Goal: Task Accomplishment & Management: Manage account settings

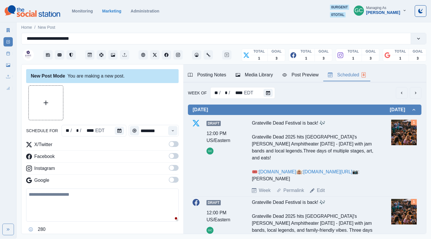
scroll to position [103, 0]
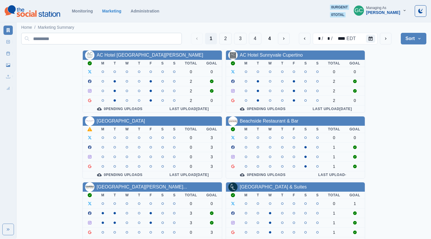
click at [118, 39] on input at bounding box center [101, 39] width 161 height 12
type input "*"
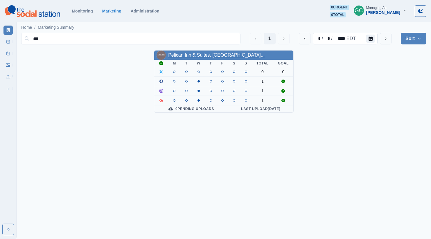
type input "***"
click at [198, 56] on link "Pelican Inn & Suites, Califor..." at bounding box center [216, 55] width 96 height 5
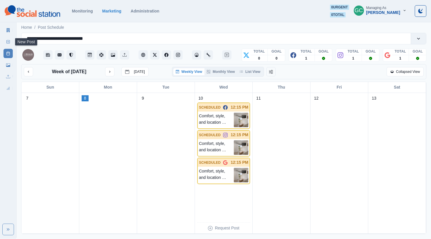
click at [12, 42] on link "New Post" at bounding box center [7, 41] width 9 height 9
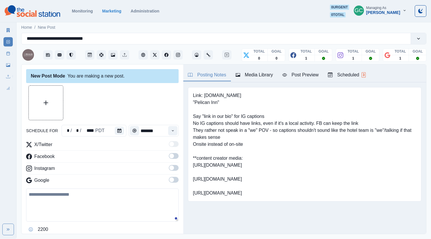
click at [269, 80] on button "Media Library" at bounding box center [254, 75] width 47 height 12
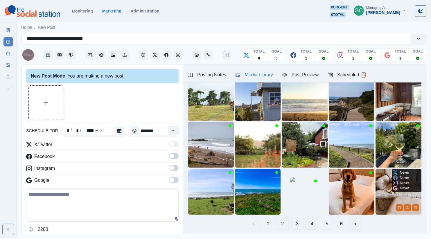
scroll to position [42, 0]
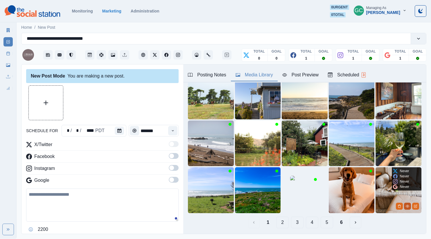
click at [410, 208] on button "View Media" at bounding box center [407, 206] width 7 height 7
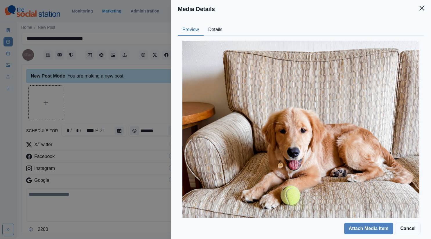
click at [217, 33] on button "Details" at bounding box center [216, 30] width 24 height 12
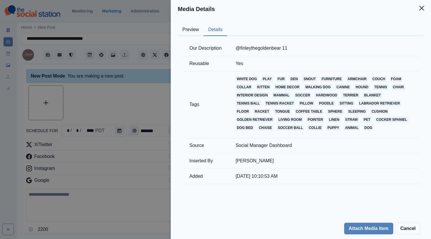
click at [139, 88] on div "Media Details Preview Details Our Description @finleythegoldenbear 11 Reusable …" at bounding box center [215, 119] width 431 height 239
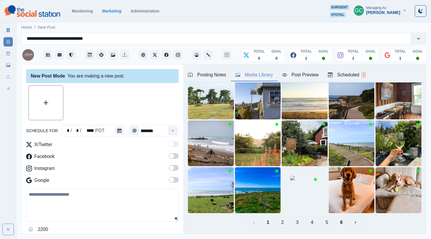
click at [212, 76] on div "Posting Notes" at bounding box center [207, 74] width 38 height 7
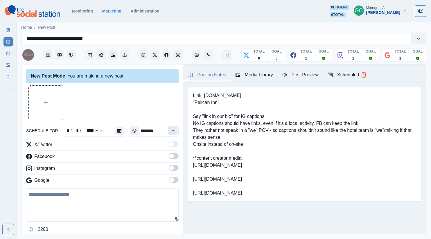
click at [173, 131] on icon "Time" at bounding box center [173, 130] width 2 height 1
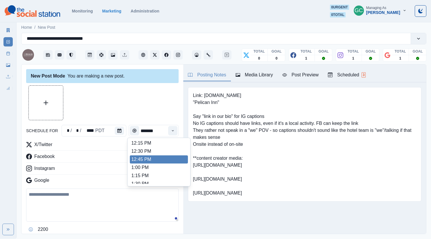
scroll to position [152, 0]
click at [167, 154] on li "1:00 PM" at bounding box center [159, 155] width 58 height 8
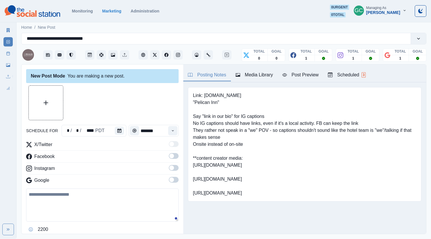
click at [173, 178] on span at bounding box center [171, 179] width 5 height 5
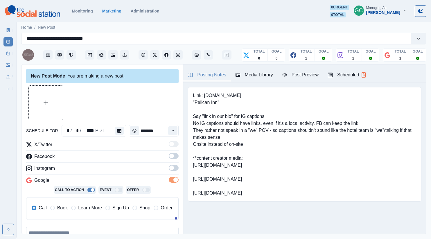
drag, startPoint x: 175, startPoint y: 169, endPoint x: 174, endPoint y: 155, distance: 14.0
click at [175, 168] on span at bounding box center [174, 168] width 10 height 6
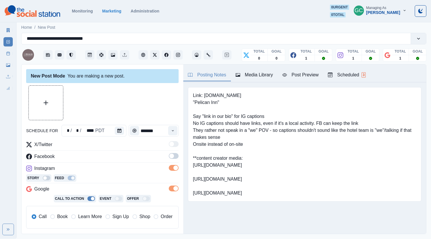
click at [174, 155] on span at bounding box center [174, 156] width 10 height 6
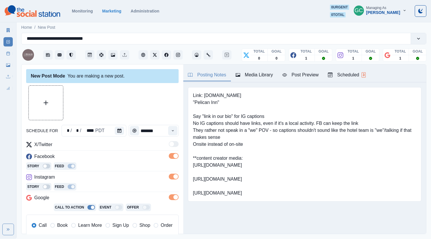
drag, startPoint x: 83, startPoint y: 223, endPoint x: 86, endPoint y: 219, distance: 4.7
click at [83, 223] on span "Learn More" at bounding box center [90, 225] width 24 height 7
click at [108, 181] on div "Instagram" at bounding box center [102, 178] width 152 height 9
click at [360, 76] on div "Scheduled 3" at bounding box center [347, 74] width 38 height 7
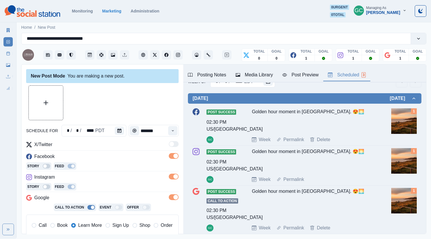
scroll to position [0, 0]
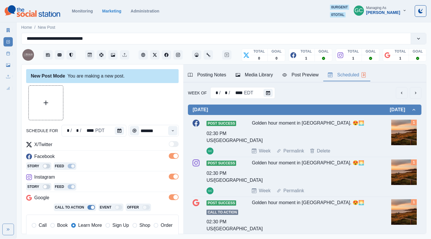
click at [375, 142] on div "Post Success 02:30 PM US/Pacific GC Golden hour moment in Cambria. 😍🌅 Week Perm…" at bounding box center [305, 137] width 224 height 35
click at [270, 91] on button "Calendar" at bounding box center [267, 93] width 9 height 8
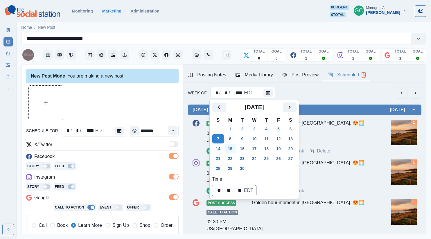
click at [235, 146] on button "15" at bounding box center [230, 148] width 12 height 9
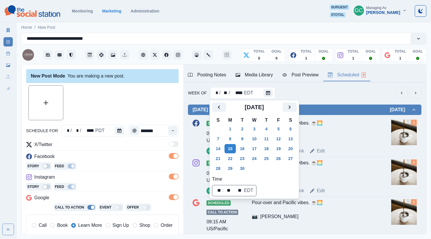
click at [345, 135] on div "Pour-over and Pacific vibes. ☕️🌅 📷: Andrew Neel" at bounding box center [313, 131] width 123 height 23
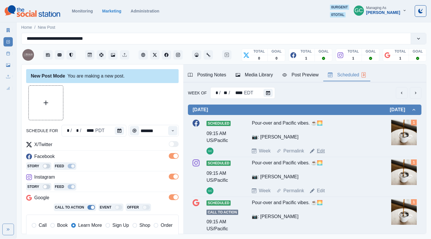
click at [320, 150] on link "Edit" at bounding box center [321, 151] width 8 height 7
type input "*******"
type textarea "**********"
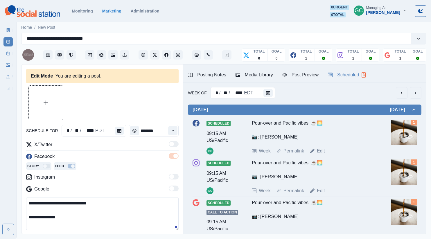
click at [246, 75] on div "Media Library" at bounding box center [254, 74] width 37 height 7
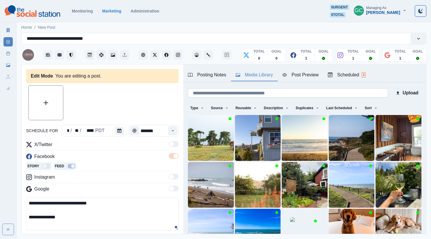
click at [310, 93] on input at bounding box center [288, 92] width 200 height 9
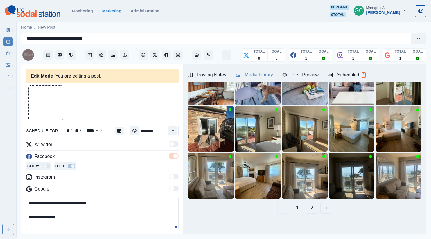
scroll to position [58, 0]
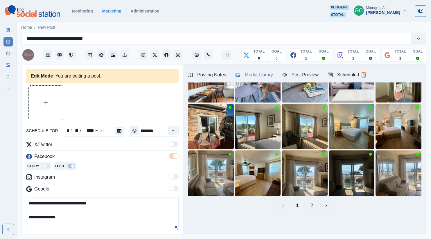
type input "******"
click at [311, 207] on button "2" at bounding box center [312, 206] width 12 height 12
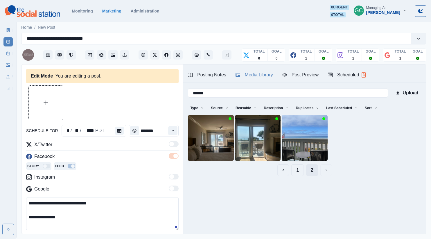
scroll to position [0, 0]
click at [297, 172] on button "1" at bounding box center [297, 170] width 12 height 12
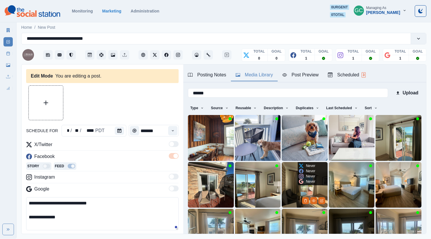
scroll to position [1, 0]
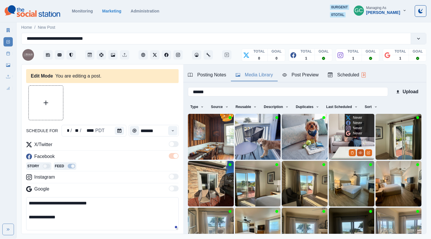
click at [361, 152] on icon "View Media" at bounding box center [360, 152] width 3 height 3
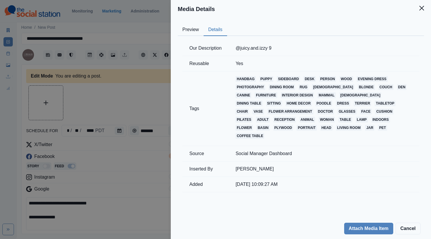
click at [215, 32] on button "Details" at bounding box center [216, 30] width 24 height 12
drag, startPoint x: 232, startPoint y: 48, endPoint x: 269, endPoint y: 48, distance: 37.2
click at [269, 48] on td "@juicy.and.izzy 9" at bounding box center [324, 48] width 191 height 15
copy td "@juicy.and.izzy"
click at [194, 28] on button "Preview" at bounding box center [191, 30] width 26 height 12
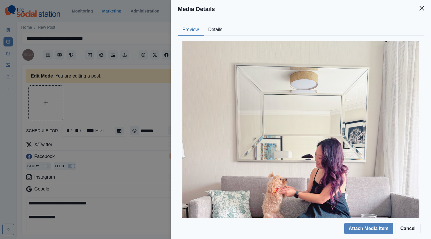
scroll to position [71, 0]
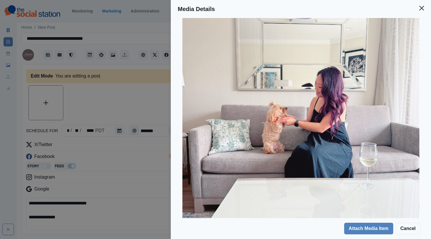
click at [123, 103] on div "Media Details Preview Details Our Description @juicy.and.izzy 9 Reusable Yes Ta…" at bounding box center [215, 119] width 431 height 239
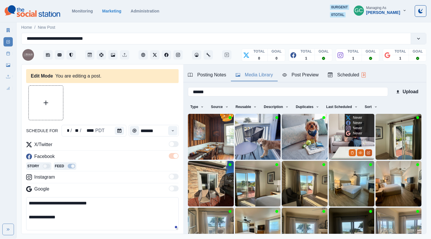
click at [369, 155] on button "Edit Media" at bounding box center [368, 152] width 7 height 7
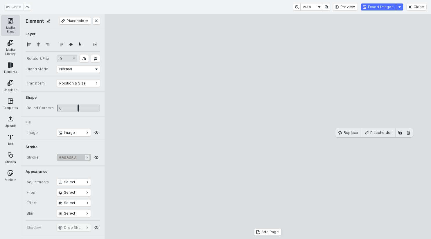
click at [10, 20] on button "Media Sizes" at bounding box center [10, 25] width 19 height 21
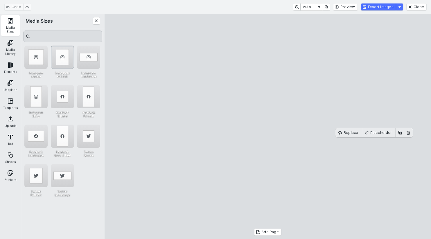
click at [65, 61] on div "Instagram Portrait" at bounding box center [62, 57] width 23 height 23
click at [378, 7] on button "Export Images" at bounding box center [378, 6] width 35 height 7
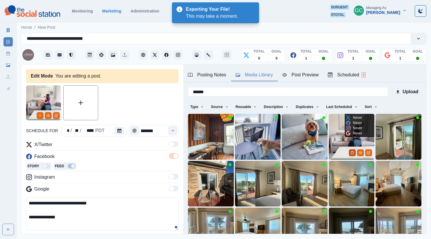
click at [354, 151] on icon "Delete Media" at bounding box center [352, 152] width 3 height 3
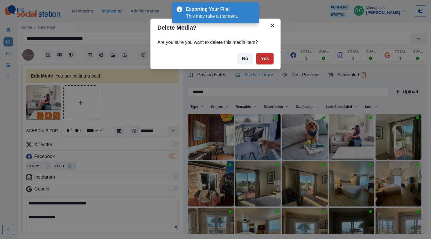
click at [268, 59] on button "Yes" at bounding box center [264, 59] width 17 height 12
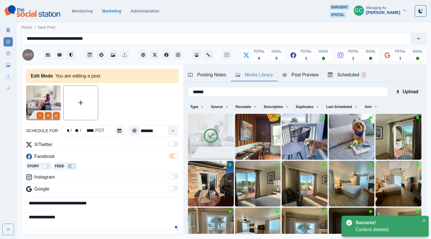
drag, startPoint x: 45, startPoint y: 225, endPoint x: 49, endPoint y: 229, distance: 5.8
click at [48, 228] on textarea "**********" at bounding box center [102, 213] width 152 height 33
paste textarea "****"
click at [28, 201] on textarea "**********" at bounding box center [102, 213] width 152 height 33
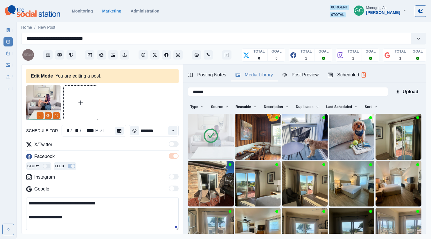
click at [60, 203] on textarea "**********" at bounding box center [102, 213] width 152 height 33
click at [110, 204] on textarea "**********" at bounding box center [102, 213] width 152 height 33
drag, startPoint x: 84, startPoint y: 219, endPoint x: 6, endPoint y: 177, distance: 89.0
click at [6, 177] on div "**********" at bounding box center [215, 119] width 431 height 239
click at [135, 204] on textarea "**********" at bounding box center [102, 213] width 152 height 33
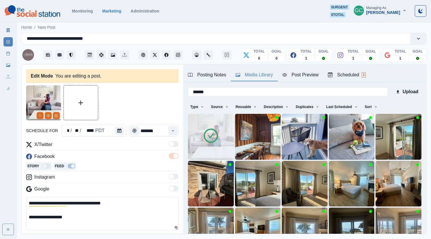
drag, startPoint x: 84, startPoint y: 221, endPoint x: 1, endPoint y: 173, distance: 95.9
click at [0, 172] on div "**********" at bounding box center [215, 119] width 431 height 239
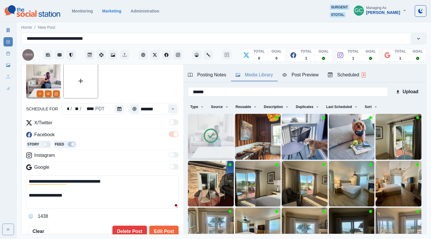
scroll to position [40, 0]
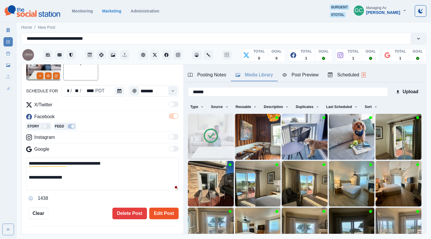
type textarea "**********"
drag, startPoint x: 165, startPoint y: 214, endPoint x: 209, endPoint y: 182, distance: 54.7
click at [165, 215] on button "Edit Post" at bounding box center [163, 214] width 29 height 12
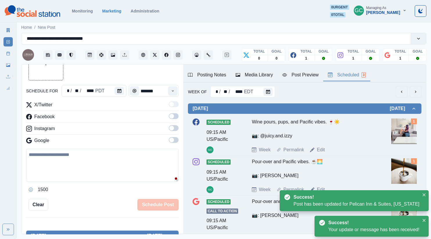
drag, startPoint x: 345, startPoint y: 72, endPoint x: 346, endPoint y: 75, distance: 3.4
click at [345, 72] on div "Scheduled 3" at bounding box center [347, 74] width 38 height 7
drag, startPoint x: 319, startPoint y: 188, endPoint x: 313, endPoint y: 192, distance: 6.8
click at [319, 188] on link "Edit" at bounding box center [321, 189] width 8 height 7
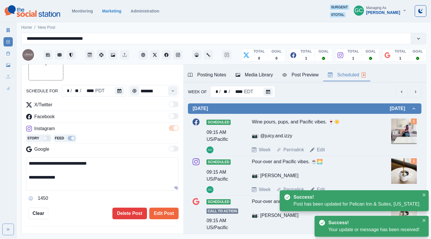
drag, startPoint x: 40, startPoint y: 159, endPoint x: 6, endPoint y: 139, distance: 39.8
click at [5, 140] on div "**********" at bounding box center [215, 119] width 431 height 239
paste textarea "******** ****"
type textarea "**********"
click at [257, 73] on div "Media Library" at bounding box center [254, 74] width 37 height 7
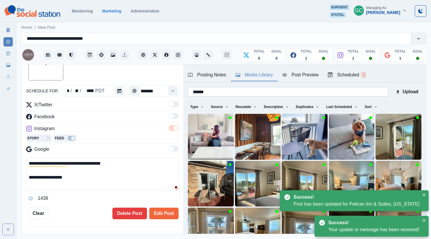
click at [362, 93] on input "******" at bounding box center [288, 91] width 200 height 9
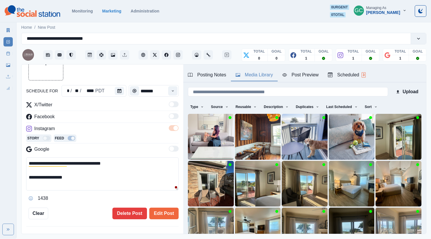
drag, startPoint x: 371, startPoint y: 107, endPoint x: 368, endPoint y: 129, distance: 22.6
click at [371, 107] on button "Sort" at bounding box center [370, 106] width 17 height 9
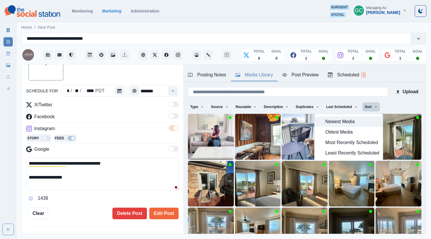
click at [367, 123] on span "Newest Media" at bounding box center [352, 121] width 54 height 7
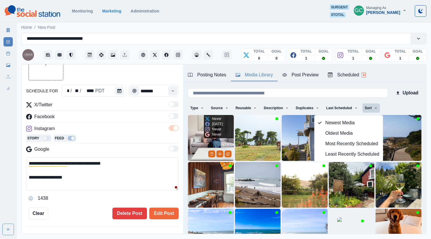
click at [193, 141] on img at bounding box center [211, 138] width 46 height 46
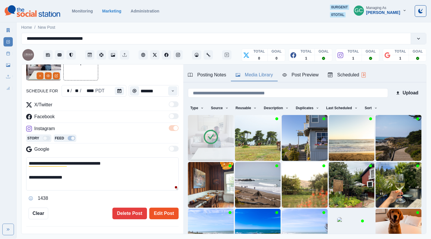
click at [161, 215] on button "Edit Post" at bounding box center [163, 214] width 29 height 12
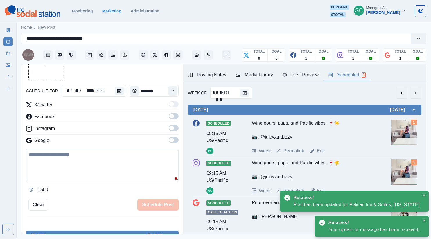
click at [370, 72] on button "Scheduled 3" at bounding box center [346, 75] width 47 height 12
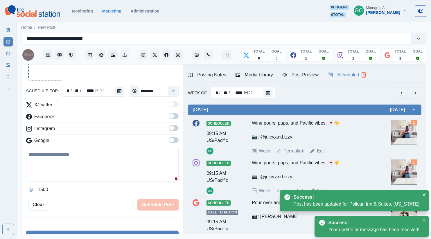
scroll to position [45, 0]
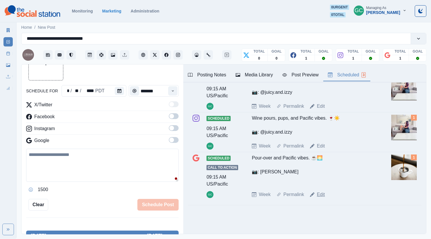
drag, startPoint x: 322, startPoint y: 192, endPoint x: 203, endPoint y: 199, distance: 119.5
click at [322, 192] on link "Edit" at bounding box center [321, 194] width 8 height 7
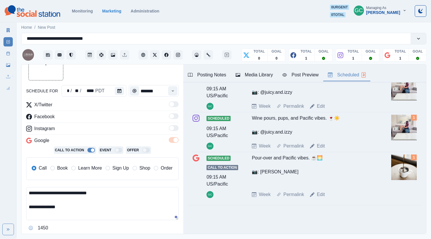
drag, startPoint x: 85, startPoint y: 211, endPoint x: 0, endPoint y: 177, distance: 92.1
click at [0, 177] on div "**********" at bounding box center [215, 119] width 431 height 239
paste textarea "******** ****"
type textarea "**********"
click at [249, 76] on div "Media Library" at bounding box center [254, 74] width 37 height 7
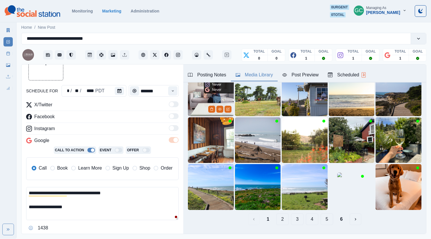
click at [187, 101] on div "Upload Type Any Image Video Source Any Upload Social Manager Found: Instagram F…" at bounding box center [304, 134] width 243 height 192
click at [195, 109] on img at bounding box center [211, 93] width 46 height 46
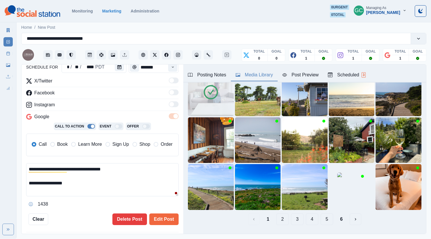
scroll to position [62, 0]
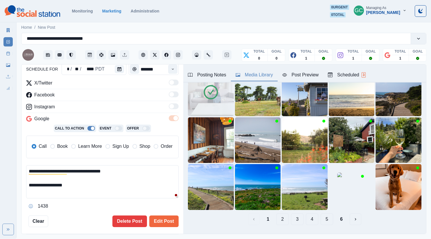
click at [93, 145] on span "Learn More" at bounding box center [90, 146] width 24 height 7
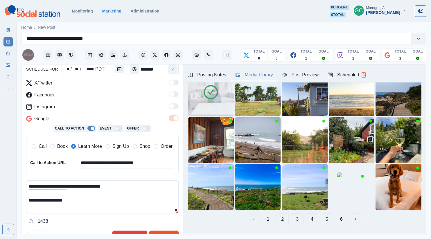
click at [175, 233] on button "Edit Post" at bounding box center [163, 237] width 29 height 12
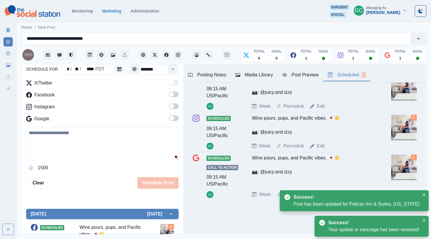
click at [351, 71] on button "Scheduled 3" at bounding box center [346, 75] width 47 height 12
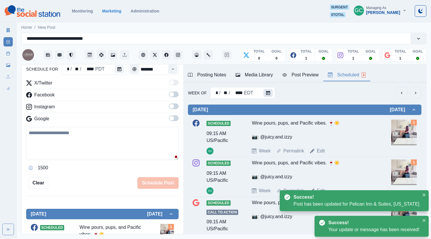
click at [270, 91] on button "Calendar" at bounding box center [267, 93] width 9 height 8
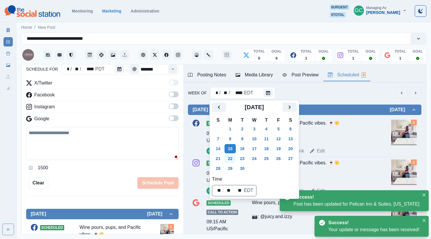
click at [231, 159] on button "22" at bounding box center [230, 158] width 12 height 9
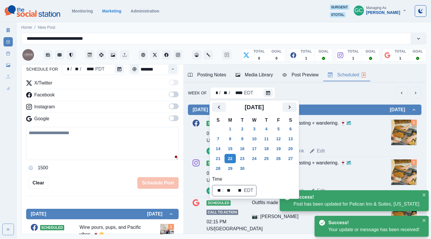
click at [377, 141] on div "Scheduled 02:15 PM US/Pacific GC Outfits made for wine tasting + wandering. 🍷🗺️…" at bounding box center [305, 137] width 224 height 35
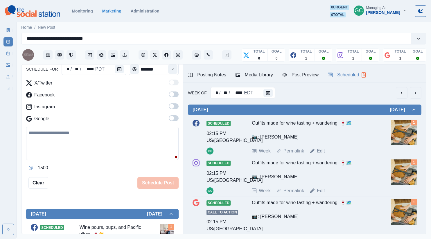
click at [322, 151] on link "Edit" at bounding box center [321, 151] width 8 height 7
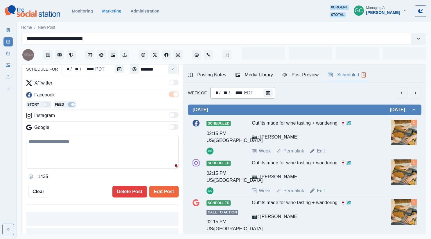
type input "*******"
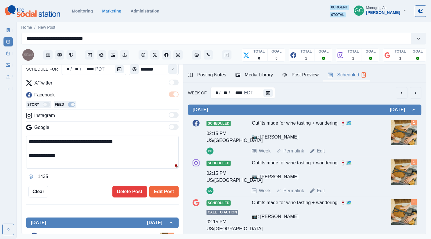
click at [260, 76] on div "Media Library" at bounding box center [254, 74] width 37 height 7
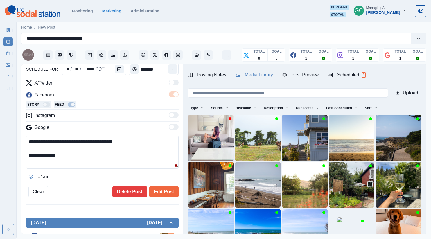
scroll to position [1, 0]
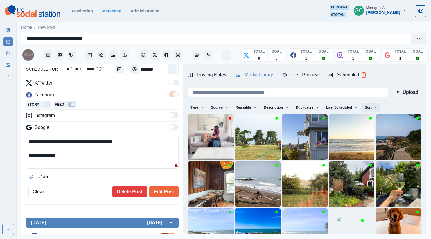
click at [372, 108] on button "Sort" at bounding box center [370, 107] width 17 height 9
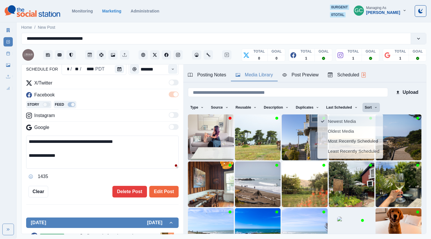
scroll to position [1, 0]
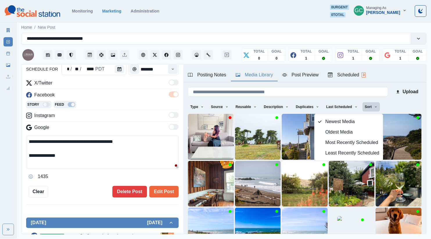
click at [161, 91] on div "Facebook" at bounding box center [102, 95] width 152 height 9
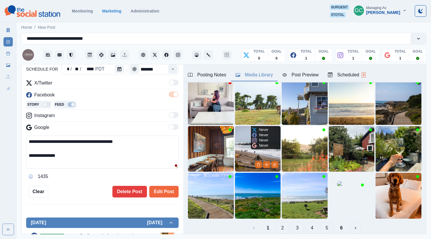
scroll to position [58, 0]
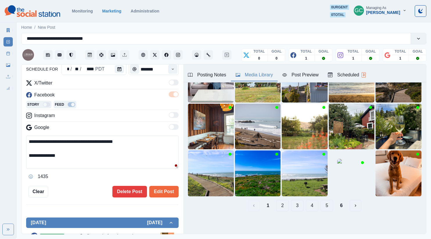
click at [284, 207] on button "2" at bounding box center [282, 206] width 12 height 12
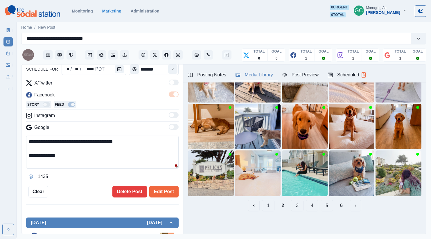
click at [297, 209] on button "3" at bounding box center [297, 206] width 12 height 12
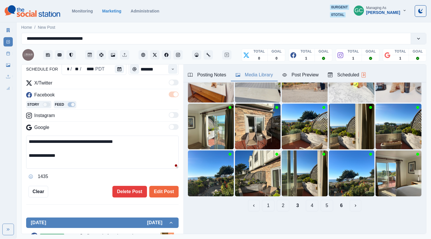
click at [311, 209] on button "4" at bounding box center [312, 206] width 12 height 12
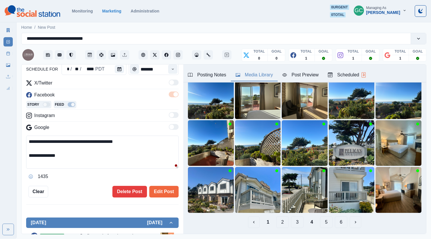
click at [328, 221] on button "5" at bounding box center [326, 222] width 12 height 12
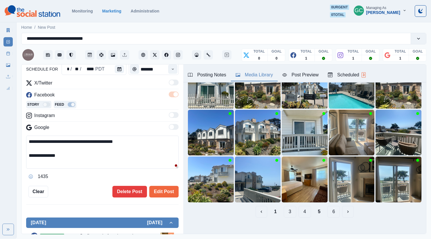
click at [333, 213] on button "6" at bounding box center [333, 212] width 12 height 12
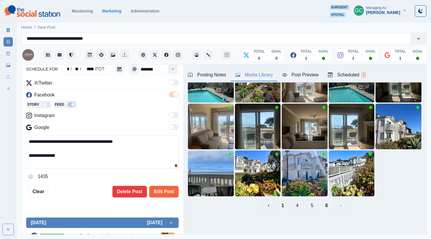
click at [297, 206] on button "4" at bounding box center [297, 206] width 12 height 12
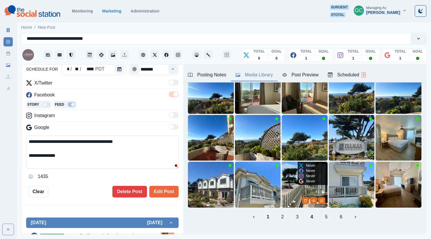
scroll to position [48, 0]
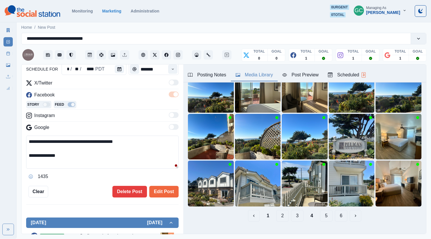
click at [280, 215] on button "2" at bounding box center [282, 216] width 12 height 12
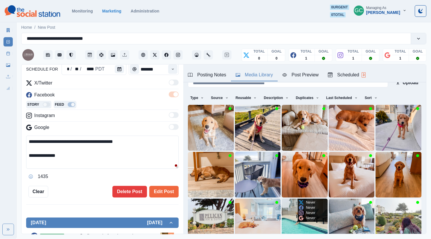
scroll to position [58, 0]
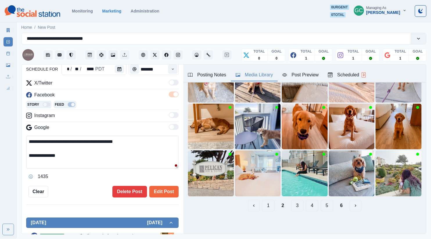
click at [269, 208] on button "1" at bounding box center [268, 206] width 12 height 12
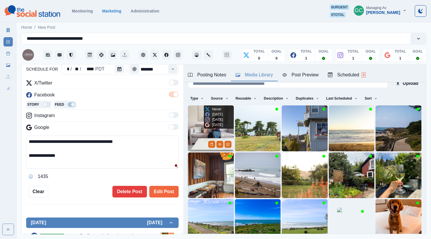
scroll to position [9, 0]
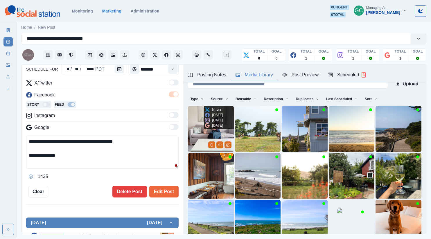
click at [194, 133] on img at bounding box center [211, 129] width 46 height 46
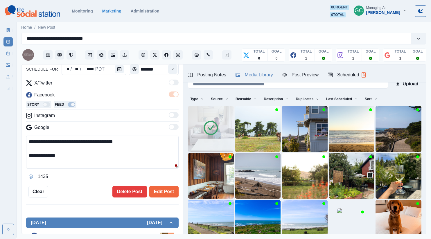
drag, startPoint x: 64, startPoint y: 158, endPoint x: 22, endPoint y: 157, distance: 42.1
click at [23, 157] on div "**********" at bounding box center [102, 149] width 162 height 170
paste textarea "****"
drag, startPoint x: 70, startPoint y: 160, endPoint x: 15, endPoint y: 132, distance: 62.5
click at [15, 132] on div "**********" at bounding box center [215, 119] width 431 height 239
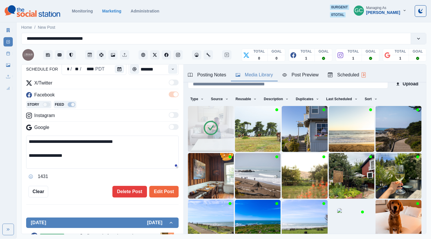
click at [154, 142] on textarea "**********" at bounding box center [102, 152] width 152 height 33
click at [409, 191] on icon "View Media" at bounding box center [407, 192] width 3 height 2
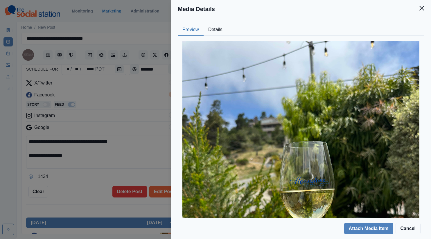
click at [216, 27] on button "Details" at bounding box center [216, 30] width 24 height 12
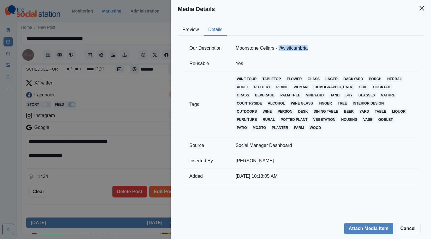
drag, startPoint x: 297, startPoint y: 49, endPoint x: 320, endPoint y: 51, distance: 22.7
click at [320, 51] on td "Moonstone Cellars - @visitcambria" at bounding box center [324, 48] width 191 height 15
copy td "@visitcambria"
click at [112, 110] on div "Media Details Preview Details Our Description Moonstone Cellars - @visitcambria…" at bounding box center [215, 119] width 431 height 239
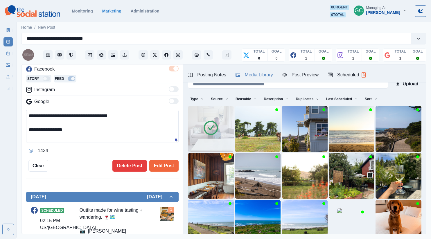
scroll to position [89, 0]
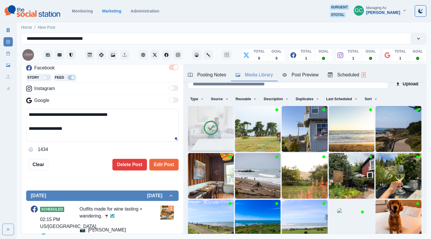
drag, startPoint x: 37, startPoint y: 126, endPoint x: 50, endPoint y: 156, distance: 32.6
click at [49, 155] on div "**********" at bounding box center [102, 84] width 152 height 174
paste textarea
drag, startPoint x: 45, startPoint y: 114, endPoint x: 4, endPoint y: 111, distance: 41.1
click at [9, 111] on div "**********" at bounding box center [215, 119] width 431 height 239
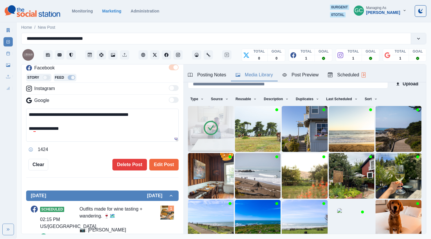
drag, startPoint x: 88, startPoint y: 114, endPoint x: 69, endPoint y: 116, distance: 19.5
click at [69, 115] on textarea "**********" at bounding box center [102, 125] width 152 height 33
click at [408, 191] on icon "View Media" at bounding box center [407, 191] width 3 height 3
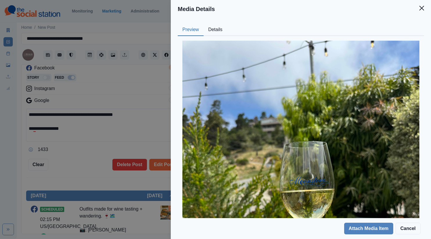
click at [214, 30] on button "Details" at bounding box center [216, 30] width 24 height 12
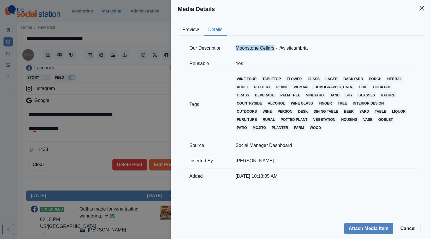
drag, startPoint x: 234, startPoint y: 48, endPoint x: 275, endPoint y: 47, distance: 41.0
click at [275, 47] on td "Moonstone Cellars - @visitcambria" at bounding box center [324, 48] width 191 height 15
copy td "Moonstone Cellars"
click at [128, 117] on div "Media Details Preview Details Our Description Moonstone Cellars - @visitcambria…" at bounding box center [215, 119] width 431 height 239
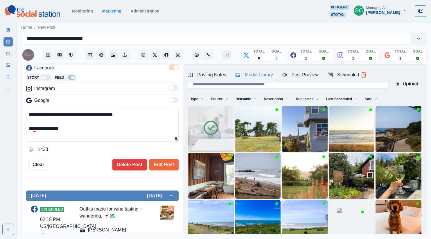
click at [119, 113] on textarea "**********" at bounding box center [102, 125] width 152 height 33
paste textarea "**********"
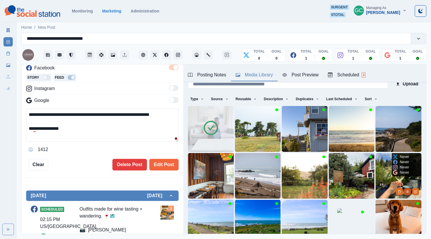
type textarea "**********"
click at [407, 192] on icon "View Media" at bounding box center [407, 191] width 3 height 3
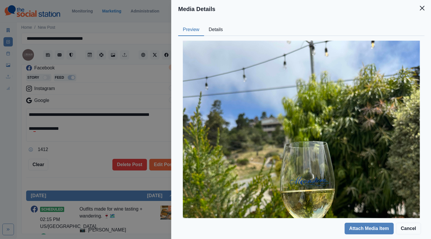
click at [129, 145] on div "Media Details Preview Details Our Description Moonstone Cellars - @visitcambria…" at bounding box center [215, 119] width 431 height 239
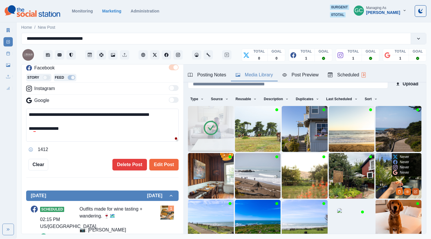
click at [417, 194] on button "Edit Media" at bounding box center [415, 191] width 7 height 7
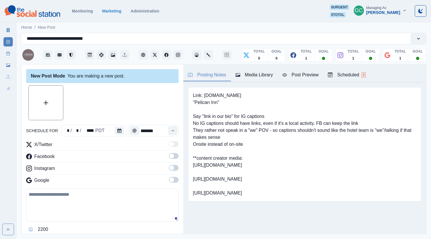
click at [350, 76] on div "Scheduled 3" at bounding box center [347, 74] width 38 height 7
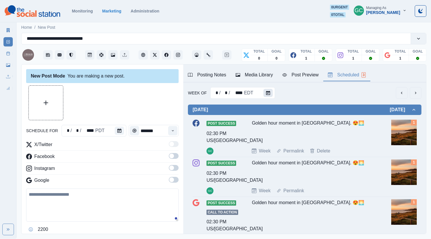
click at [263, 90] on button "Calendar" at bounding box center [267, 93] width 9 height 8
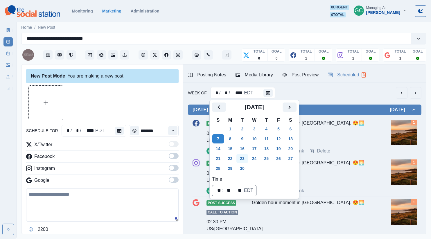
drag, startPoint x: 237, startPoint y: 154, endPoint x: 240, endPoint y: 157, distance: 4.3
click at [236, 154] on td "22" at bounding box center [230, 159] width 12 height 10
click at [240, 158] on button "23" at bounding box center [242, 158] width 12 height 9
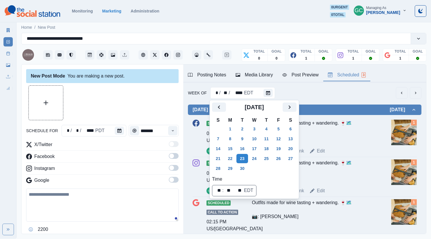
click at [347, 147] on div "Scheduled 02:15 PM US/Pacific GC Outfits made for wine tasting + wandering. 🍷🗺️…" at bounding box center [305, 137] width 224 height 35
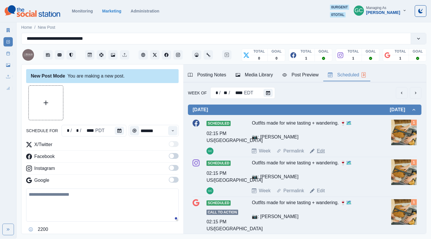
click at [319, 149] on link "Edit" at bounding box center [321, 151] width 8 height 7
type input "*******"
type textarea "**********"
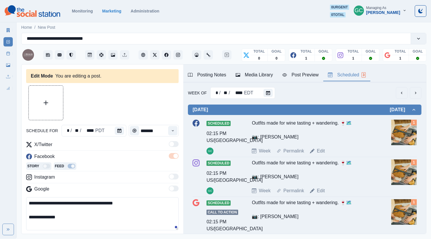
drag, startPoint x: 256, startPoint y: 77, endPoint x: 391, endPoint y: 185, distance: 173.0
click at [256, 77] on div "Media Library" at bounding box center [254, 74] width 37 height 7
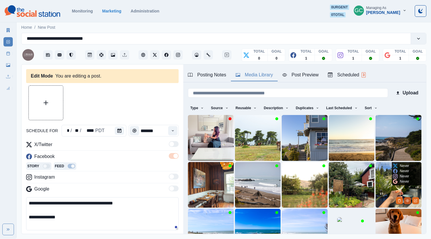
click at [408, 202] on icon "View Media" at bounding box center [407, 200] width 3 height 3
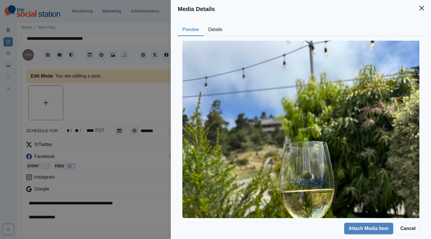
drag, startPoint x: 92, startPoint y: 109, endPoint x: 95, endPoint y: 111, distance: 3.5
click at [92, 109] on div "Media Details Preview Details Our Description Moonstone Cellars - @visitcambria…" at bounding box center [215, 119] width 431 height 239
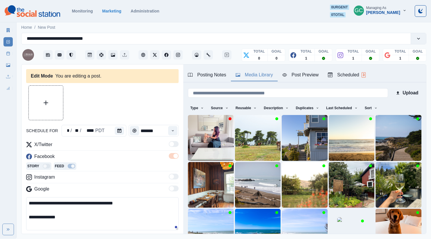
drag, startPoint x: 94, startPoint y: 219, endPoint x: 0, endPoint y: 173, distance: 104.9
click at [0, 173] on div "**********" at bounding box center [215, 119] width 431 height 239
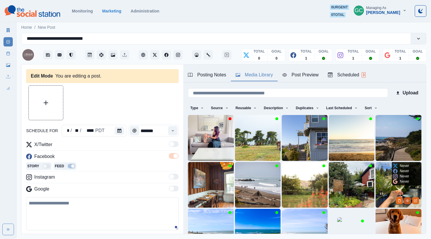
click at [409, 201] on icon "View Media" at bounding box center [407, 200] width 3 height 3
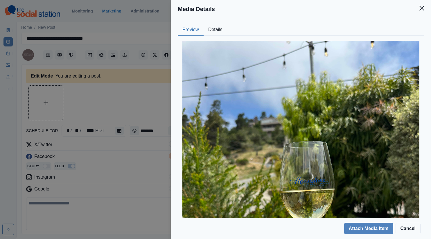
drag, startPoint x: 220, startPoint y: 24, endPoint x: 221, endPoint y: 29, distance: 4.9
click at [221, 24] on button "Details" at bounding box center [216, 30] width 24 height 12
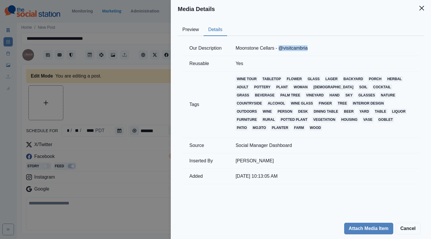
drag, startPoint x: 281, startPoint y: 48, endPoint x: 338, endPoint y: 47, distance: 57.8
click at [338, 47] on td "Moonstone Cellars - @visitcambria" at bounding box center [324, 48] width 191 height 15
drag, startPoint x: 241, startPoint y: 48, endPoint x: 324, endPoint y: 49, distance: 82.8
click at [324, 49] on td "Moonstone Cellars - @visitcambria" at bounding box center [324, 48] width 191 height 15
copy td "Moonstone Cellars - @visitcambria"
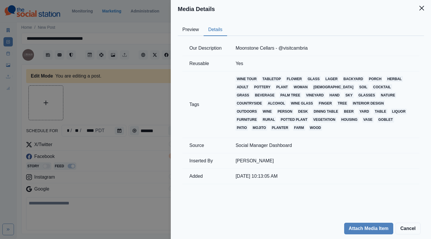
click at [97, 88] on div "Media Details Preview Details Our Description Moonstone Cellars - @visitcambria…" at bounding box center [215, 119] width 431 height 239
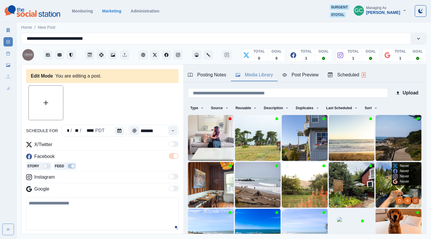
click at [416, 201] on icon "Edit Media" at bounding box center [415, 200] width 3 height 3
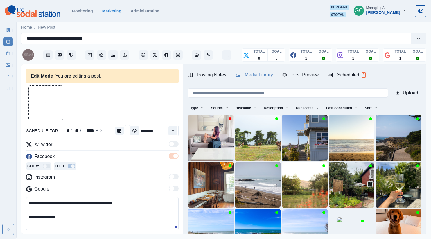
click at [268, 78] on div "Media Library" at bounding box center [254, 74] width 37 height 7
click at [382, 184] on img at bounding box center [398, 185] width 46 height 46
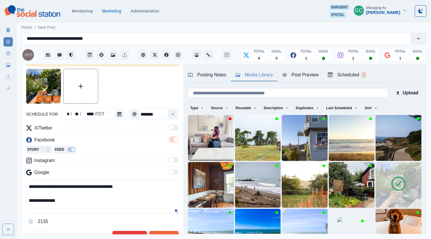
scroll to position [23, 0]
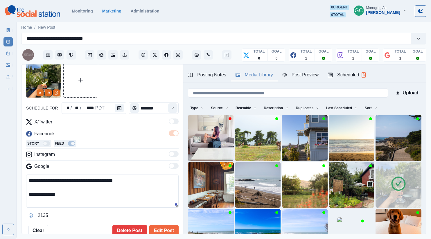
drag, startPoint x: 28, startPoint y: 173, endPoint x: 0, endPoint y: 151, distance: 35.5
click at [0, 151] on div "**********" at bounding box center [215, 119] width 431 height 239
paste textarea "**********"
type textarea "**********"
click at [170, 227] on button "Edit Post" at bounding box center [163, 231] width 29 height 12
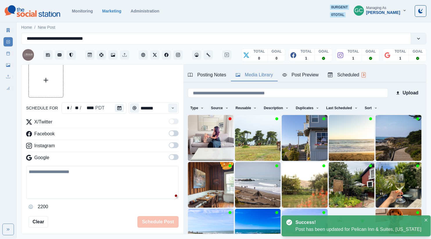
click at [353, 69] on button "Scheduled 3" at bounding box center [346, 75] width 47 height 12
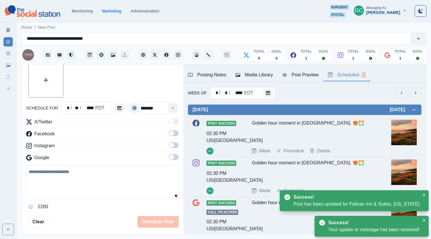
click at [267, 96] on button "Calendar" at bounding box center [267, 93] width 9 height 8
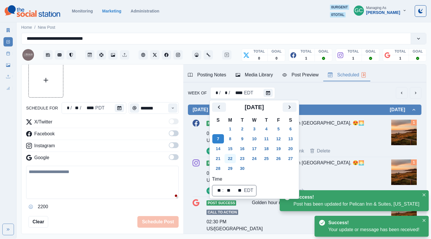
click at [234, 159] on button "22" at bounding box center [230, 158] width 12 height 9
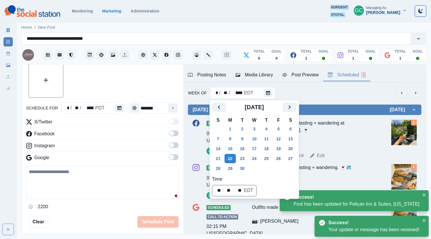
click at [366, 158] on div "Week Permalink Edit" at bounding box center [320, 155] width 137 height 7
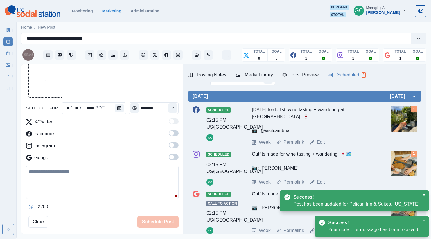
scroll to position [22, 0]
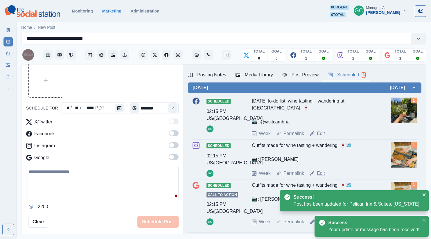
click at [320, 172] on link "Edit" at bounding box center [321, 173] width 8 height 7
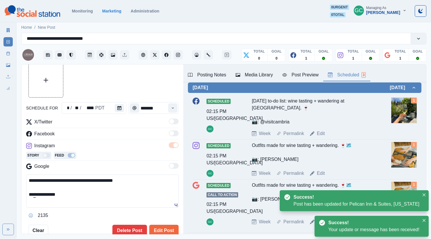
drag, startPoint x: 88, startPoint y: 198, endPoint x: 0, endPoint y: 150, distance: 100.4
click at [0, 150] on div "**********" at bounding box center [215, 119] width 431 height 239
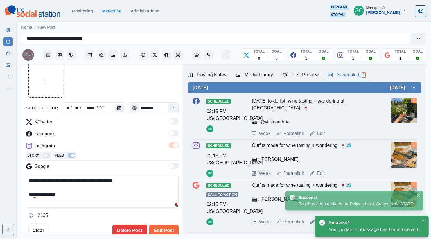
paste textarea "**********"
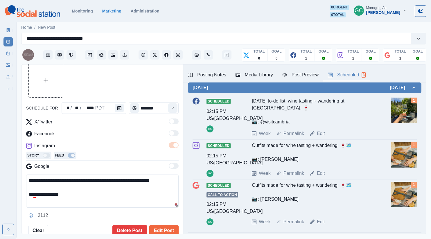
type textarea "**********"
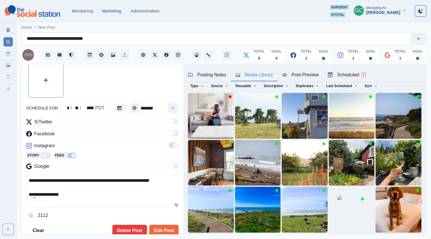
click at [256, 77] on div "Media Library" at bounding box center [254, 74] width 37 height 7
click at [383, 157] on img at bounding box center [398, 163] width 46 height 46
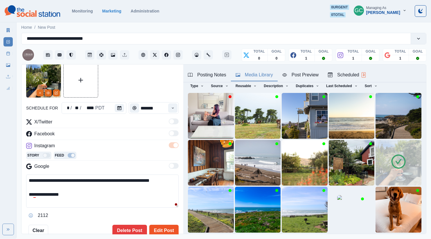
drag, startPoint x: 160, startPoint y: 229, endPoint x: 163, endPoint y: 229, distance: 3.0
click at [161, 229] on button "Edit Post" at bounding box center [163, 231] width 29 height 12
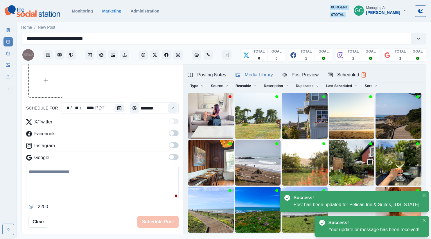
click at [360, 73] on div "Scheduled 3" at bounding box center [347, 74] width 38 height 7
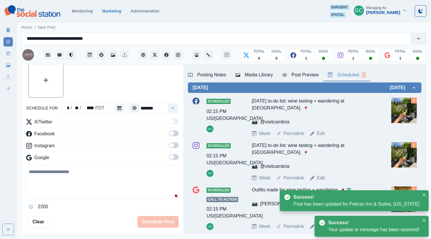
scroll to position [54, 0]
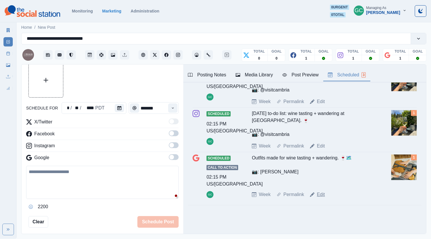
click at [319, 195] on link "Edit" at bounding box center [321, 194] width 8 height 7
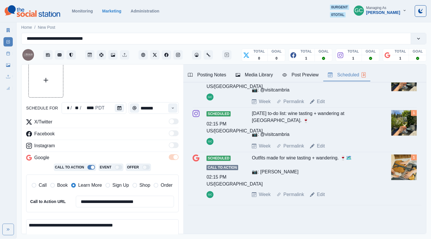
drag, startPoint x: 144, startPoint y: 227, endPoint x: 0, endPoint y: 186, distance: 149.6
click at [0, 186] on div "**********" at bounding box center [215, 119] width 431 height 239
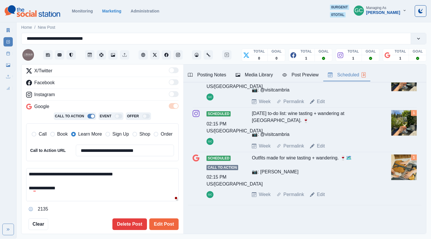
scroll to position [73, 0]
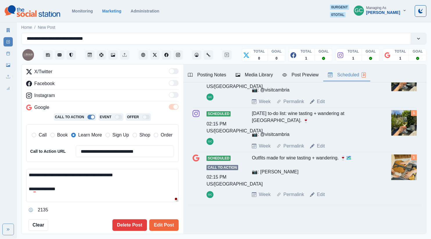
drag, startPoint x: 0, startPoint y: 149, endPoint x: 17, endPoint y: 150, distance: 17.5
click at [0, 147] on div "**********" at bounding box center [215, 119] width 431 height 239
paste textarea "**********"
drag, startPoint x: 33, startPoint y: 178, endPoint x: 3, endPoint y: 135, distance: 52.4
click at [0, 134] on div "**********" at bounding box center [215, 119] width 431 height 239
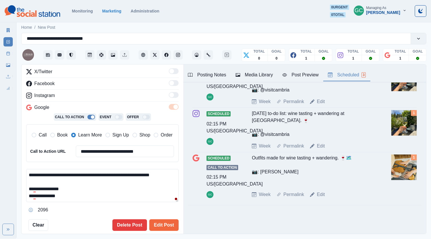
paste textarea
type textarea "**********"
click at [247, 75] on div "Media Library" at bounding box center [254, 74] width 37 height 7
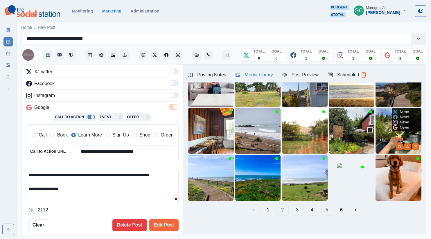
click at [380, 138] on img at bounding box center [398, 131] width 46 height 46
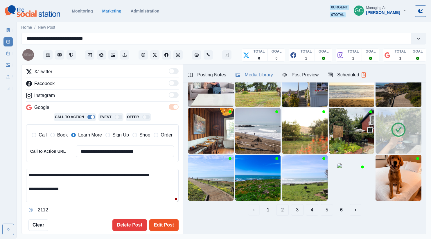
click at [163, 225] on button "Edit Post" at bounding box center [163, 225] width 29 height 12
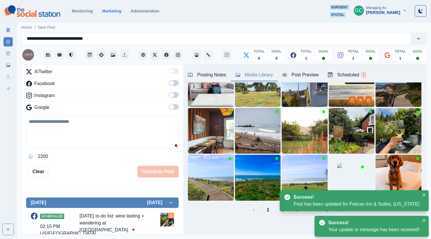
click at [351, 72] on div "Scheduled 3" at bounding box center [347, 74] width 38 height 7
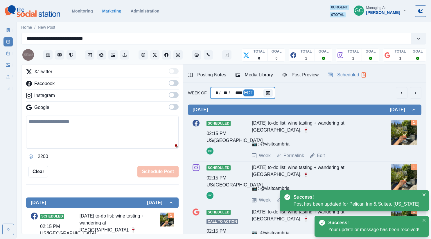
click at [260, 87] on div "* / ** / **** EDT" at bounding box center [242, 93] width 65 height 12
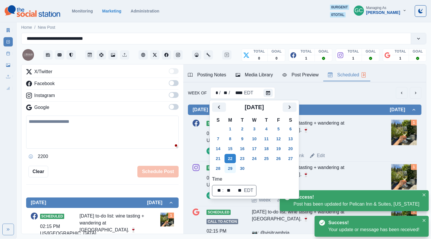
click at [231, 164] on button "29" at bounding box center [230, 168] width 12 height 9
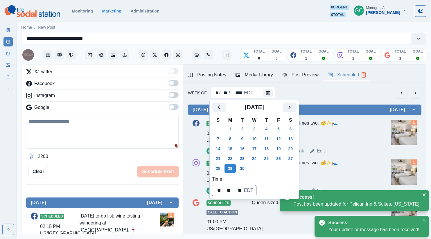
click at [353, 141] on div "Queen-sized serenity, times two. 👑✨🛌" at bounding box center [313, 131] width 123 height 23
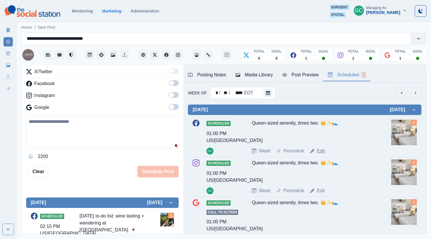
click at [321, 150] on link "Edit" at bounding box center [321, 151] width 8 height 7
type input "*******"
type textarea "**********"
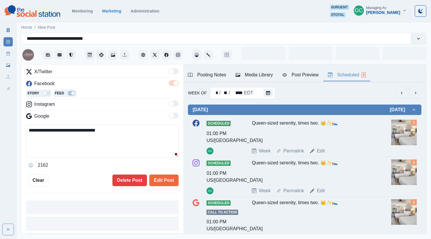
scroll to position [73, 0]
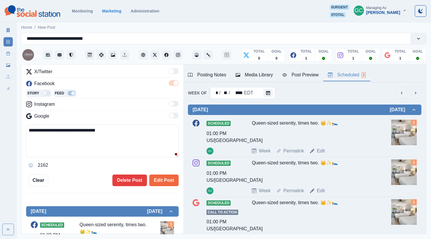
click at [264, 77] on div "Media Library" at bounding box center [254, 74] width 37 height 7
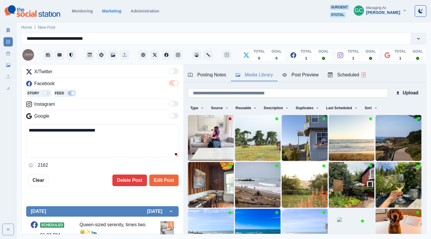
click at [330, 92] on input at bounding box center [288, 92] width 200 height 9
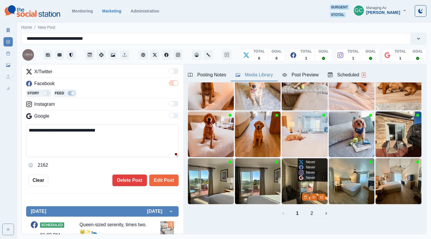
scroll to position [51, 0]
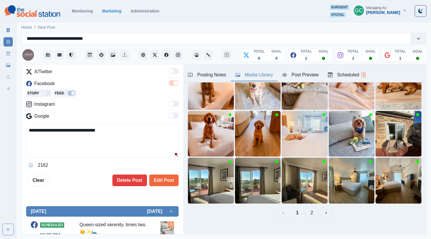
type input "***"
click at [314, 212] on button "2" at bounding box center [312, 213] width 12 height 12
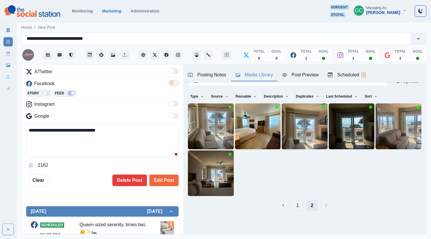
scroll to position [0, 0]
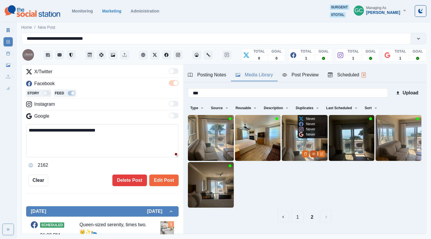
click at [311, 152] on button "View Media" at bounding box center [313, 153] width 7 height 7
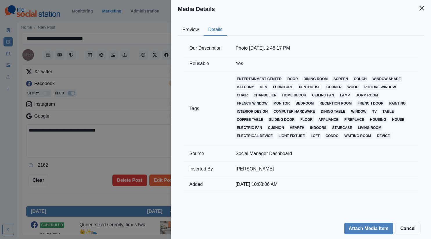
click at [216, 33] on button "Details" at bounding box center [216, 30] width 24 height 12
click at [192, 31] on button "Preview" at bounding box center [191, 30] width 26 height 12
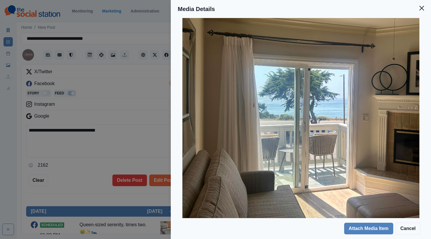
scroll to position [97, 0]
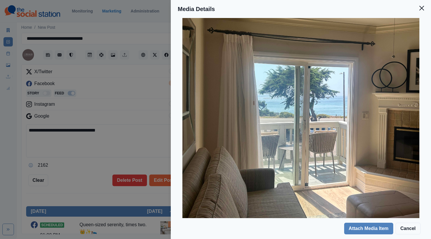
click at [147, 139] on div "Media Details Preview Details Our Description Photo Jul 24 2024, 2 48 17 PM Reu…" at bounding box center [215, 119] width 431 height 239
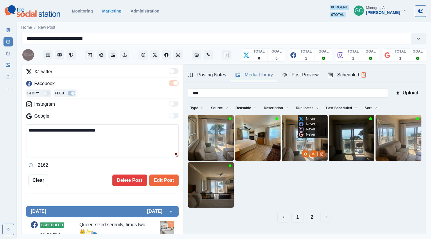
click at [323, 154] on icon "Edit Media" at bounding box center [321, 153] width 3 height 3
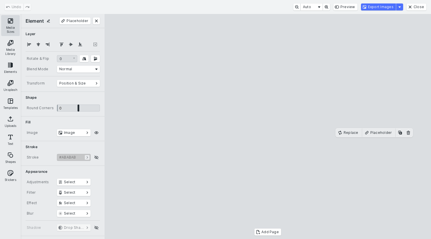
click at [15, 22] on button "Media Sizes" at bounding box center [10, 25] width 19 height 21
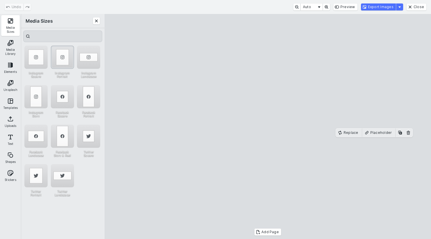
click at [62, 64] on div "Instagram Portrait" at bounding box center [62, 57] width 23 height 23
click at [380, 8] on button "Export Images" at bounding box center [378, 6] width 35 height 7
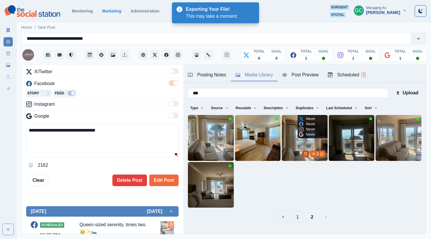
click at [304, 154] on icon "Delete Media" at bounding box center [305, 153] width 2 height 3
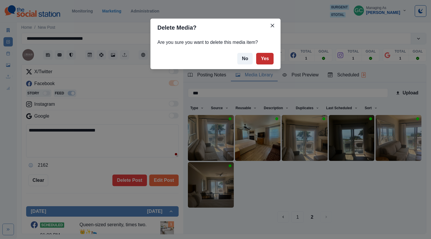
click at [261, 55] on button "Yes" at bounding box center [264, 59] width 17 height 12
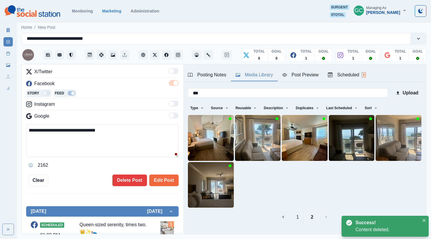
click at [73, 137] on textarea "**********" at bounding box center [102, 140] width 152 height 33
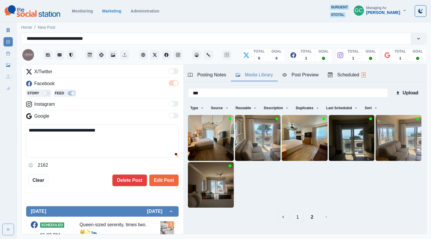
click at [36, 131] on textarea "**********" at bounding box center [102, 140] width 152 height 33
click at [63, 143] on textarea "**********" at bounding box center [102, 140] width 152 height 33
click at [112, 131] on textarea "**********" at bounding box center [102, 140] width 152 height 33
click at [0, 115] on div "**********" at bounding box center [215, 119] width 431 height 239
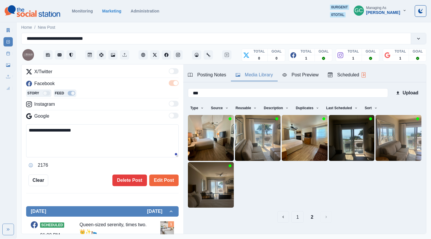
click at [97, 133] on textarea "**********" at bounding box center [102, 140] width 152 height 33
drag, startPoint x: 46, startPoint y: 128, endPoint x: 0, endPoint y: 106, distance: 51.1
click at [0, 106] on div "**********" at bounding box center [215, 119] width 431 height 239
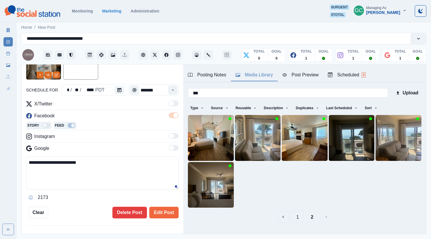
scroll to position [83, 0]
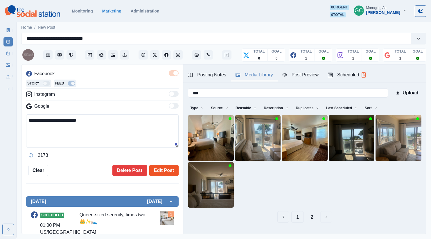
type textarea "**********"
click at [164, 168] on button "Edit Post" at bounding box center [163, 171] width 29 height 12
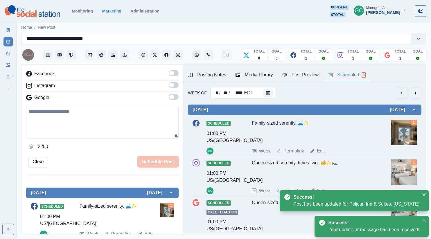
click at [361, 73] on div "Scheduled 3" at bounding box center [347, 74] width 38 height 7
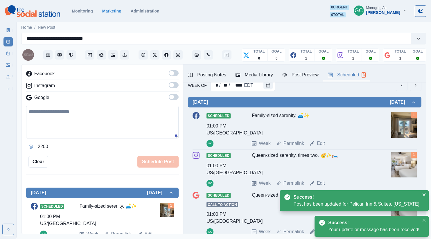
drag, startPoint x: 322, startPoint y: 182, endPoint x: 185, endPoint y: 180, distance: 137.4
click at [322, 182] on link "Edit" at bounding box center [321, 183] width 8 height 7
type textarea "**********"
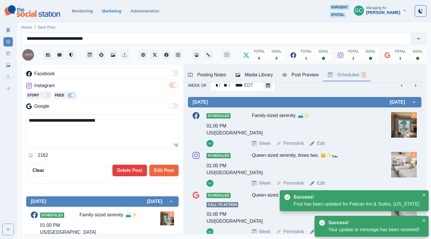
drag, startPoint x: 104, startPoint y: 135, endPoint x: 0, endPoint y: 112, distance: 106.8
click at [0, 113] on div "**********" at bounding box center [215, 119] width 431 height 239
paste textarea "**********"
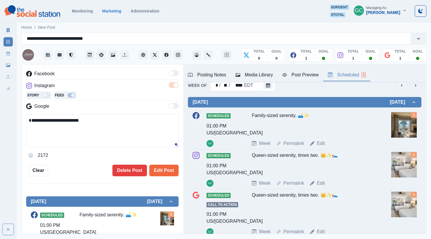
type textarea "**********"
click at [264, 76] on div "Media Library" at bounding box center [254, 74] width 37 height 7
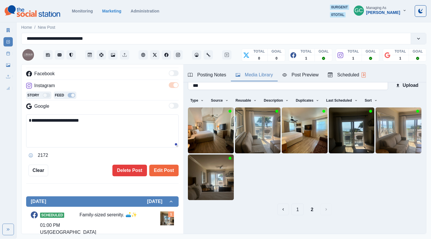
click at [363, 85] on input "***" at bounding box center [288, 85] width 200 height 9
click at [375, 98] on button "Sort" at bounding box center [370, 100] width 17 height 9
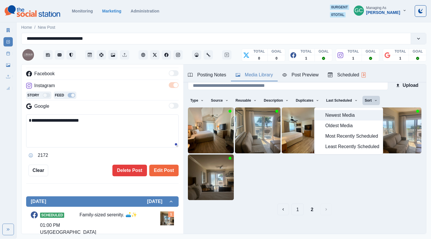
click at [373, 110] on button "Newest Media" at bounding box center [349, 115] width 68 height 10
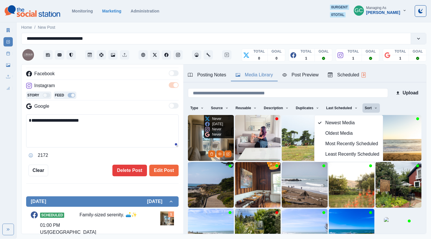
click at [191, 152] on img at bounding box center [211, 138] width 46 height 46
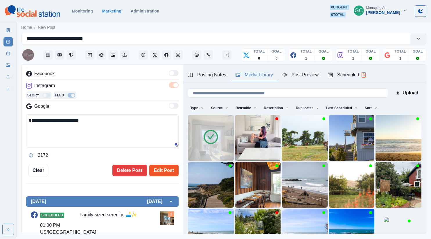
click at [159, 168] on button "Edit Post" at bounding box center [163, 171] width 29 height 12
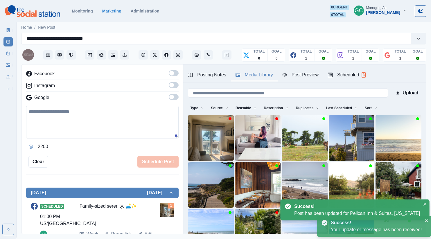
click at [356, 78] on div "Scheduled 3" at bounding box center [347, 74] width 38 height 7
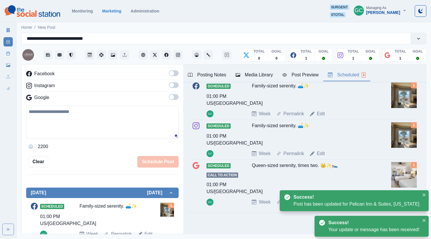
scroll to position [45, 0]
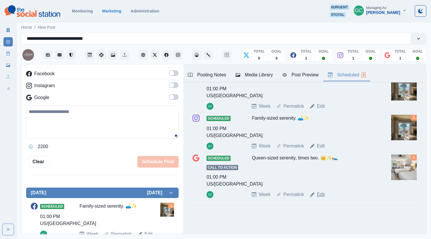
click at [324, 194] on link "Edit" at bounding box center [321, 194] width 8 height 7
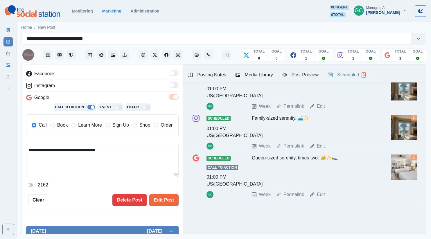
drag, startPoint x: 80, startPoint y: 159, endPoint x: 0, endPoint y: 148, distance: 80.3
click at [0, 148] on div "**********" at bounding box center [215, 119] width 431 height 239
paste textarea
type textarea "**********"
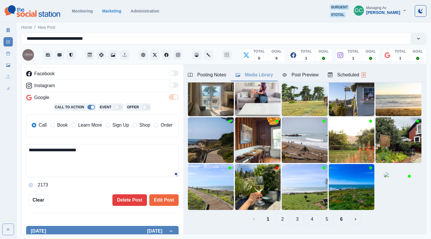
click at [249, 70] on button "Media Library" at bounding box center [254, 75] width 47 height 12
click at [200, 107] on img at bounding box center [211, 93] width 46 height 46
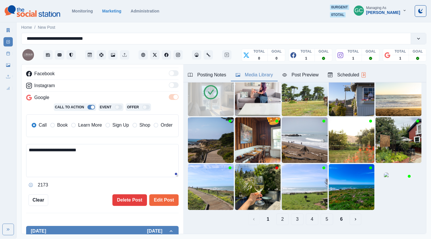
click at [348, 74] on div "Scheduled 3" at bounding box center [347, 74] width 38 height 7
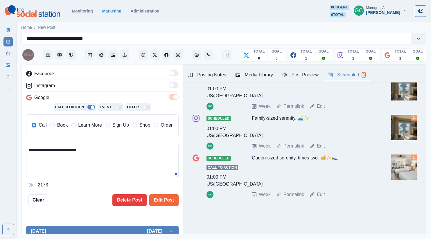
click at [96, 127] on span "Learn More" at bounding box center [90, 125] width 24 height 7
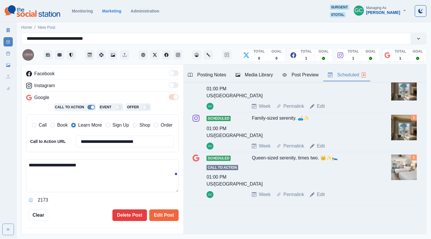
click at [60, 130] on div "Call Book Learn More Sign Up Shop Order" at bounding box center [102, 125] width 144 height 13
click at [60, 126] on span "Book" at bounding box center [62, 125] width 10 height 7
click at [165, 218] on button "Edit Post" at bounding box center [163, 215] width 29 height 12
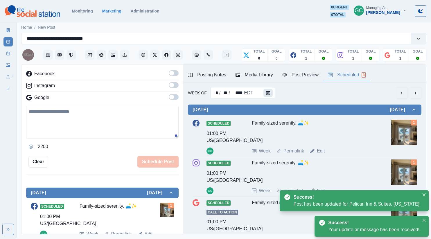
click at [267, 91] on icon "Calendar" at bounding box center [268, 93] width 4 height 4
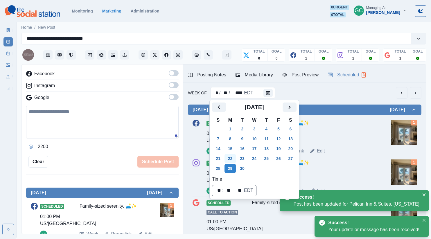
click at [231, 159] on button "22" at bounding box center [230, 158] width 12 height 9
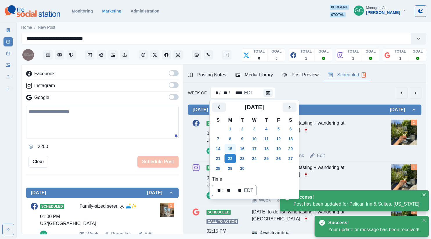
click at [229, 152] on button "15" at bounding box center [230, 148] width 12 height 9
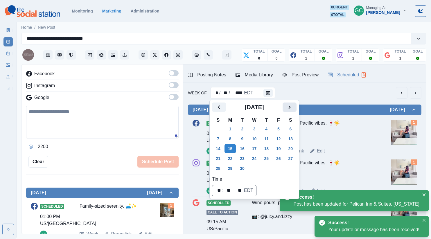
click at [297, 104] on button "Next" at bounding box center [290, 107] width 14 height 9
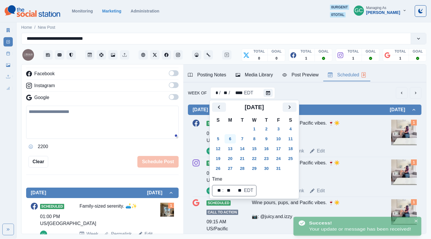
click at [235, 136] on button "6" at bounding box center [230, 138] width 12 height 9
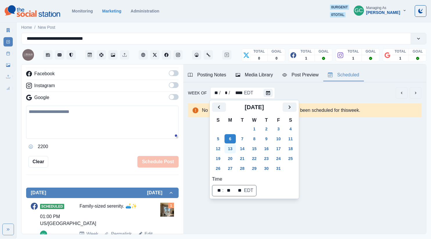
click at [234, 148] on button "13" at bounding box center [230, 148] width 12 height 9
click at [231, 157] on button "20" at bounding box center [230, 158] width 12 height 9
click at [230, 169] on button "27" at bounding box center [230, 168] width 12 height 9
click at [326, 151] on div "Posting Notes Media Library Post Preview Scheduled Link: www.pelicansuites.com …" at bounding box center [304, 148] width 243 height 169
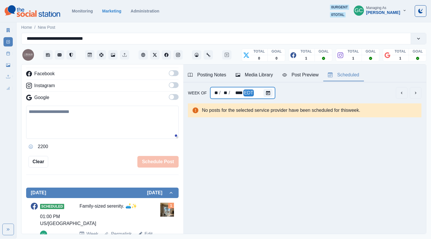
click at [258, 96] on div "** / ** / **** EDT" at bounding box center [242, 93] width 65 height 12
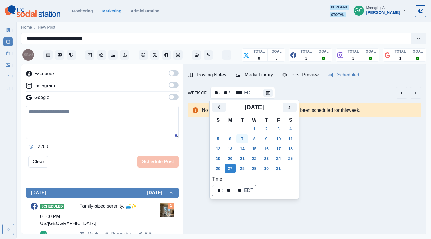
click at [245, 134] on button "7" at bounding box center [242, 138] width 12 height 9
click at [82, 103] on div "X/Twitter Facebook Instagram Google 2200" at bounding box center [102, 104] width 152 height 93
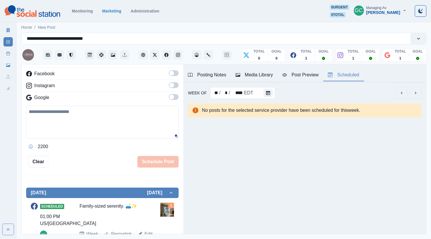
click at [41, 15] on img at bounding box center [32, 11] width 55 height 12
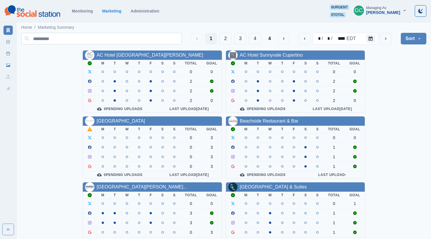
click at [143, 41] on input at bounding box center [101, 39] width 161 height 12
type input "*"
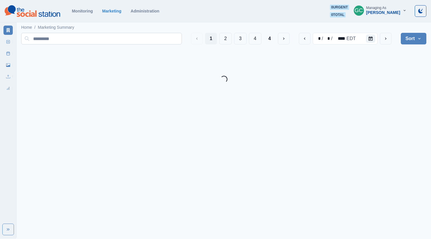
type input "*"
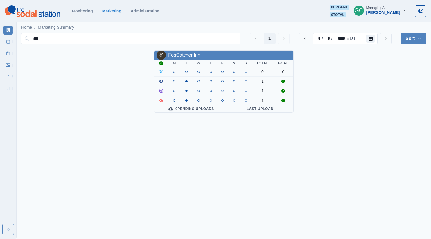
type input "***"
click at [186, 53] on link "FogCatcher Inn" at bounding box center [184, 55] width 32 height 5
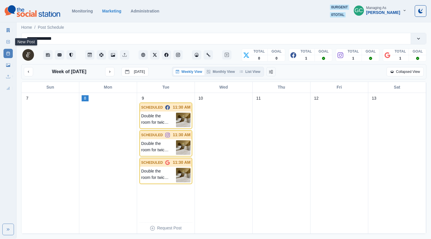
click at [10, 41] on rect at bounding box center [8, 41] width 3 height 3
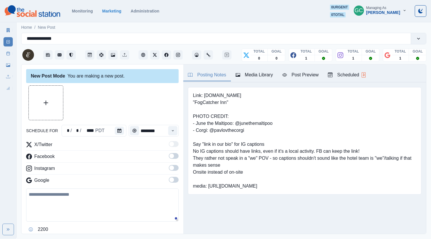
click at [343, 77] on div "Scheduled 3" at bounding box center [347, 74] width 38 height 7
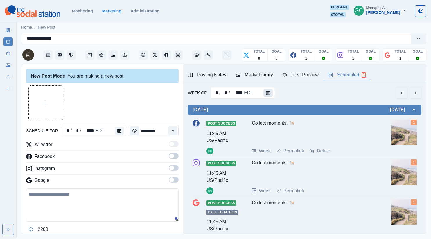
click at [271, 91] on button "Calendar" at bounding box center [267, 93] width 9 height 8
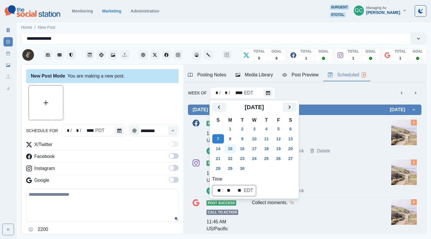
click at [233, 145] on button "15" at bounding box center [230, 148] width 12 height 9
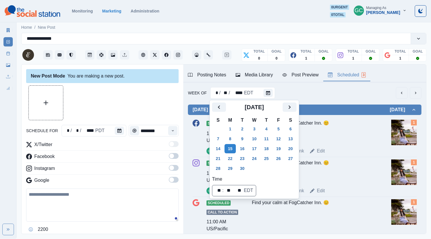
click at [350, 132] on div "Find your calm at FogCatcher Inn. 😊" at bounding box center [313, 131] width 123 height 23
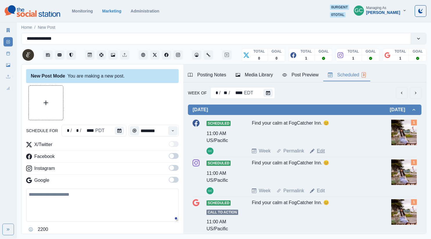
click at [320, 151] on link "Edit" at bounding box center [321, 151] width 8 height 7
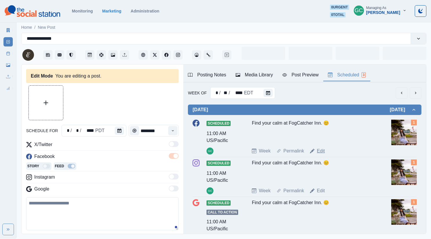
type input "********"
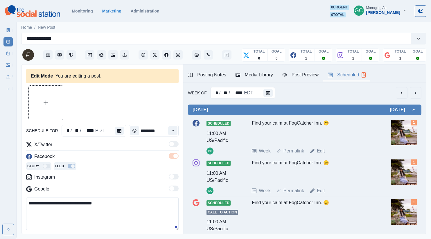
click at [260, 76] on div "Media Library" at bounding box center [254, 74] width 37 height 7
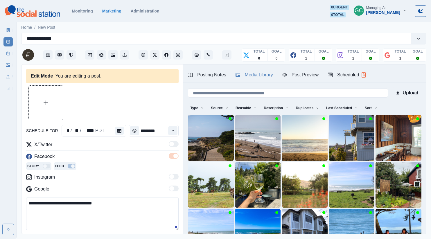
scroll to position [0, 0]
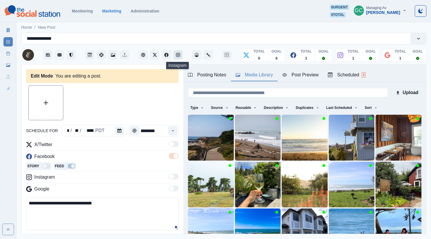
click at [180, 55] on button "Instagram" at bounding box center [177, 54] width 9 height 9
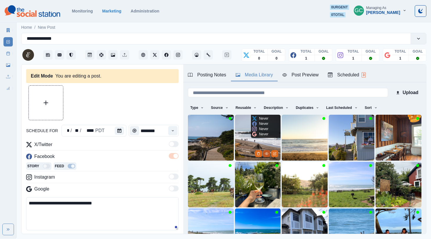
click at [268, 153] on icon "View Media" at bounding box center [266, 153] width 3 height 3
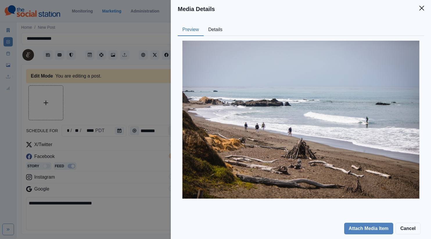
click at [218, 31] on button "Details" at bounding box center [216, 30] width 24 height 12
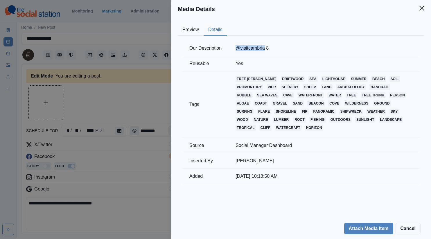
drag, startPoint x: 235, startPoint y: 48, endPoint x: 266, endPoint y: 49, distance: 30.8
click at [266, 49] on td "@visitcambria 8" at bounding box center [324, 48] width 191 height 15
click at [112, 154] on div "Media Details Preview Details Our Description @visitcambria 8 Reusable Yes Tags…" at bounding box center [215, 119] width 431 height 239
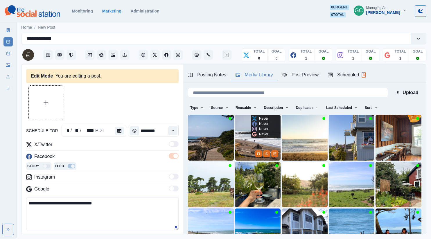
click at [241, 140] on img at bounding box center [258, 138] width 46 height 46
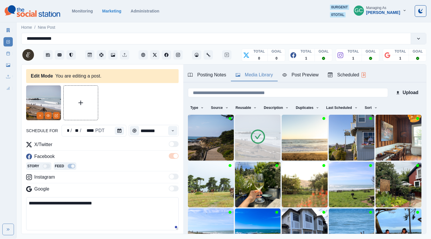
click at [101, 218] on textarea "**********" at bounding box center [102, 213] width 152 height 33
paste textarea "**********"
click at [165, 56] on icon "Facebook" at bounding box center [166, 55] width 4 height 4
drag, startPoint x: 61, startPoint y: 202, endPoint x: 98, endPoint y: 203, distance: 37.2
click at [98, 203] on textarea "**********" at bounding box center [102, 213] width 152 height 33
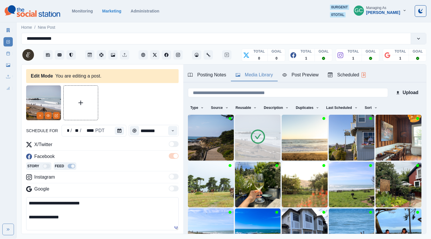
click at [0, 179] on div "**********" at bounding box center [215, 119] width 431 height 239
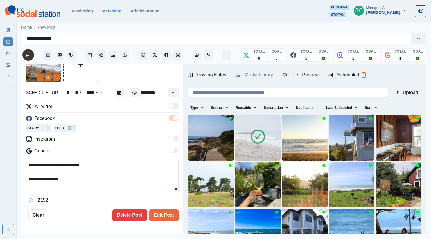
scroll to position [39, 0]
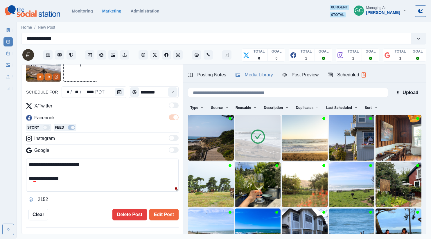
type textarea "**********"
click at [55, 78] on icon "Edit Media" at bounding box center [56, 76] width 3 height 3
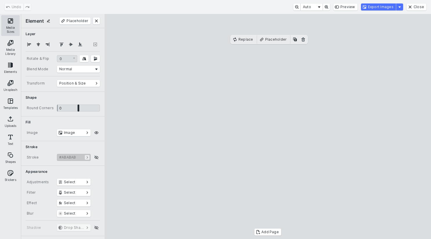
click at [8, 24] on button "Media Sizes" at bounding box center [10, 25] width 19 height 21
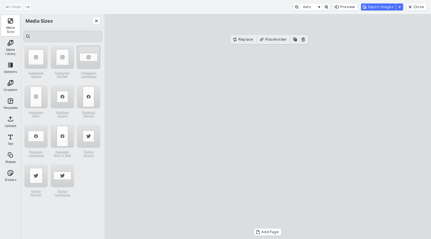
click at [86, 60] on div "Instagram Landscape" at bounding box center [88, 57] width 23 height 23
click at [268, 127] on cesdk-canvas "Editor canvas" at bounding box center [268, 127] width 0 height 0
drag, startPoint x: 267, startPoint y: 209, endPoint x: 271, endPoint y: 221, distance: 12.9
click at [268, 127] on cesdk-canvas "Editor canvas" at bounding box center [268, 127] width 0 height 0
drag, startPoint x: 263, startPoint y: 188, endPoint x: 263, endPoint y: 183, distance: 5.0
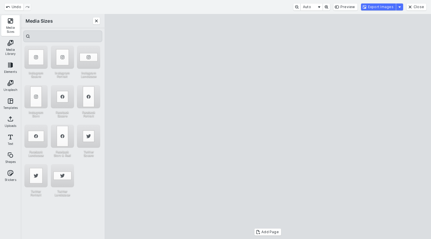
click at [268, 127] on cesdk-canvas "Editor canvas" at bounding box center [268, 127] width 0 height 0
click at [375, 9] on button "Export Images" at bounding box center [378, 6] width 35 height 7
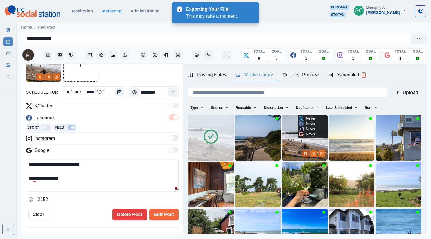
click at [305, 154] on icon "Delete Media" at bounding box center [305, 153] width 3 height 3
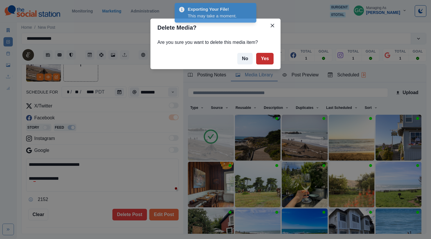
click at [271, 60] on button "Yes" at bounding box center [264, 59] width 17 height 12
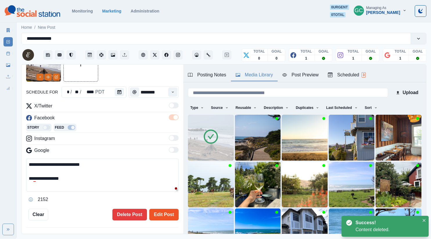
click at [169, 215] on button "Edit Post" at bounding box center [163, 215] width 29 height 12
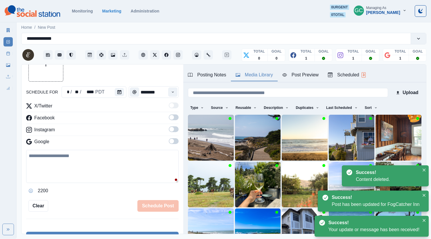
click at [345, 76] on div "Scheduled 3" at bounding box center [347, 74] width 38 height 7
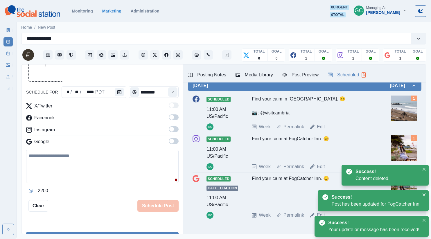
scroll to position [25, 0]
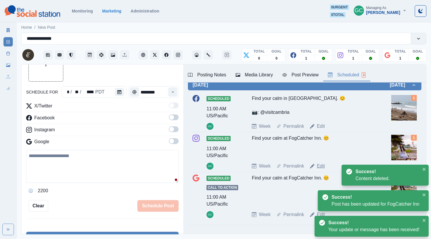
click at [322, 165] on link "Edit" at bounding box center [321, 166] width 8 height 7
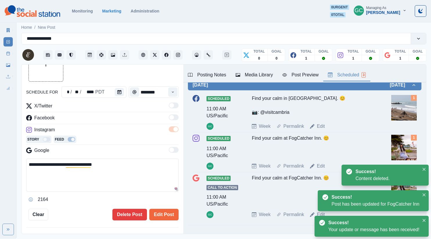
drag, startPoint x: 65, startPoint y: 173, endPoint x: 0, endPoint y: 150, distance: 69.3
click at [0, 150] on div "**********" at bounding box center [215, 119] width 431 height 239
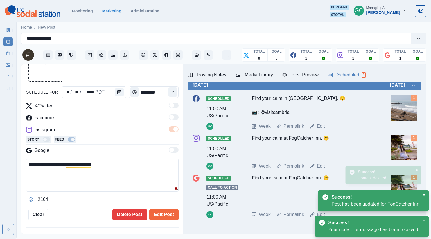
paste textarea "**********"
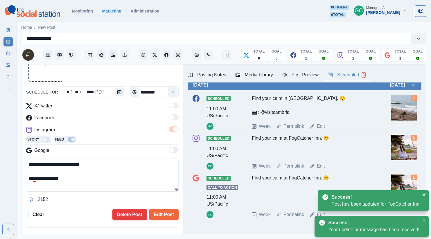
type textarea "**********"
click at [257, 72] on div "Media Library" at bounding box center [254, 74] width 37 height 7
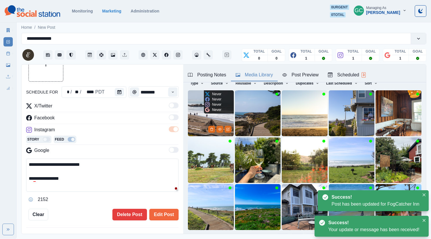
click at [199, 116] on img at bounding box center [211, 113] width 46 height 46
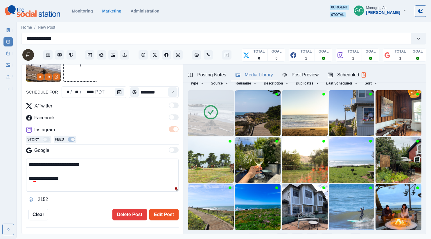
click at [171, 210] on button "Edit Post" at bounding box center [163, 215] width 29 height 12
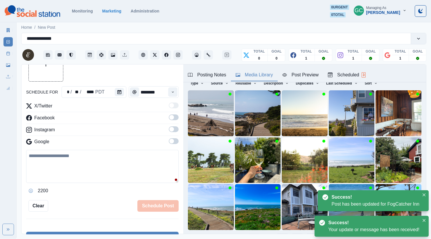
click at [352, 76] on div "Scheduled 3" at bounding box center [347, 74] width 38 height 7
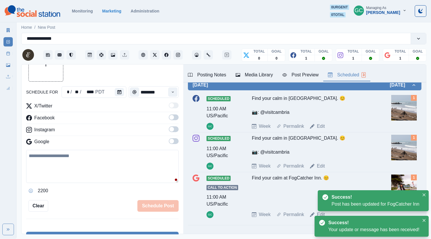
scroll to position [45, 0]
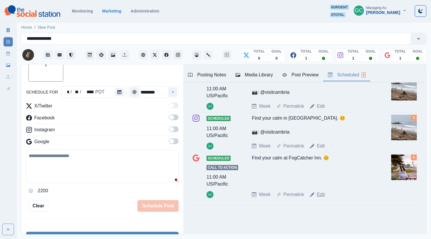
click at [319, 194] on link "Edit" at bounding box center [321, 194] width 8 height 7
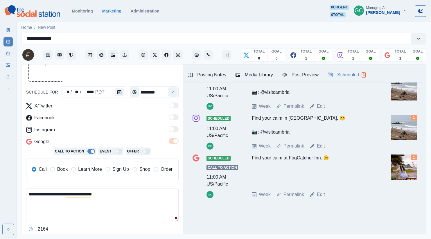
drag, startPoint x: 116, startPoint y: 204, endPoint x: 0, endPoint y: 171, distance: 120.9
click at [0, 171] on div "**********" at bounding box center [215, 119] width 431 height 239
paste textarea "**********"
click at [91, 166] on span "Learn More" at bounding box center [90, 169] width 24 height 7
type textarea "**********"
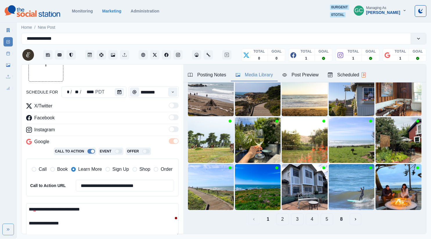
click at [257, 72] on div "Media Library" at bounding box center [254, 74] width 37 height 7
click at [203, 99] on img at bounding box center [211, 93] width 46 height 46
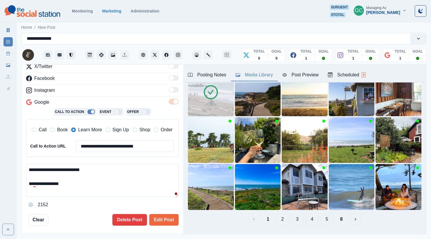
scroll to position [82, 0]
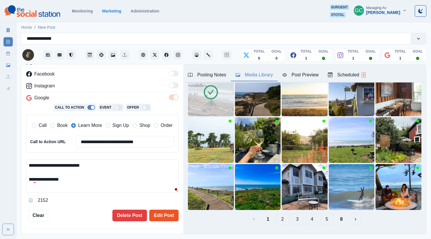
click at [160, 215] on button "Edit Post" at bounding box center [163, 216] width 29 height 12
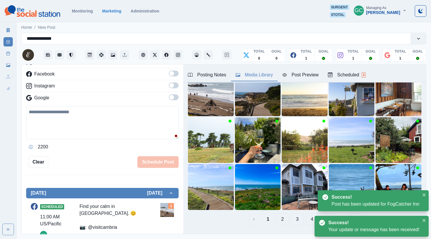
click at [357, 77] on div "Scheduled 3" at bounding box center [347, 74] width 38 height 7
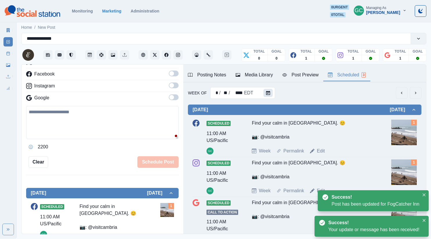
click at [264, 94] on button "Calendar" at bounding box center [267, 93] width 9 height 8
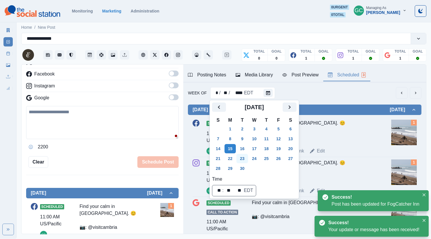
click at [246, 156] on button "23" at bounding box center [242, 158] width 12 height 9
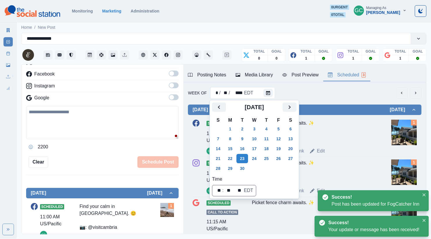
click at [339, 134] on div "Picket fence charm awaits. ✨" at bounding box center [313, 131] width 123 height 23
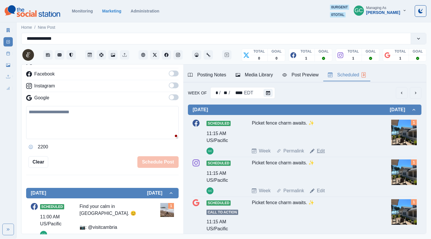
click at [322, 150] on link "Edit" at bounding box center [321, 151] width 8 height 7
type input "********"
type textarea "**********"
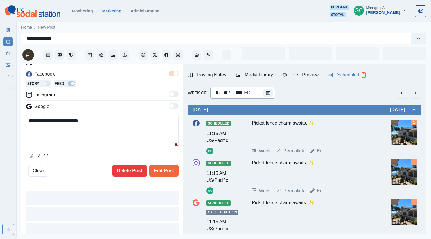
scroll to position [82, 0]
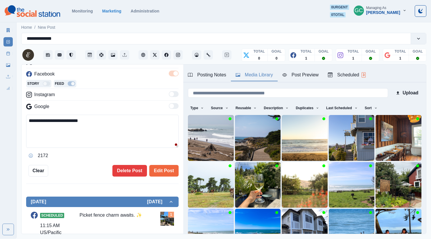
click at [254, 72] on div "Media Library" at bounding box center [254, 74] width 37 height 7
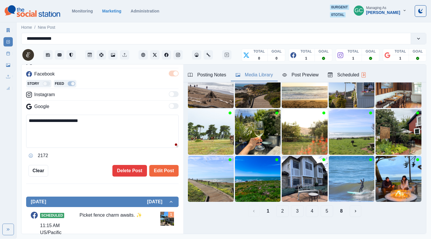
click at [282, 211] on button "2" at bounding box center [282, 211] width 12 height 12
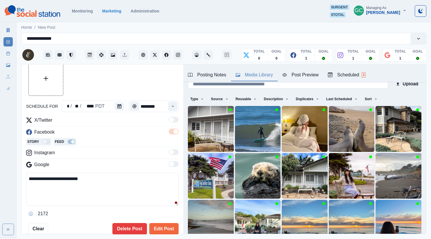
scroll to position [19, 0]
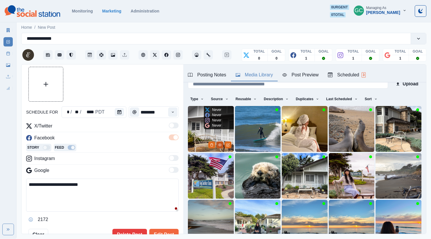
click at [220, 145] on icon "View Media" at bounding box center [219, 144] width 3 height 3
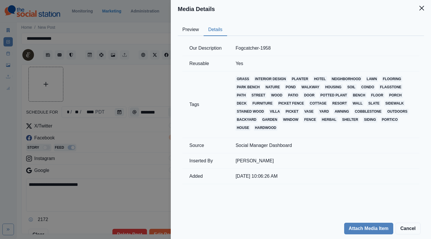
click at [209, 31] on button "Details" at bounding box center [216, 30] width 24 height 12
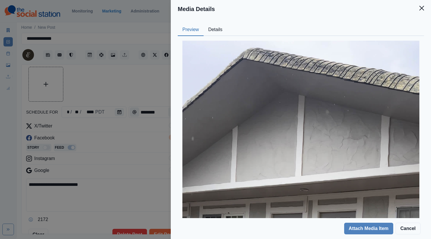
click at [179, 32] on button "Preview" at bounding box center [191, 30] width 26 height 12
click at [125, 141] on div "Media Details Preview Details Our Description Fogcatcher-1958 Reusable Yes Tags…" at bounding box center [215, 119] width 431 height 239
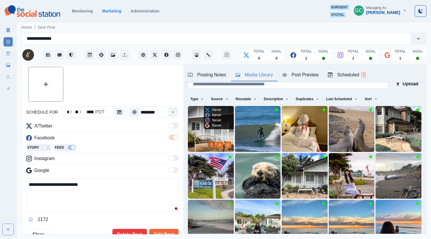
click at [212, 146] on icon "Delete Media" at bounding box center [211, 144] width 3 height 3
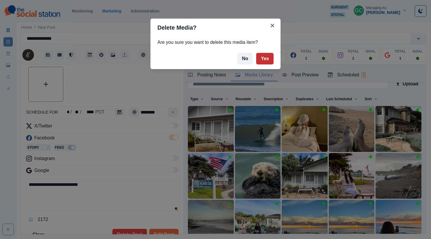
click at [263, 59] on button "Yes" at bounding box center [264, 59] width 17 height 12
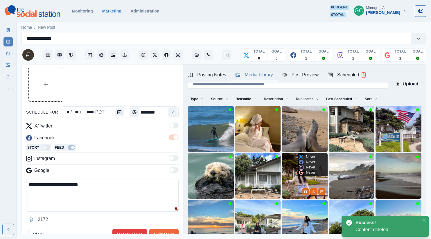
scroll to position [46, 0]
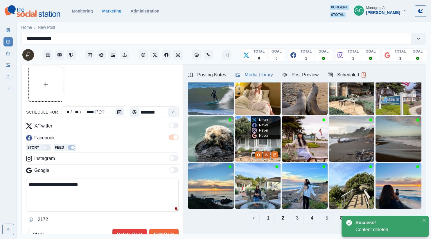
click at [267, 155] on icon "View Media" at bounding box center [266, 154] width 3 height 3
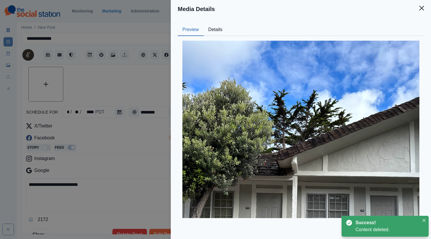
click at [216, 26] on button "Details" at bounding box center [216, 30] width 24 height 12
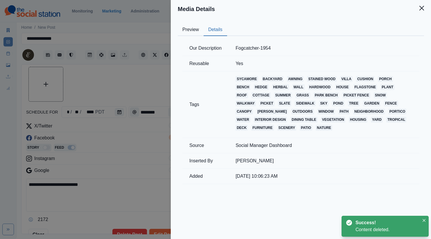
click at [132, 71] on div "Media Details Preview Details Our Description Fogcatcher-1954 Reusable Yes Tags…" at bounding box center [215, 119] width 431 height 239
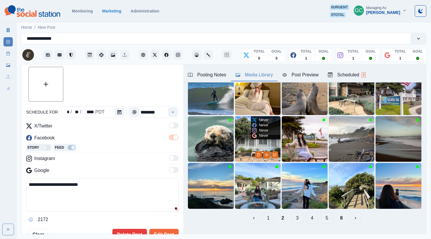
click at [243, 147] on img at bounding box center [258, 139] width 46 height 46
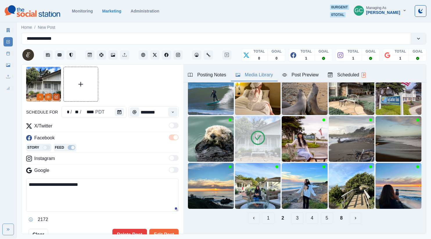
click at [59, 98] on button "Edit Media" at bounding box center [56, 97] width 7 height 7
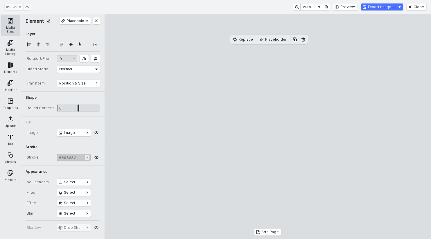
click at [8, 28] on button "Media Sizes" at bounding box center [10, 25] width 19 height 21
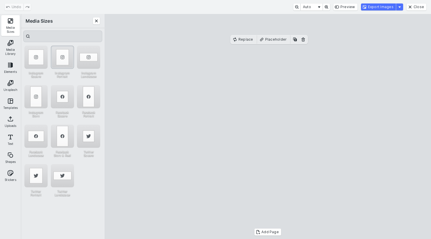
click at [67, 60] on div "Instagram Portrait" at bounding box center [62, 57] width 23 height 23
click at [377, 8] on button "Export Images" at bounding box center [378, 6] width 35 height 7
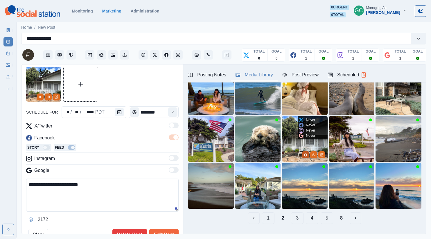
click at [308, 155] on button "Delete Media" at bounding box center [305, 154] width 7 height 7
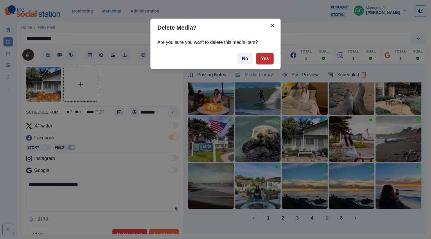
click at [269, 62] on button "Yes" at bounding box center [264, 59] width 17 height 12
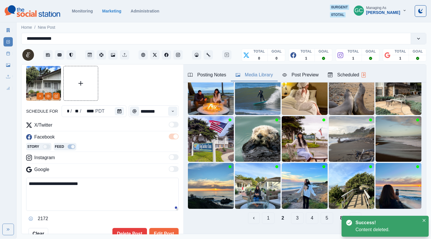
scroll to position [18, 0]
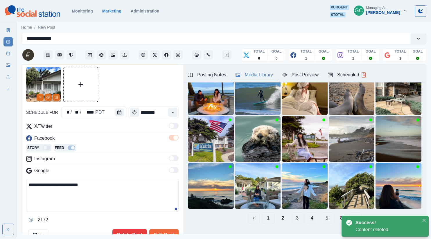
drag, startPoint x: 169, startPoint y: 233, endPoint x: 249, endPoint y: 162, distance: 106.4
click at [169, 233] on button "Edit Post" at bounding box center [163, 235] width 29 height 12
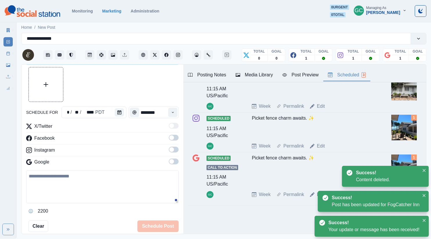
click at [359, 75] on div "Scheduled 3" at bounding box center [347, 74] width 38 height 7
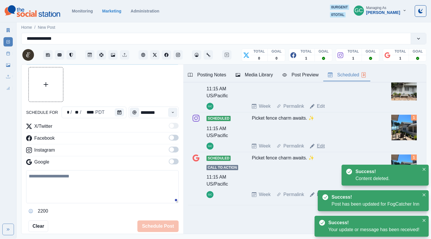
click at [320, 143] on link "Edit" at bounding box center [321, 146] width 8 height 7
type textarea "**********"
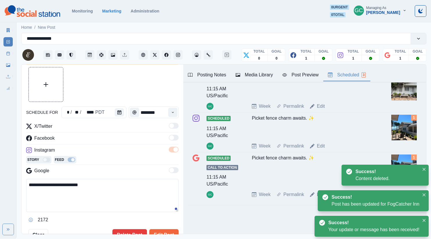
click at [261, 75] on div "Media Library" at bounding box center [254, 74] width 37 height 7
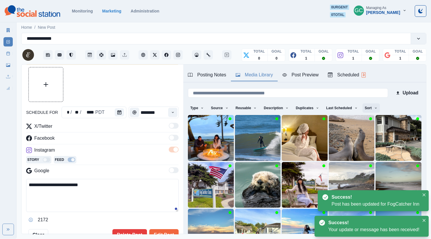
click at [370, 109] on button "Sort" at bounding box center [370, 107] width 17 height 9
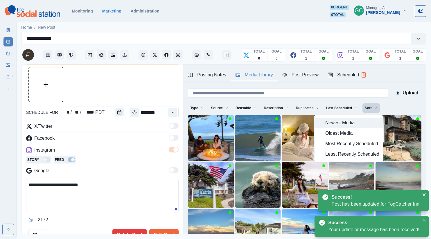
drag, startPoint x: 363, startPoint y: 120, endPoint x: 342, endPoint y: 120, distance: 21.2
click at [363, 120] on span "Newest Media" at bounding box center [352, 122] width 54 height 7
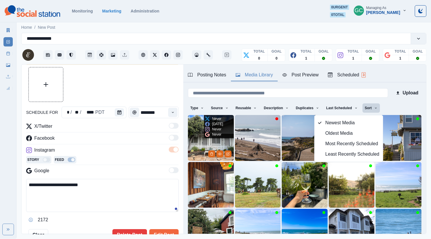
drag, startPoint x: 200, startPoint y: 142, endPoint x: 150, endPoint y: 238, distance: 107.5
click at [200, 143] on img at bounding box center [211, 138] width 46 height 46
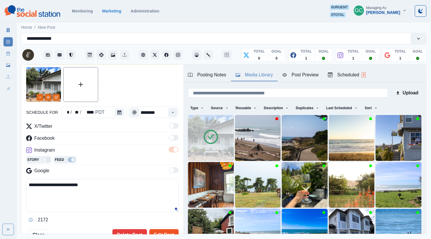
click at [163, 232] on button "Edit Post" at bounding box center [163, 235] width 29 height 12
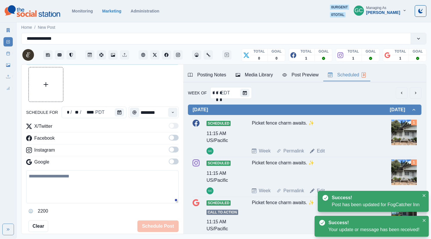
click at [348, 75] on div "Scheduled 3" at bounding box center [347, 74] width 38 height 7
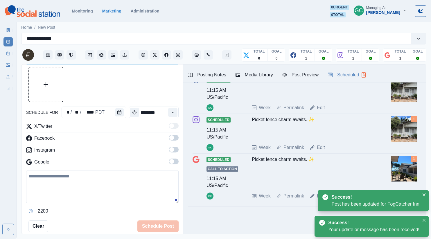
scroll to position [45, 0]
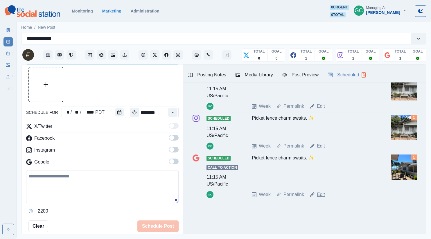
click at [319, 195] on link "Edit" at bounding box center [321, 194] width 8 height 7
type textarea "**********"
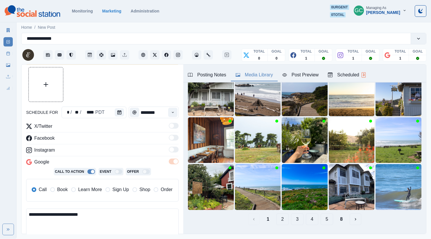
click at [248, 71] on button "Media Library" at bounding box center [254, 75] width 47 height 12
click at [191, 101] on img at bounding box center [211, 93] width 46 height 46
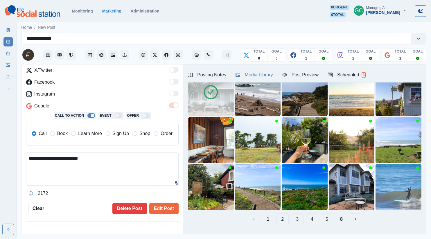
scroll to position [83, 0]
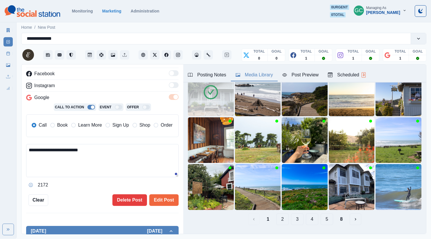
click at [59, 126] on span "Book" at bounding box center [62, 125] width 10 height 7
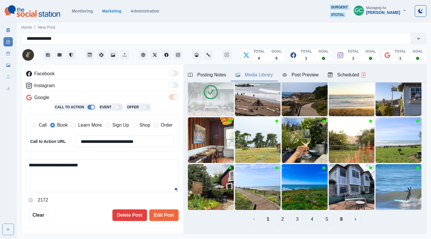
click at [89, 125] on span "Learn More" at bounding box center [90, 125] width 24 height 7
click at [171, 216] on button "Edit Post" at bounding box center [163, 215] width 29 height 12
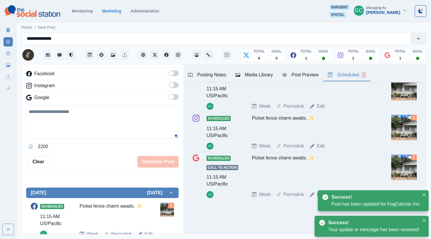
click at [348, 71] on div "Scheduled 3" at bounding box center [347, 74] width 38 height 7
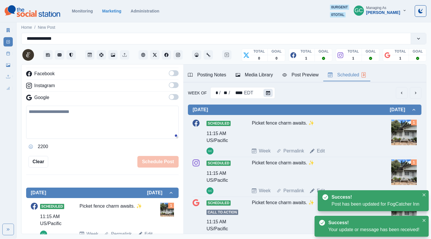
click at [266, 92] on icon "Calendar" at bounding box center [268, 93] width 4 height 4
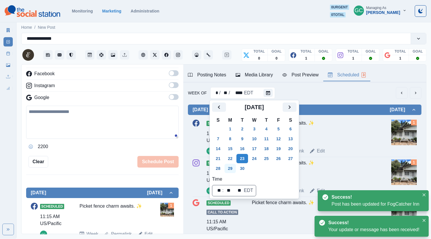
click at [228, 166] on button "29" at bounding box center [230, 168] width 12 height 9
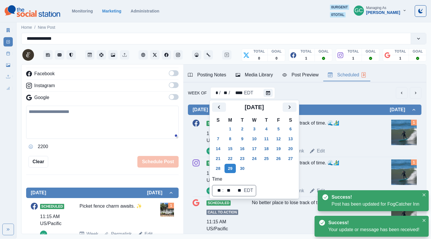
click at [357, 126] on div "No better place to lose track of time. 🌊🏄‍♂️" at bounding box center [313, 131] width 123 height 23
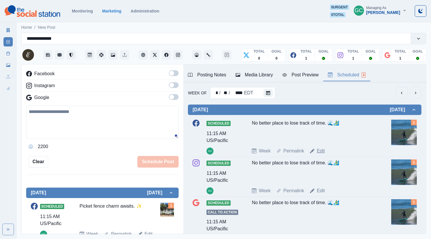
click at [320, 148] on link "Edit" at bounding box center [321, 151] width 8 height 7
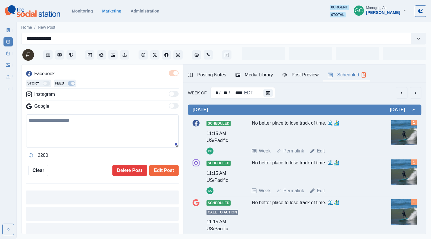
type textarea "**********"
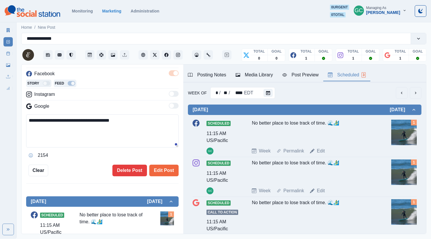
scroll to position [83, 0]
click at [255, 68] on div "Posting Notes Media Library Post Preview Scheduled 3" at bounding box center [304, 73] width 243 height 18
click at [253, 70] on button "Media Library" at bounding box center [254, 75] width 47 height 12
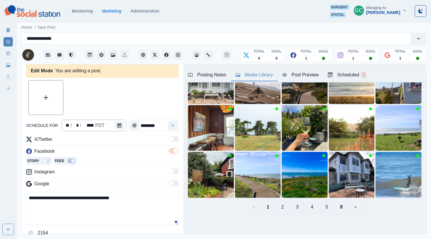
scroll to position [0, 0]
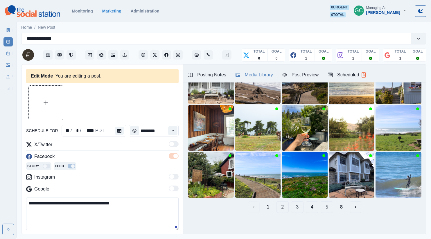
click at [356, 69] on div "Posting Notes Media Library Post Preview Scheduled 3" at bounding box center [304, 73] width 243 height 18
click at [355, 71] on div "Scheduled 3" at bounding box center [347, 74] width 38 height 7
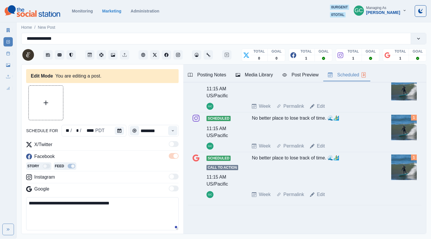
drag, startPoint x: 220, startPoint y: 72, endPoint x: 223, endPoint y: 77, distance: 5.5
click at [220, 73] on div "Posting Notes" at bounding box center [207, 74] width 38 height 7
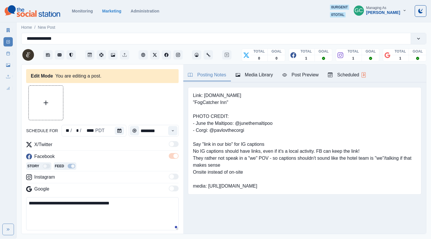
click at [270, 71] on button "Media Library" at bounding box center [254, 75] width 47 height 12
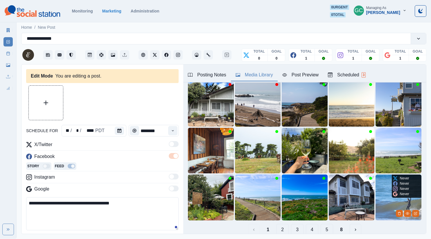
scroll to position [58, 0]
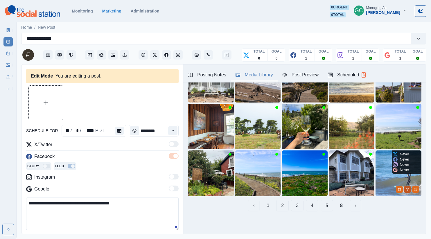
click at [407, 189] on circle "View Media" at bounding box center [407, 189] width 1 height 1
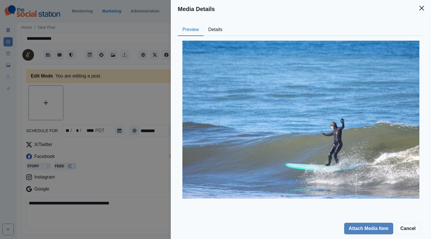
click at [220, 28] on button "Details" at bounding box center [216, 30] width 24 height 12
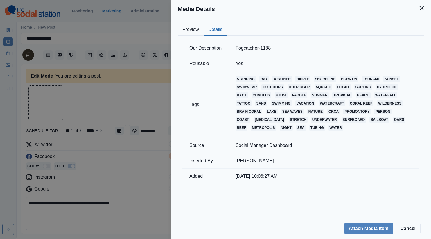
click at [138, 80] on div "Media Details Preview Details Our Description Fogcatcher-1188 Reusable Yes Tags…" at bounding box center [215, 119] width 431 height 239
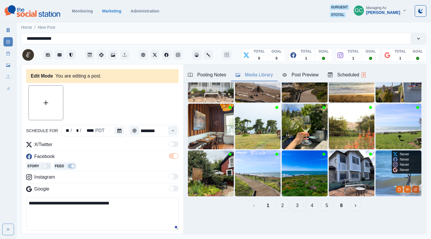
click at [415, 189] on icon "Edit Media" at bounding box center [415, 189] width 3 height 3
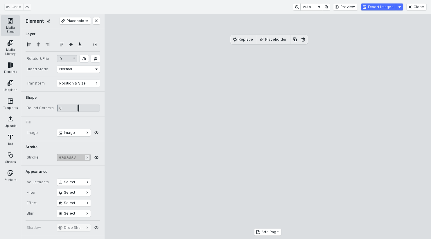
click at [16, 22] on button "Media Sizes" at bounding box center [10, 25] width 19 height 21
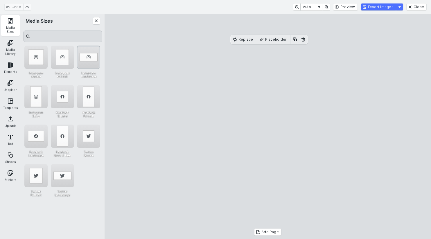
click at [90, 62] on div "Instagram Landscape" at bounding box center [88, 57] width 23 height 23
click at [268, 127] on cesdk-canvas "Editor canvas" at bounding box center [268, 127] width 0 height 0
drag, startPoint x: 266, startPoint y: 205, endPoint x: 263, endPoint y: 215, distance: 10.6
click at [268, 127] on cesdk-canvas "Editor canvas" at bounding box center [268, 127] width 0 height 0
click at [378, 6] on button "Export Images" at bounding box center [378, 6] width 35 height 7
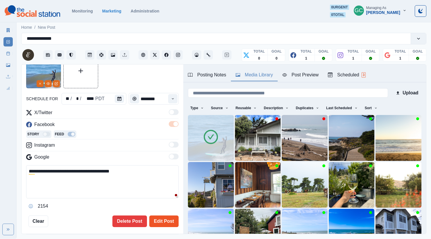
scroll to position [44, 0]
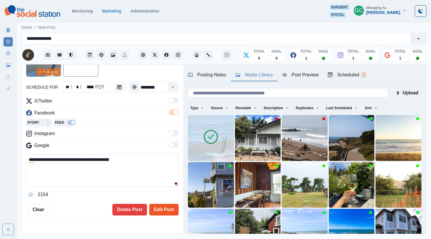
click at [167, 210] on button "Edit Post" at bounding box center [163, 210] width 29 height 12
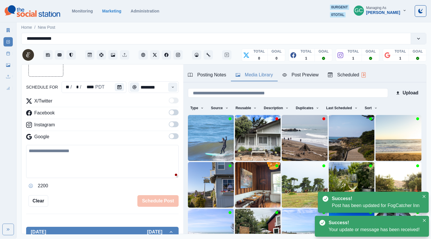
drag, startPoint x: 366, startPoint y: 73, endPoint x: 355, endPoint y: 124, distance: 52.6
click at [366, 73] on span "3" at bounding box center [364, 74] width 4 height 5
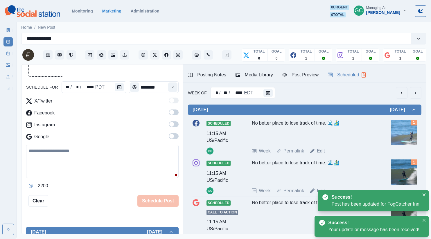
scroll to position [38, 0]
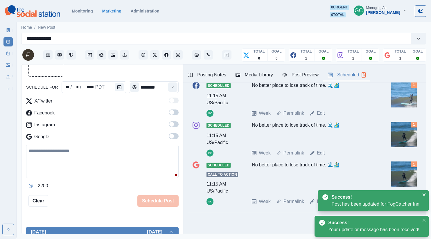
click at [325, 153] on div "Week Permalink Edit" at bounding box center [320, 153] width 137 height 7
click at [322, 151] on link "Edit" at bounding box center [321, 153] width 8 height 7
type textarea "**********"
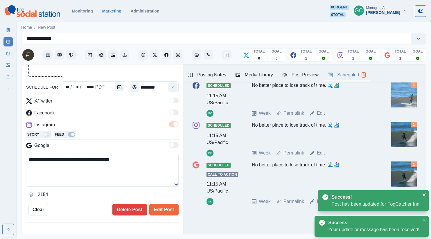
click at [254, 72] on div "Media Library" at bounding box center [254, 74] width 37 height 7
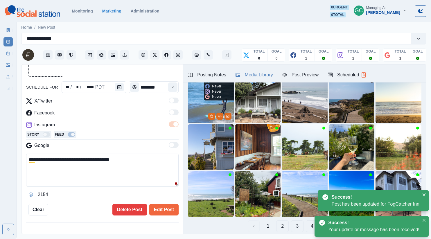
click at [205, 103] on img at bounding box center [211, 100] width 46 height 46
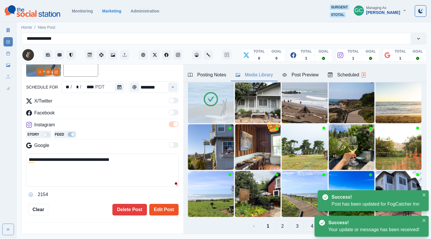
click at [165, 210] on button "Edit Post" at bounding box center [163, 210] width 29 height 12
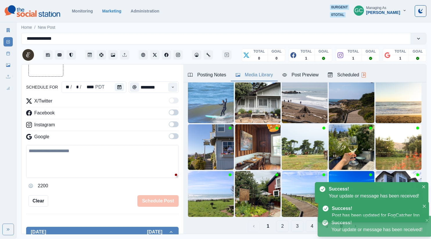
click at [337, 76] on div "Scheduled 3" at bounding box center [347, 74] width 38 height 7
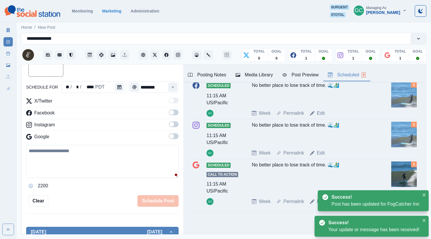
scroll to position [45, 0]
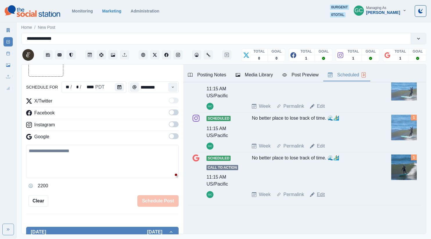
drag, startPoint x: 322, startPoint y: 194, endPoint x: 317, endPoint y: 197, distance: 6.1
click at [322, 194] on link "Edit" at bounding box center [321, 194] width 8 height 7
type textarea "**********"
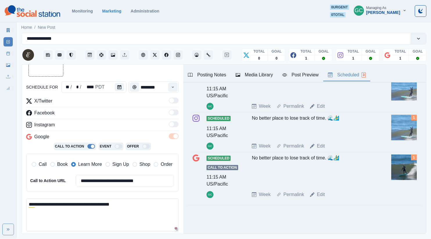
click at [258, 77] on div "Media Library" at bounding box center [254, 74] width 37 height 7
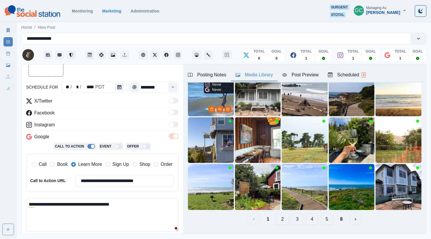
click at [198, 101] on img at bounding box center [211, 93] width 46 height 46
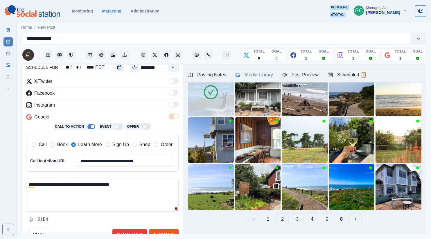
scroll to position [81, 0]
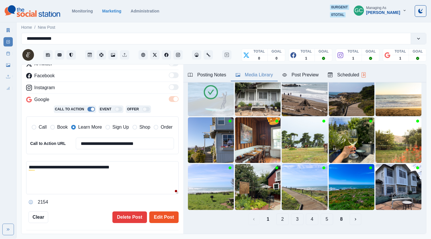
click at [169, 215] on button "Edit Post" at bounding box center [163, 217] width 29 height 12
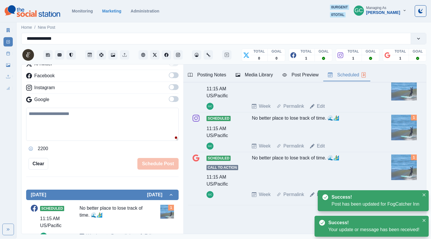
drag, startPoint x: 351, startPoint y: 71, endPoint x: 311, endPoint y: 120, distance: 63.3
click at [351, 71] on button "Scheduled 3" at bounding box center [346, 75] width 47 height 12
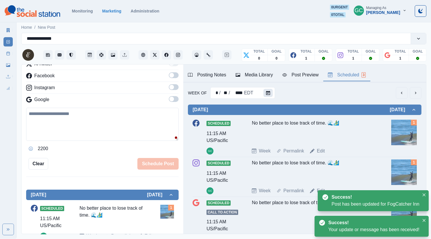
click at [267, 94] on icon "Calendar" at bounding box center [268, 93] width 4 height 4
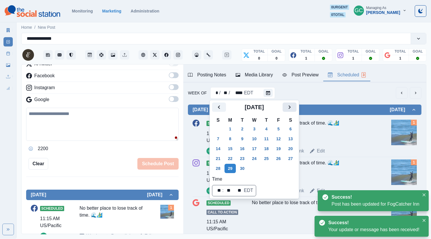
click at [290, 107] on button "Next" at bounding box center [290, 107] width 14 height 9
click at [233, 136] on button "6" at bounding box center [230, 138] width 12 height 9
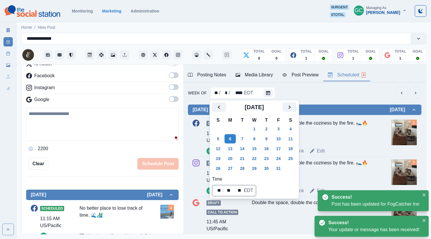
click at [362, 136] on div "Double the space, double the coziness by the fire. 🛌🔥" at bounding box center [313, 131] width 123 height 23
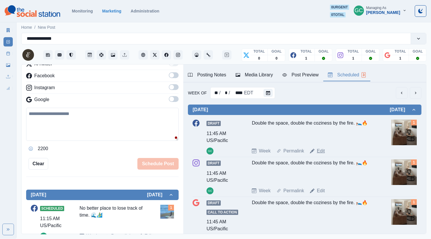
click at [322, 151] on link "Edit" at bounding box center [321, 151] width 8 height 7
type input "********"
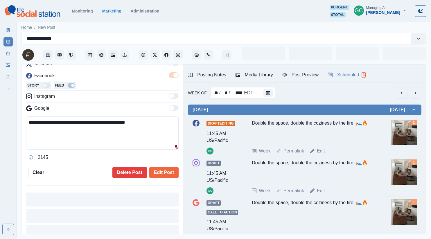
scroll to position [81, 0]
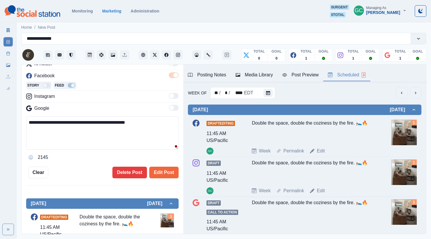
click at [250, 69] on button "Media Library" at bounding box center [254, 75] width 47 height 12
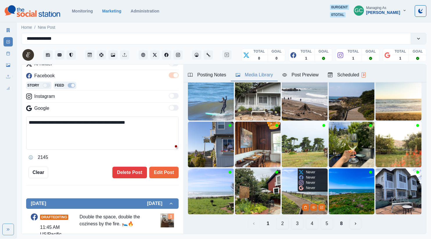
scroll to position [58, 0]
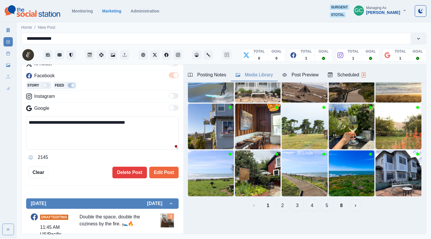
click at [281, 207] on button "2" at bounding box center [282, 206] width 12 height 12
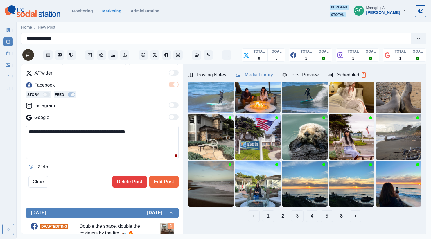
scroll to position [88, 0]
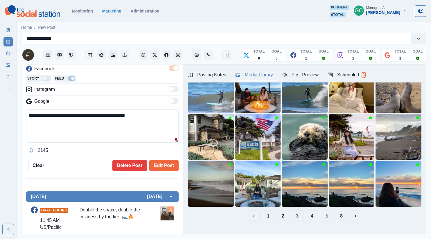
click at [298, 221] on button "3" at bounding box center [297, 216] width 12 height 12
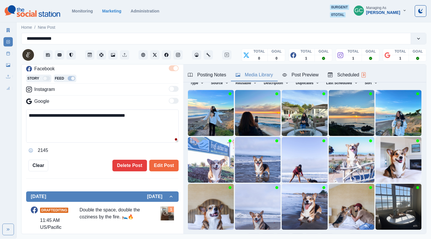
scroll to position [48, 0]
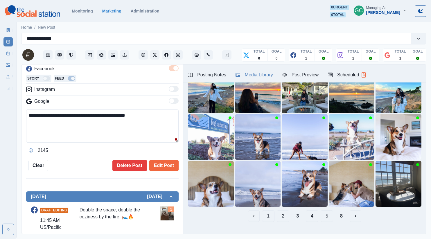
click at [315, 218] on button "4" at bounding box center [312, 216] width 12 height 12
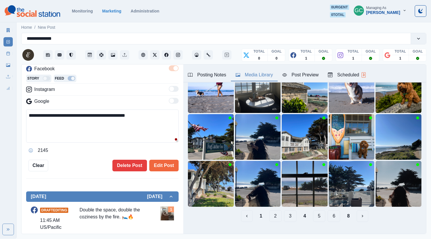
click at [320, 218] on button "5" at bounding box center [319, 216] width 12 height 12
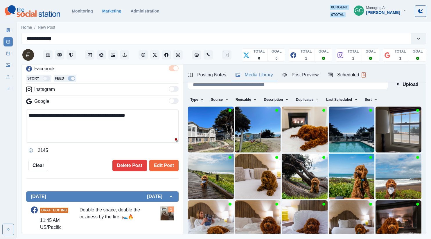
scroll to position [48, 0]
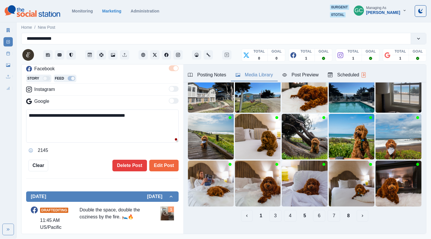
click at [323, 214] on button "6" at bounding box center [319, 216] width 12 height 12
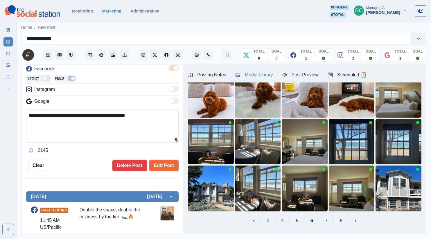
click at [322, 221] on button "7" at bounding box center [326, 221] width 12 height 12
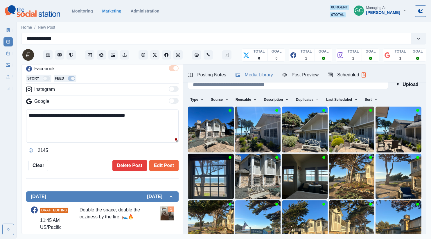
scroll to position [45, 0]
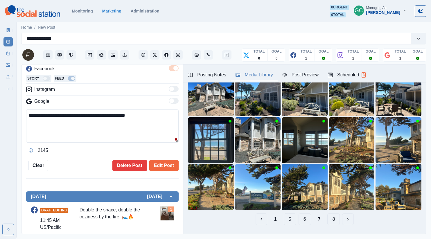
click at [330, 220] on button "8" at bounding box center [333, 219] width 12 height 12
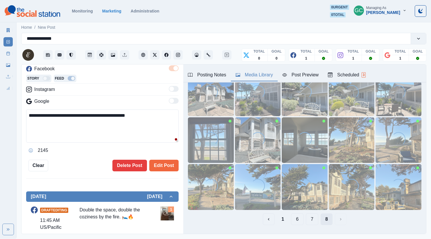
scroll to position [0, 0]
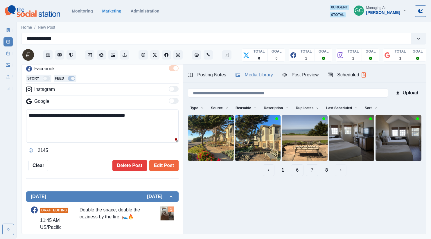
click at [281, 172] on button "1" at bounding box center [283, 170] width 12 height 12
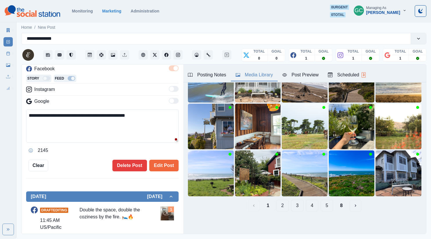
click at [292, 205] on button "3" at bounding box center [297, 206] width 12 height 12
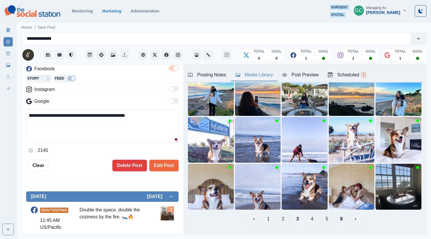
scroll to position [58, 0]
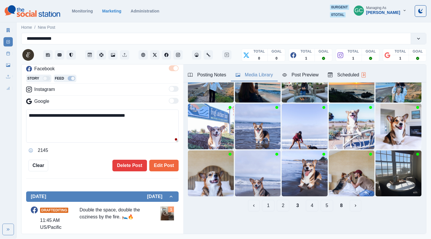
click at [313, 206] on button "4" at bounding box center [312, 206] width 12 height 12
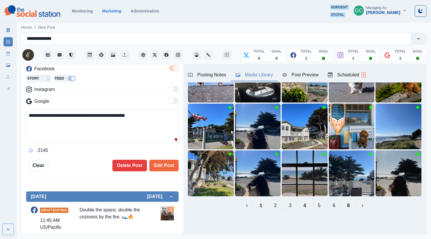
click at [325, 208] on div "1 2 3 4 5 6 8" at bounding box center [304, 206] width 233 height 12
click at [324, 208] on button "5" at bounding box center [319, 206] width 12 height 12
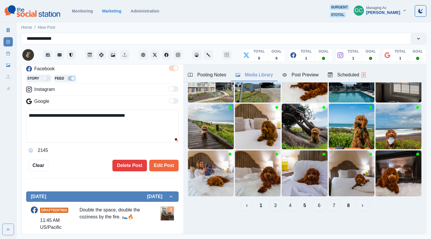
click at [332, 208] on button "7" at bounding box center [334, 206] width 12 height 12
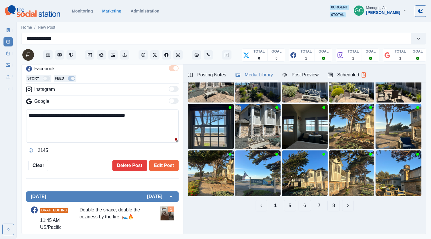
click at [291, 205] on button "5" at bounding box center [290, 206] width 12 height 12
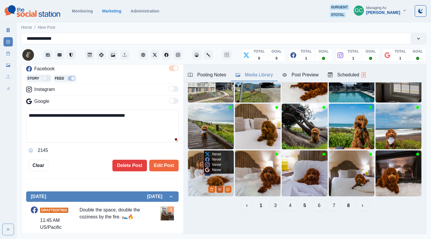
click at [219, 188] on icon "View Media" at bounding box center [219, 189] width 3 height 3
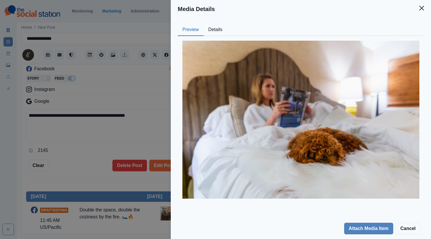
click at [220, 28] on button "Details" at bounding box center [216, 30] width 24 height 12
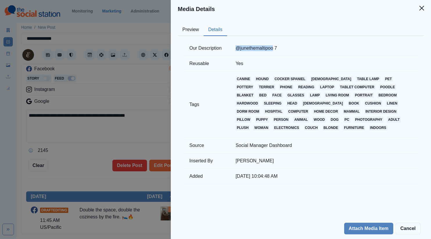
drag, startPoint x: 232, startPoint y: 48, endPoint x: 274, endPoint y: 47, distance: 42.4
click at [274, 47] on td "@junethemaltipoo 7" at bounding box center [324, 48] width 191 height 15
copy td "@junethemaltipoo"
click at [108, 135] on div "Media Details Preview Details Our Description @junethemaltipoo 7 Reusable Yes T…" at bounding box center [215, 119] width 431 height 239
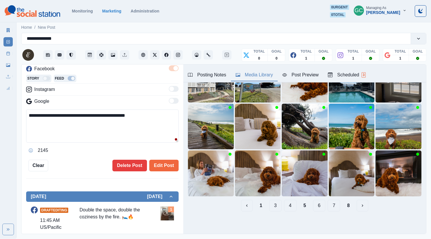
click at [147, 116] on textarea "**********" at bounding box center [102, 125] width 152 height 33
paste textarea "**********"
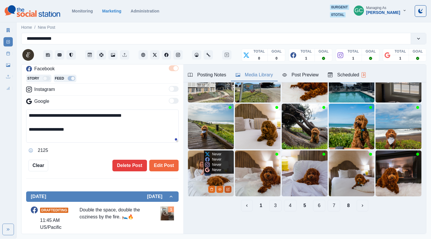
click at [227, 189] on icon "Edit Media" at bounding box center [228, 189] width 3 height 3
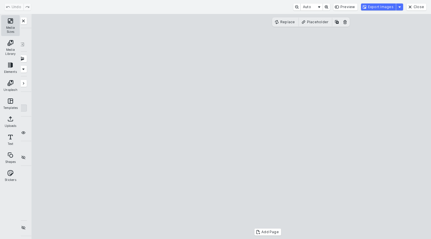
click at [12, 26] on button "Media Sizes" at bounding box center [10, 25] width 19 height 21
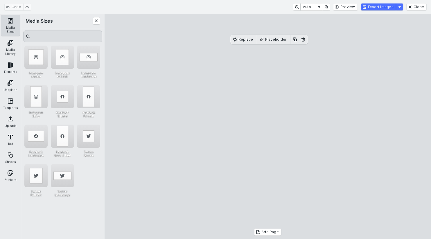
click at [7, 23] on button "Media Sizes" at bounding box center [10, 25] width 19 height 21
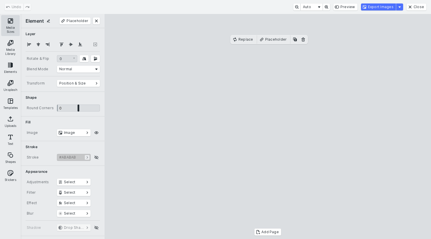
click at [14, 24] on button "Media Sizes" at bounding box center [10, 25] width 19 height 21
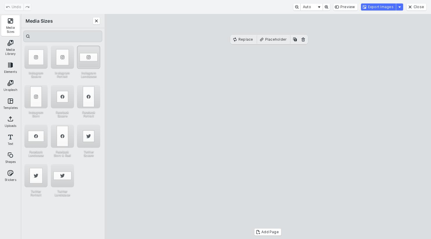
click at [87, 60] on div "Instagram Landscape" at bounding box center [88, 57] width 23 height 23
click at [380, 6] on button "Export Images" at bounding box center [378, 6] width 35 height 7
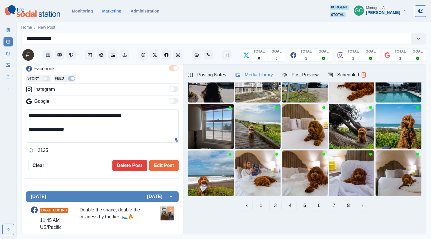
drag, startPoint x: 134, startPoint y: 116, endPoint x: 30, endPoint y: 112, distance: 104.0
click at [30, 112] on textarea "**********" at bounding box center [102, 125] width 152 height 33
click at [97, 138] on textarea "**********" at bounding box center [102, 125] width 152 height 33
drag, startPoint x: 94, startPoint y: 137, endPoint x: 0, endPoint y: 93, distance: 103.5
click at [0, 93] on div "**********" at bounding box center [215, 119] width 431 height 239
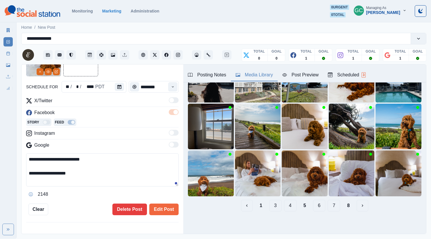
scroll to position [64, 0]
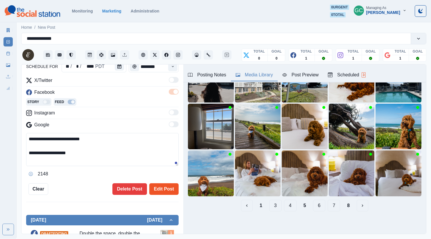
type textarea "**********"
click at [164, 191] on button "Edit Post" at bounding box center [163, 189] width 29 height 12
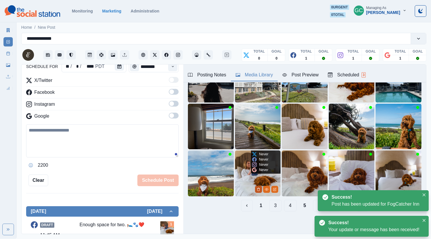
click at [258, 189] on icon "Delete Media" at bounding box center [258, 189] width 3 height 3
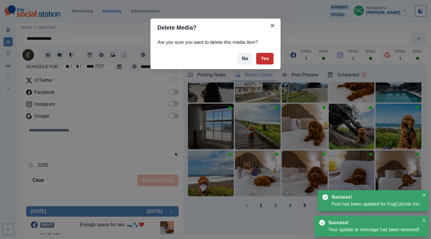
click at [263, 55] on button "Yes" at bounding box center [264, 59] width 17 height 12
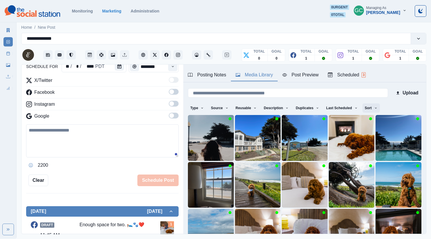
click at [372, 106] on button "Sort" at bounding box center [370, 107] width 17 height 9
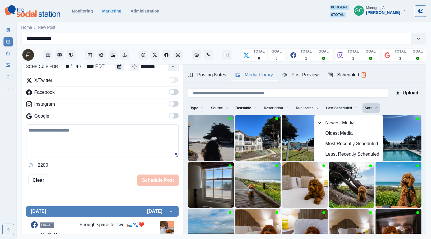
click at [360, 72] on div "Scheduled 3" at bounding box center [347, 74] width 38 height 7
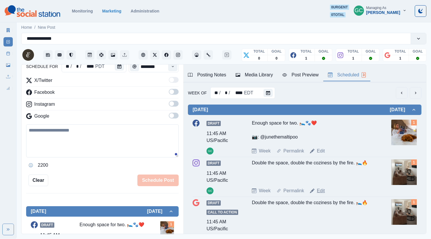
click at [322, 193] on link "Edit" at bounding box center [321, 190] width 8 height 7
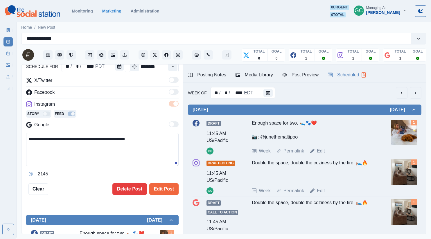
drag, startPoint x: 62, startPoint y: 140, endPoint x: 0, endPoint y: 106, distance: 70.8
click at [0, 106] on div "**********" at bounding box center [215, 119] width 431 height 239
paste textarea
type textarea "**********"
click at [248, 72] on div "Media Library" at bounding box center [254, 74] width 37 height 7
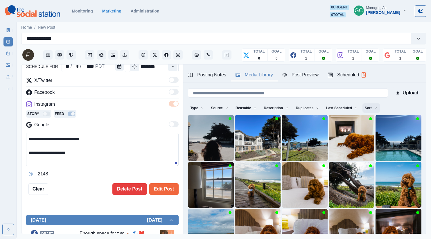
drag, startPoint x: 378, startPoint y: 107, endPoint x: 376, endPoint y: 112, distance: 5.9
click at [378, 107] on icon "button" at bounding box center [375, 107] width 3 height 3
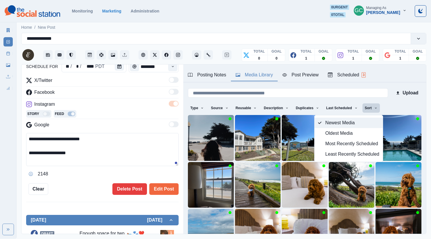
click at [373, 123] on span "Newest Media" at bounding box center [352, 122] width 54 height 7
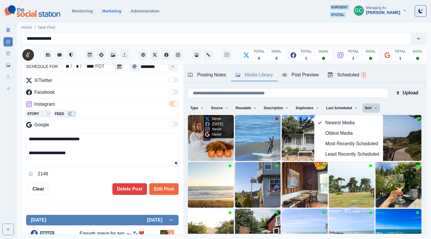
click at [200, 145] on img at bounding box center [211, 138] width 46 height 46
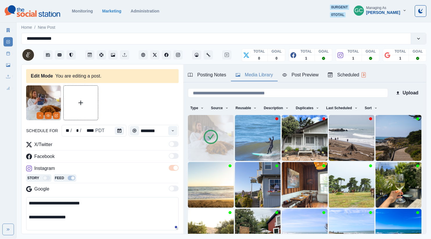
scroll to position [64, 0]
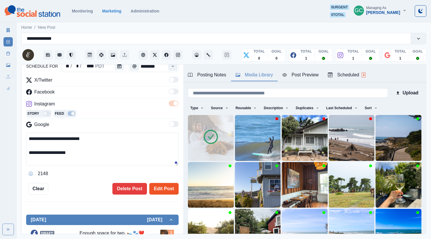
drag, startPoint x: 164, startPoint y: 188, endPoint x: 174, endPoint y: 191, distance: 10.2
click at [164, 188] on button "Edit Post" at bounding box center [163, 189] width 29 height 12
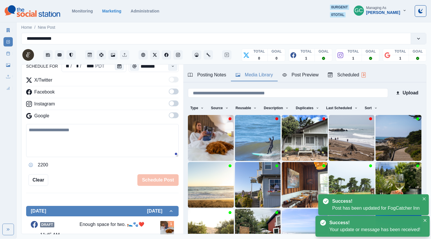
click at [361, 69] on button "Scheduled 3" at bounding box center [346, 75] width 47 height 12
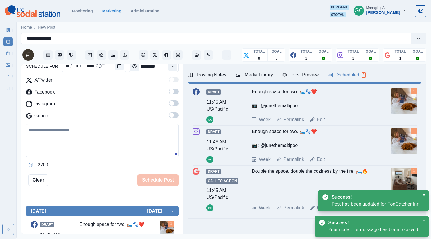
scroll to position [45, 0]
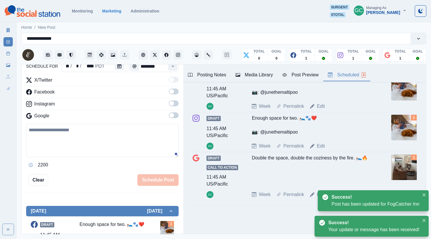
click at [324, 182] on div "Double the space, double the coziness by the fire. 🛌🔥" at bounding box center [313, 170] width 123 height 32
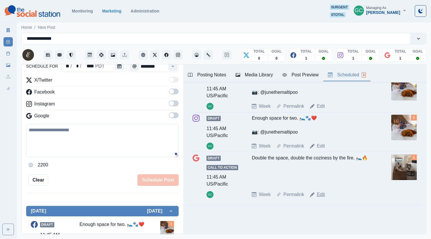
click at [319, 196] on link "Edit" at bounding box center [321, 194] width 8 height 7
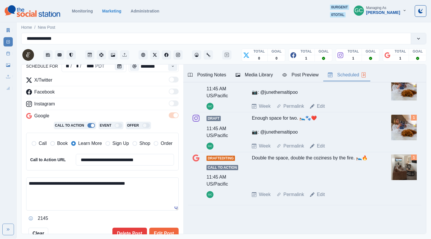
drag, startPoint x: 32, startPoint y: 177, endPoint x: 56, endPoint y: 190, distance: 27.7
click at [0, 157] on div "**********" at bounding box center [215, 119] width 431 height 239
paste textarea
type textarea "**********"
click at [166, 229] on button "Edit Post" at bounding box center [163, 234] width 29 height 12
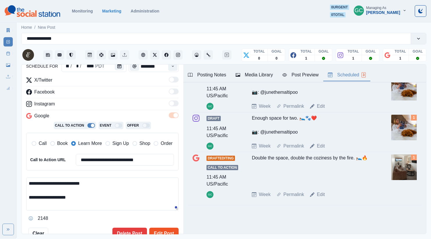
click at [165, 231] on button "Edit Post" at bounding box center [163, 234] width 29 height 12
click at [158, 233] on button "Edit Post" at bounding box center [163, 234] width 29 height 12
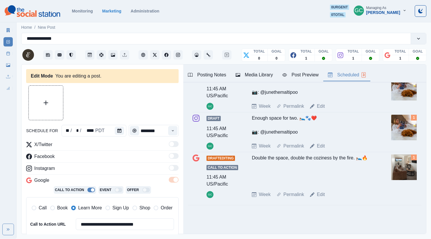
click at [241, 73] on div "Media Library" at bounding box center [254, 74] width 37 height 7
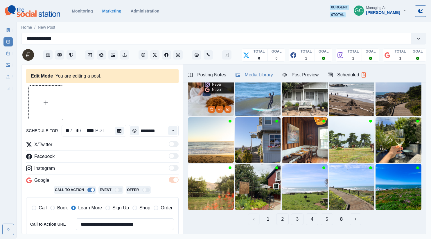
click at [197, 105] on img at bounding box center [211, 93] width 46 height 46
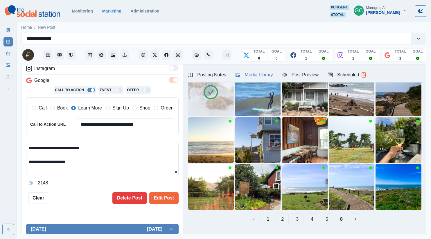
scroll to position [107, 0]
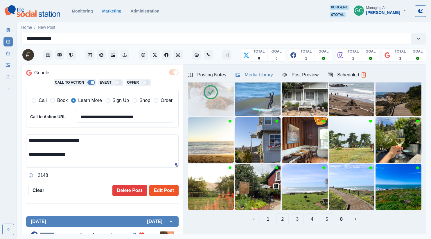
click at [159, 193] on button "Edit Post" at bounding box center [163, 191] width 29 height 12
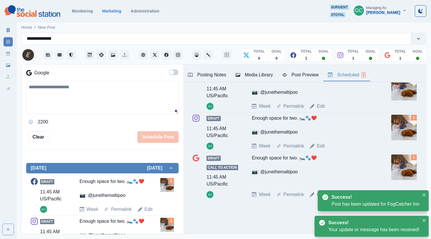
click at [347, 73] on div "Scheduled 3" at bounding box center [347, 74] width 38 height 7
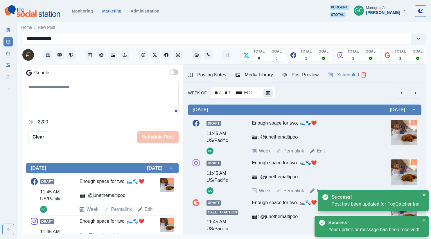
click at [266, 90] on button "Calendar" at bounding box center [267, 93] width 9 height 8
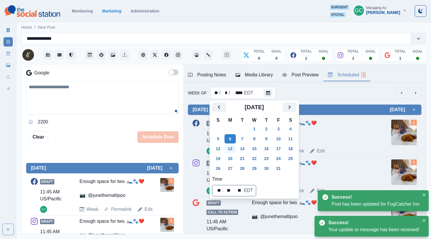
click at [231, 151] on button "13" at bounding box center [230, 148] width 12 height 9
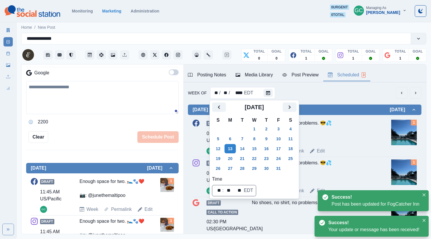
click at [349, 136] on div "No shoes, no shirt, no problems. 😎💦" at bounding box center [313, 131] width 123 height 23
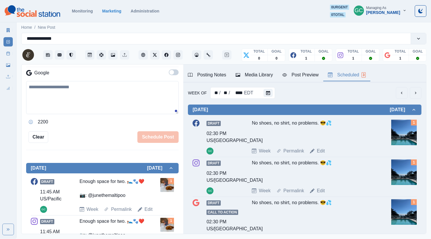
drag, startPoint x: 323, startPoint y: 149, endPoint x: 322, endPoint y: 146, distance: 3.0
click at [323, 149] on link "Edit" at bounding box center [321, 151] width 8 height 7
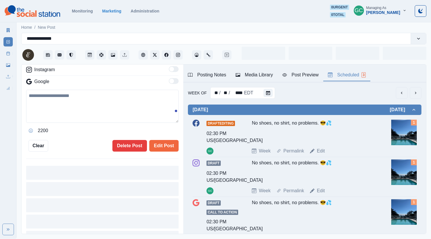
type input "*******"
type textarea "**********"
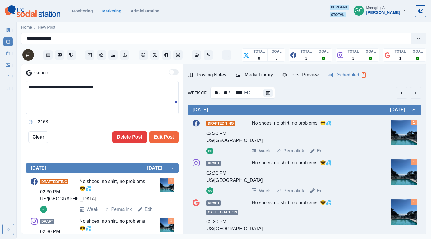
scroll to position [116, 0]
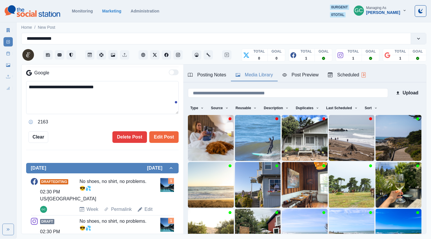
drag, startPoint x: 256, startPoint y: 72, endPoint x: 256, endPoint y: 82, distance: 10.5
click at [256, 72] on div "Media Library" at bounding box center [254, 74] width 37 height 7
click at [256, 91] on input at bounding box center [288, 92] width 200 height 9
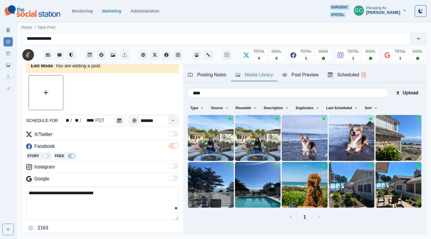
scroll to position [8, 0]
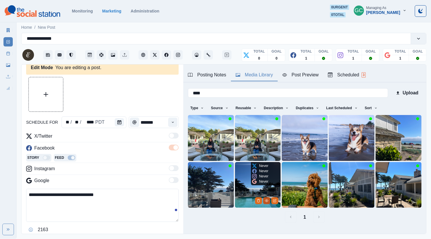
click at [266, 199] on icon "View Media" at bounding box center [266, 200] width 3 height 3
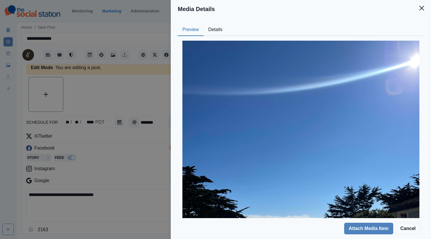
click at [212, 32] on button "Details" at bounding box center [216, 30] width 24 height 12
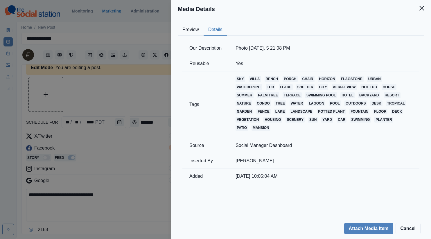
click at [182, 30] on button "Preview" at bounding box center [191, 30] width 26 height 12
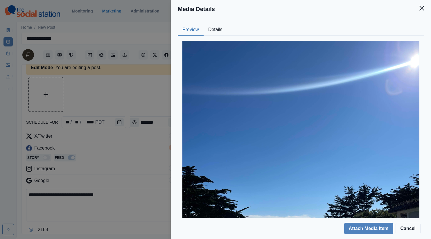
click at [117, 102] on div "Media Details Preview Details Our Description Photo Jul 06 2023, 5 21 08 PM Reu…" at bounding box center [215, 119] width 431 height 239
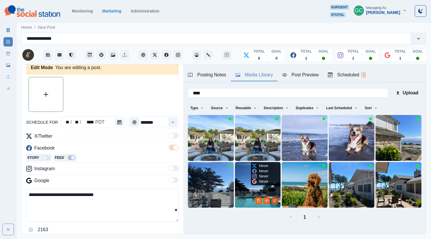
click at [274, 201] on icon "Edit Media" at bounding box center [274, 200] width 3 height 3
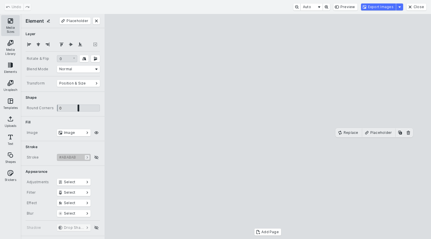
click at [6, 25] on button "Media Sizes" at bounding box center [10, 25] width 19 height 21
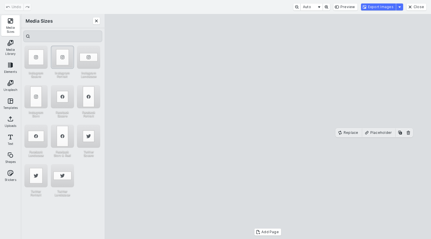
click at [57, 56] on div "Instagram Portrait" at bounding box center [62, 57] width 23 height 23
click at [374, 6] on button "Export Images" at bounding box center [378, 6] width 35 height 7
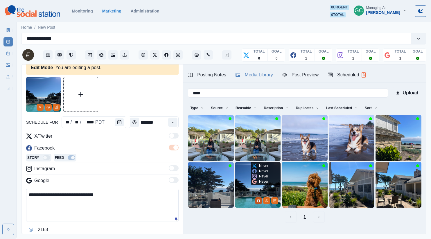
click at [258, 202] on icon "Delete Media" at bounding box center [259, 200] width 2 height 3
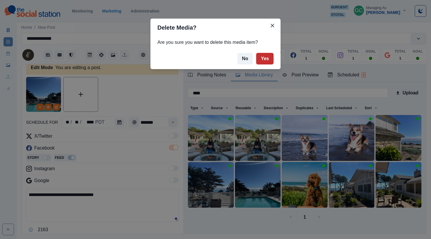
drag, startPoint x: 268, startPoint y: 61, endPoint x: 269, endPoint y: 64, distance: 3.6
click at [269, 61] on button "Yes" at bounding box center [264, 59] width 17 height 12
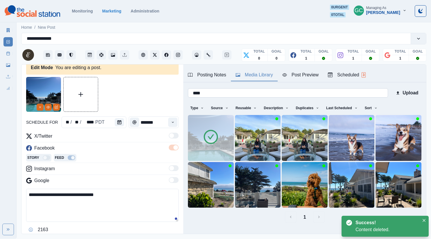
click at [308, 92] on input "****" at bounding box center [288, 92] width 200 height 9
click at [308, 93] on input "****" at bounding box center [288, 92] width 200 height 9
type input "*"
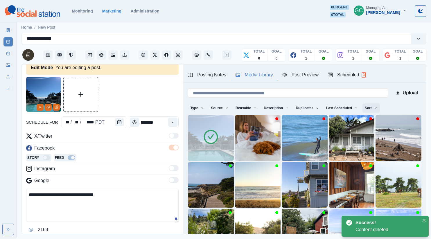
click at [376, 106] on button "Sort" at bounding box center [370, 107] width 17 height 9
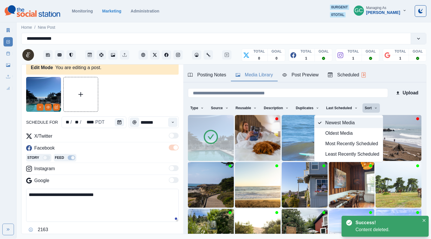
drag, startPoint x: 364, startPoint y: 118, endPoint x: 356, endPoint y: 122, distance: 8.4
click at [364, 118] on button "Newest Media" at bounding box center [349, 123] width 68 height 10
drag, startPoint x: 113, startPoint y: 172, endPoint x: 148, endPoint y: 198, distance: 43.2
click at [114, 173] on div "Instagram" at bounding box center [102, 169] width 152 height 9
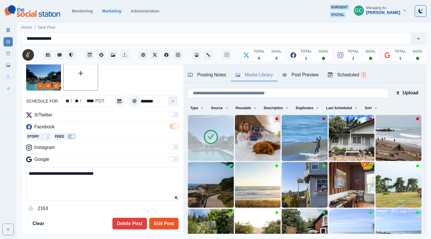
scroll to position [43, 0]
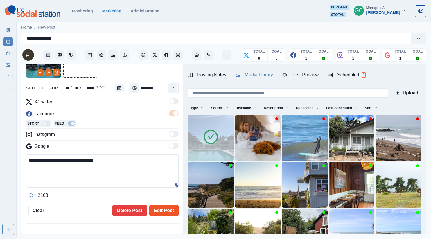
click at [162, 209] on button "Edit Post" at bounding box center [163, 211] width 29 height 12
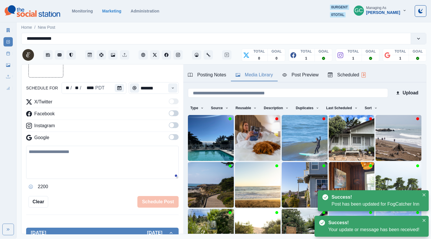
click at [358, 71] on button "Scheduled 3" at bounding box center [346, 75] width 47 height 12
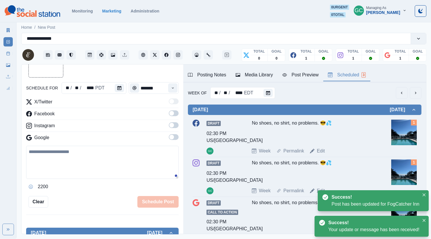
click at [317, 189] on link "Edit" at bounding box center [321, 190] width 8 height 7
type textarea "**********"
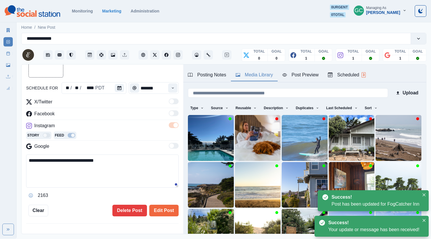
click at [254, 71] on div "Media Library" at bounding box center [254, 74] width 37 height 7
click at [191, 145] on img at bounding box center [211, 138] width 46 height 46
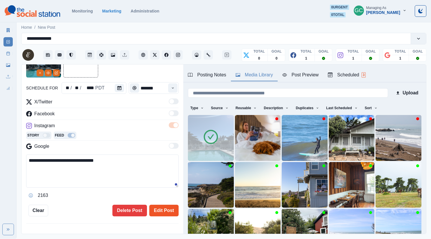
click at [167, 211] on button "Edit Post" at bounding box center [163, 211] width 29 height 12
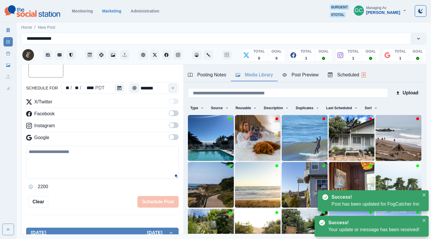
click at [355, 73] on div "Scheduled 3" at bounding box center [347, 74] width 38 height 7
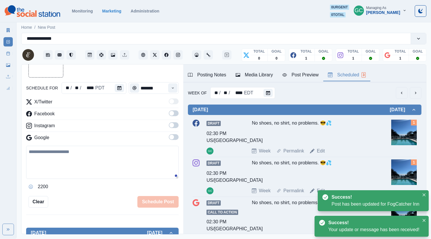
scroll to position [45, 0]
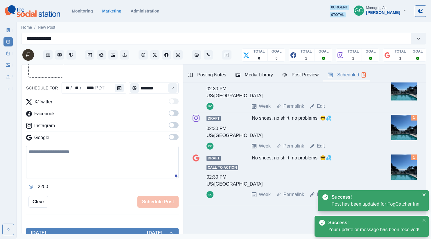
click at [316, 175] on div "No shoes, no shirt, no problems. 😎💦" at bounding box center [313, 170] width 123 height 32
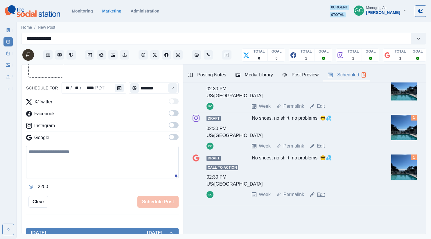
click at [319, 195] on link "Edit" at bounding box center [321, 194] width 8 height 7
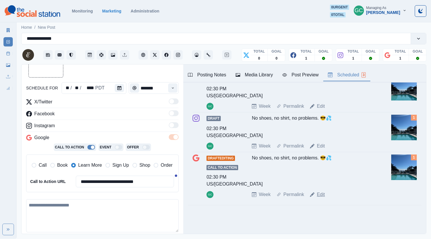
type textarea "**********"
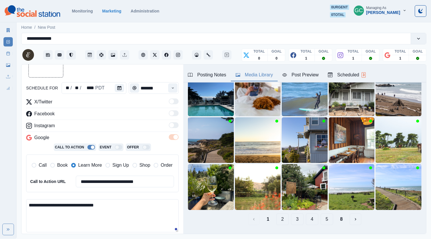
click at [248, 75] on div "Media Library" at bounding box center [254, 74] width 37 height 7
click at [197, 96] on img at bounding box center [211, 93] width 46 height 46
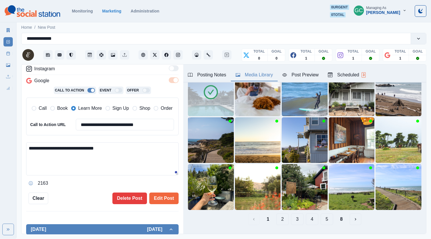
scroll to position [106, 0]
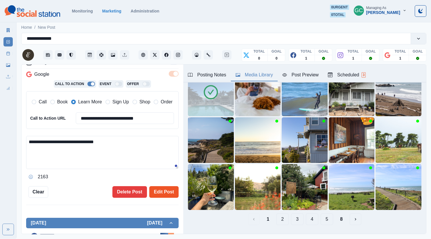
click at [167, 194] on button "Edit Post" at bounding box center [163, 192] width 29 height 12
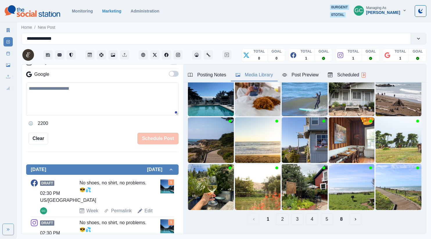
click at [352, 74] on div "Scheduled 3" at bounding box center [347, 74] width 38 height 7
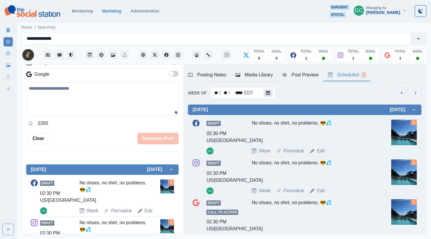
click at [264, 95] on button "Calendar" at bounding box center [267, 93] width 9 height 8
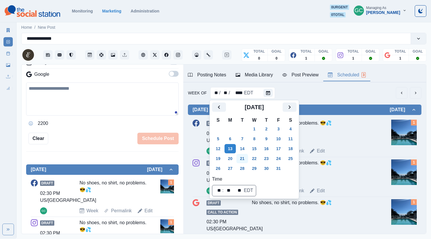
click at [245, 162] on button "21" at bounding box center [242, 158] width 12 height 9
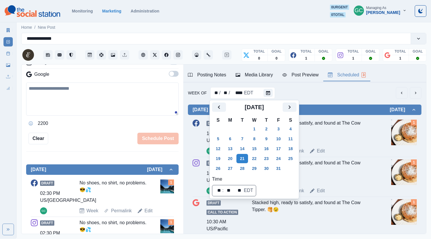
click at [340, 134] on div "Stacked high, ready to satisfy, and found at The Cow Tipper. 🥞😉" at bounding box center [313, 131] width 123 height 23
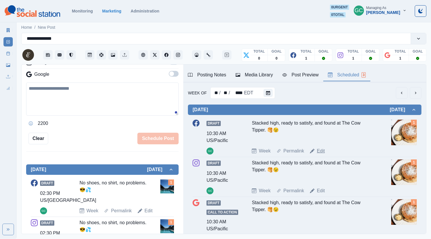
click at [321, 152] on link "Edit" at bounding box center [321, 151] width 8 height 7
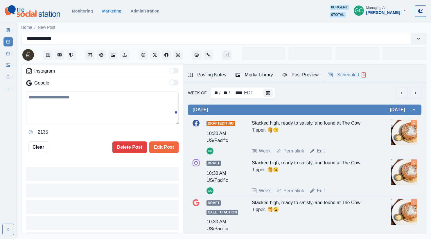
type input "********"
type textarea "**********"
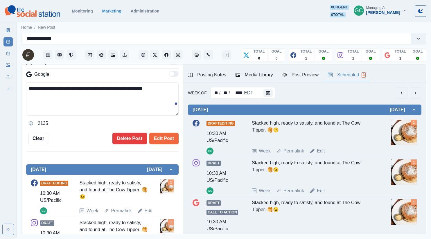
scroll to position [115, 0]
click at [249, 78] on button "Media Library" at bounding box center [254, 75] width 47 height 12
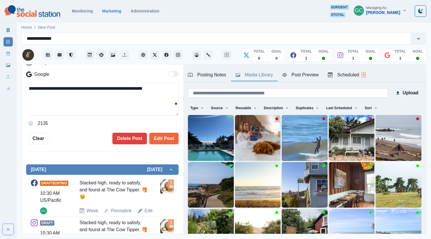
click at [247, 94] on input at bounding box center [288, 92] width 200 height 9
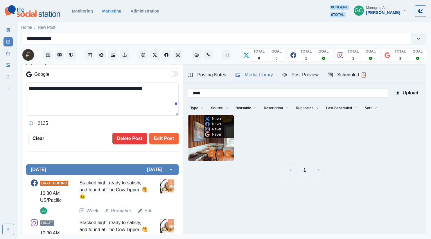
type input "****"
click at [220, 153] on icon "View Media" at bounding box center [219, 153] width 3 height 3
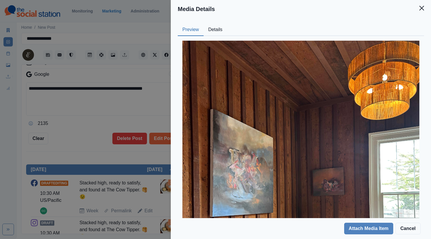
click at [212, 31] on button "Details" at bounding box center [216, 30] width 24 height 12
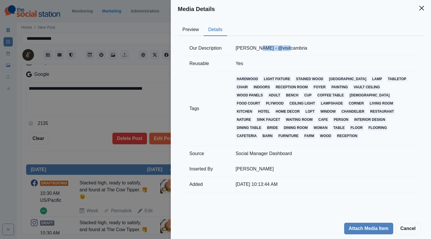
drag, startPoint x: 258, startPoint y: 47, endPoint x: 322, endPoint y: 53, distance: 65.0
click at [322, 53] on td "Brydge - @visitcambria" at bounding box center [324, 48] width 191 height 15
click at [199, 28] on button "Preview" at bounding box center [191, 30] width 26 height 12
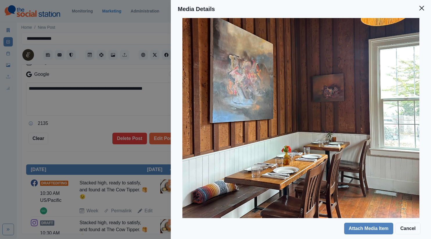
scroll to position [121, 0]
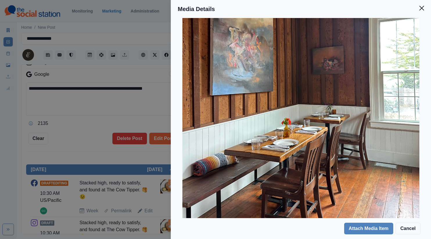
click at [146, 130] on div "Media Details Preview Details Our Description Brydge - @visitcambria Reusable Y…" at bounding box center [215, 119] width 431 height 239
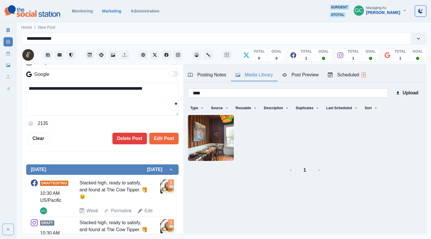
click at [264, 94] on input "****" at bounding box center [288, 92] width 200 height 9
click at [306, 172] on button "1" at bounding box center [305, 170] width 12 height 12
click at [303, 171] on button "1" at bounding box center [305, 170] width 12 height 12
click at [371, 108] on button "Sort" at bounding box center [370, 107] width 17 height 9
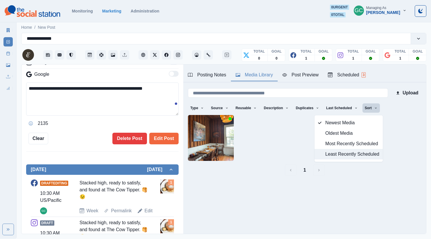
click at [345, 152] on span "Least Recently Scheduled" at bounding box center [352, 154] width 54 height 7
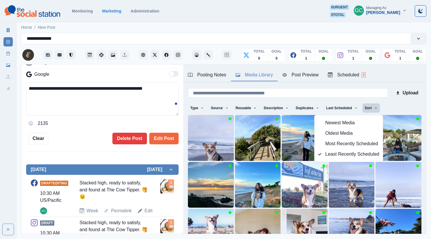
click at [167, 123] on div "2135" at bounding box center [102, 123] width 152 height 9
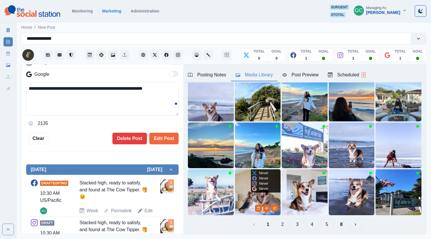
scroll to position [50, 0]
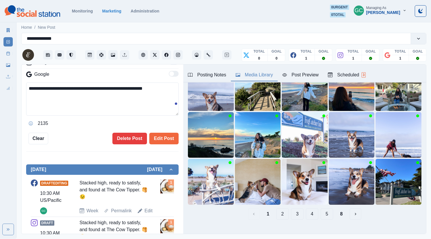
click at [283, 216] on button "2" at bounding box center [282, 214] width 12 height 12
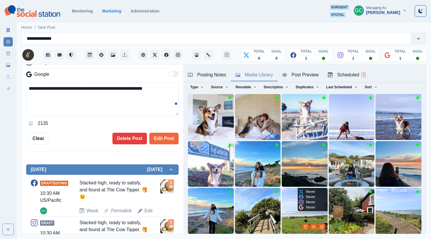
scroll to position [49, 0]
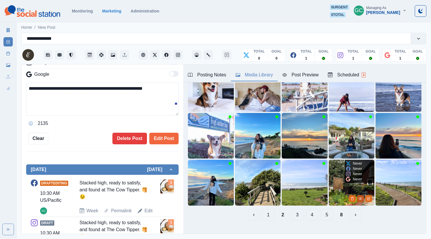
click at [360, 200] on icon "View Media" at bounding box center [360, 198] width 3 height 2
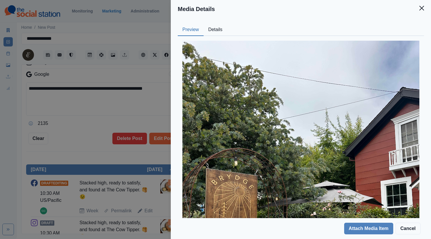
click at [211, 32] on button "Details" at bounding box center [216, 30] width 24 height 12
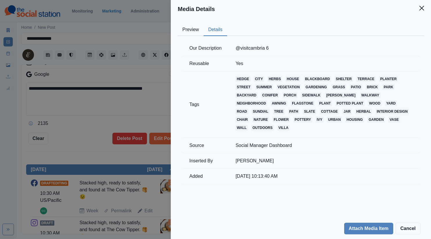
click at [196, 32] on button "Preview" at bounding box center [191, 30] width 26 height 12
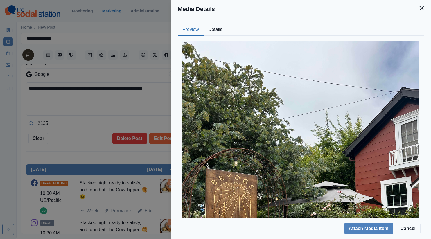
click at [223, 31] on button "Details" at bounding box center [216, 30] width 24 height 12
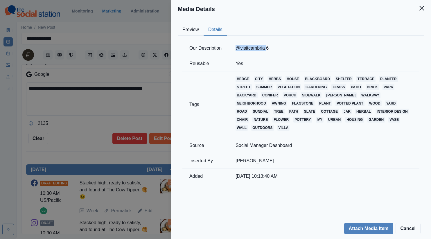
drag, startPoint x: 236, startPoint y: 46, endPoint x: 267, endPoint y: 47, distance: 31.1
click at [267, 47] on td "@visitcambria 6" at bounding box center [324, 48] width 191 height 15
copy td "@visitcambria"
click at [191, 30] on button "Preview" at bounding box center [191, 30] width 26 height 12
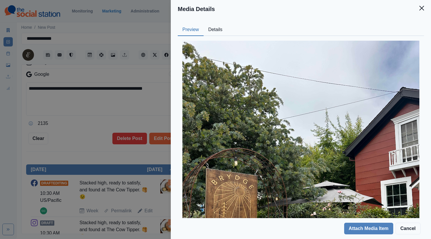
scroll to position [75, 0]
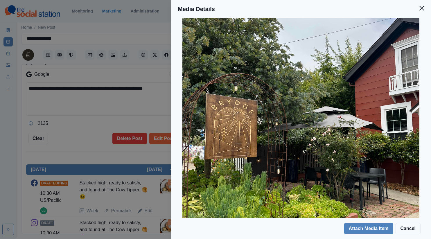
drag, startPoint x: 133, startPoint y: 129, endPoint x: 263, endPoint y: 153, distance: 131.9
click at [133, 129] on div "Media Details Preview Details Our Description @visitcambria 6 Reusable Yes Tags…" at bounding box center [215, 119] width 431 height 239
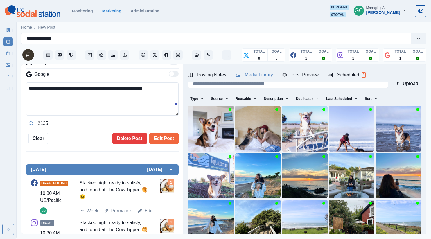
scroll to position [0, 0]
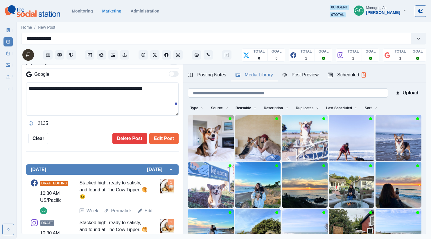
click at [272, 91] on input at bounding box center [288, 92] width 200 height 9
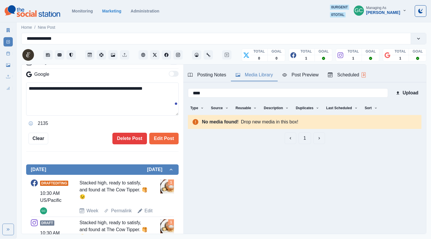
type input "****"
click at [306, 138] on button "1" at bounding box center [305, 138] width 12 height 12
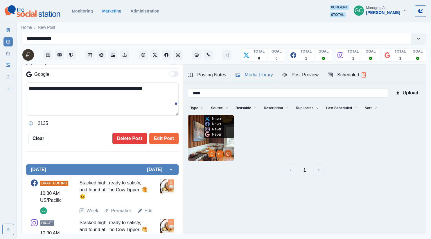
click at [229, 154] on icon "Edit Media" at bounding box center [227, 153] width 3 height 3
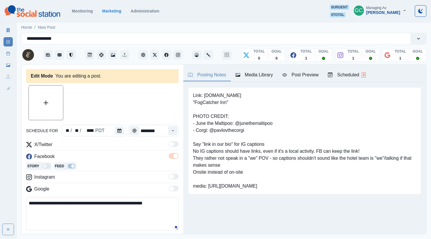
click at [342, 73] on div "Scheduled 3" at bounding box center [347, 74] width 38 height 7
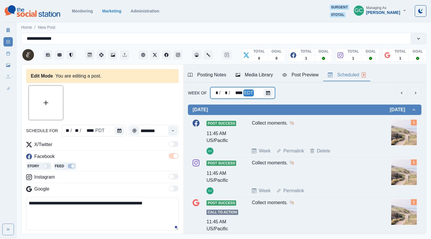
click at [256, 90] on div "* / * / **** EDT" at bounding box center [242, 93] width 65 height 12
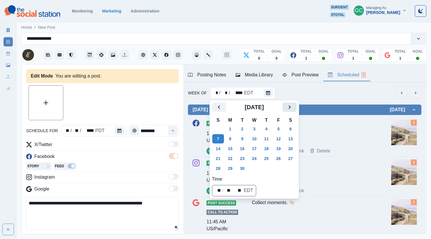
click at [291, 108] on icon "Next" at bounding box center [290, 106] width 2 height 3
click at [235, 148] on button "13" at bounding box center [230, 148] width 12 height 9
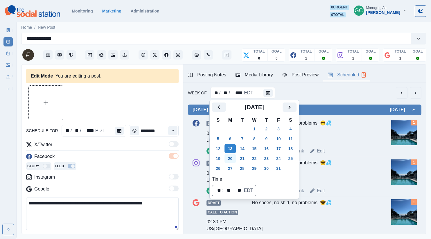
click at [231, 156] on button "20" at bounding box center [230, 158] width 12 height 9
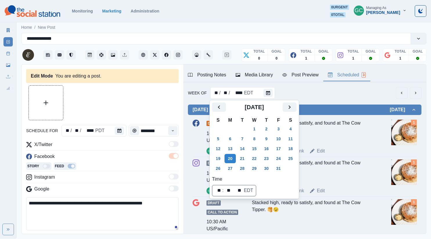
click at [335, 143] on div "Stacked high, ready to satisfy, and found at The Cow Tipper. 🥞😉" at bounding box center [313, 131] width 123 height 23
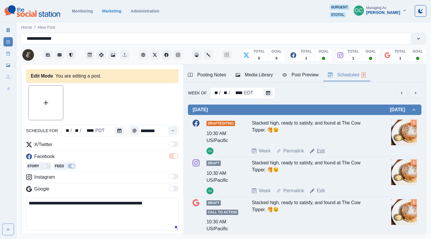
click at [323, 148] on link "Edit" at bounding box center [321, 151] width 8 height 7
click at [259, 78] on div "Media Library" at bounding box center [254, 74] width 37 height 7
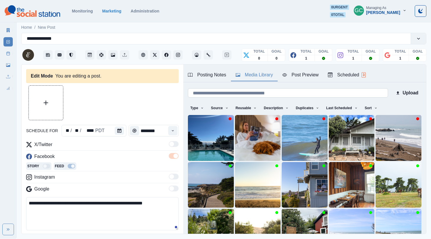
click at [253, 94] on input at bounding box center [288, 92] width 200 height 9
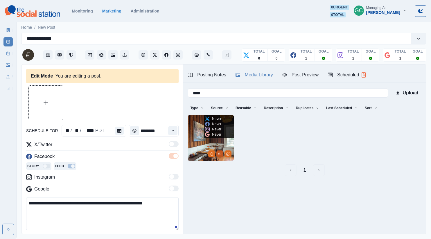
type input "****"
click at [220, 153] on icon "View Media" at bounding box center [219, 153] width 3 height 3
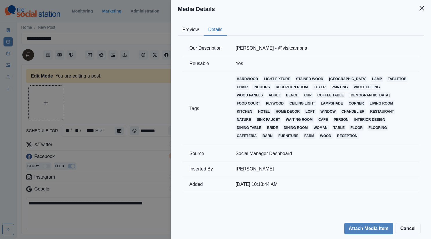
click at [217, 28] on button "Details" at bounding box center [216, 30] width 24 height 12
click at [137, 76] on div "Media Details Preview Details Our Description [PERSON_NAME] - @visitcambria Reu…" at bounding box center [215, 119] width 431 height 239
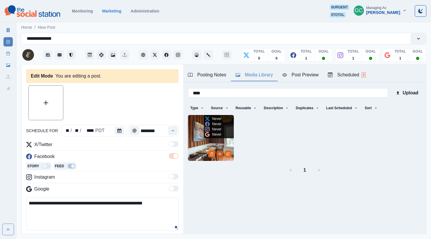
click at [216, 153] on button "View Media" at bounding box center [219, 153] width 7 height 7
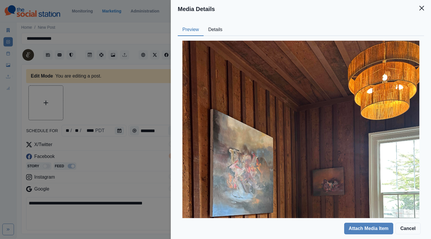
click at [218, 30] on button "Details" at bounding box center [216, 30] width 24 height 12
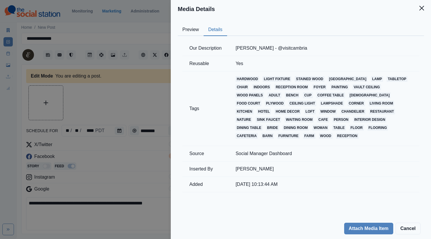
click at [247, 47] on td "[PERSON_NAME] - @visitcambria" at bounding box center [324, 48] width 191 height 15
copy td "[PERSON_NAME] - @visitcambria"
click at [149, 106] on div "Media Details Preview Details Our Description [PERSON_NAME] - @visitcambria Reu…" at bounding box center [215, 119] width 431 height 239
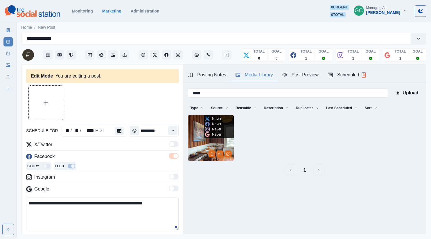
click at [202, 151] on img at bounding box center [211, 138] width 46 height 46
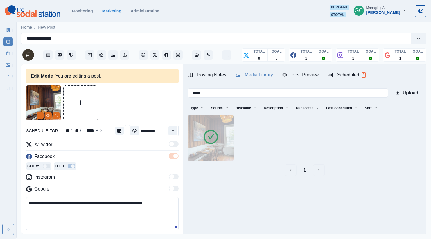
click at [145, 223] on textarea "**********" at bounding box center [102, 213] width 152 height 33
paste textarea "**********"
click at [49, 218] on textarea "**********" at bounding box center [102, 213] width 152 height 33
drag, startPoint x: 36, startPoint y: 218, endPoint x: 16, endPoint y: 216, distance: 20.1
click at [17, 216] on main "**********" at bounding box center [224, 130] width 414 height 218
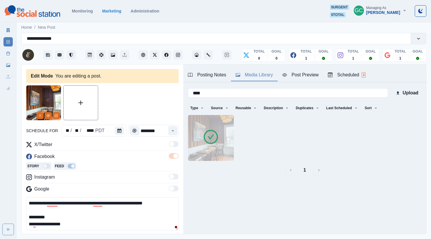
drag, startPoint x: 46, startPoint y: 217, endPoint x: 53, endPoint y: 218, distance: 6.7
click at [46, 217] on textarea "**********" at bounding box center [102, 213] width 152 height 33
drag, startPoint x: 28, startPoint y: 214, endPoint x: 19, endPoint y: 213, distance: 8.5
click at [20, 213] on main "**********" at bounding box center [224, 130] width 414 height 218
click at [42, 211] on textarea "**********" at bounding box center [102, 213] width 152 height 33
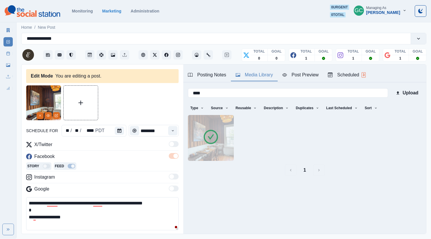
drag, startPoint x: 59, startPoint y: 202, endPoint x: 0, endPoint y: 196, distance: 59.6
click at [3, 195] on div "**********" at bounding box center [215, 119] width 431 height 239
click at [66, 203] on textarea "**********" at bounding box center [102, 213] width 152 height 33
drag, startPoint x: 64, startPoint y: 205, endPoint x: 135, endPoint y: 204, distance: 70.9
click at [134, 204] on textarea "**********" at bounding box center [102, 213] width 152 height 33
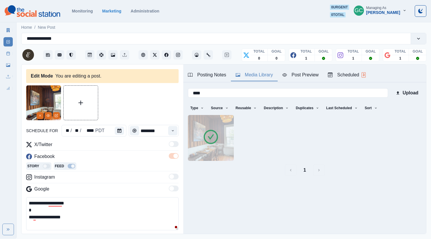
paste textarea "******"
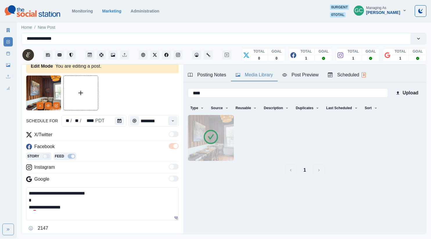
drag, startPoint x: 62, startPoint y: 205, endPoint x: 0, endPoint y: 178, distance: 67.2
click at [0, 178] on div "**********" at bounding box center [215, 119] width 431 height 239
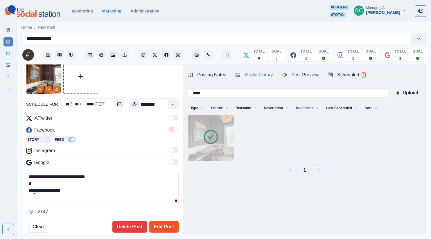
scroll to position [27, 0]
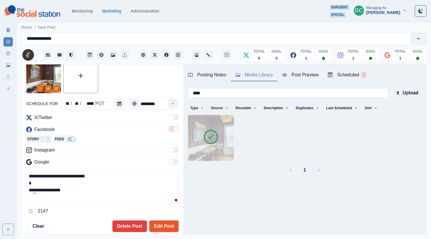
type textarea "**********"
click at [164, 224] on button "Edit Post" at bounding box center [163, 226] width 29 height 12
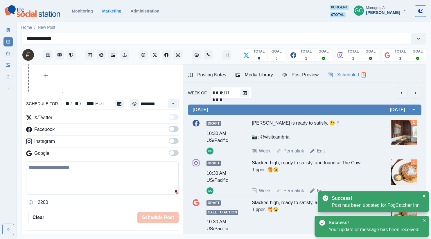
click at [345, 76] on div "Scheduled 3" at bounding box center [347, 74] width 38 height 7
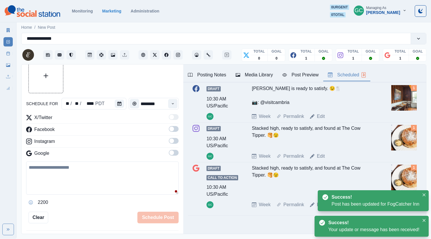
scroll to position [36, 0]
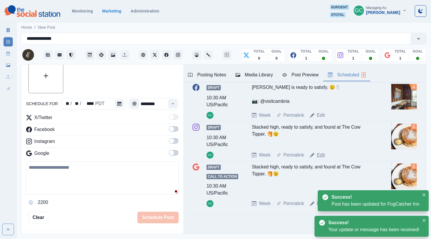
click at [322, 155] on link "Edit" at bounding box center [321, 155] width 8 height 7
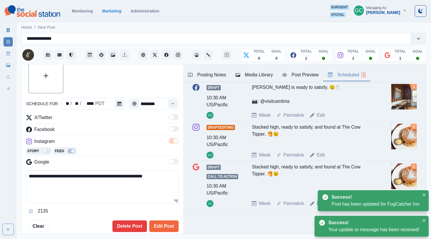
drag, startPoint x: 27, startPoint y: 173, endPoint x: 0, endPoint y: 155, distance: 32.6
click at [0, 156] on div "**********" at bounding box center [215, 119] width 431 height 239
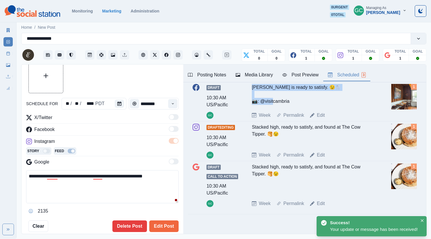
drag, startPoint x: 250, startPoint y: 89, endPoint x: 306, endPoint y: 104, distance: 57.8
click at [306, 104] on div "Draft 10:30 AM US/Pacific [PERSON_NAME] is ready to satisfy. 😉🍴 📷: @visitcambri…" at bounding box center [305, 101] width 224 height 35
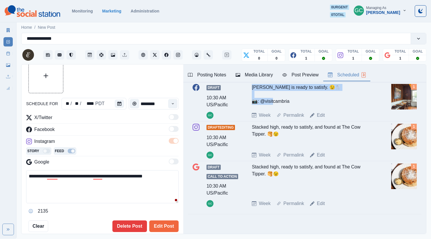
copy div "[PERSON_NAME] is ready to satisfy. 😉🍴 📷: @visitcambria"
drag, startPoint x: 142, startPoint y: 186, endPoint x: 142, endPoint y: 190, distance: 3.8
click at [142, 186] on textarea "**********" at bounding box center [102, 186] width 152 height 33
drag, startPoint x: 145, startPoint y: 191, endPoint x: 0, endPoint y: 157, distance: 148.4
click at [0, 161] on div "**********" at bounding box center [215, 119] width 431 height 239
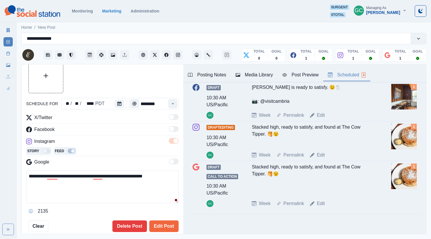
paste textarea "*"
type textarea "**********"
click at [254, 71] on div "Media Library" at bounding box center [254, 74] width 37 height 7
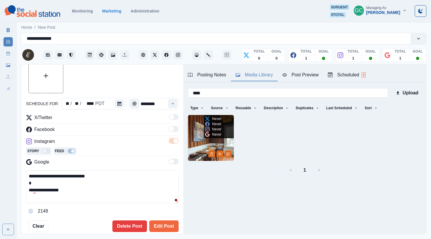
click at [200, 134] on img at bounding box center [211, 138] width 46 height 46
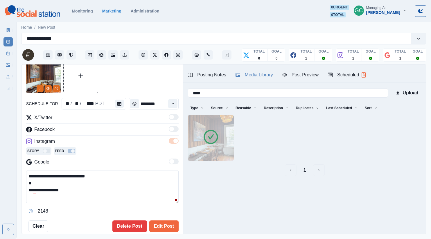
click at [346, 69] on button "Scheduled 3" at bounding box center [346, 75] width 47 height 12
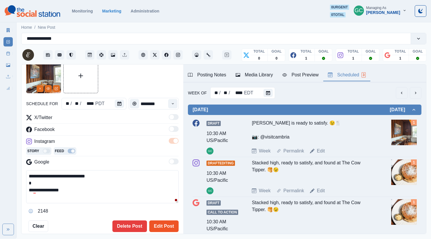
click at [167, 227] on button "Edit Post" at bounding box center [163, 226] width 29 height 12
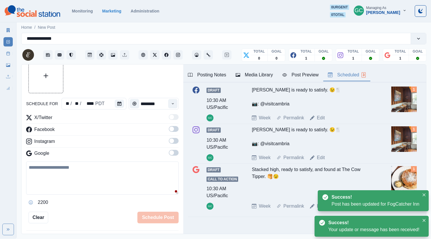
scroll to position [45, 0]
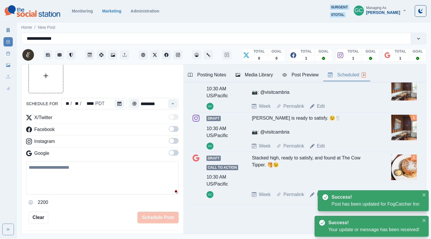
click at [327, 173] on div "Stacked high, ready to satisfy, and found at The Cow Tipper. 🥞😉" at bounding box center [313, 170] width 123 height 32
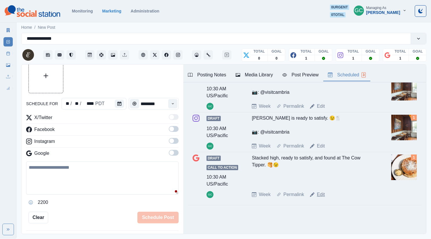
drag, startPoint x: 319, startPoint y: 192, endPoint x: 227, endPoint y: 220, distance: 95.9
click at [319, 192] on link "Edit" at bounding box center [321, 194] width 8 height 7
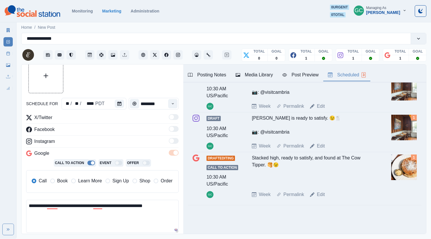
drag, startPoint x: 10, startPoint y: 200, endPoint x: 0, endPoint y: 186, distance: 16.4
click at [0, 187] on div "**********" at bounding box center [215, 119] width 431 height 239
paste textarea "*"
type textarea "**********"
click at [256, 72] on div "Media Library" at bounding box center [254, 74] width 37 height 7
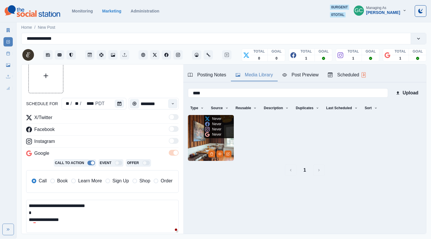
click at [191, 132] on img at bounding box center [211, 138] width 46 height 46
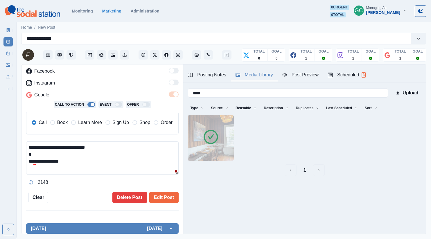
scroll to position [86, 0]
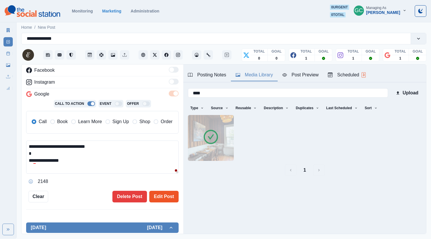
click at [169, 199] on button "Edit Post" at bounding box center [163, 197] width 29 height 12
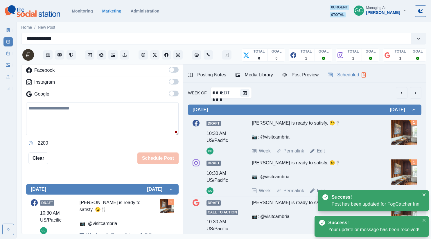
click at [353, 76] on div "Scheduled 3" at bounding box center [347, 74] width 38 height 7
click at [267, 90] on button "Calendar" at bounding box center [267, 93] width 9 height 8
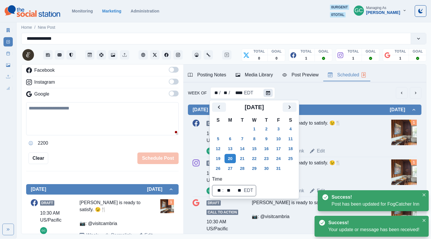
scroll to position [0, 0]
click at [245, 169] on button "28" at bounding box center [242, 168] width 12 height 9
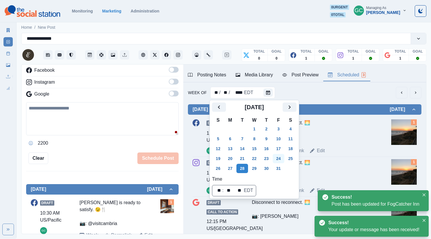
scroll to position [0, 0]
click at [352, 127] on div "Disconnect to reconnect. 🌅 📷: [PERSON_NAME]" at bounding box center [313, 131] width 123 height 23
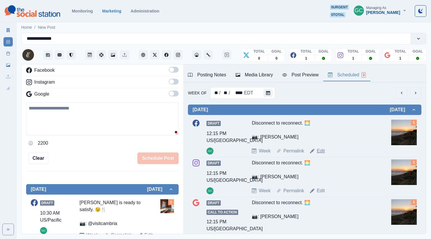
click at [319, 153] on link "Edit" at bounding box center [321, 151] width 8 height 7
type input "********"
type textarea "**********"
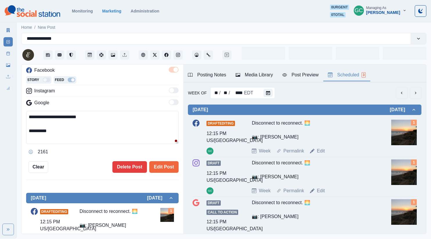
scroll to position [86, 0]
click at [260, 73] on div "Media Library" at bounding box center [254, 74] width 37 height 7
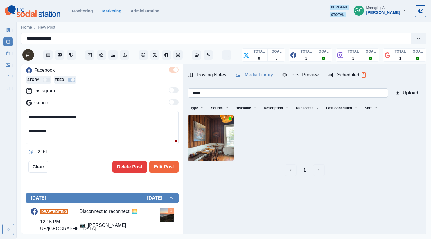
click at [346, 96] on input "****" at bounding box center [288, 92] width 200 height 9
click at [303, 172] on button "1" at bounding box center [305, 170] width 12 height 12
click at [371, 110] on button "Sort" at bounding box center [370, 107] width 17 height 9
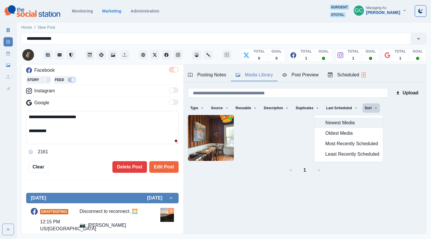
drag, startPoint x: 351, startPoint y: 123, endPoint x: 343, endPoint y: 145, distance: 23.2
click at [351, 123] on span "Newest Media" at bounding box center [352, 122] width 54 height 7
click at [339, 154] on span "Least Recently Scheduled" at bounding box center [352, 154] width 54 height 7
click at [346, 124] on span "Newest Media" at bounding box center [352, 122] width 54 height 7
click at [328, 139] on button "Most Recently Scheduled" at bounding box center [349, 144] width 68 height 10
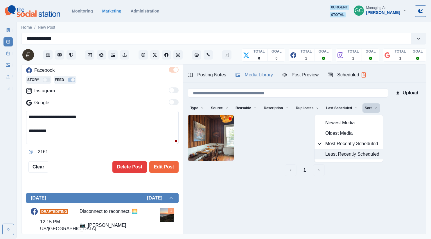
click at [336, 150] on button "Least Recently Scheduled" at bounding box center [349, 154] width 68 height 10
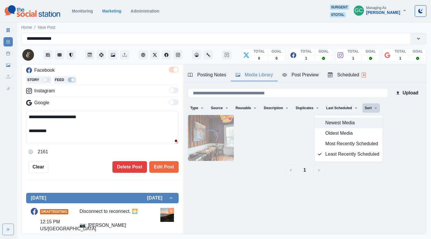
click at [334, 124] on span "Newest Media" at bounding box center [352, 122] width 54 height 7
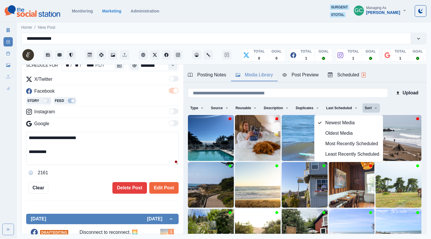
scroll to position [80, 0]
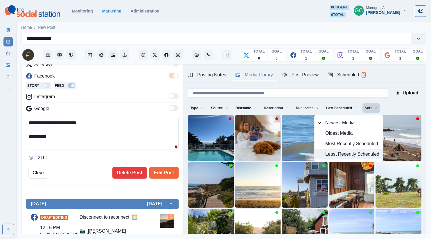
click at [338, 158] on button "Least Recently Scheduled" at bounding box center [349, 154] width 68 height 10
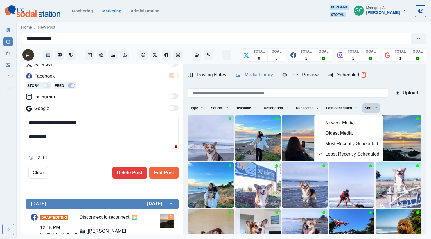
click at [114, 125] on textarea "**********" at bounding box center [102, 133] width 152 height 33
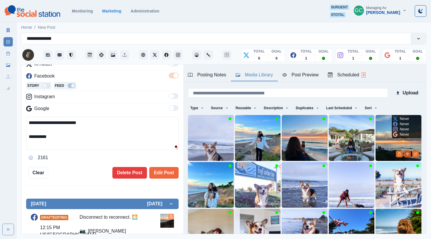
click at [408, 153] on icon "View Media" at bounding box center [407, 153] width 3 height 3
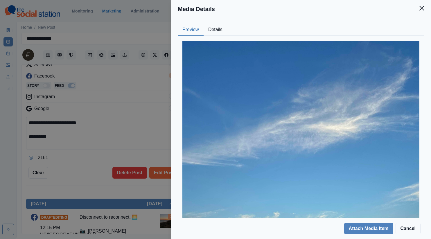
click at [214, 32] on button "Details" at bounding box center [216, 30] width 24 height 12
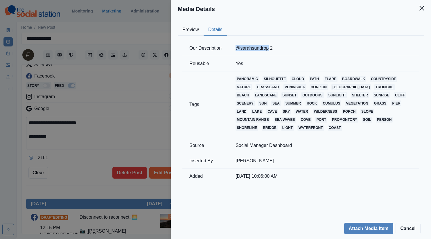
drag, startPoint x: 265, startPoint y: 47, endPoint x: 269, endPoint y: 47, distance: 4.7
click at [269, 47] on td "@sarahsundrop 2" at bounding box center [324, 48] width 191 height 15
copy td "@sarahsundrop"
click at [129, 135] on div "Media Details Preview Details Our Description @sarahsundrop 2 Reusable Yes Tags…" at bounding box center [215, 119] width 431 height 239
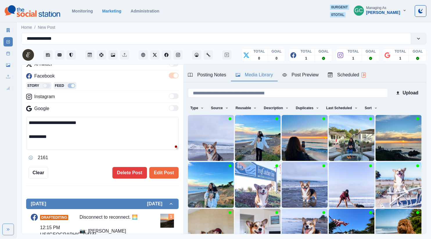
drag, startPoint x: 37, startPoint y: 136, endPoint x: 48, endPoint y: 148, distance: 16.0
click at [46, 146] on textarea "**********" at bounding box center [102, 133] width 152 height 33
paste textarea "*******"
drag, startPoint x: 87, startPoint y: 147, endPoint x: 0, endPoint y: 107, distance: 95.8
click at [0, 109] on div "**********" at bounding box center [215, 119] width 431 height 239
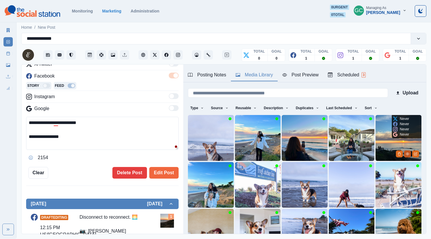
type textarea "**********"
click at [407, 153] on icon "View Media" at bounding box center [407, 154] width 3 height 2
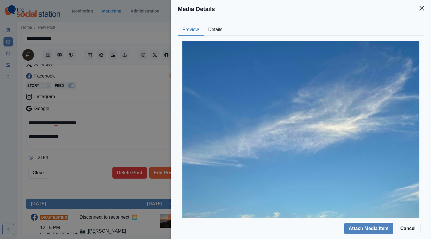
click at [215, 34] on button "Details" at bounding box center [216, 30] width 24 height 12
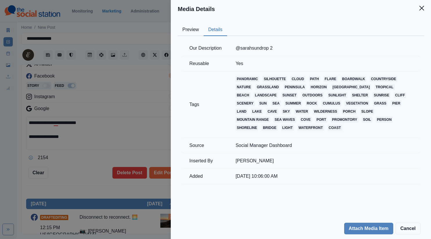
drag, startPoint x: 104, startPoint y: 116, endPoint x: 338, endPoint y: 177, distance: 241.7
click at [104, 116] on div "Media Details Preview Details Our Description @sarahsundrop 2 Reusable Yes Tags…" at bounding box center [215, 119] width 431 height 239
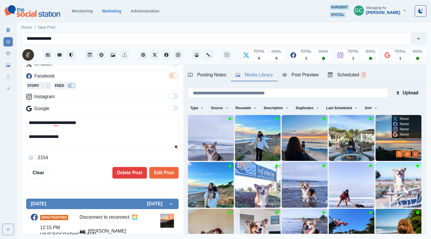
click at [414, 154] on icon "Edit Media" at bounding box center [415, 153] width 3 height 3
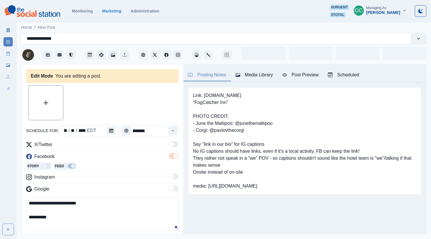
type input "********"
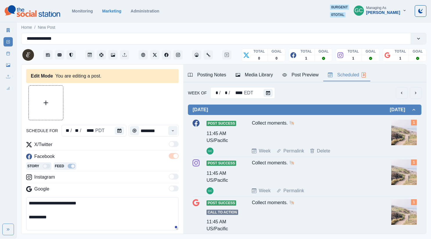
click at [357, 75] on div "Scheduled 3" at bounding box center [347, 74] width 38 height 7
click at [261, 94] on div "* / * / **** EDT" at bounding box center [242, 93] width 65 height 12
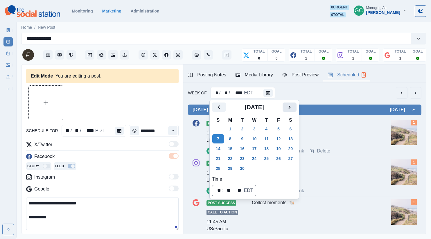
click at [293, 107] on icon "Next" at bounding box center [289, 107] width 7 height 7
click at [241, 157] on button "21" at bounding box center [242, 158] width 12 height 9
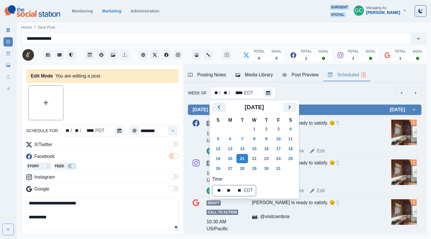
click at [246, 167] on button "28" at bounding box center [242, 168] width 12 height 9
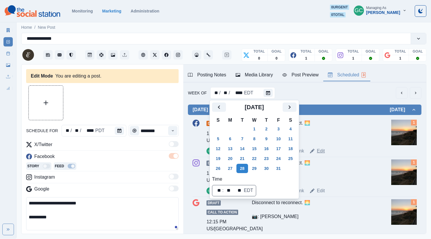
click at [321, 152] on link "Edit" at bounding box center [321, 151] width 8 height 7
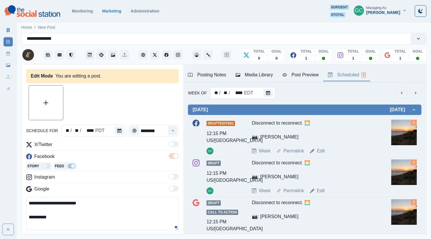
click at [267, 79] on button "Media Library" at bounding box center [254, 75] width 47 height 12
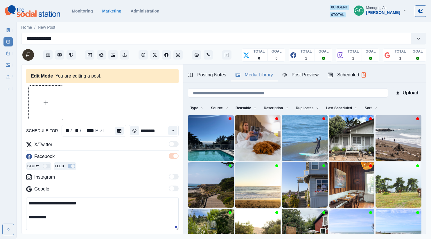
drag, startPoint x: 371, startPoint y: 110, endPoint x: 367, endPoint y: 140, distance: 29.6
click at [371, 110] on button "Sort" at bounding box center [370, 107] width 17 height 9
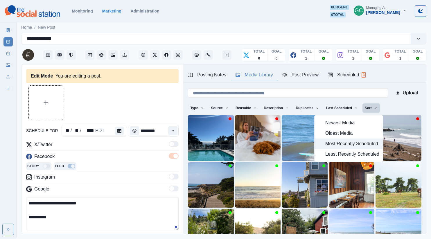
click at [359, 148] on button "Most Recently Scheduled" at bounding box center [349, 144] width 68 height 10
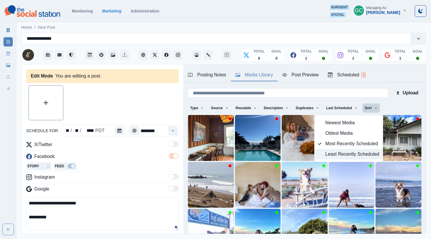
click at [360, 155] on span "Least Recently Scheduled" at bounding box center [352, 154] width 54 height 7
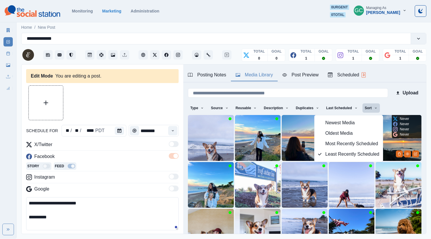
click at [392, 139] on img at bounding box center [398, 138] width 46 height 46
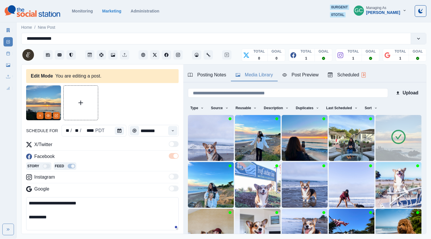
drag, startPoint x: 68, startPoint y: 217, endPoint x: 0, endPoint y: 186, distance: 74.9
click at [0, 186] on div "**********" at bounding box center [215, 119] width 431 height 239
paste textarea "*******"
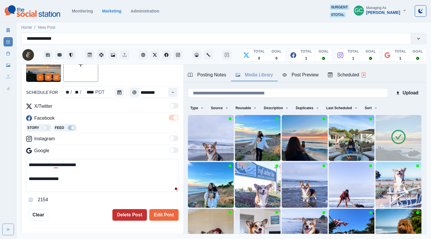
scroll to position [55, 0]
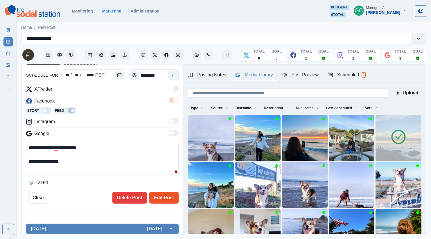
type textarea "**********"
click at [176, 197] on button "Edit Post" at bounding box center [163, 198] width 29 height 12
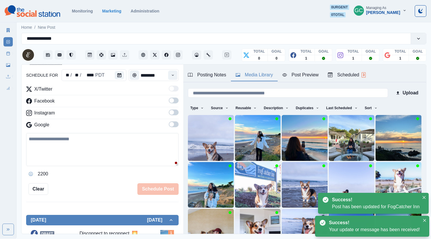
click at [369, 68] on div "Posting Notes Media Library Post Preview Scheduled 3" at bounding box center [304, 73] width 243 height 18
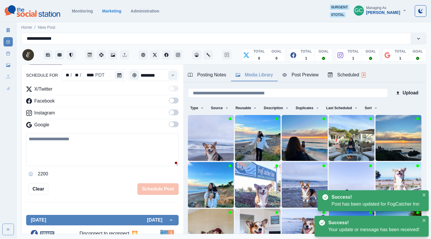
click at [356, 74] on div "Scheduled 3" at bounding box center [347, 74] width 38 height 7
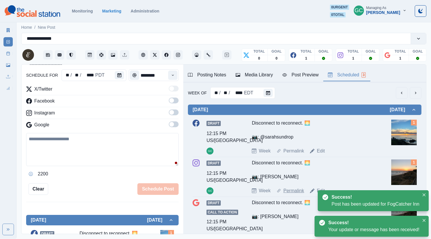
drag, startPoint x: 319, startPoint y: 189, endPoint x: 301, endPoint y: 191, distance: 17.2
click at [319, 189] on link "Edit" at bounding box center [321, 190] width 8 height 7
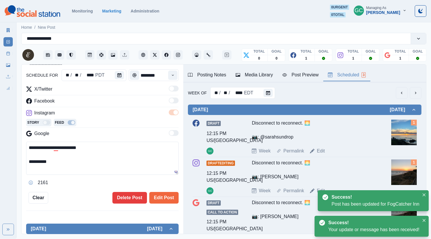
drag, startPoint x: 64, startPoint y: 159, endPoint x: 0, endPoint y: 103, distance: 85.4
click at [0, 107] on div "**********" at bounding box center [215, 119] width 431 height 239
paste textarea "*******"
type textarea "**********"
click at [254, 78] on div "Media Library" at bounding box center [254, 74] width 37 height 7
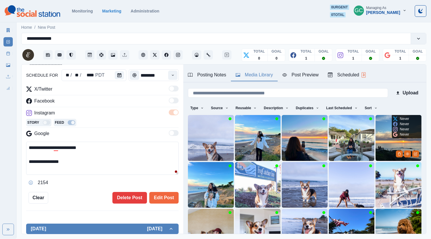
click at [385, 141] on img at bounding box center [398, 138] width 46 height 46
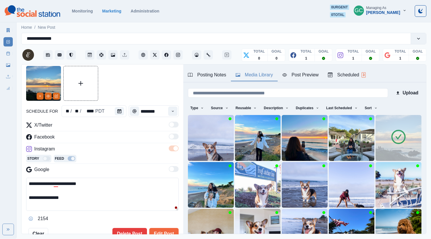
scroll to position [70, 0]
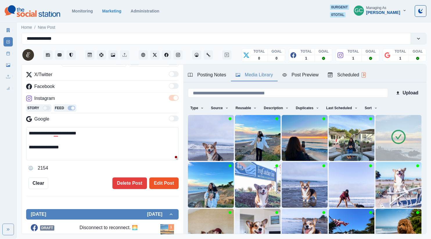
click at [166, 178] on button "Edit Post" at bounding box center [163, 183] width 29 height 12
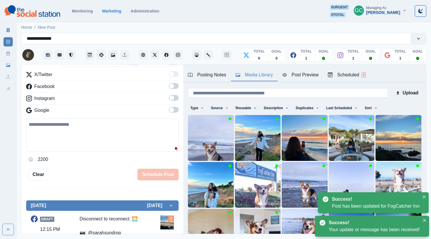
click at [349, 77] on div "Scheduled 3" at bounding box center [347, 74] width 38 height 7
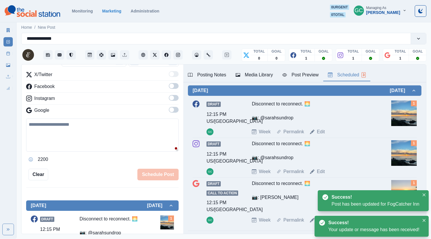
scroll to position [33, 0]
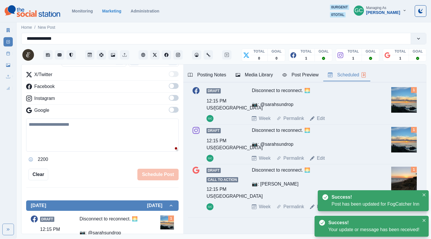
click at [326, 178] on div "Disconnect to reconnect. 🌅 📷: [PERSON_NAME]" at bounding box center [313, 183] width 123 height 32
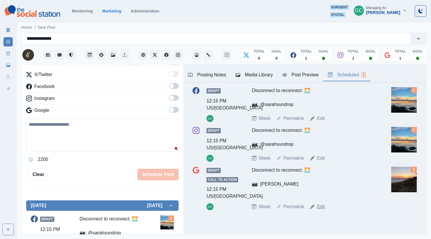
drag, startPoint x: 320, startPoint y: 206, endPoint x: 145, endPoint y: 171, distance: 178.3
click at [320, 206] on link "Edit" at bounding box center [321, 206] width 8 height 7
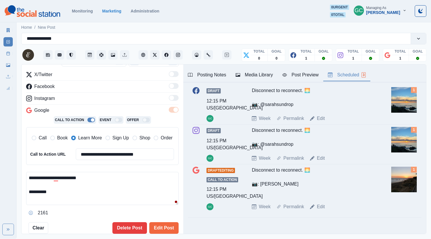
drag, startPoint x: 64, startPoint y: 195, endPoint x: 1, endPoint y: 164, distance: 71.0
click at [0, 165] on div "**********" at bounding box center [215, 119] width 431 height 239
paste textarea "*******"
type textarea "**********"
click at [167, 229] on button "Edit Post" at bounding box center [163, 228] width 29 height 12
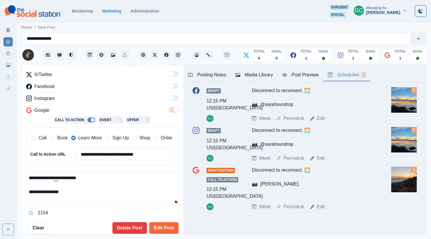
click at [257, 72] on div "Media Library" at bounding box center [254, 74] width 37 height 7
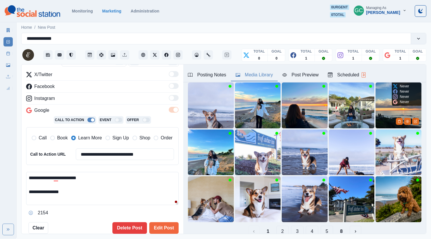
click at [383, 104] on img at bounding box center [398, 105] width 46 height 46
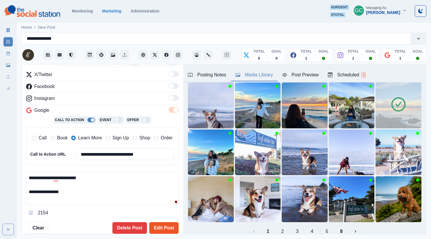
click at [164, 229] on button "Edit Post" at bounding box center [163, 228] width 29 height 12
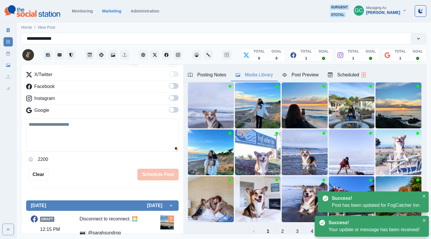
click at [340, 74] on div "Scheduled 3" at bounding box center [347, 74] width 38 height 7
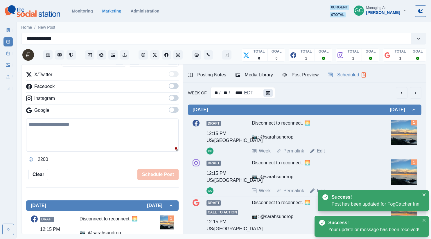
click at [269, 91] on icon "Calendar" at bounding box center [268, 93] width 4 height 4
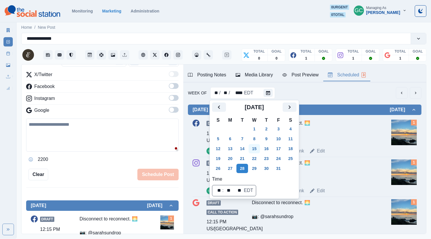
click at [256, 159] on button "22" at bounding box center [255, 158] width 12 height 9
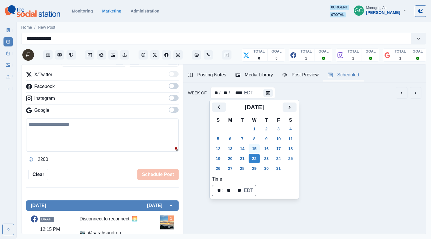
click at [257, 150] on button "15" at bounding box center [255, 148] width 12 height 9
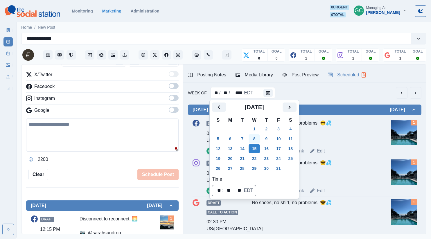
click at [258, 141] on button "8" at bounding box center [255, 138] width 12 height 9
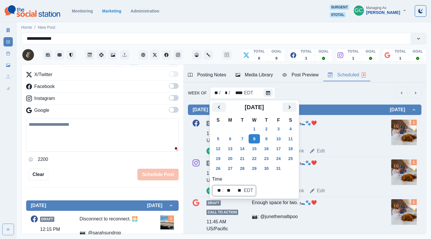
click at [40, 15] on img at bounding box center [32, 11] width 55 height 12
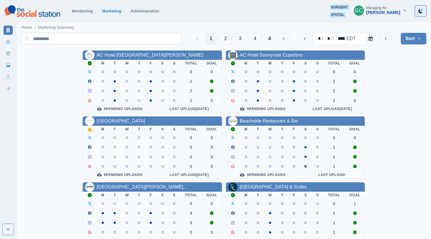
click at [108, 36] on input at bounding box center [101, 39] width 161 height 12
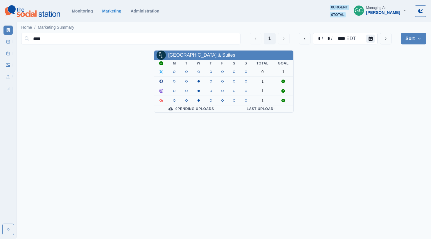
type input "****"
click at [219, 55] on link "[GEOGRAPHIC_DATA] & Suites" at bounding box center [201, 55] width 67 height 5
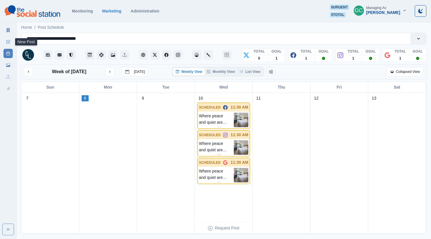
click at [7, 43] on icon at bounding box center [8, 42] width 4 height 4
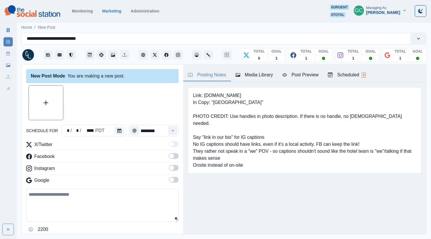
click at [343, 76] on div "Scheduled 3" at bounding box center [347, 74] width 38 height 7
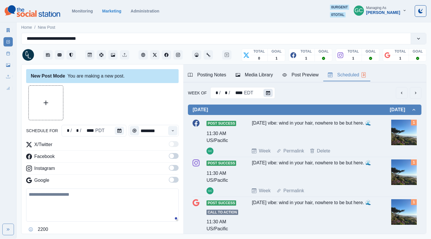
click at [270, 94] on button "Calendar" at bounding box center [267, 93] width 9 height 8
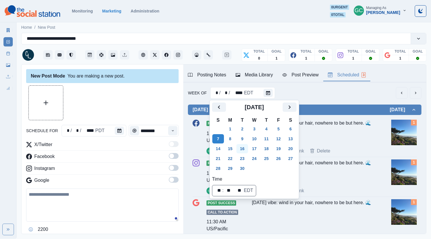
click at [231, 147] on button "15" at bounding box center [230, 148] width 12 height 9
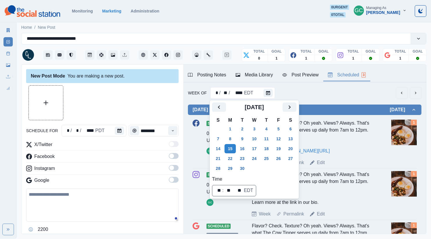
click at [333, 141] on div "Flavor? Check. Texture? Oh yeah. Views? Always. That's what The Cow Tipper serv…" at bounding box center [313, 137] width 123 height 35
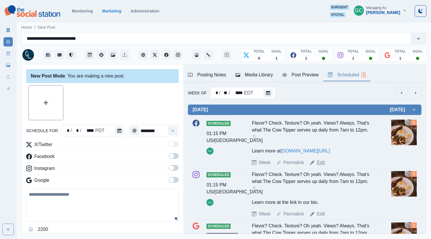
click at [321, 166] on link "Edit" at bounding box center [321, 162] width 8 height 7
type input "*******"
type textarea "**********"
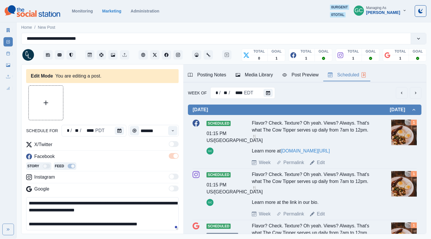
click at [266, 71] on div "Media Library" at bounding box center [254, 74] width 37 height 7
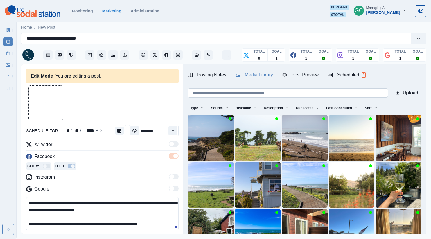
click at [271, 95] on input at bounding box center [288, 92] width 200 height 9
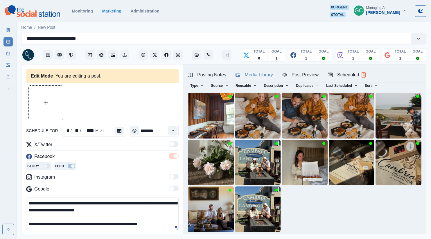
scroll to position [28, 0]
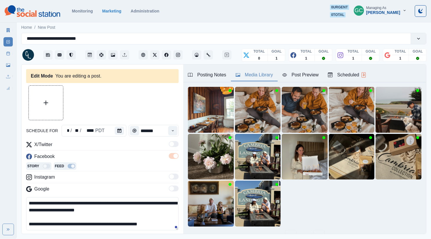
type input "****"
click at [182, 59] on link at bounding box center [177, 54] width 9 height 9
click at [313, 123] on button "View Media" at bounding box center [313, 125] width 7 height 7
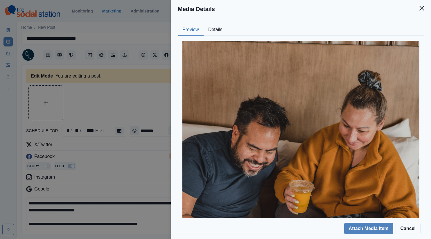
drag, startPoint x: 217, startPoint y: 26, endPoint x: 216, endPoint y: 29, distance: 3.0
click at [217, 26] on button "Details" at bounding box center [216, 30] width 24 height 12
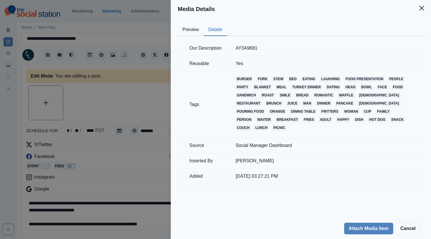
click at [191, 35] on button "Preview" at bounding box center [191, 30] width 26 height 12
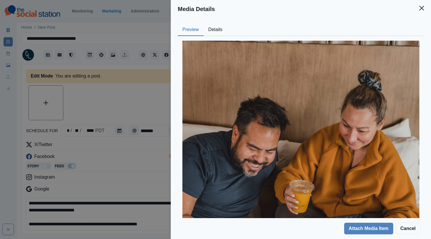
click at [112, 74] on div "Media Details Preview Details Our Description AY3A9681 Reusable Yes Tags burger…" at bounding box center [215, 119] width 431 height 239
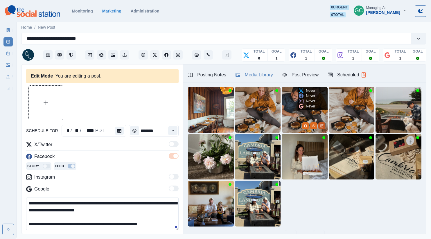
click at [323, 127] on icon "Edit Media" at bounding box center [321, 126] width 3 height 3
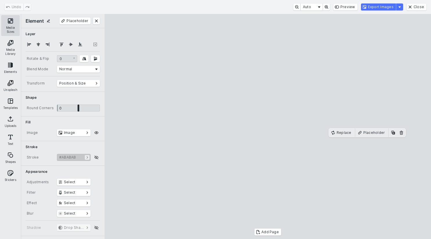
click at [7, 22] on button "Media Sizes" at bounding box center [10, 25] width 19 height 21
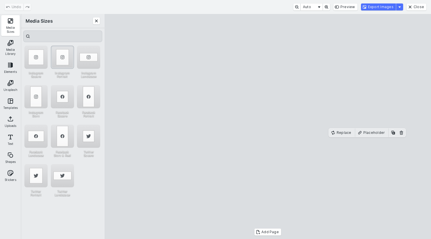
click at [69, 67] on div "Instagram Portrait" at bounding box center [62, 57] width 23 height 23
click at [376, 8] on button "Export Images" at bounding box center [378, 6] width 35 height 7
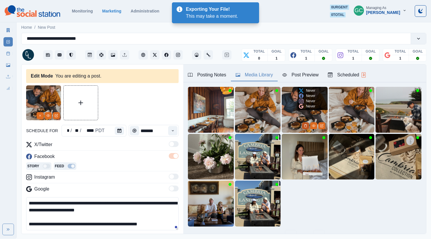
click at [304, 125] on icon "Delete Media" at bounding box center [305, 125] width 3 height 3
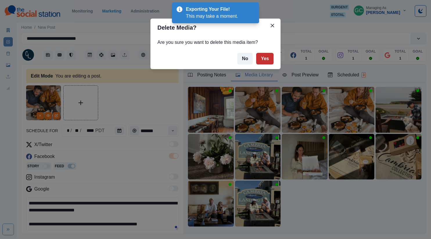
click at [264, 60] on button "Yes" at bounding box center [264, 59] width 17 height 12
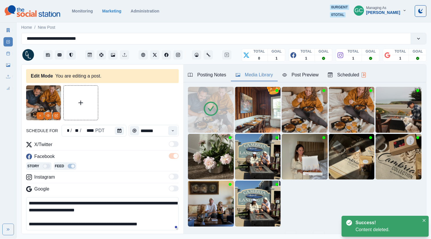
drag, startPoint x: 132, startPoint y: 203, endPoint x: 0, endPoint y: 192, distance: 132.9
click at [0, 193] on div "**********" at bounding box center [215, 119] width 431 height 239
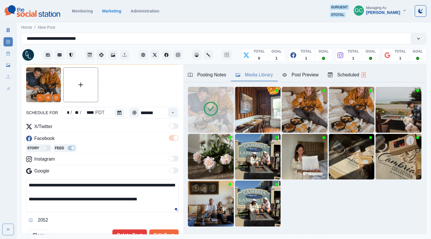
scroll to position [26, 0]
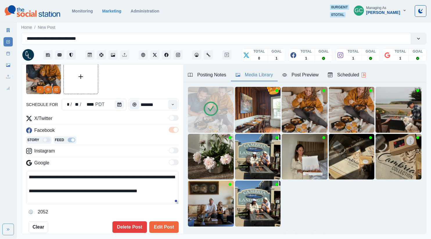
drag, startPoint x: 26, startPoint y: 176, endPoint x: 196, endPoint y: 228, distance: 176.9
click at [195, 228] on div "**********" at bounding box center [223, 149] width 405 height 170
type textarea "**********"
click at [170, 228] on button "Edit Post" at bounding box center [163, 227] width 29 height 12
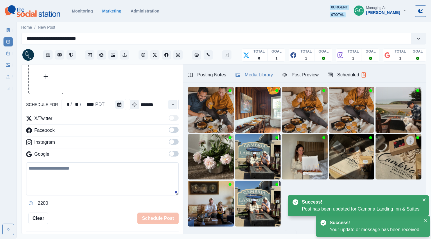
click at [348, 76] on div "Scheduled 3" at bounding box center [347, 74] width 38 height 7
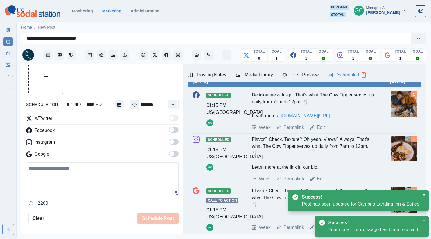
click at [322, 182] on link "Edit" at bounding box center [321, 178] width 8 height 7
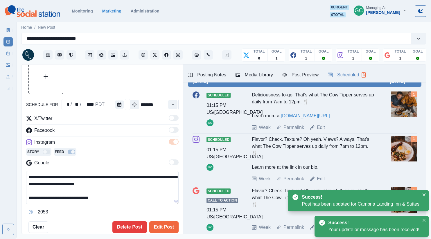
drag, startPoint x: 57, startPoint y: 187, endPoint x: 0, endPoint y: 139, distance: 74.4
click at [0, 141] on div "**********" at bounding box center [215, 119] width 431 height 239
paste textarea "**********"
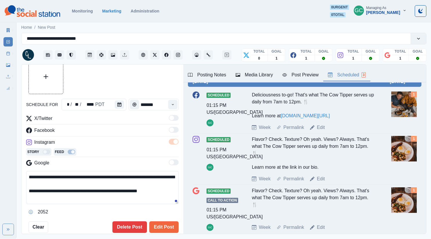
drag, startPoint x: 60, startPoint y: 198, endPoint x: 176, endPoint y: 197, distance: 116.2
click at [176, 197] on textarea "**********" at bounding box center [102, 187] width 152 height 33
type textarea "**********"
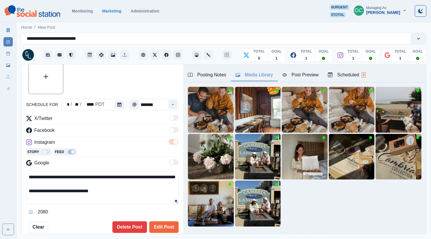
click at [251, 73] on div "Media Library" at bounding box center [254, 74] width 37 height 7
click at [195, 112] on img at bounding box center [211, 110] width 46 height 46
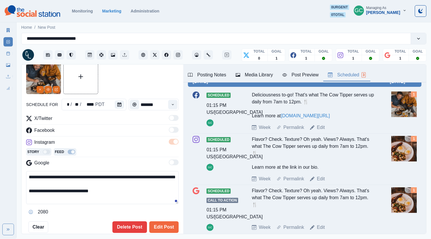
click at [357, 76] on div "Scheduled 3" at bounding box center [347, 74] width 38 height 7
click at [165, 225] on button "Edit Post" at bounding box center [163, 227] width 29 height 12
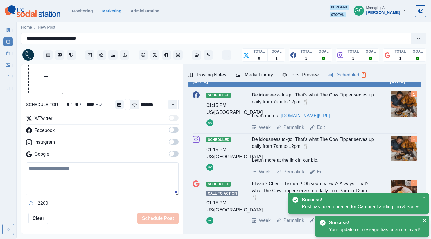
scroll to position [61, 0]
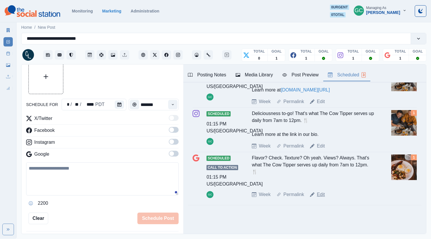
click at [321, 195] on link "Edit" at bounding box center [321, 194] width 8 height 7
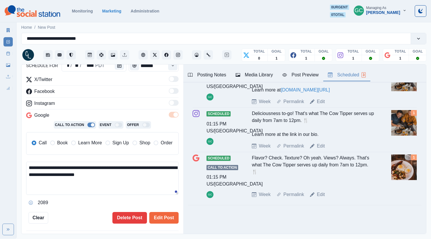
scroll to position [67, 0]
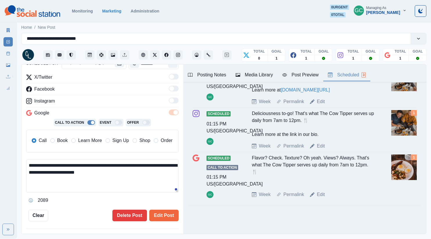
drag, startPoint x: 123, startPoint y: 186, endPoint x: 0, endPoint y: 145, distance: 129.6
click at [0, 148] on div "**********" at bounding box center [215, 119] width 431 height 239
paste textarea "**********"
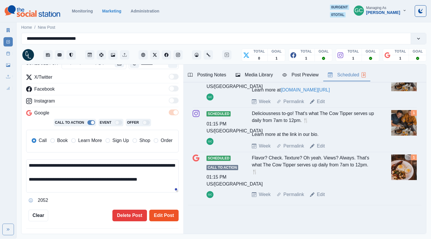
drag, startPoint x: 95, startPoint y: 178, endPoint x: 160, endPoint y: 221, distance: 77.9
click at [154, 218] on div "**********" at bounding box center [102, 119] width 152 height 203
type textarea "**********"
click at [263, 78] on div "Media Library" at bounding box center [254, 74] width 37 height 7
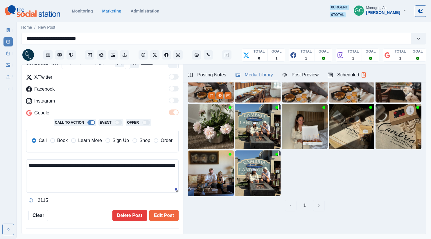
click at [197, 88] on img at bounding box center [211, 80] width 46 height 46
click at [88, 139] on span "Learn More" at bounding box center [90, 140] width 24 height 7
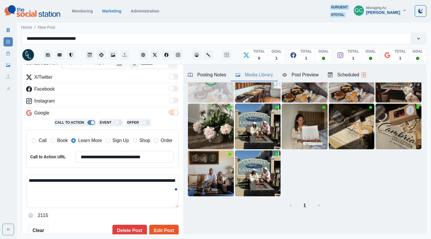
click at [172, 228] on button "Edit Post" at bounding box center [163, 231] width 29 height 12
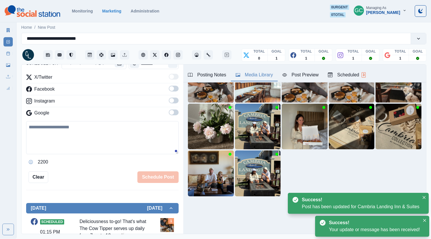
click at [366, 66] on div "Posting Notes Media Library Post Preview Scheduled 3" at bounding box center [304, 73] width 243 height 18
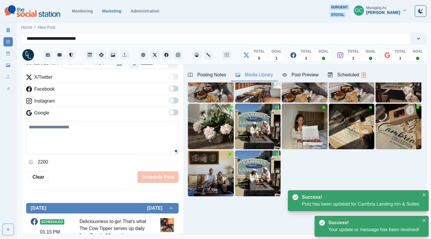
drag, startPoint x: 359, startPoint y: 71, endPoint x: 272, endPoint y: 138, distance: 110.6
click at [359, 71] on button "Scheduled 3" at bounding box center [346, 75] width 47 height 12
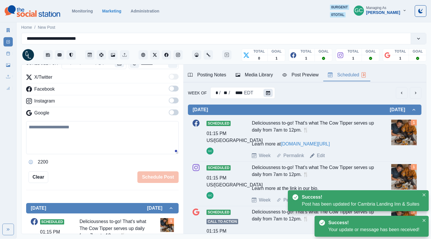
click at [267, 91] on icon "Calendar" at bounding box center [268, 93] width 4 height 4
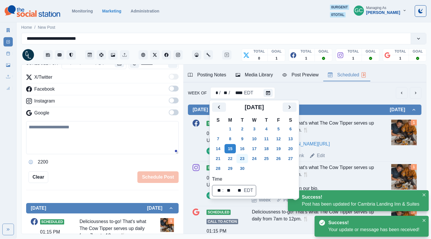
click at [238, 162] on button "23" at bounding box center [242, 158] width 12 height 9
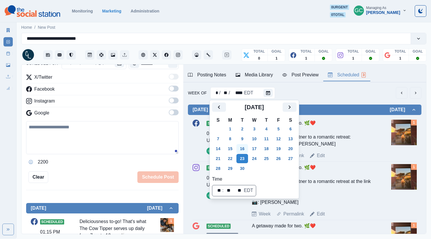
click at [247, 150] on button "16" at bounding box center [242, 148] width 12 height 9
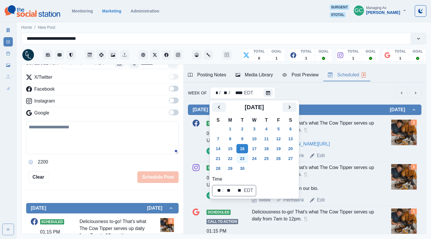
click at [244, 159] on button "23" at bounding box center [242, 158] width 12 height 9
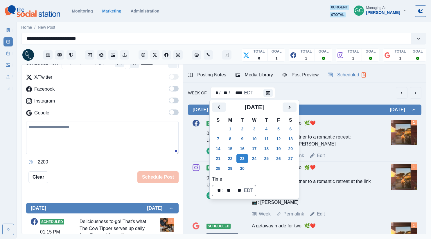
click at [348, 148] on div "A getaway made for two. 🌿❤️ Treat you and your partner to a romantic retreat: […" at bounding box center [313, 134] width 123 height 28
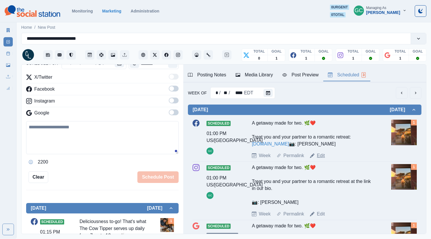
drag, startPoint x: 323, startPoint y: 168, endPoint x: 280, endPoint y: 113, distance: 69.3
click at [323, 159] on link "Edit" at bounding box center [321, 155] width 8 height 7
type input "*******"
type textarea "**********"
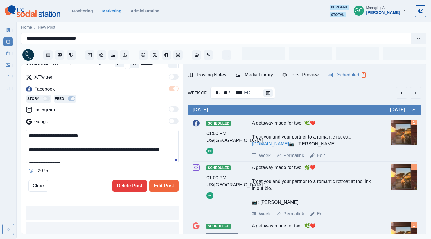
scroll to position [67, 0]
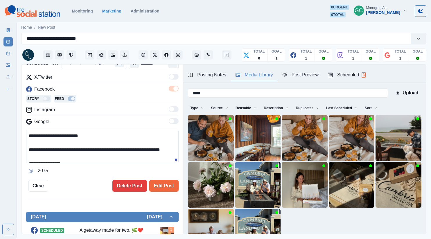
click at [245, 72] on div "Media Library" at bounding box center [254, 74] width 37 height 7
click at [338, 95] on input "****" at bounding box center [288, 92] width 200 height 9
click at [369, 108] on button "Sort" at bounding box center [370, 107] width 17 height 9
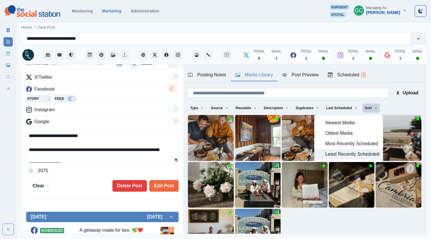
drag, startPoint x: 341, startPoint y: 150, endPoint x: 340, endPoint y: 153, distance: 3.2
click at [341, 150] on button "Least Recently Scheduled" at bounding box center [349, 154] width 68 height 10
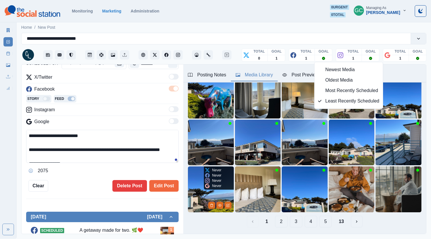
scroll to position [58, 0]
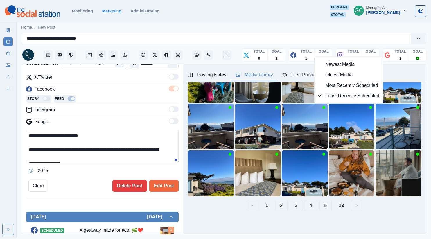
click at [280, 208] on button "2" at bounding box center [281, 206] width 12 height 12
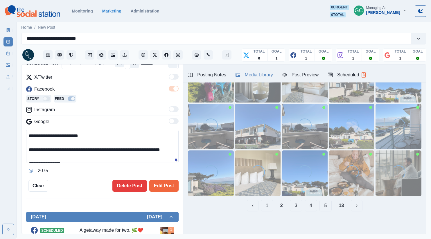
scroll to position [0, 0]
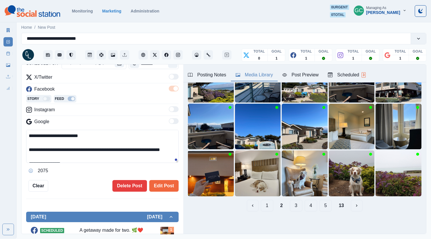
click at [268, 206] on button "1" at bounding box center [267, 206] width 12 height 12
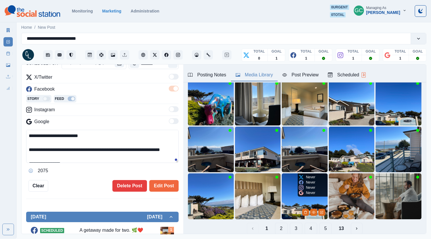
scroll to position [36, 0]
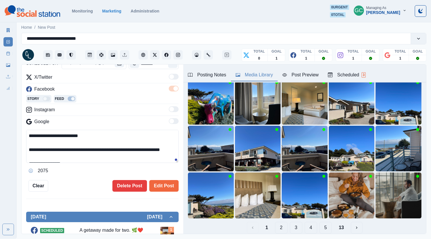
click at [299, 227] on button "3" at bounding box center [296, 228] width 12 height 12
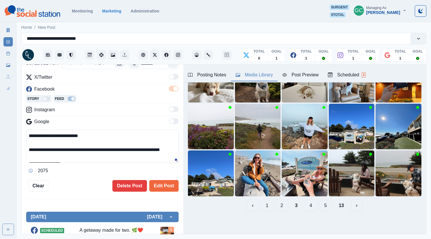
scroll to position [58, 0]
click at [307, 205] on button "4" at bounding box center [311, 206] width 12 height 12
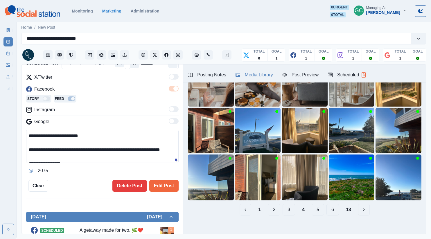
scroll to position [56, 0]
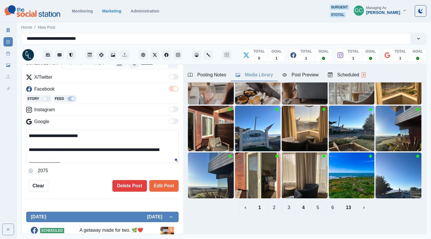
click at [318, 209] on button "5" at bounding box center [318, 208] width 12 height 12
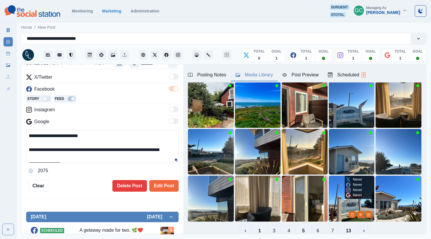
scroll to position [58, 0]
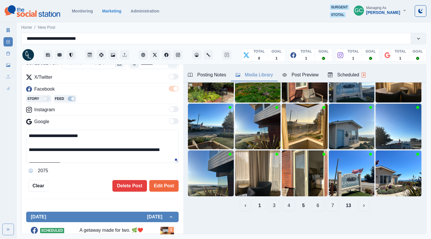
click at [320, 206] on button "6" at bounding box center [318, 206] width 12 height 12
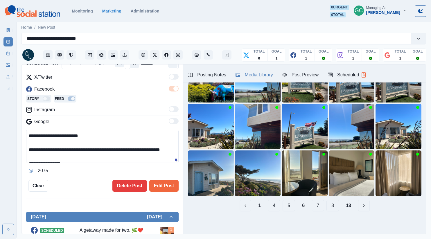
click at [319, 207] on button "7" at bounding box center [318, 206] width 12 height 12
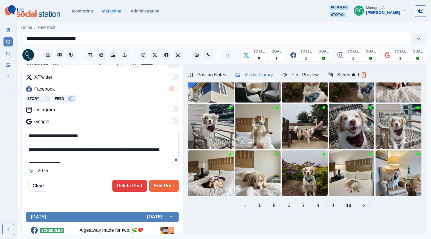
click at [321, 206] on button "8" at bounding box center [318, 206] width 12 height 12
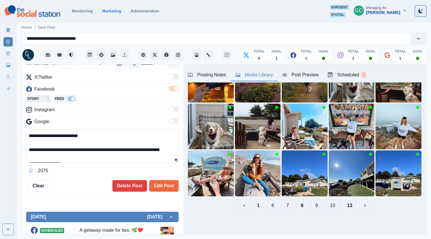
click at [321, 206] on button "9" at bounding box center [316, 206] width 12 height 12
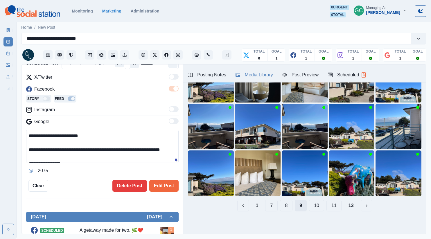
click at [321, 206] on button "10" at bounding box center [316, 206] width 15 height 12
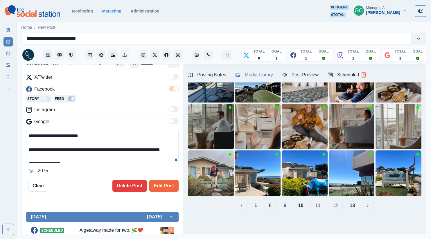
click at [321, 206] on button "11" at bounding box center [317, 206] width 15 height 12
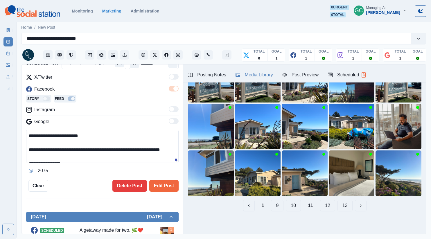
click at [329, 206] on button "12" at bounding box center [327, 206] width 15 height 12
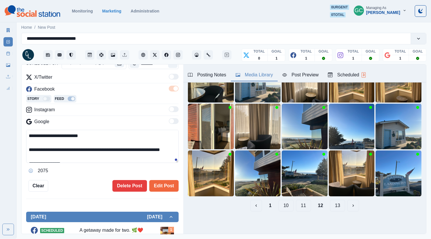
click at [336, 205] on button "13" at bounding box center [337, 206] width 15 height 12
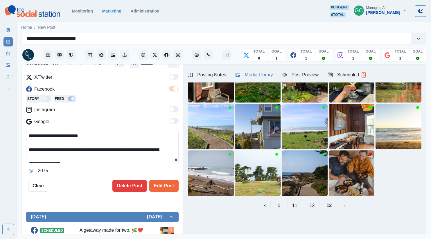
click at [284, 207] on button "1" at bounding box center [279, 206] width 12 height 12
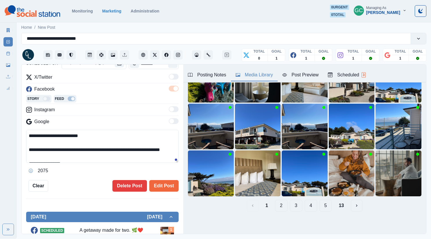
click at [277, 205] on button "2" at bounding box center [281, 206] width 12 height 12
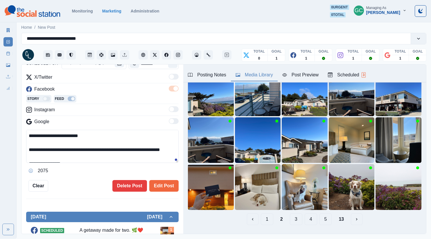
scroll to position [0, 0]
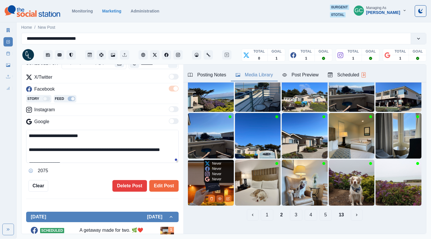
click at [221, 198] on icon "View Media" at bounding box center [219, 198] width 3 height 2
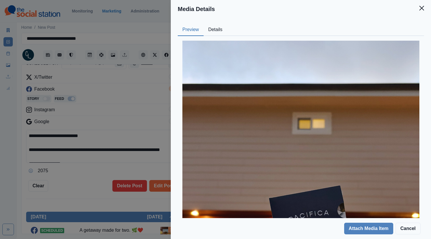
click at [227, 30] on button "Details" at bounding box center [216, 30] width 24 height 12
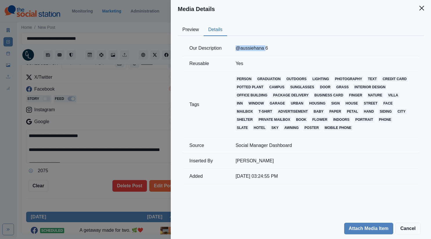
drag, startPoint x: 247, startPoint y: 47, endPoint x: 265, endPoint y: 49, distance: 19.0
click at [265, 49] on td "@aussiehana 6" at bounding box center [324, 48] width 191 height 15
copy td "@aussiehana"
click at [118, 112] on div "Media Details Preview Details Our Description @aussiehana 6 Reusable Yes Tags p…" at bounding box center [215, 119] width 431 height 239
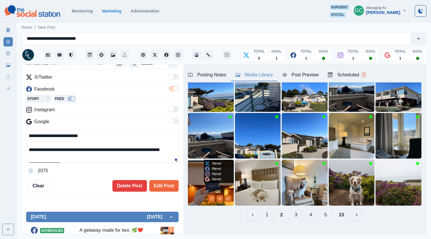
click at [197, 180] on img at bounding box center [211, 183] width 46 height 46
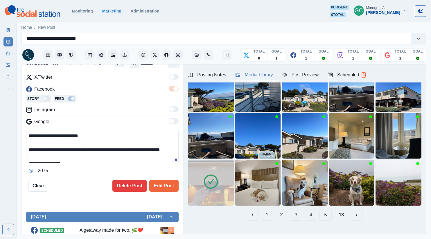
scroll to position [14, 0]
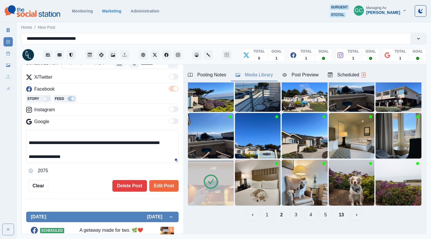
drag, startPoint x: 42, startPoint y: 164, endPoint x: 47, endPoint y: 178, distance: 14.5
click at [48, 177] on div "**********" at bounding box center [102, 105] width 152 height 174
paste textarea
type textarea "**********"
click at [199, 177] on img at bounding box center [211, 183] width 46 height 46
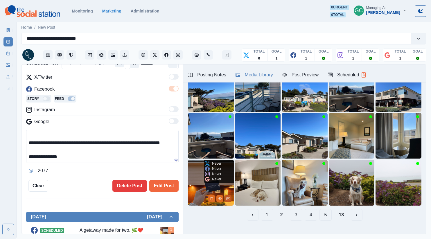
click at [230, 199] on button "Edit Media" at bounding box center [227, 198] width 7 height 7
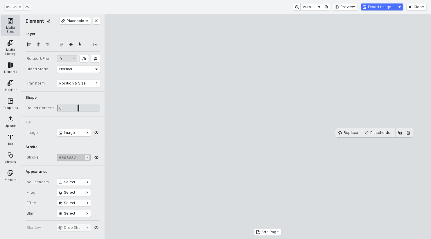
click at [9, 26] on button "Media Sizes" at bounding box center [10, 25] width 19 height 21
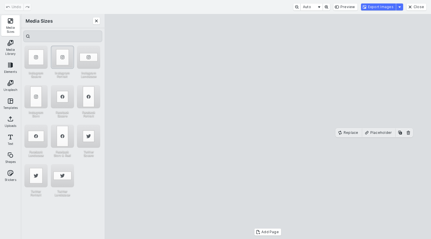
click at [54, 55] on div "Instagram Portrait" at bounding box center [62, 57] width 23 height 23
click at [381, 8] on button "Export Images" at bounding box center [378, 6] width 35 height 7
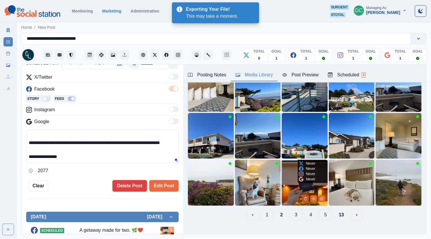
click at [303, 199] on button "Delete Media" at bounding box center [305, 198] width 7 height 7
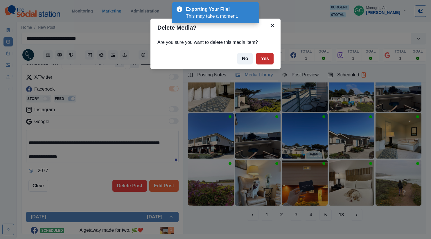
click at [262, 58] on button "Yes" at bounding box center [264, 59] width 17 height 12
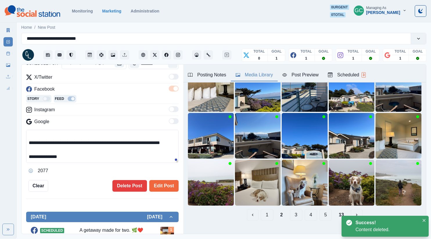
drag, startPoint x: 87, startPoint y: 159, endPoint x: 0, endPoint y: 119, distance: 95.9
click at [0, 119] on div "**********" at bounding box center [215, 119] width 431 height 239
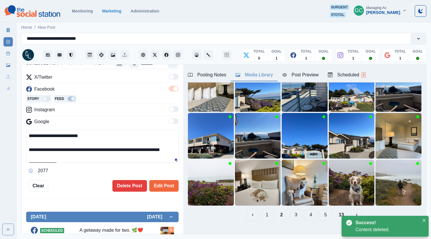
scroll to position [14, 0]
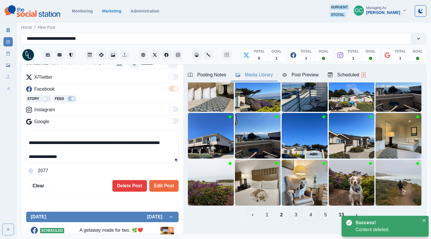
click at [67, 148] on textarea "**********" at bounding box center [102, 146] width 152 height 33
drag, startPoint x: 61, startPoint y: 149, endPoint x: 103, endPoint y: 188, distance: 56.5
click at [102, 186] on div "**********" at bounding box center [102, 105] width 152 height 174
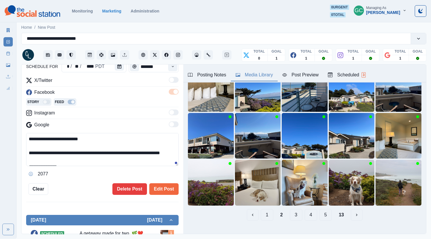
scroll to position [90, 0]
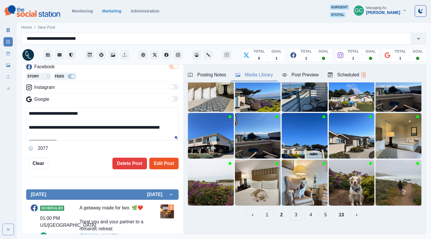
click at [162, 166] on button "Edit Post" at bounding box center [163, 164] width 29 height 12
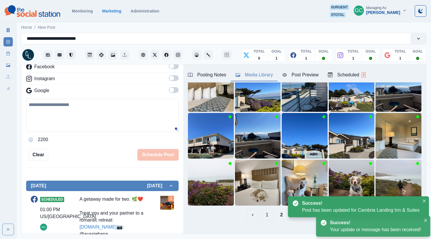
click at [365, 73] on span "3" at bounding box center [364, 74] width 4 height 5
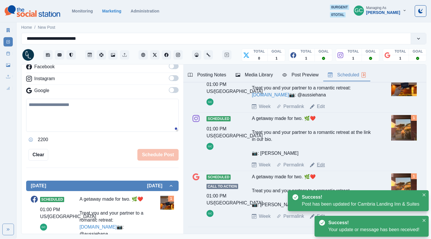
click at [319, 168] on link "Edit" at bounding box center [321, 164] width 8 height 7
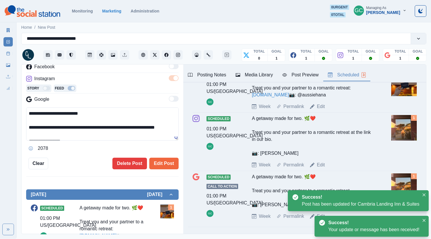
scroll to position [7, 0]
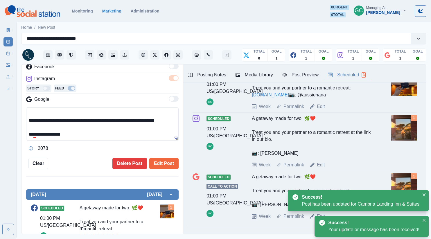
click at [91, 133] on textarea "**********" at bounding box center [102, 123] width 152 height 33
drag, startPoint x: 77, startPoint y: 136, endPoint x: 25, endPoint y: 136, distance: 52.0
click at [26, 136] on textarea "**********" at bounding box center [102, 123] width 152 height 33
paste textarea
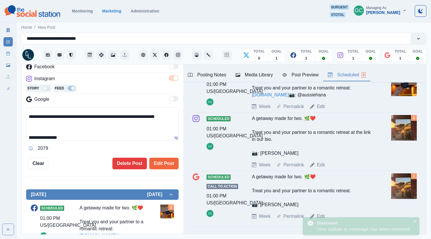
click at [59, 119] on textarea "**********" at bounding box center [102, 123] width 152 height 33
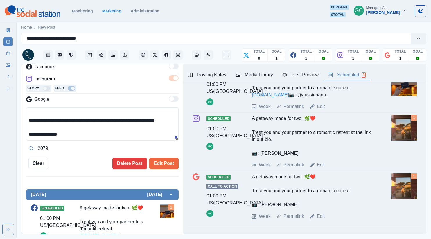
scroll to position [4, 0]
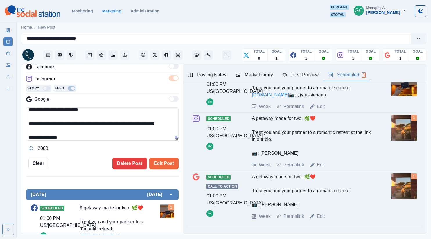
type textarea "**********"
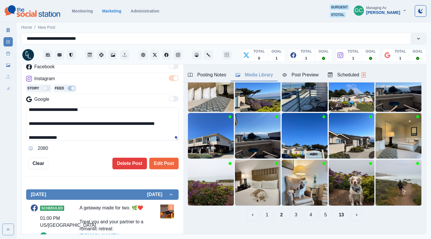
click at [263, 78] on div "Media Library" at bounding box center [254, 74] width 37 height 7
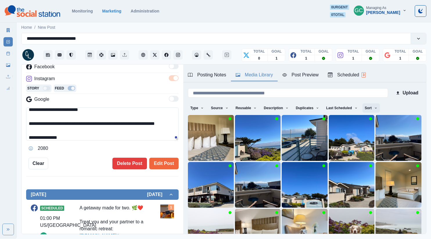
drag, startPoint x: 381, startPoint y: 107, endPoint x: 374, endPoint y: 116, distance: 11.8
click at [380, 107] on button "Sort" at bounding box center [370, 107] width 17 height 9
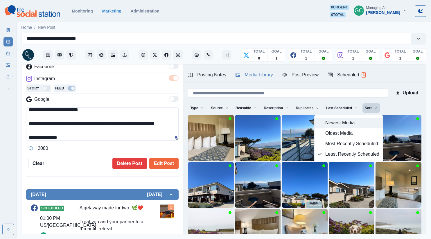
click at [370, 121] on span "Newest Media" at bounding box center [352, 122] width 54 height 7
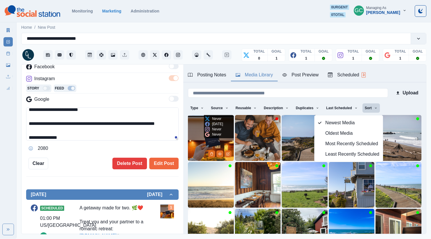
click at [200, 140] on img at bounding box center [211, 138] width 46 height 46
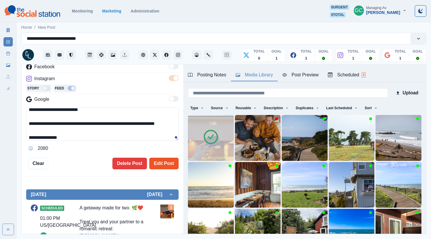
click at [165, 162] on button "Edit Post" at bounding box center [163, 164] width 29 height 12
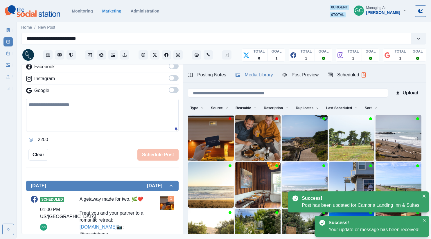
click at [341, 78] on div "Scheduled 3" at bounding box center [347, 74] width 38 height 7
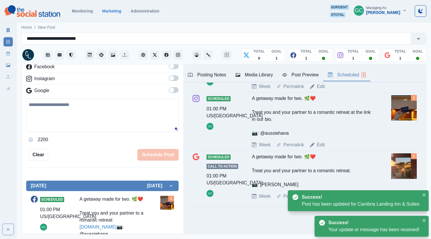
scroll to position [85, 0]
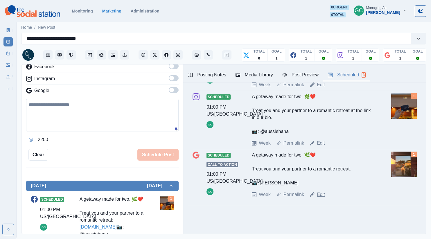
click at [321, 195] on link "Edit" at bounding box center [321, 194] width 8 height 7
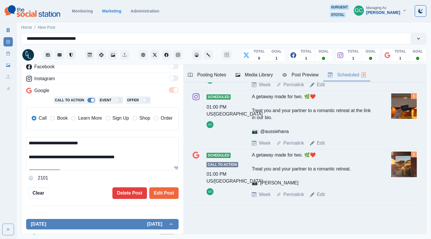
scroll to position [7, 0]
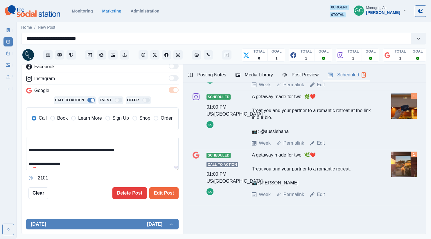
drag, startPoint x: 73, startPoint y: 161, endPoint x: 8, endPoint y: 162, distance: 64.8
click at [9, 161] on div "**********" at bounding box center [215, 119] width 431 height 239
paste textarea
type textarea "**********"
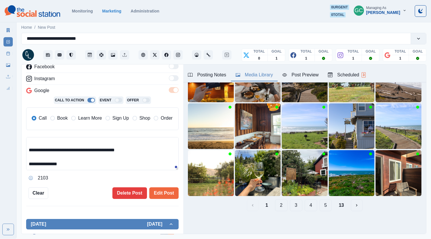
click at [239, 73] on icon "button" at bounding box center [238, 74] width 5 height 3
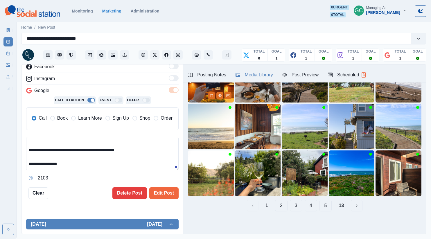
click at [195, 91] on img at bounding box center [211, 80] width 46 height 46
click at [85, 119] on span "Learn More" at bounding box center [90, 118] width 24 height 7
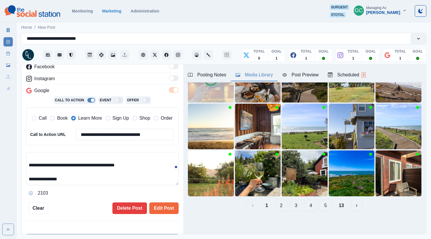
drag, startPoint x: 166, startPoint y: 206, endPoint x: 267, endPoint y: 130, distance: 126.3
click at [166, 206] on button "Edit Post" at bounding box center [163, 208] width 29 height 12
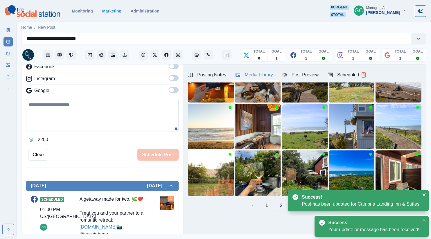
click at [346, 71] on div "Scheduled 3" at bounding box center [347, 74] width 38 height 7
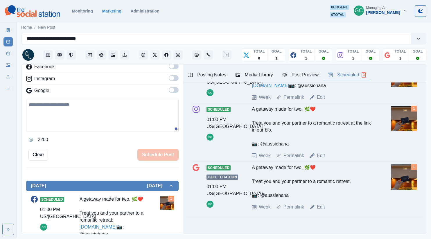
click at [317, 211] on div "Edit" at bounding box center [317, 207] width 15 height 7
drag, startPoint x: 321, startPoint y: 220, endPoint x: 249, endPoint y: 176, distance: 84.3
click at [321, 211] on link "Edit" at bounding box center [321, 207] width 8 height 7
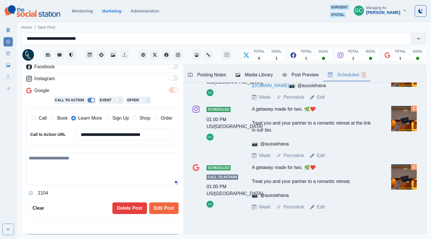
type textarea "**********"
click at [58, 121] on span "Book" at bounding box center [62, 118] width 10 height 7
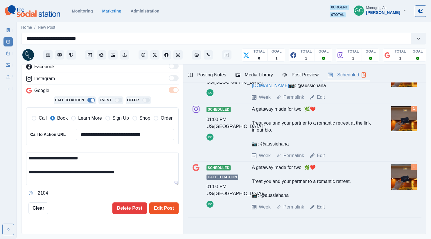
click at [160, 206] on button "Edit Post" at bounding box center [163, 208] width 29 height 12
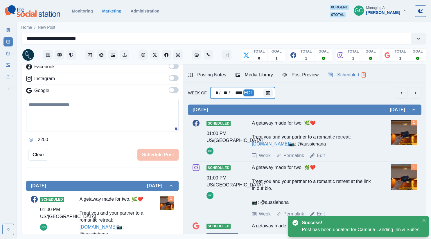
click at [249, 95] on div "EDT" at bounding box center [248, 92] width 10 height 7
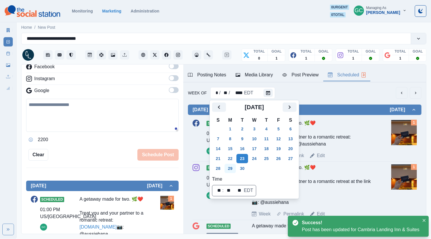
click at [230, 170] on button "29" at bounding box center [230, 168] width 12 height 9
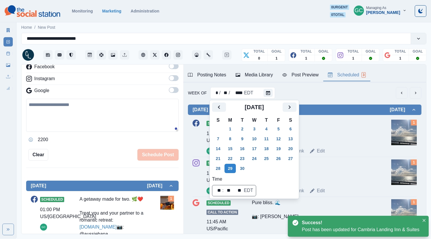
click at [341, 135] on div "Pure bliss. 🌊 📷: Amy H." at bounding box center [313, 131] width 123 height 23
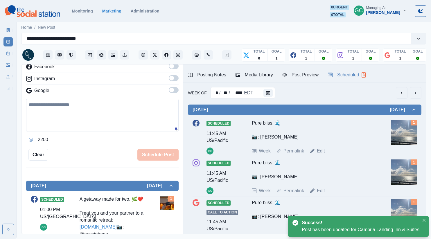
click at [320, 150] on link "Edit" at bounding box center [321, 151] width 8 height 7
type input "********"
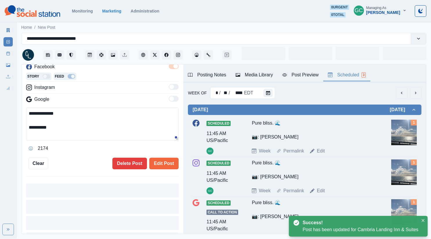
scroll to position [90, 0]
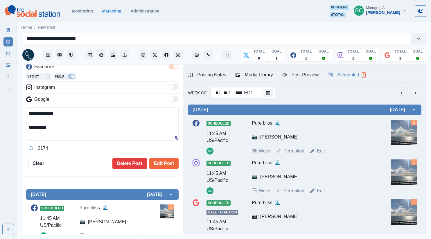
click at [261, 75] on div "Media Library" at bounding box center [254, 74] width 37 height 7
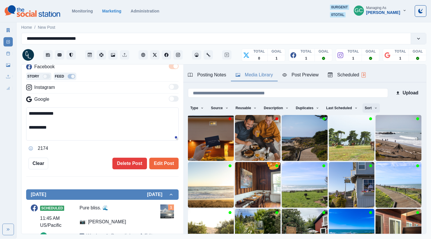
click at [366, 110] on button "Sort" at bounding box center [370, 107] width 17 height 9
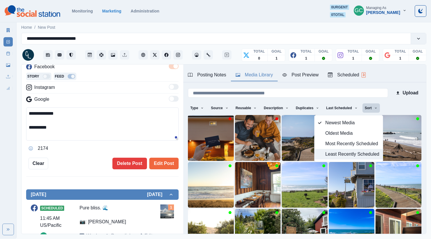
click at [353, 156] on span "Least Recently Scheduled" at bounding box center [352, 154] width 54 height 7
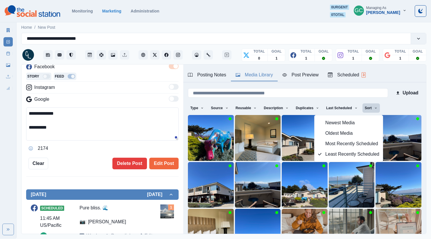
click at [107, 130] on textarea "**********" at bounding box center [102, 123] width 152 height 33
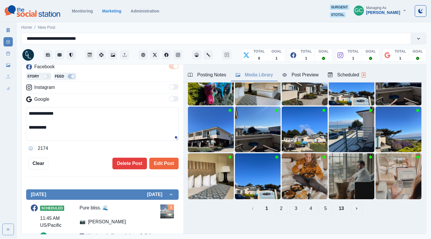
click at [284, 206] on button "2" at bounding box center [281, 209] width 12 height 12
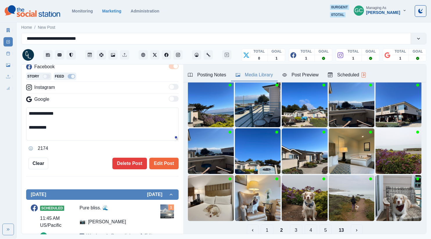
click at [294, 230] on button "3" at bounding box center [296, 230] width 12 height 12
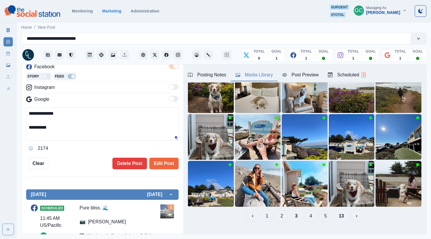
click at [308, 217] on button "4" at bounding box center [311, 216] width 12 height 12
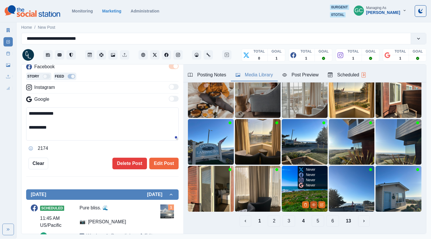
click at [312, 205] on icon "View Media" at bounding box center [313, 204] width 3 height 3
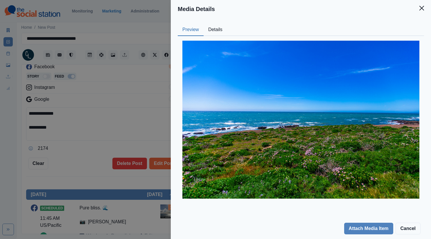
drag, startPoint x: 214, startPoint y: 21, endPoint x: 214, endPoint y: 29, distance: 8.7
click at [214, 26] on div "Preview Details Our Description @visitcambria 2 Reusable Yes Tags cove savanna …" at bounding box center [301, 118] width 260 height 200
click at [214, 31] on button "Details" at bounding box center [216, 30] width 24 height 12
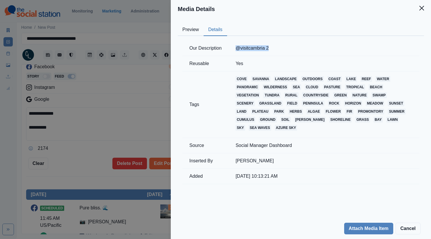
drag, startPoint x: 228, startPoint y: 46, endPoint x: 269, endPoint y: 47, distance: 41.2
click at [269, 47] on tr "Our Description @visitcambria 2" at bounding box center [300, 48] width 237 height 15
copy tr "@visitcambria 2"
drag, startPoint x: 64, startPoint y: 132, endPoint x: 59, endPoint y: 133, distance: 5.3
click at [64, 132] on div "Media Details Preview Details Our Description @visitcambria 2 Reusable Yes Tags…" at bounding box center [215, 119] width 431 height 239
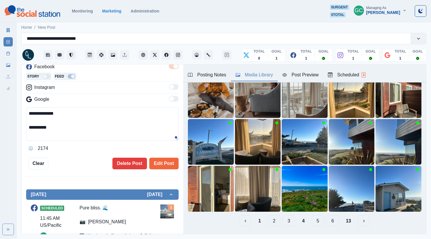
drag, startPoint x: 46, startPoint y: 134, endPoint x: 83, endPoint y: 165, distance: 47.9
click at [80, 161] on div "**********" at bounding box center [102, 83] width 152 height 174
paste textarea "**********"
click at [40, 127] on textarea "**********" at bounding box center [102, 123] width 152 height 33
drag, startPoint x: 79, startPoint y: 131, endPoint x: 17, endPoint y: 125, distance: 62.4
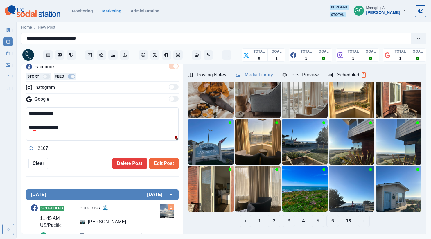
click at [17, 125] on main "**********" at bounding box center [224, 130] width 414 height 218
drag, startPoint x: 78, startPoint y: 130, endPoint x: 84, endPoint y: 132, distance: 5.7
click at [79, 130] on textarea "**********" at bounding box center [102, 123] width 152 height 33
drag, startPoint x: 41, startPoint y: 115, endPoint x: 0, endPoint y: 78, distance: 55.5
click at [0, 77] on div "**********" at bounding box center [215, 119] width 431 height 239
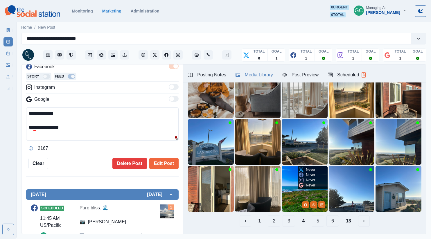
type textarea "**********"
click at [288, 181] on img at bounding box center [305, 189] width 46 height 46
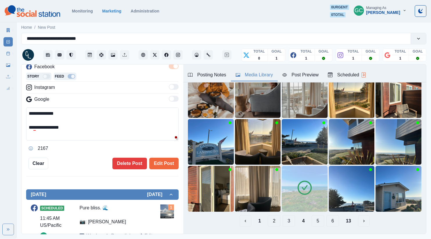
click at [303, 195] on icon at bounding box center [305, 188] width 14 height 14
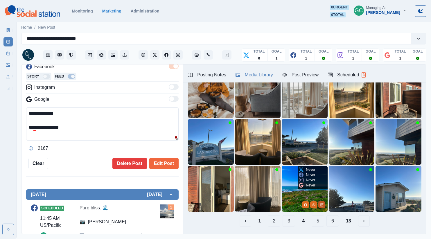
click at [323, 204] on icon "Edit Media" at bounding box center [321, 204] width 3 height 3
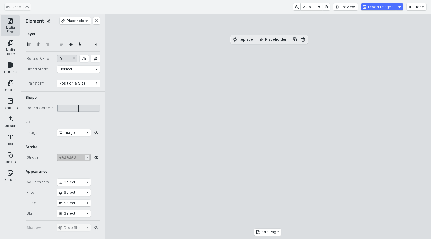
click at [15, 23] on button "Media Sizes" at bounding box center [10, 25] width 19 height 21
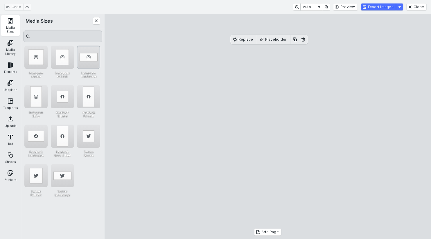
click at [87, 60] on div "Instagram Landscape" at bounding box center [88, 57] width 23 height 23
click at [373, 5] on button "Export Images" at bounding box center [378, 6] width 35 height 7
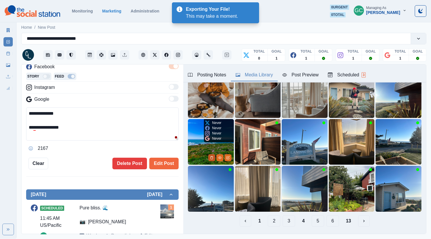
click at [212, 159] on icon "Delete Media" at bounding box center [211, 157] width 3 height 3
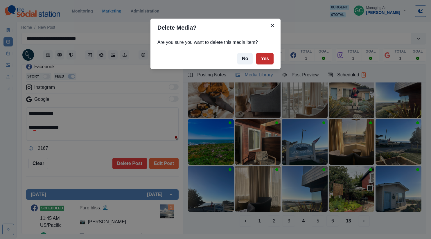
click at [263, 55] on button "Yes" at bounding box center [264, 59] width 17 height 12
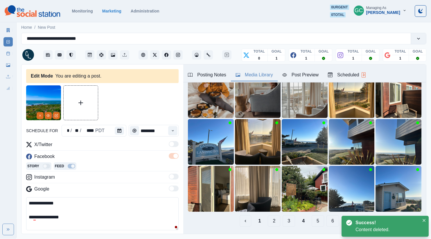
scroll to position [103, 0]
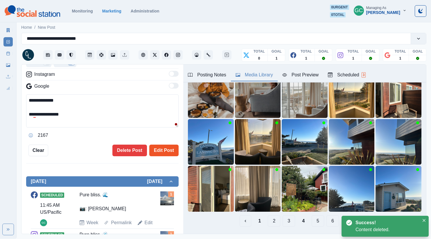
drag, startPoint x: 167, startPoint y: 151, endPoint x: 178, endPoint y: 147, distance: 12.0
click at [167, 151] on button "Edit Post" at bounding box center [163, 151] width 29 height 12
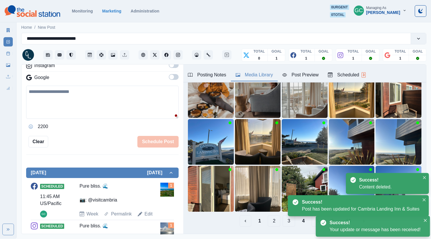
click at [346, 70] on button "Scheduled 3" at bounding box center [346, 75] width 47 height 12
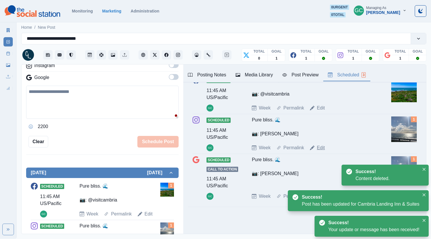
click at [321, 148] on link "Edit" at bounding box center [321, 147] width 8 height 7
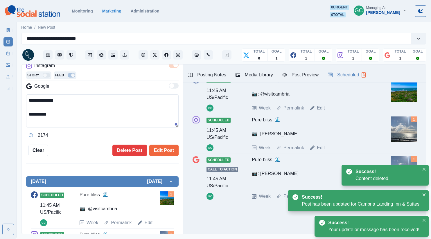
drag, startPoint x: 63, startPoint y: 121, endPoint x: 0, endPoint y: 67, distance: 83.0
click at [0, 69] on div "**********" at bounding box center [215, 119] width 431 height 239
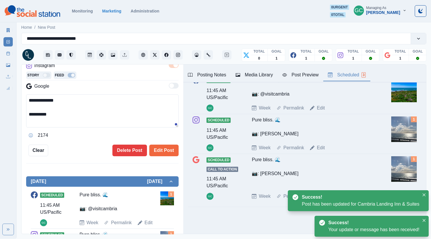
paste textarea "*******"
type textarea "**********"
click at [264, 75] on div "Media Library" at bounding box center [254, 74] width 37 height 7
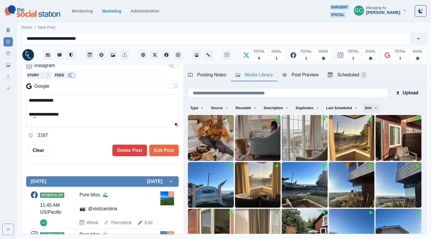
click at [376, 108] on button "Sort" at bounding box center [370, 107] width 17 height 9
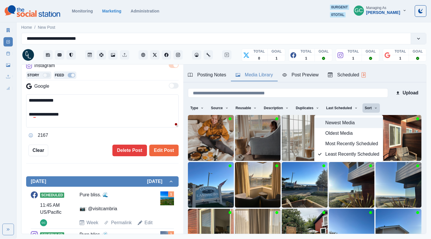
drag, startPoint x: 361, startPoint y: 121, endPoint x: 358, endPoint y: 121, distance: 3.0
click at [361, 121] on span "Newest Media" at bounding box center [352, 122] width 54 height 7
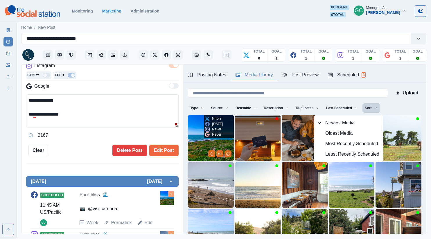
click at [196, 141] on img at bounding box center [211, 138] width 46 height 46
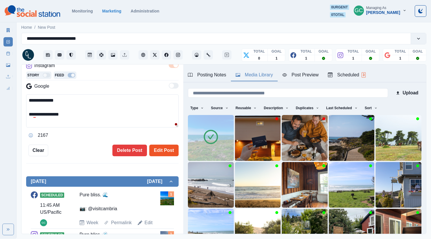
click at [155, 152] on button "Edit Post" at bounding box center [163, 151] width 29 height 12
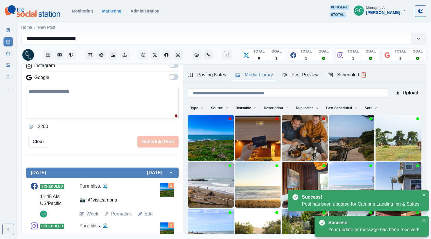
drag, startPoint x: 365, startPoint y: 73, endPoint x: 337, endPoint y: 112, distance: 48.1
click at [365, 73] on span "3" at bounding box center [364, 74] width 4 height 5
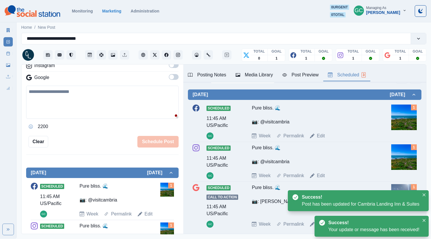
scroll to position [45, 0]
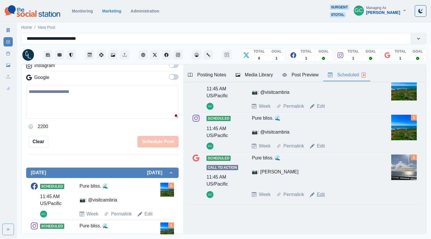
click at [320, 193] on link "Edit" at bounding box center [321, 194] width 8 height 7
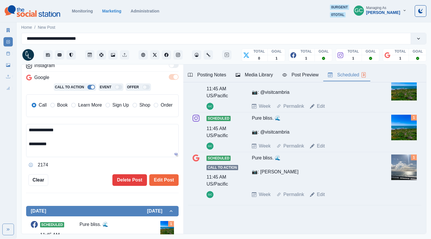
drag, startPoint x: 0, startPoint y: 123, endPoint x: 0, endPoint y: 113, distance: 9.9
click at [0, 113] on div "**********" at bounding box center [215, 119] width 431 height 239
paste textarea "*******"
type textarea "**********"
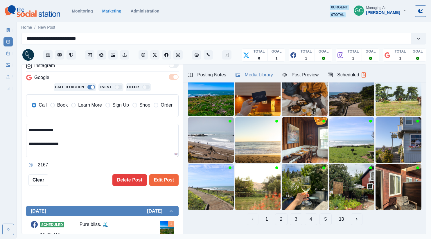
drag, startPoint x: 248, startPoint y: 74, endPoint x: 334, endPoint y: 78, distance: 86.0
click at [250, 74] on div "Media Library" at bounding box center [254, 74] width 37 height 7
click at [198, 99] on img at bounding box center [211, 93] width 46 height 46
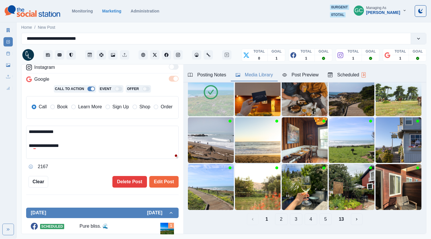
click at [92, 106] on span "Learn More" at bounding box center [90, 106] width 24 height 7
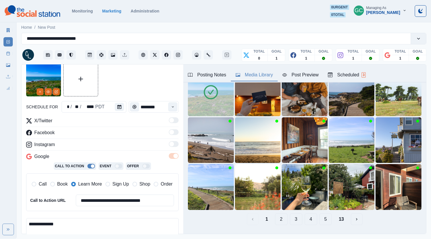
scroll to position [22, 0]
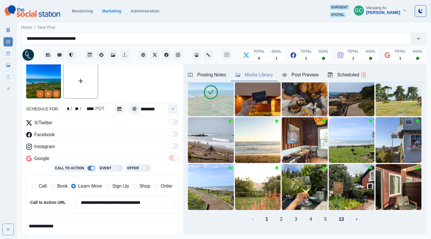
click at [365, 77] on span "3" at bounding box center [364, 74] width 4 height 5
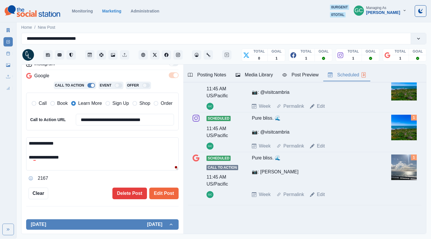
scroll to position [106, 0]
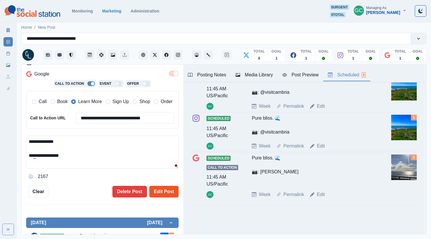
click at [168, 193] on button "Edit Post" at bounding box center [163, 192] width 29 height 12
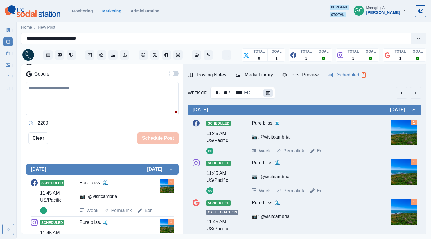
click at [267, 94] on icon "Calendar" at bounding box center [268, 93] width 4 height 4
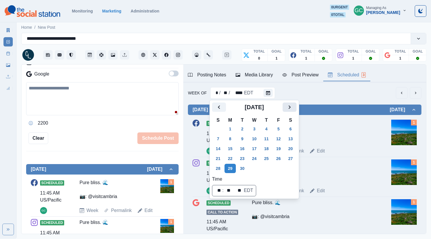
click at [293, 106] on icon "Next" at bounding box center [289, 107] width 7 height 7
click at [243, 134] on button "7" at bounding box center [242, 138] width 12 height 9
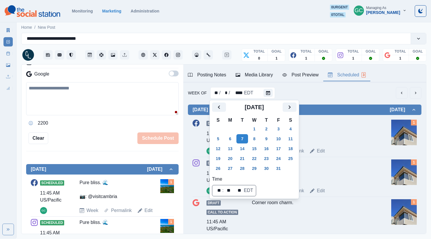
click at [351, 136] on div "Corner room charm." at bounding box center [313, 131] width 123 height 23
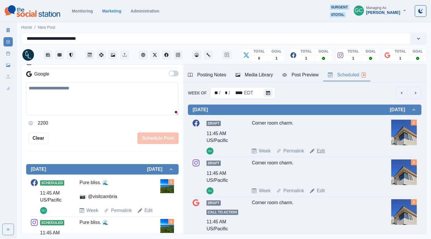
click at [320, 152] on link "Edit" at bounding box center [321, 151] width 8 height 7
type textarea "**********"
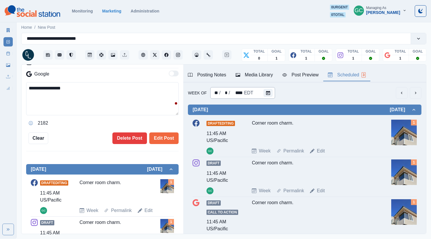
scroll to position [115, 0]
click at [256, 74] on div "Media Library" at bounding box center [254, 74] width 37 height 7
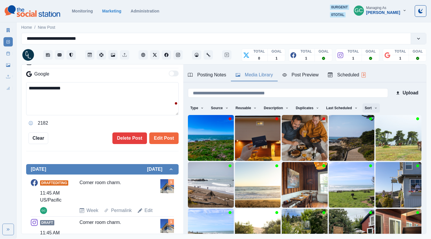
click at [366, 108] on button "Sort" at bounding box center [370, 107] width 17 height 9
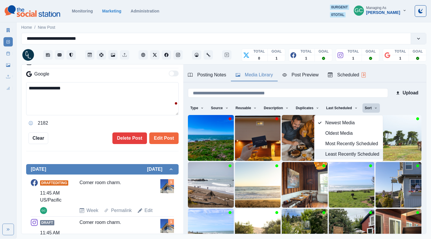
click at [356, 153] on span "Least Recently Scheduled" at bounding box center [352, 154] width 54 height 7
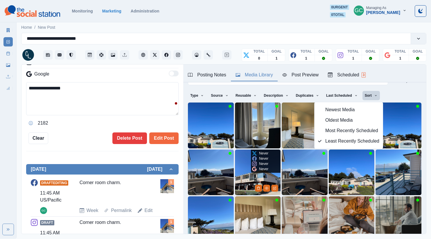
scroll to position [13, 0]
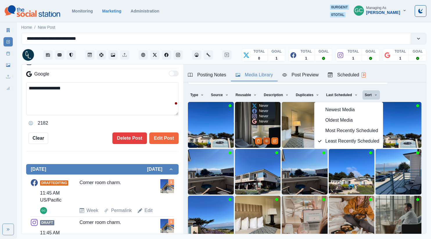
click at [265, 142] on icon "View Media" at bounding box center [266, 140] width 3 height 3
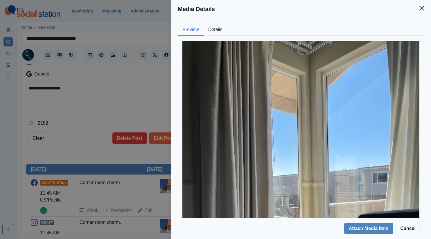
click at [217, 29] on button "Details" at bounding box center [216, 30] width 24 height 12
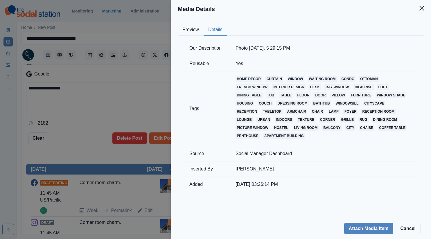
click at [191, 33] on button "Preview" at bounding box center [191, 30] width 26 height 12
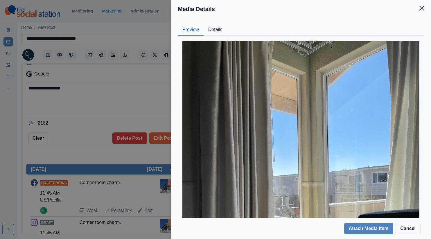
drag, startPoint x: 110, startPoint y: 93, endPoint x: 113, endPoint y: 95, distance: 3.4
click at [110, 93] on div "Media Details Preview Details Our Description Photo Jul 06 2023, 5 29 15 PM Reu…" at bounding box center [215, 119] width 431 height 239
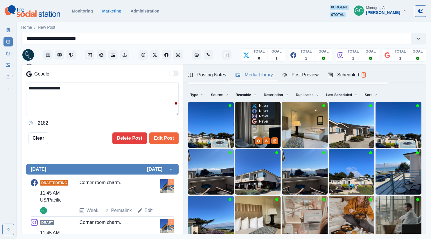
click at [274, 140] on icon "Edit Media" at bounding box center [274, 141] width 3 height 3
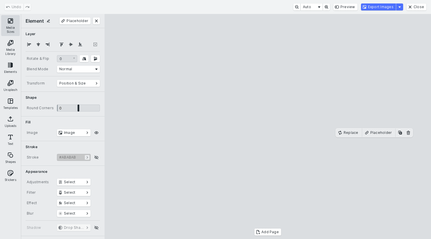
click at [12, 24] on button "Media Sizes" at bounding box center [10, 25] width 19 height 21
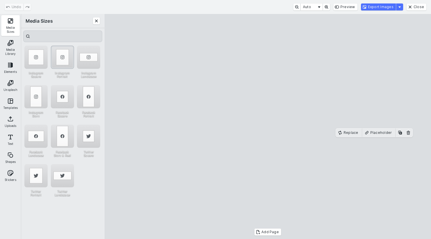
click at [66, 56] on div "Instagram Portrait" at bounding box center [62, 57] width 23 height 23
click at [375, 7] on button "Export Images" at bounding box center [378, 6] width 35 height 7
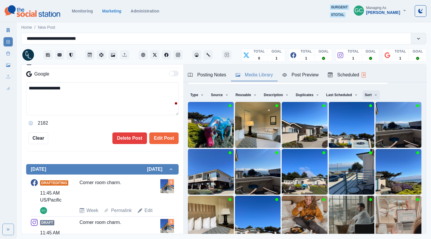
click at [369, 94] on button "Sort" at bounding box center [370, 94] width 17 height 9
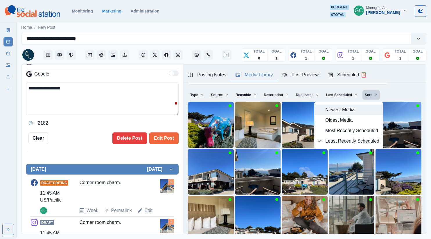
drag, startPoint x: 371, startPoint y: 110, endPoint x: 356, endPoint y: 80, distance: 34.0
click at [371, 110] on span "Newest Media" at bounding box center [352, 109] width 54 height 7
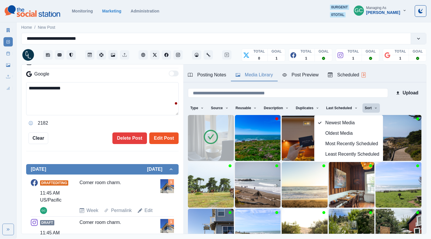
click at [162, 134] on button "Edit Post" at bounding box center [163, 138] width 29 height 12
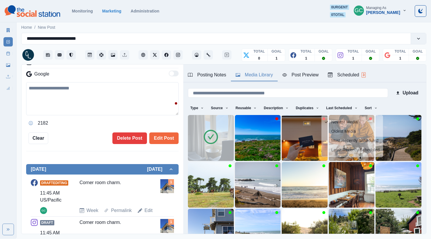
scroll to position [106, 0]
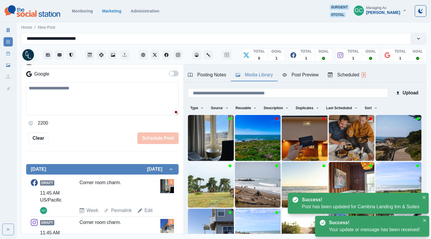
click at [352, 75] on div "Scheduled 3" at bounding box center [347, 74] width 38 height 7
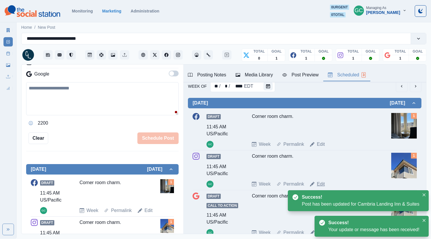
click at [320, 183] on link "Edit" at bounding box center [321, 184] width 8 height 7
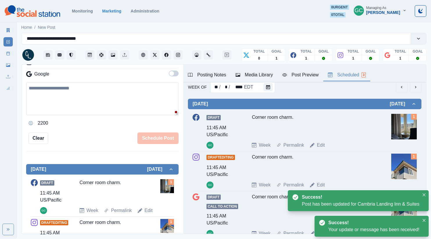
type textarea "**********"
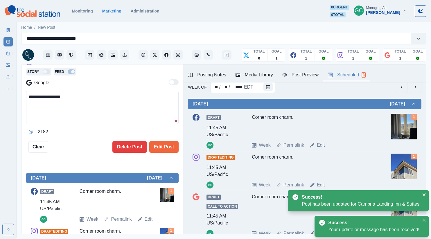
click at [254, 71] on div "Media Library" at bounding box center [254, 74] width 37 height 7
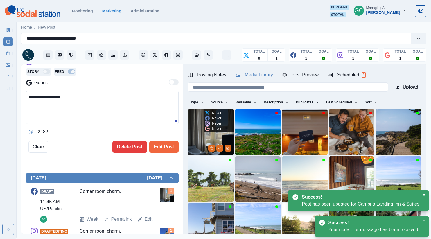
drag, startPoint x: 207, startPoint y: 133, endPoint x: 200, endPoint y: 140, distance: 9.7
click at [207, 133] on img at bounding box center [211, 132] width 46 height 46
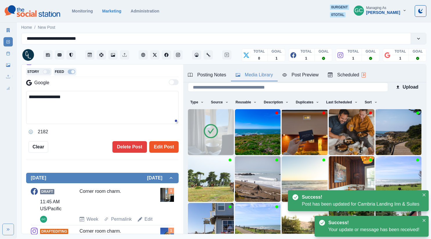
click at [166, 146] on button "Edit Post" at bounding box center [163, 147] width 29 height 12
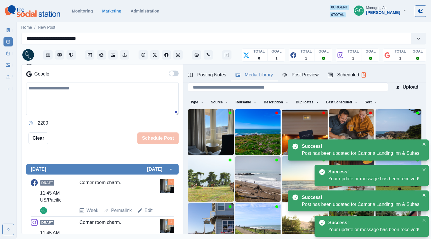
drag, startPoint x: 343, startPoint y: 75, endPoint x: 326, endPoint y: 118, distance: 46.1
click at [343, 75] on div "Scheduled 3" at bounding box center [347, 74] width 38 height 7
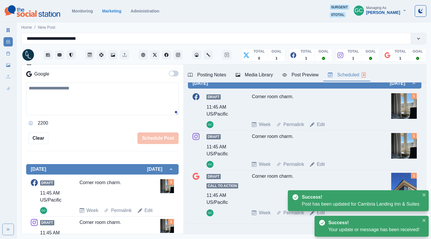
scroll to position [45, 0]
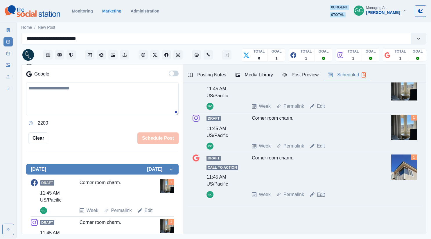
click at [321, 194] on link "Edit" at bounding box center [321, 194] width 8 height 7
type textarea "**********"
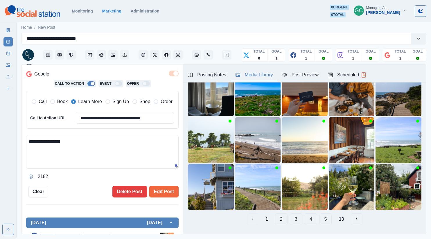
click at [252, 74] on div "Media Library" at bounding box center [254, 74] width 37 height 7
click at [193, 100] on img at bounding box center [211, 93] width 46 height 46
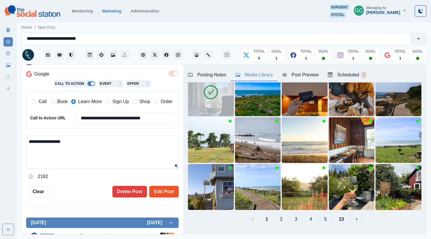
click at [157, 194] on button "Edit Post" at bounding box center [163, 192] width 29 height 12
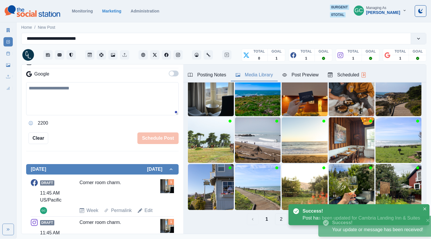
click at [368, 74] on button "Scheduled 3" at bounding box center [346, 75] width 47 height 12
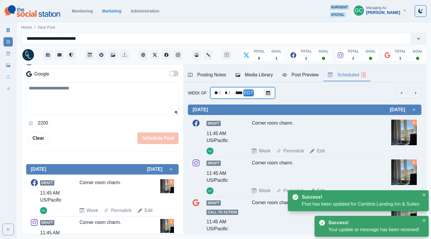
click at [254, 90] on div "** / * / **** EDT" at bounding box center [242, 93] width 65 height 12
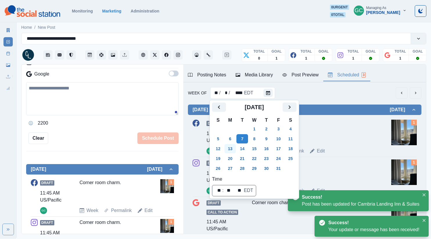
click at [229, 151] on button "13" at bounding box center [230, 148] width 12 height 9
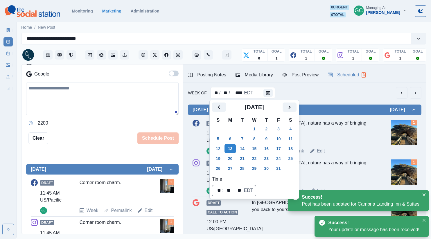
click at [364, 142] on div "In Cambria, nature has a way of bringing you back to yourself." at bounding box center [313, 131] width 123 height 23
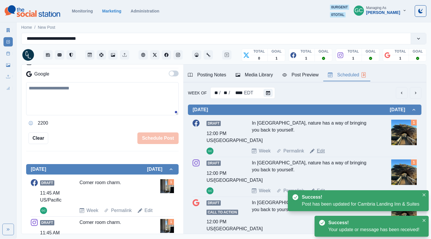
click at [317, 151] on link "Edit" at bounding box center [321, 151] width 8 height 7
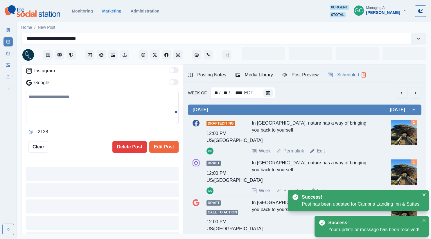
type input "********"
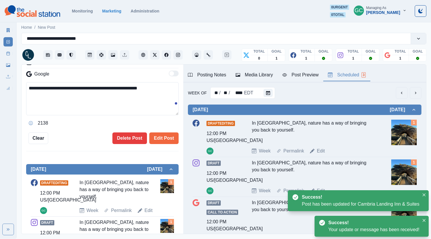
scroll to position [115, 0]
click at [256, 73] on div "Media Library" at bounding box center [254, 74] width 37 height 7
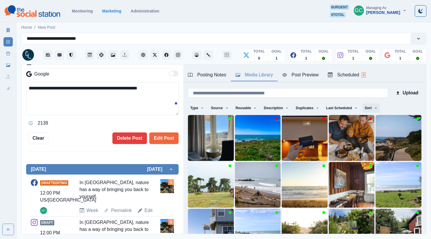
click at [369, 107] on button "Sort" at bounding box center [370, 107] width 17 height 9
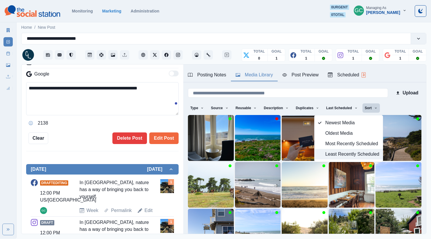
click at [334, 154] on span "Least Recently Scheduled" at bounding box center [352, 154] width 54 height 7
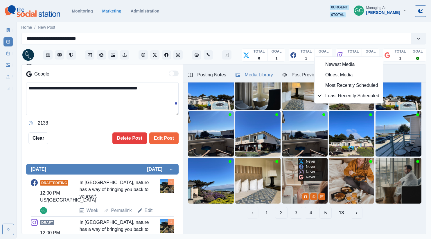
scroll to position [58, 0]
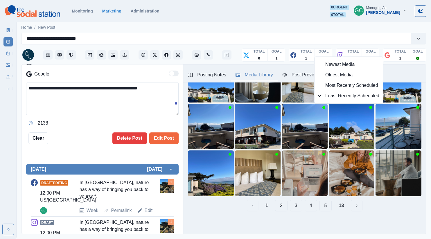
click at [280, 207] on button "2" at bounding box center [281, 206] width 12 height 12
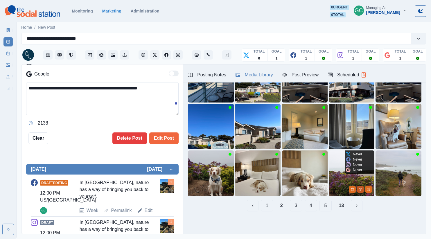
click at [360, 189] on icon "View Media" at bounding box center [360, 189] width 3 height 3
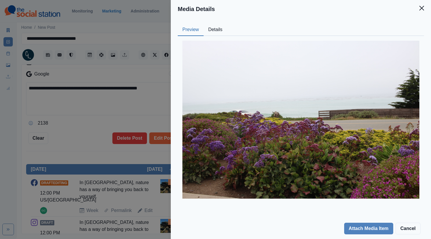
click at [223, 30] on button "Details" at bounding box center [216, 30] width 24 height 12
click at [194, 31] on button "Preview" at bounding box center [191, 30] width 26 height 12
click at [127, 98] on div "Media Details Preview Details Our Description @aussiehana 2 Reusable Yes Tags g…" at bounding box center [215, 119] width 431 height 239
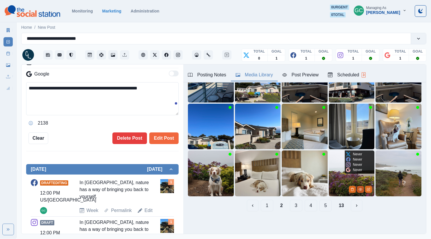
click at [359, 188] on icon "View Media" at bounding box center [360, 189] width 3 height 2
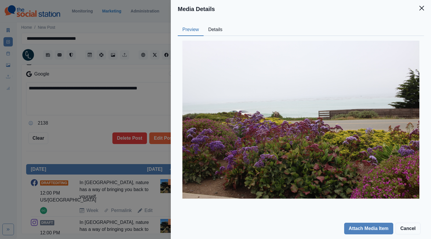
click at [53, 143] on div "Media Details Preview Details Our Description @aussiehana 2 Reusable Yes Tags g…" at bounding box center [215, 119] width 431 height 239
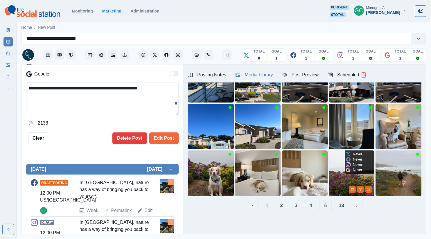
click at [355, 175] on img at bounding box center [352, 173] width 46 height 46
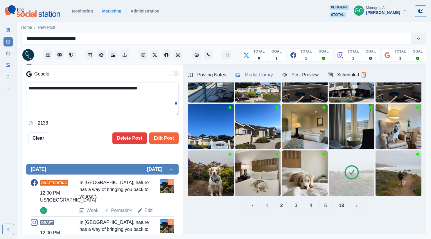
click at [357, 188] on img at bounding box center [352, 173] width 46 height 46
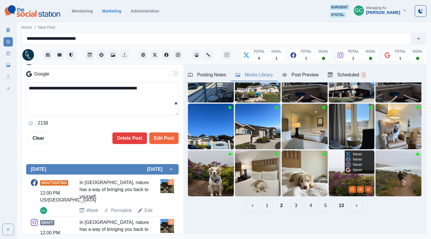
click at [370, 191] on icon "Edit Media" at bounding box center [368, 189] width 3 height 3
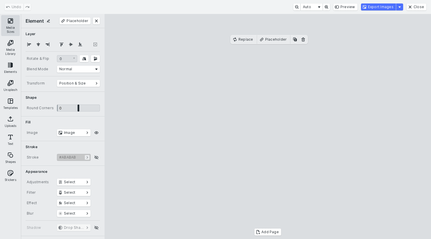
click at [7, 21] on button "Media Sizes" at bounding box center [10, 25] width 19 height 21
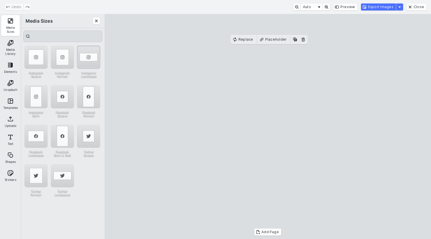
click at [89, 56] on div "Instagram Landscape" at bounding box center [88, 57] width 23 height 23
click at [389, 5] on button "Export Images" at bounding box center [378, 6] width 35 height 7
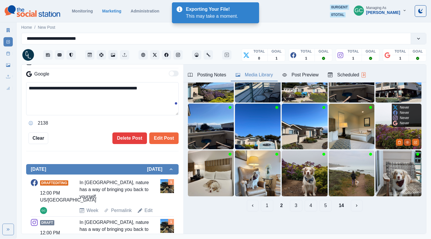
click at [409, 142] on icon "View Media" at bounding box center [407, 142] width 3 height 3
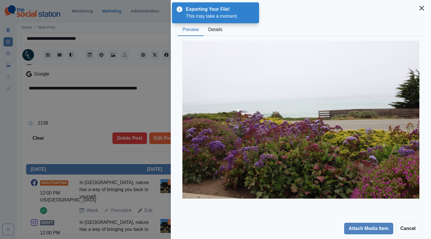
drag, startPoint x: 213, startPoint y: 28, endPoint x: 218, endPoint y: 33, distance: 7.4
click at [213, 28] on button "Details" at bounding box center [216, 30] width 24 height 12
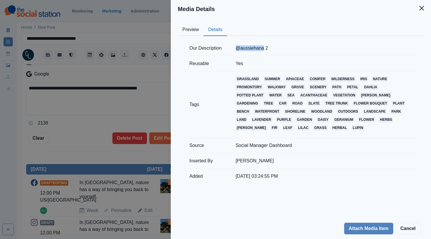
drag, startPoint x: 234, startPoint y: 45, endPoint x: 264, endPoint y: 48, distance: 30.4
click at [264, 48] on td "@aussiehana 2" at bounding box center [324, 48] width 191 height 15
copy td "@aussiehana"
click at [121, 108] on div "Media Details Preview Details Our Description @aussiehana 2 Reusable Yes Tags g…" at bounding box center [215, 119] width 431 height 239
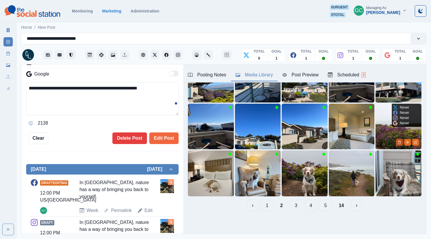
click at [402, 141] on button "Delete Media" at bounding box center [399, 142] width 7 height 7
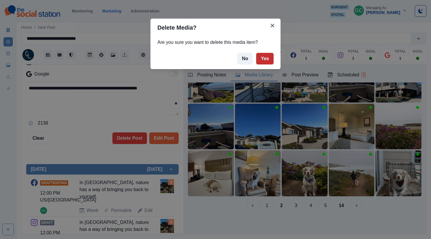
click at [262, 56] on button "Yes" at bounding box center [264, 59] width 17 height 12
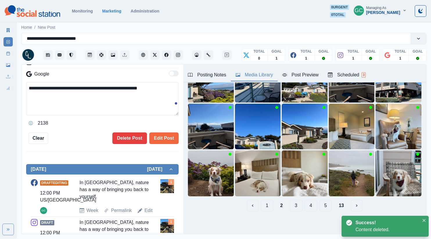
click at [138, 117] on div "**********" at bounding box center [102, 105] width 152 height 46
click at [149, 114] on textarea "**********" at bounding box center [102, 98] width 152 height 33
paste textarea "**********"
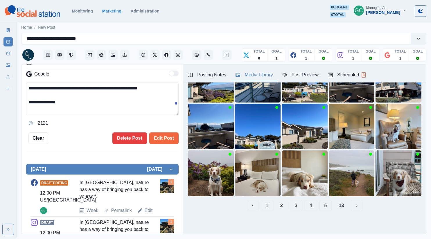
drag, startPoint x: 78, startPoint y: 109, endPoint x: 21, endPoint y: 82, distance: 62.8
click at [21, 82] on div "**********" at bounding box center [223, 149] width 405 height 170
type textarea "**********"
click at [155, 140] on button "Edit Post" at bounding box center [163, 138] width 29 height 12
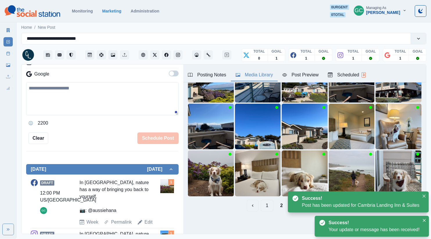
click at [360, 75] on div "Scheduled 3" at bounding box center [347, 74] width 38 height 7
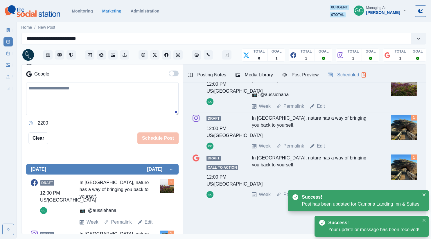
drag, startPoint x: 321, startPoint y: 146, endPoint x: 254, endPoint y: 148, distance: 67.4
click at [321, 146] on link "Edit" at bounding box center [321, 146] width 8 height 7
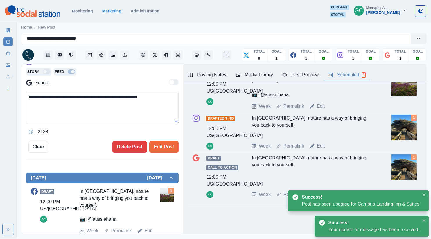
drag, startPoint x: 1, startPoint y: 83, endPoint x: 0, endPoint y: 66, distance: 17.2
click at [0, 67] on div "**********" at bounding box center [215, 119] width 431 height 239
paste textarea "**********"
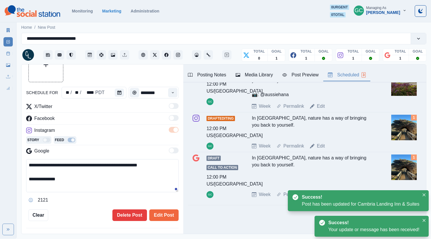
scroll to position [36, 0]
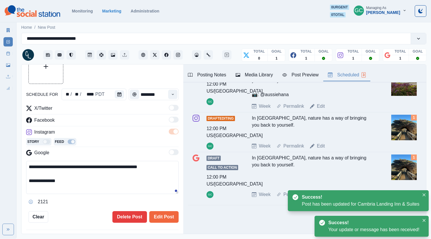
type textarea "**********"
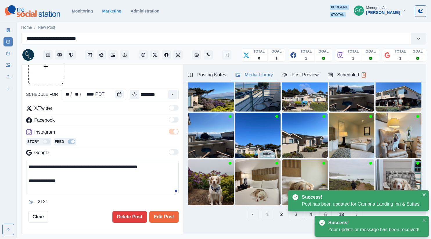
click at [246, 74] on div "Media Library" at bounding box center [254, 74] width 37 height 7
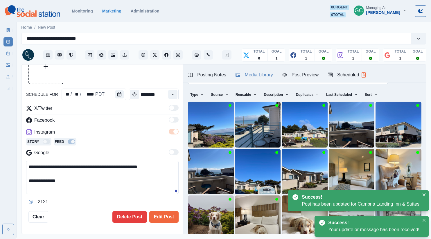
scroll to position [0, 0]
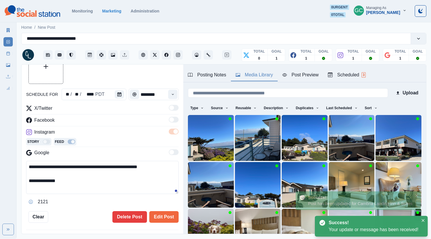
drag, startPoint x: 375, startPoint y: 106, endPoint x: 366, endPoint y: 119, distance: 16.0
click at [375, 106] on button "Sort" at bounding box center [370, 107] width 17 height 9
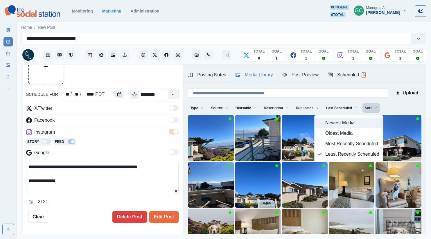
click at [362, 120] on span "Newest Media" at bounding box center [352, 122] width 54 height 7
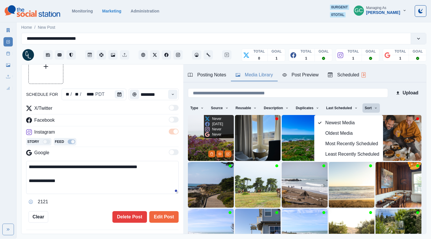
click at [188, 141] on img at bounding box center [211, 138] width 46 height 46
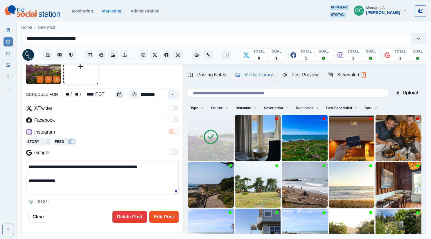
click at [155, 219] on button "Edit Post" at bounding box center [163, 217] width 29 height 12
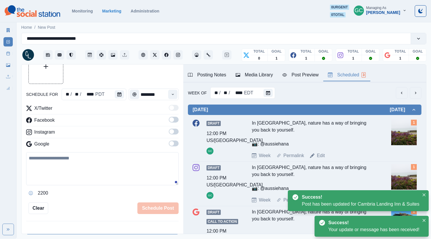
click at [358, 71] on button "Scheduled 3" at bounding box center [346, 75] width 47 height 12
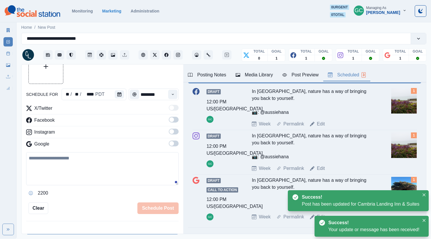
scroll to position [54, 0]
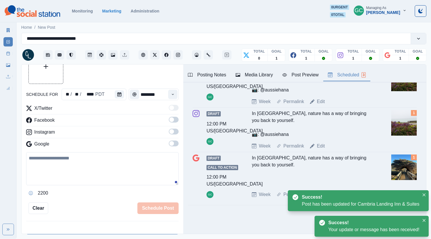
click at [335, 169] on div "In Cambria, nature has a way of bringing you back to yourself." at bounding box center [313, 170] width 123 height 32
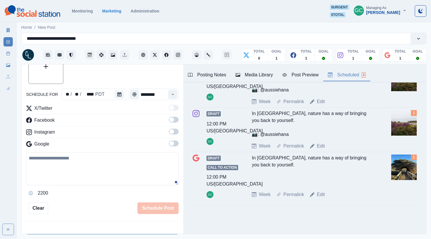
drag, startPoint x: 322, startPoint y: 195, endPoint x: 272, endPoint y: 177, distance: 52.8
click at [322, 195] on link "Edit" at bounding box center [321, 194] width 8 height 7
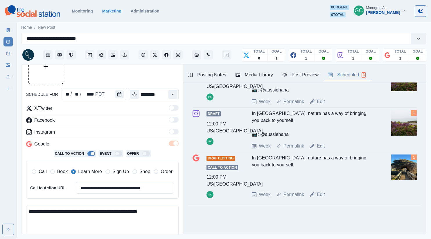
scroll to position [40, 0]
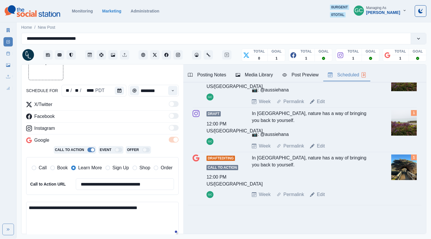
drag, startPoint x: 7, startPoint y: 188, endPoint x: 0, endPoint y: 186, distance: 7.3
click at [0, 186] on div "**********" at bounding box center [215, 119] width 431 height 239
paste textarea "**********"
type textarea "**********"
click at [255, 72] on div "Media Library" at bounding box center [254, 74] width 37 height 7
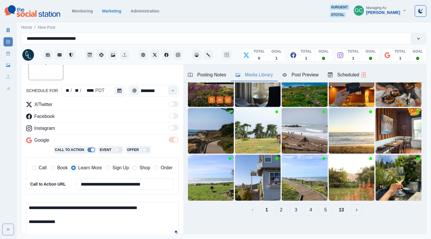
click at [199, 90] on img at bounding box center [211, 84] width 46 height 46
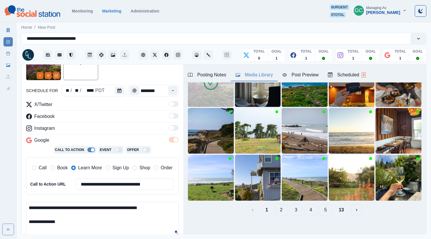
click at [351, 74] on div "Scheduled 3" at bounding box center [347, 74] width 38 height 7
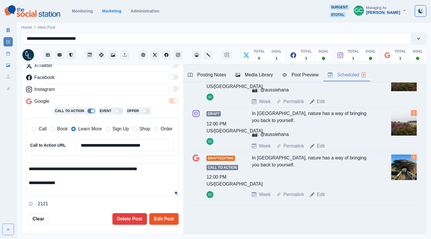
scroll to position [80, 0]
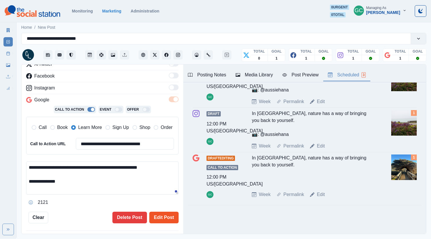
click at [160, 219] on button "Edit Post" at bounding box center [163, 218] width 29 height 12
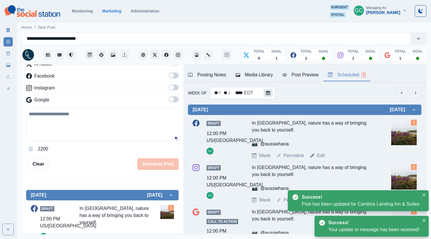
click at [266, 94] on icon "Calendar" at bounding box center [268, 93] width 4 height 4
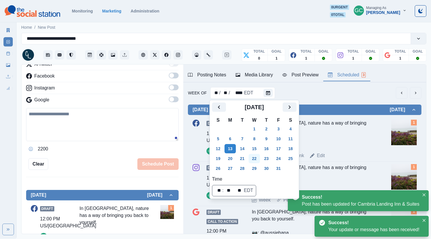
click at [254, 159] on button "22" at bounding box center [255, 158] width 12 height 9
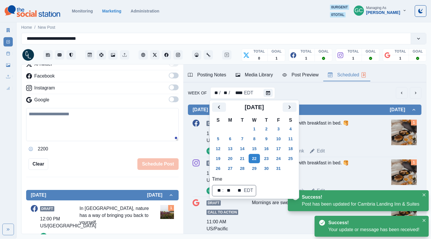
click at [338, 136] on div "Mornings are sweeter with breakfast in bed. 🥞" at bounding box center [313, 131] width 123 height 23
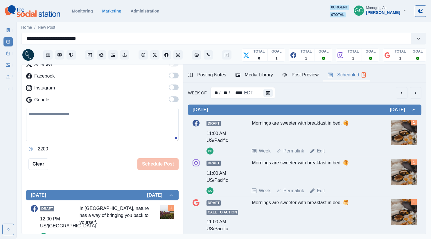
click at [320, 153] on link "Edit" at bounding box center [321, 151] width 8 height 7
type input "********"
type textarea "**********"
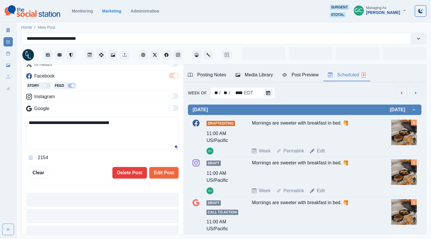
scroll to position [80, 0]
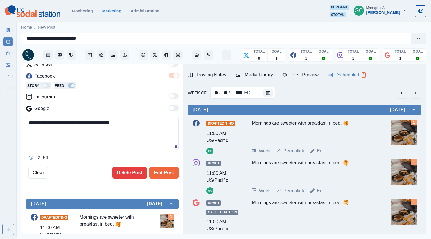
click at [260, 71] on button "Media Library" at bounding box center [254, 75] width 47 height 12
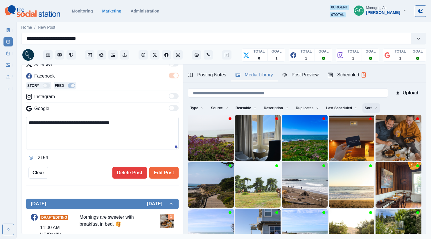
click at [369, 107] on button "Sort" at bounding box center [370, 107] width 17 height 9
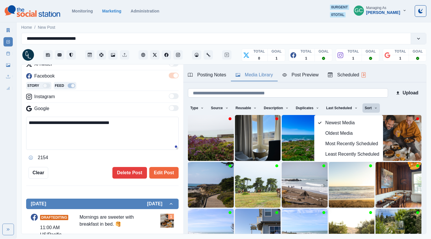
click at [327, 89] on input at bounding box center [288, 92] width 200 height 9
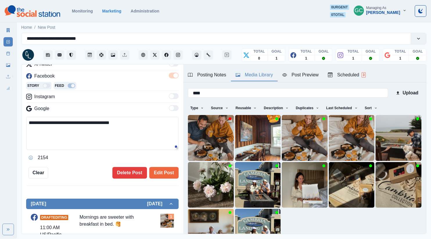
type input "****"
click at [360, 154] on circle "View Media" at bounding box center [360, 153] width 1 height 1
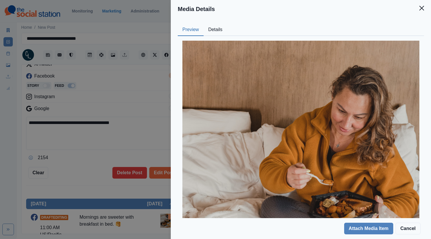
click at [145, 63] on div "Media Details Preview Details Our Description AY3A9683 Reusable Yes Tags adult …" at bounding box center [215, 119] width 431 height 239
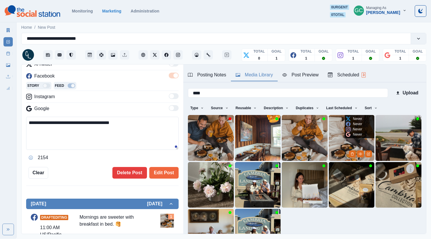
click at [373, 156] on img at bounding box center [352, 138] width 46 height 46
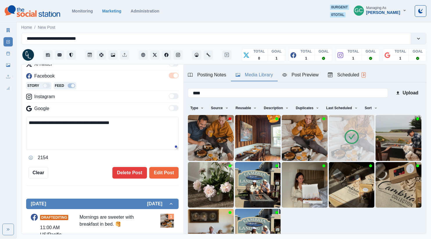
click at [368, 154] on img at bounding box center [352, 138] width 46 height 46
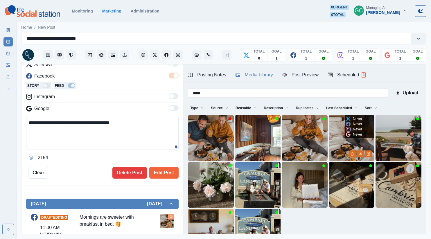
click at [367, 155] on icon "Edit Media" at bounding box center [368, 154] width 3 height 3
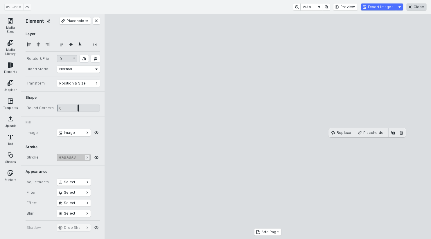
click at [422, 5] on button "Close" at bounding box center [417, 6] width 20 height 7
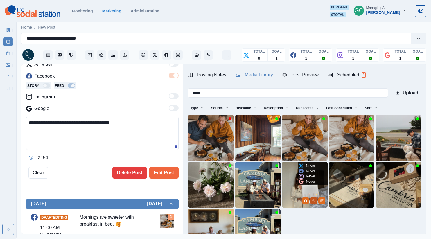
click at [313, 202] on icon "View Media" at bounding box center [313, 201] width 3 height 2
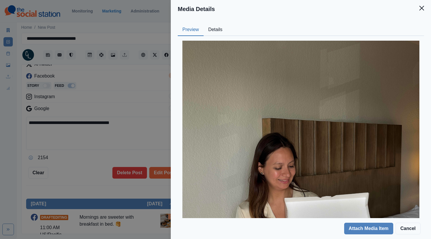
click at [219, 29] on button "Details" at bounding box center [216, 30] width 24 height 12
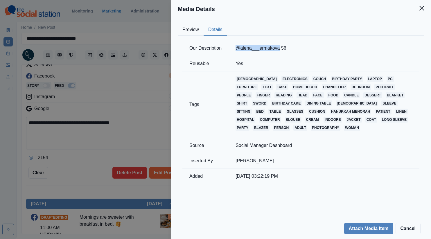
drag, startPoint x: 234, startPoint y: 49, endPoint x: 278, endPoint y: 48, distance: 44.4
click at [279, 48] on td "@alena___ermakova 56" at bounding box center [324, 48] width 191 height 15
copy td "@alena___ermakova"
click at [184, 29] on button "Preview" at bounding box center [191, 30] width 26 height 12
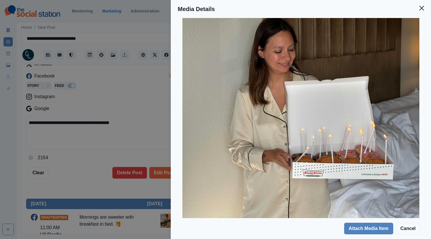
scroll to position [126, 0]
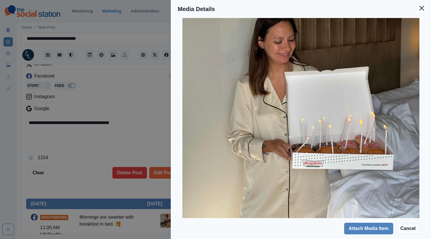
click at [141, 123] on div "Media Details Preview Details Our Description @alena___ermakova 56 Reusable Yes…" at bounding box center [215, 119] width 431 height 239
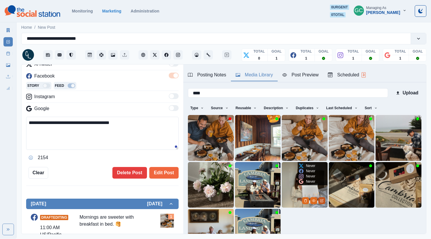
click at [324, 202] on button "Edit Media" at bounding box center [321, 200] width 7 height 7
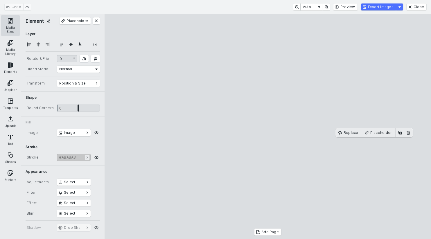
click at [7, 20] on button "Media Sizes" at bounding box center [10, 25] width 19 height 21
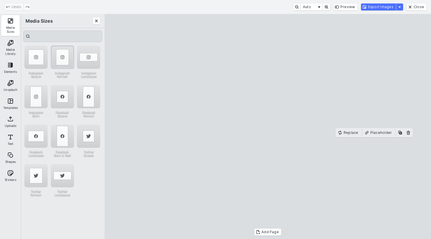
click at [62, 62] on div "Instagram Portrait" at bounding box center [62, 57] width 23 height 23
click at [372, 7] on button "Export Images" at bounding box center [378, 6] width 35 height 7
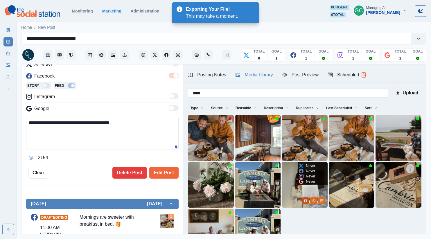
click at [304, 200] on icon "Delete Media" at bounding box center [305, 200] width 2 height 3
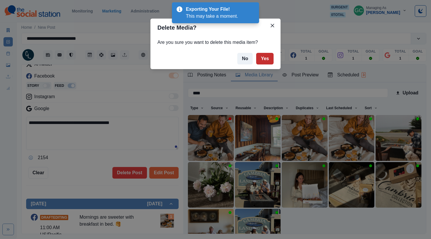
click at [265, 58] on button "Yes" at bounding box center [264, 59] width 17 height 12
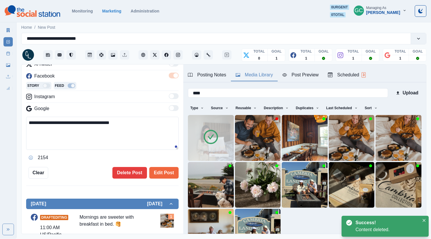
click at [156, 132] on textarea "**********" at bounding box center [102, 133] width 152 height 33
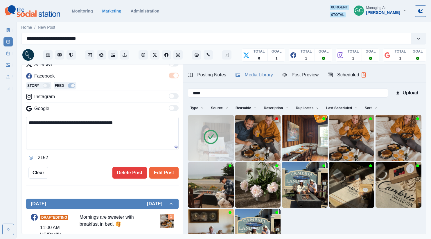
paste textarea "**********"
type textarea "**********"
click at [211, 77] on div "Posting Notes" at bounding box center [207, 74] width 38 height 7
click at [249, 75] on div "Media Library" at bounding box center [254, 74] width 37 height 7
click at [355, 73] on div "Scheduled 3" at bounding box center [347, 74] width 38 height 7
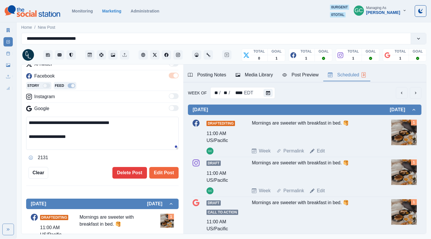
drag, startPoint x: 122, startPoint y: 141, endPoint x: 0, endPoint y: 83, distance: 135.1
click at [0, 84] on div "**********" at bounding box center [215, 119] width 431 height 239
click at [172, 171] on button "Edit Post" at bounding box center [163, 173] width 29 height 12
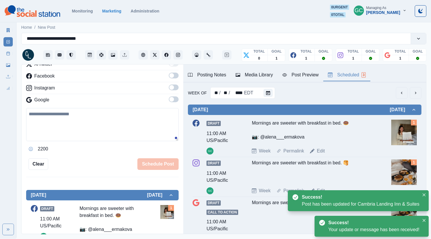
click at [320, 187] on link "Edit" at bounding box center [321, 190] width 8 height 7
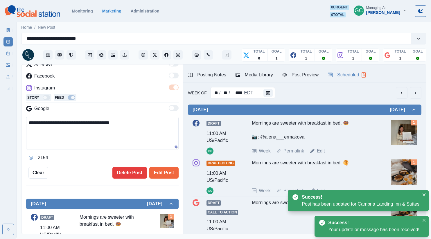
drag, startPoint x: 113, startPoint y: 138, endPoint x: 0, endPoint y: 101, distance: 118.7
click at [0, 111] on div "**********" at bounding box center [215, 119] width 431 height 239
paste textarea "**********"
type textarea "**********"
drag, startPoint x: 166, startPoint y: 168, endPoint x: 229, endPoint y: 179, distance: 63.3
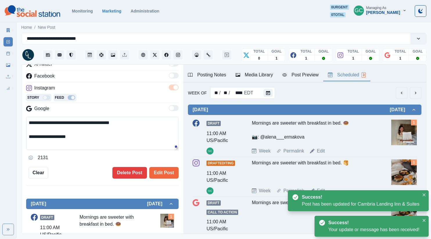
click at [166, 169] on button "Edit Post" at bounding box center [163, 173] width 29 height 12
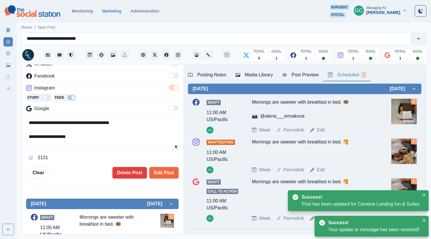
scroll to position [45, 0]
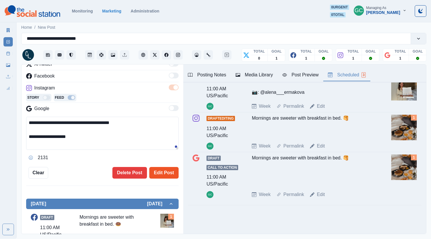
click at [178, 173] on button "Edit Post" at bounding box center [163, 173] width 29 height 12
click at [170, 172] on button "Edit Post" at bounding box center [163, 173] width 29 height 12
click at [261, 68] on div "Posting Notes Media Library Post Preview Scheduled 3" at bounding box center [304, 73] width 243 height 18
click at [247, 76] on div "Media Library" at bounding box center [254, 74] width 37 height 7
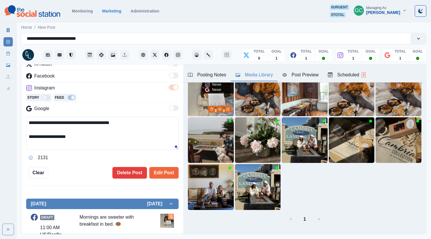
click at [199, 100] on img at bounding box center [211, 93] width 46 height 46
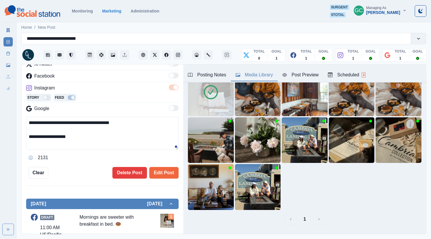
drag, startPoint x: 169, startPoint y: 171, endPoint x: 265, endPoint y: 141, distance: 99.9
click at [169, 171] on button "Edit Post" at bounding box center [163, 173] width 29 height 12
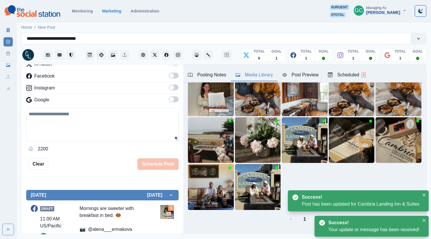
click at [356, 74] on div "Scheduled 3" at bounding box center [347, 74] width 38 height 7
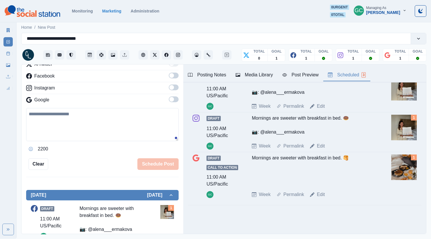
drag, startPoint x: 321, startPoint y: 195, endPoint x: 312, endPoint y: 194, distance: 9.3
click at [321, 195] on link "Edit" at bounding box center [321, 194] width 8 height 7
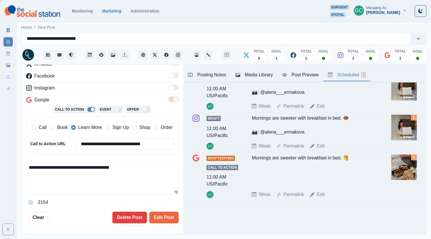
drag, startPoint x: 125, startPoint y: 179, endPoint x: 0, endPoint y: 141, distance: 131.0
click at [0, 141] on div "**********" at bounding box center [215, 119] width 431 height 239
paste textarea "**********"
type textarea "**********"
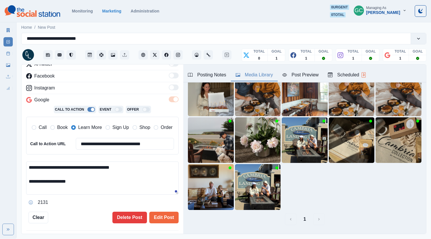
click at [257, 78] on div "Media Library" at bounding box center [254, 74] width 37 height 7
click at [206, 94] on img at bounding box center [211, 93] width 46 height 46
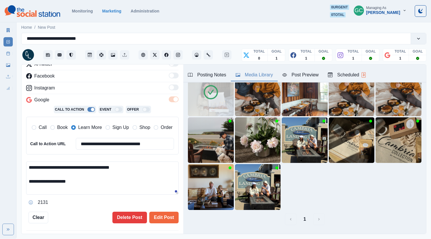
drag, startPoint x: 362, startPoint y: 67, endPoint x: 359, endPoint y: 72, distance: 6.4
click at [362, 67] on div "Posting Notes Media Library Post Preview Scheduled 3" at bounding box center [304, 73] width 243 height 18
click at [359, 72] on div "Scheduled 3" at bounding box center [347, 74] width 38 height 7
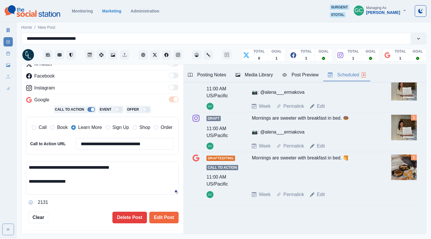
drag, startPoint x: 169, startPoint y: 217, endPoint x: 284, endPoint y: 187, distance: 119.2
click at [169, 217] on button "Edit Post" at bounding box center [163, 218] width 29 height 12
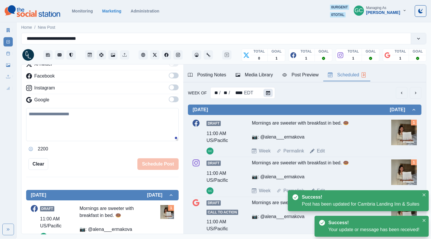
click at [266, 91] on icon "Calendar" at bounding box center [268, 93] width 4 height 4
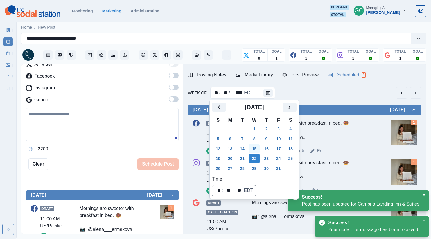
click at [252, 150] on button "15" at bounding box center [255, 148] width 12 height 9
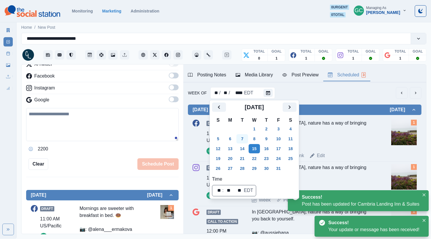
click at [246, 139] on button "7" at bounding box center [242, 138] width 12 height 9
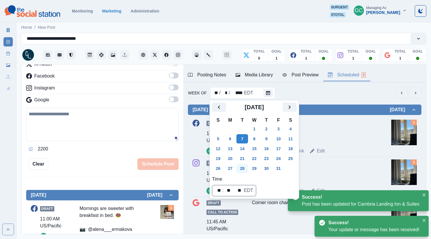
click at [241, 167] on button "28" at bounding box center [242, 168] width 12 height 9
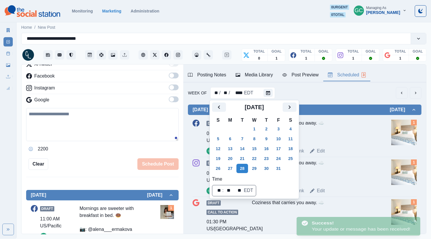
click at [346, 134] on div "Coziness that carries you away. ☁️" at bounding box center [313, 131] width 123 height 23
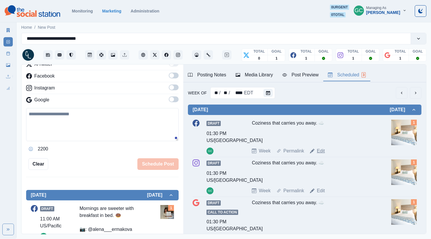
click at [323, 150] on link "Edit" at bounding box center [321, 151] width 8 height 7
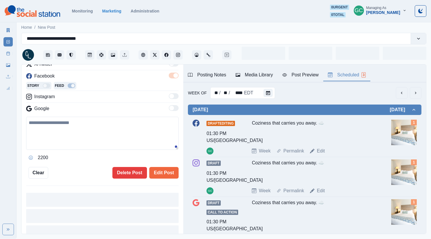
type input "*******"
type textarea "**********"
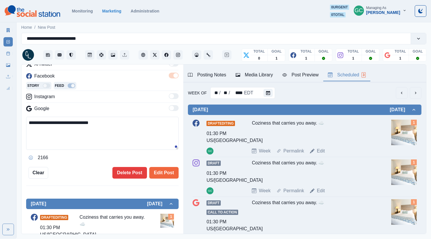
scroll to position [80, 0]
click at [260, 76] on div "Media Library" at bounding box center [254, 74] width 37 height 7
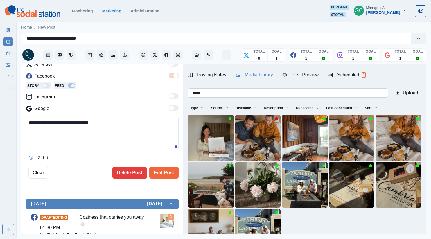
click at [266, 95] on input "****" at bounding box center [288, 92] width 200 height 9
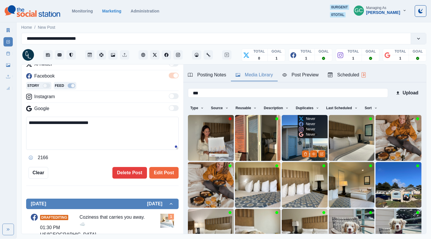
scroll to position [22, 0]
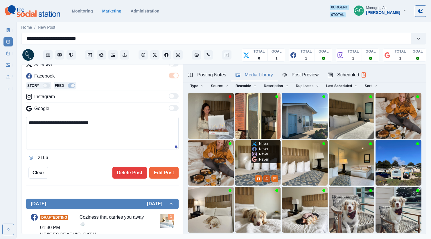
type input "***"
click at [266, 177] on icon "View Media" at bounding box center [266, 178] width 3 height 2
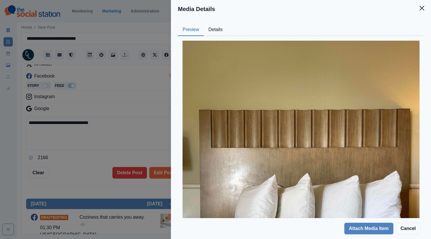
click at [218, 29] on button "Details" at bounding box center [216, 30] width 24 height 12
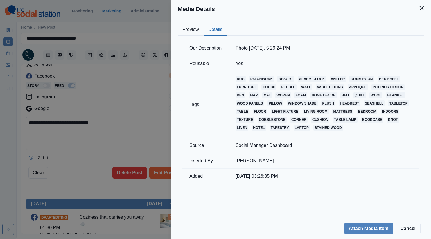
click at [131, 75] on div "Media Details Preview Details Our Description Photo Jul 06 2023, 5 29 24 PM Reu…" at bounding box center [215, 119] width 431 height 239
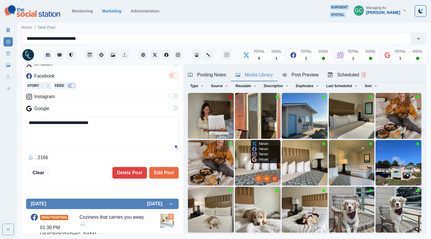
click at [275, 178] on icon "Edit Media" at bounding box center [275, 178] width 2 height 2
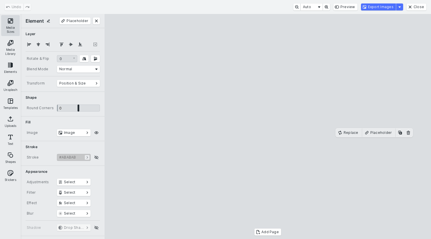
click at [13, 24] on button "Media Sizes" at bounding box center [10, 25] width 19 height 21
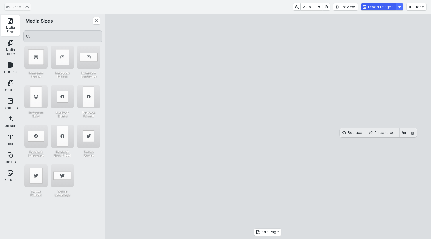
click at [382, 7] on button "Export Images" at bounding box center [378, 6] width 35 height 7
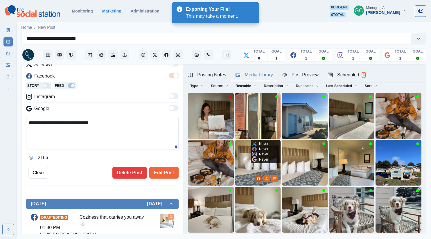
click at [258, 177] on icon "Delete Media" at bounding box center [258, 178] width 3 height 3
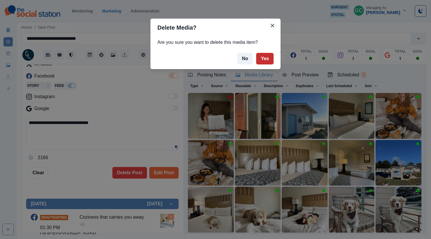
click at [270, 57] on button "Yes" at bounding box center [264, 59] width 17 height 12
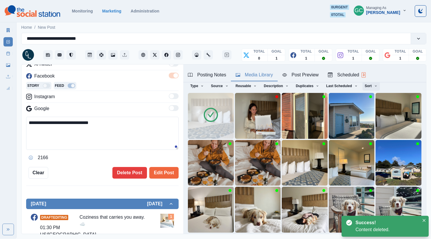
click at [372, 87] on button "Sort" at bounding box center [370, 85] width 17 height 9
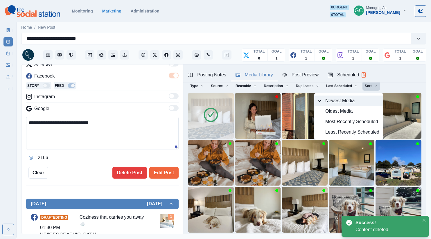
click at [353, 99] on span "Newest Media" at bounding box center [352, 100] width 54 height 7
drag, startPoint x: 166, startPoint y: 172, endPoint x: 294, endPoint y: 76, distance: 160.4
click at [166, 172] on button "Edit Post" at bounding box center [163, 173] width 29 height 12
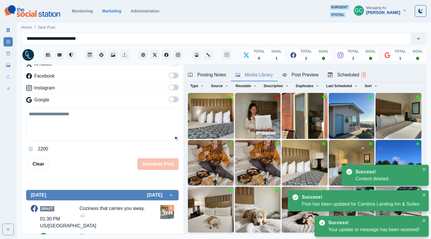
click at [355, 74] on div "Scheduled 3" at bounding box center [347, 74] width 38 height 7
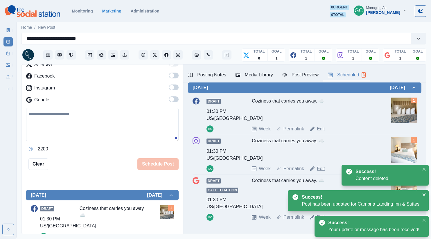
click at [322, 169] on link "Edit" at bounding box center [321, 168] width 8 height 7
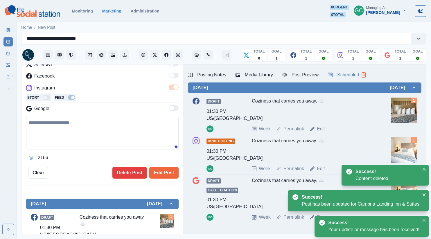
type textarea "**********"
click at [254, 75] on div "Media Library" at bounding box center [254, 74] width 37 height 7
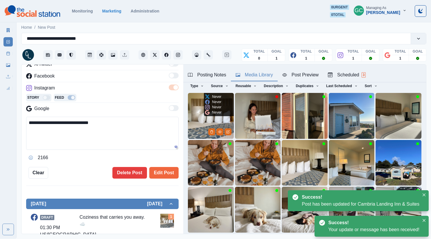
click at [200, 114] on img at bounding box center [211, 116] width 46 height 46
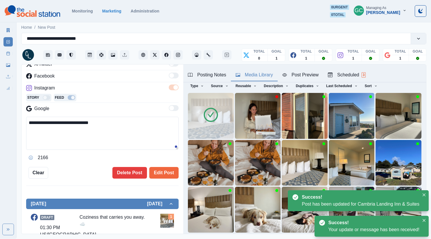
drag, startPoint x: 166, startPoint y: 169, endPoint x: 192, endPoint y: 157, distance: 28.6
click at [166, 169] on button "Edit Post" at bounding box center [163, 173] width 29 height 12
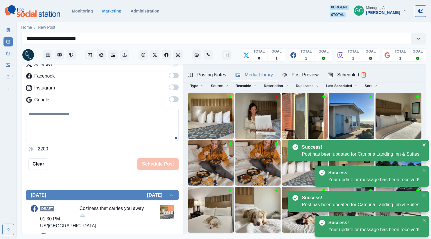
click at [356, 75] on div "Scheduled 3" at bounding box center [347, 74] width 38 height 7
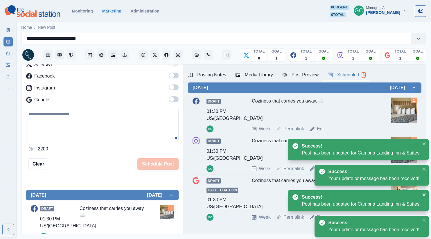
scroll to position [45, 0]
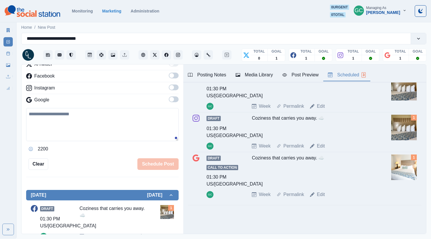
drag, startPoint x: 321, startPoint y: 195, endPoint x: 294, endPoint y: 125, distance: 75.2
click at [321, 195] on link "Edit" at bounding box center [321, 194] width 8 height 7
type textarea "**********"
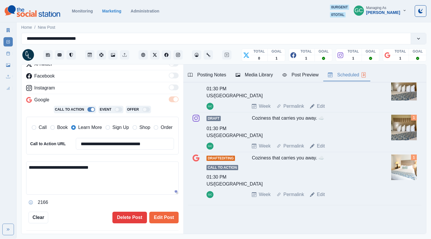
click at [243, 73] on div "Media Library" at bounding box center [254, 74] width 37 height 7
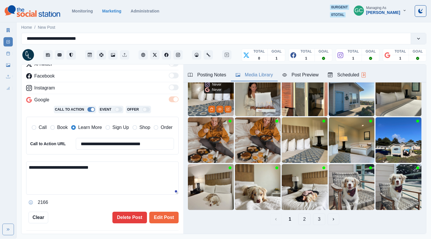
drag, startPoint x: 198, startPoint y: 101, endPoint x: 191, endPoint y: 194, distance: 92.6
click at [198, 101] on img at bounding box center [211, 93] width 46 height 46
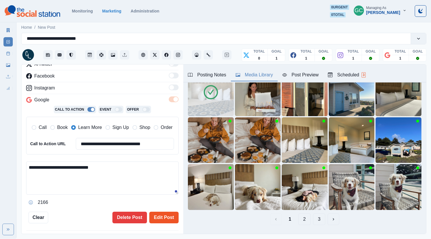
click at [173, 216] on button "Edit Post" at bounding box center [163, 218] width 29 height 12
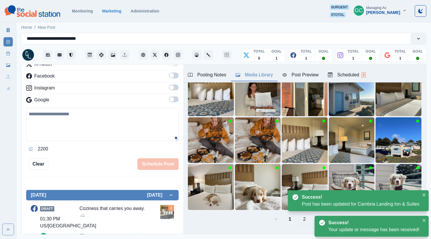
drag, startPoint x: 358, startPoint y: 73, endPoint x: 347, endPoint y: 93, distance: 22.4
click at [358, 73] on div "Scheduled 3" at bounding box center [347, 74] width 38 height 7
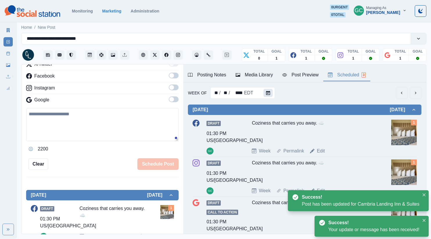
click at [263, 93] on button "Calendar" at bounding box center [267, 93] width 9 height 8
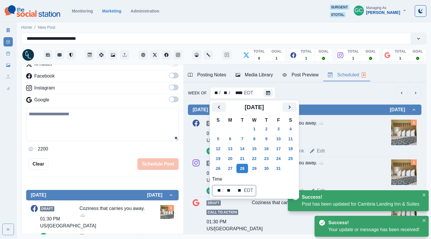
click at [297, 104] on button "Next" at bounding box center [290, 107] width 14 height 9
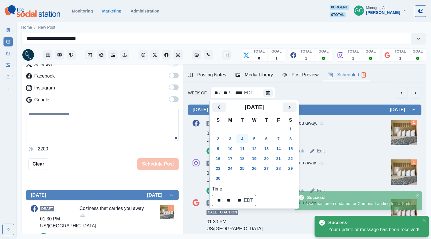
click at [246, 136] on button "4" at bounding box center [242, 138] width 12 height 9
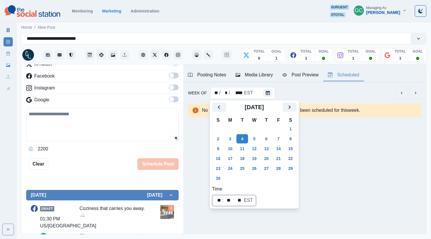
click at [312, 94] on div "Week Of ** / * / **** EST" at bounding box center [304, 93] width 233 height 12
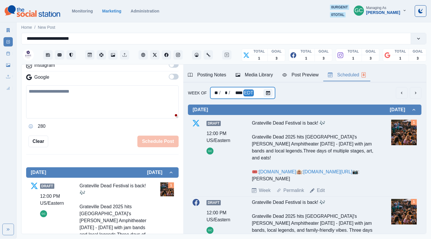
click at [272, 89] on div at bounding box center [269, 93] width 12 height 12
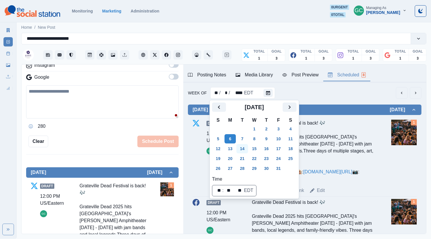
click at [248, 150] on button "14" at bounding box center [242, 148] width 12 height 9
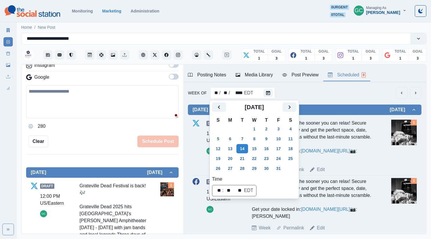
click at [349, 161] on div "The sooner you book, the sooner you can relax! Secure your holiday party early …" at bounding box center [313, 141] width 123 height 42
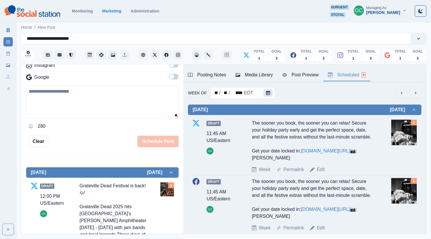
click at [266, 91] on icon "Calendar" at bounding box center [268, 93] width 4 height 4
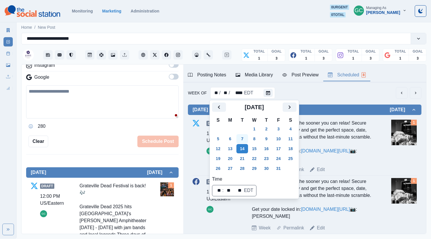
click at [248, 136] on button "7" at bounding box center [242, 138] width 12 height 9
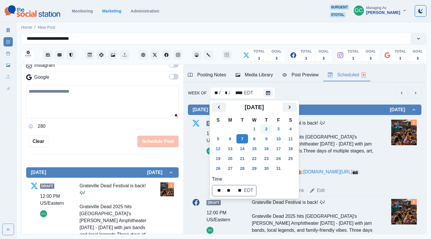
click at [272, 128] on button "2" at bounding box center [266, 128] width 12 height 9
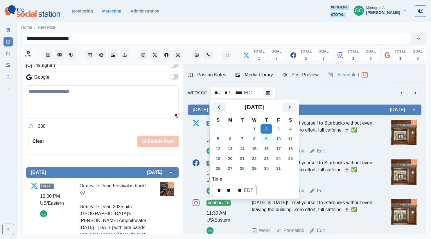
click at [272, 140] on button "9" at bounding box center [266, 138] width 12 height 9
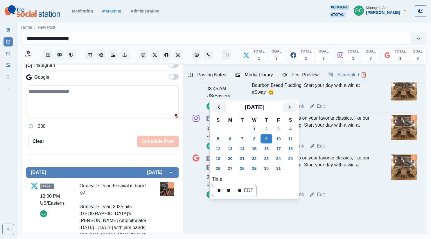
scroll to position [330, 0]
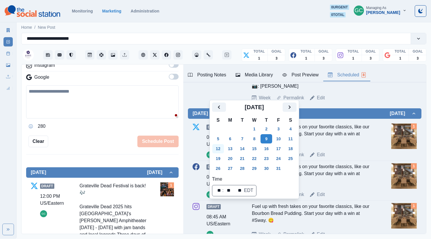
click at [214, 148] on button "12" at bounding box center [218, 148] width 12 height 9
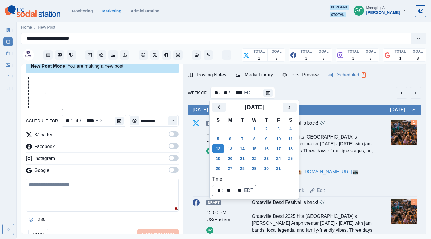
scroll to position [0, 0]
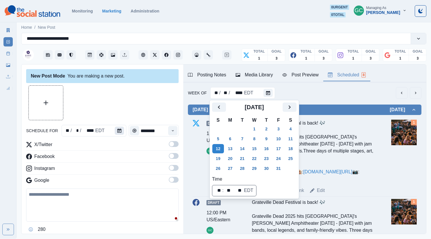
click at [121, 127] on button "Calendar" at bounding box center [119, 131] width 9 height 8
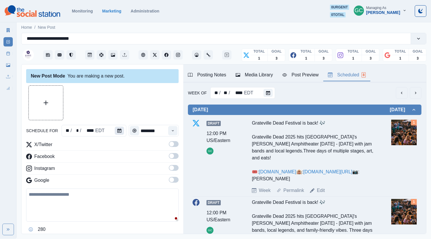
click at [120, 127] on button "Calendar" at bounding box center [119, 131] width 9 height 8
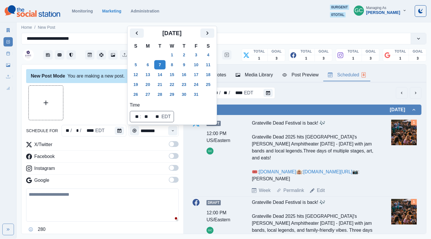
click at [134, 73] on button "12" at bounding box center [136, 74] width 12 height 9
click at [173, 131] on icon "Time" at bounding box center [173, 131] width 4 height 4
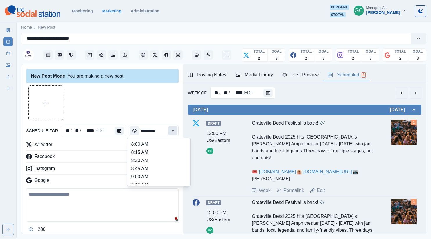
click at [173, 131] on icon "Time" at bounding box center [173, 131] width 4 height 4
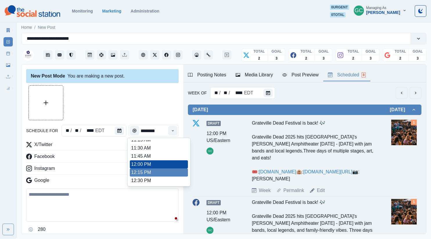
scroll to position [111, 0]
click at [151, 178] on li "12:30 PM" at bounding box center [159, 180] width 58 height 8
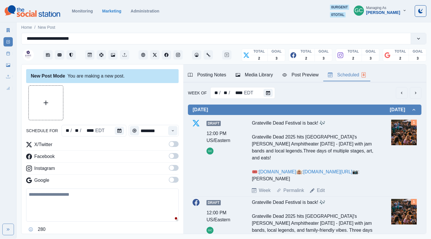
type input "********"
click at [175, 178] on span at bounding box center [174, 180] width 10 height 6
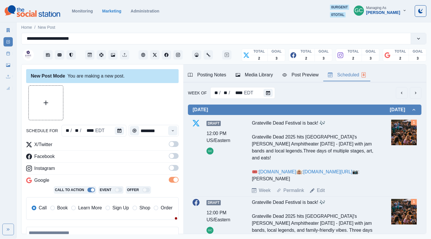
click at [177, 165] on span at bounding box center [174, 168] width 10 height 6
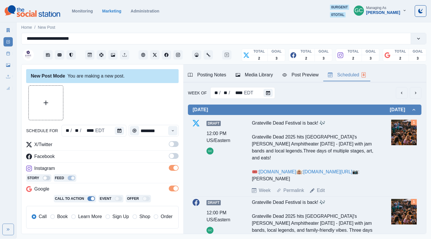
click at [176, 154] on span at bounding box center [174, 156] width 10 height 6
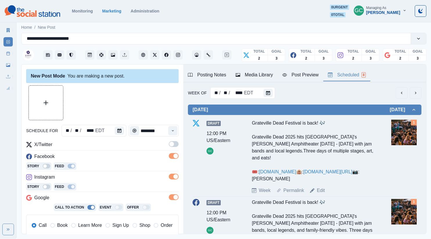
drag, startPoint x: 173, startPoint y: 139, endPoint x: 166, endPoint y: 146, distance: 9.9
click at [173, 139] on div "schedule for ** / ** / **** EDT ******** X/Twitter Facebook Story Feed Instagra…" at bounding box center [102, 195] width 152 height 221
click at [174, 145] on span at bounding box center [174, 144] width 10 height 6
click at [90, 227] on span "Learn More" at bounding box center [90, 225] width 24 height 7
click at [115, 186] on div "Story Feed" at bounding box center [102, 187] width 152 height 9
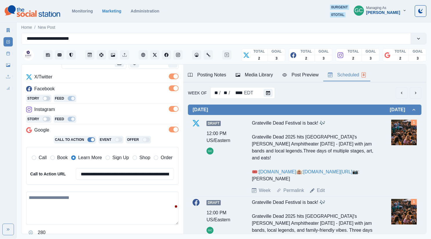
scroll to position [71, 0]
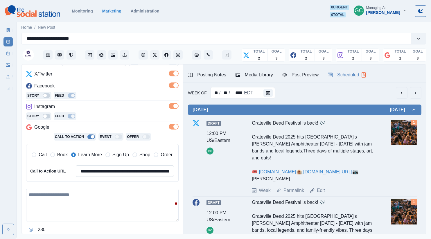
click at [101, 176] on input "**********" at bounding box center [125, 171] width 98 height 12
click at [111, 173] on input "**********" at bounding box center [125, 171] width 98 height 12
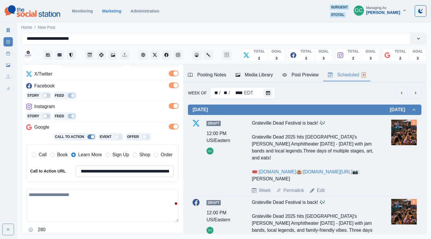
paste input
type input "**********"
click at [107, 201] on textarea at bounding box center [102, 205] width 152 height 33
paste textarea "**********"
drag, startPoint x: 44, startPoint y: 194, endPoint x: 0, endPoint y: 182, distance: 45.1
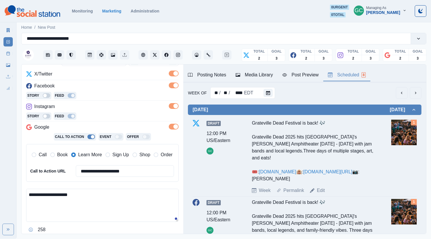
click at [0, 182] on div "**********" at bounding box center [215, 119] width 431 height 239
type textarea "**********"
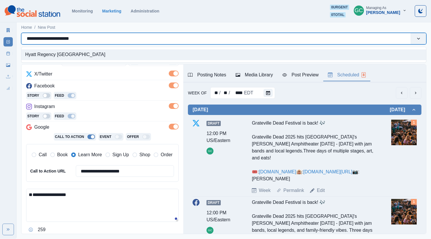
click at [62, 39] on input "**********" at bounding box center [53, 38] width 52 height 7
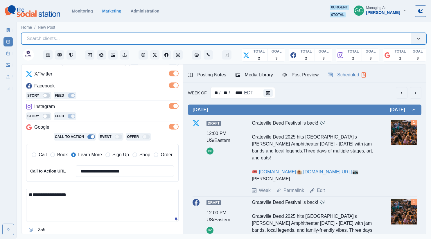
click at [79, 189] on textarea "**********" at bounding box center [102, 205] width 152 height 33
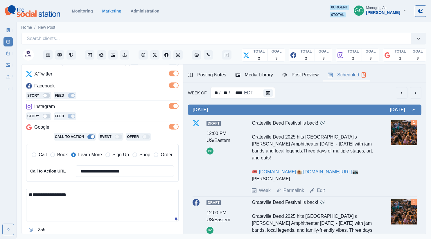
paste textarea "**********"
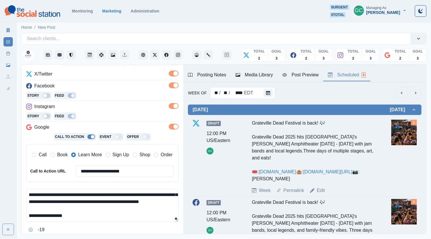
scroll to position [32, 0]
click at [27, 212] on textarea "**********" at bounding box center [102, 205] width 152 height 33
click at [49, 218] on textarea "**********" at bounding box center [102, 205] width 152 height 33
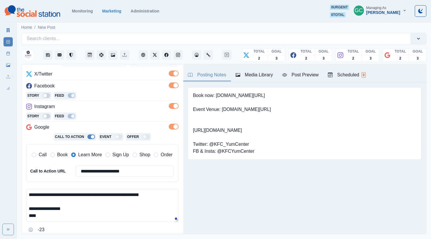
drag, startPoint x: 207, startPoint y: 75, endPoint x: 223, endPoint y: 83, distance: 17.4
click at [207, 75] on div "Posting Notes" at bounding box center [207, 74] width 38 height 7
drag, startPoint x: 217, startPoint y: 95, endPoint x: 271, endPoint y: 95, distance: 54.0
click at [271, 95] on div "Book now: [DOMAIN_NAME][URL] Event Venue: [DOMAIN_NAME][URL] [URL][DOMAIN_NAME]…" at bounding box center [304, 123] width 233 height 73
copy pre "[DOMAIN_NAME][URL]"
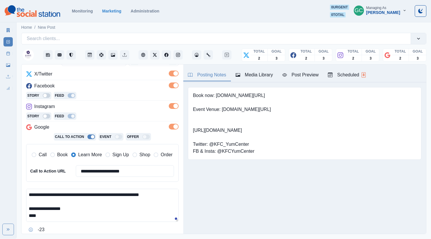
click at [50, 220] on textarea "**********" at bounding box center [102, 205] width 152 height 33
paste textarea "**********"
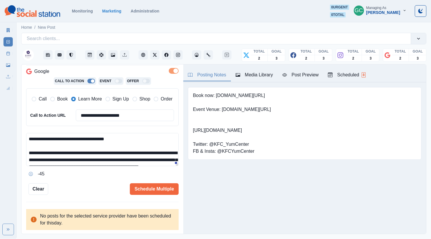
scroll to position [5, 0]
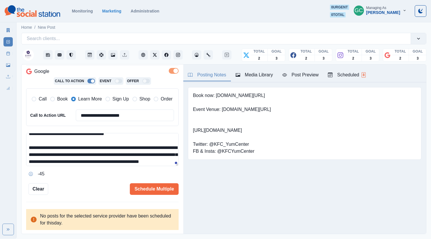
click at [48, 161] on textarea "**********" at bounding box center [102, 149] width 152 height 33
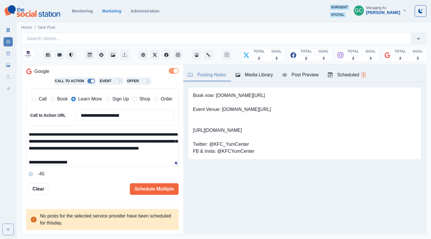
scroll to position [18, 0]
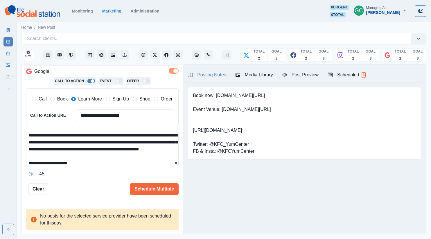
drag, startPoint x: 88, startPoint y: 149, endPoint x: 141, endPoint y: 144, distance: 53.4
click at [89, 149] on textarea "**********" at bounding box center [102, 149] width 152 height 33
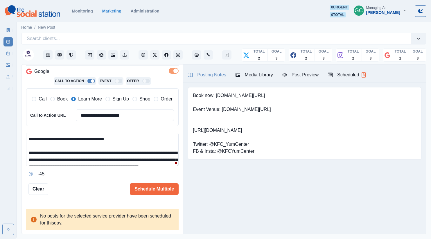
scroll to position [35, 0]
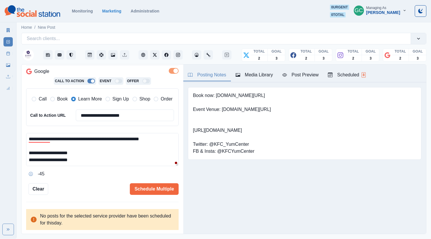
click at [108, 151] on textarea "**********" at bounding box center [102, 149] width 152 height 33
click at [107, 160] on textarea "**********" at bounding box center [102, 149] width 152 height 33
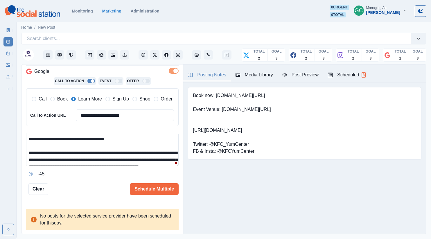
scroll to position [14, 0]
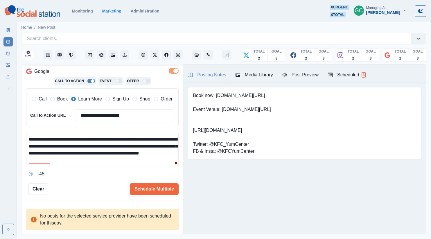
click at [153, 139] on textarea "**********" at bounding box center [102, 149] width 152 height 33
click at [73, 147] on textarea "**********" at bounding box center [102, 149] width 152 height 33
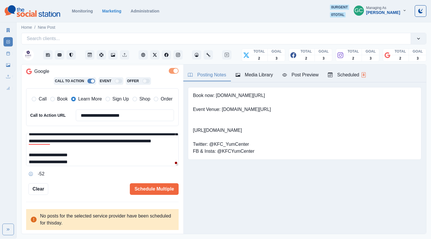
scroll to position [25, 0]
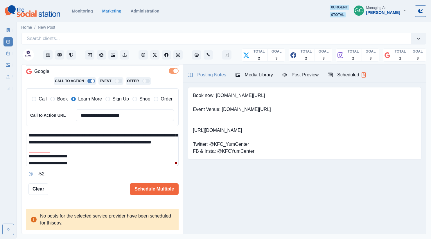
drag, startPoint x: 123, startPoint y: 150, endPoint x: 140, endPoint y: 150, distance: 17.4
click at [140, 150] on textarea "**********" at bounding box center [102, 149] width 152 height 33
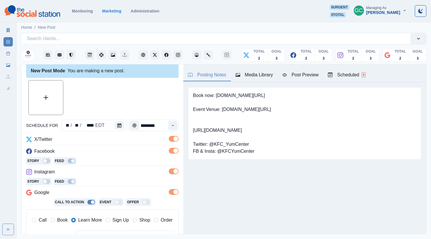
scroll to position [2, 0]
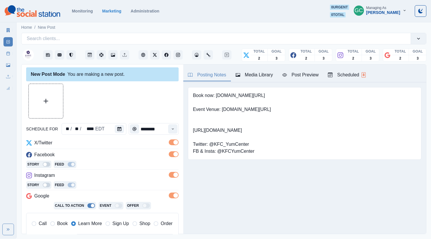
type textarea "**********"
click at [53, 97] on button "Upload Media" at bounding box center [46, 101] width 34 height 34
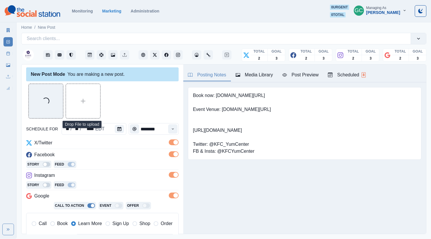
click at [353, 72] on div "Scheduled 8" at bounding box center [347, 74] width 38 height 7
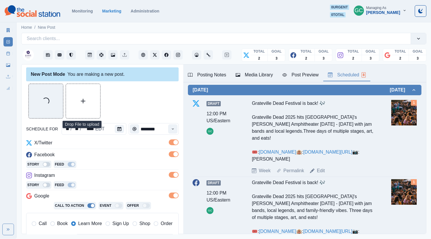
scroll to position [0, 0]
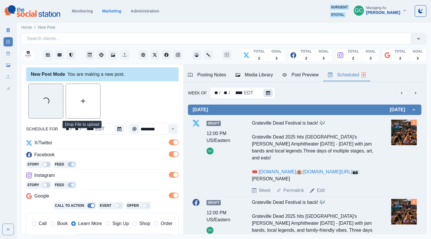
click at [267, 94] on icon "Calendar" at bounding box center [268, 93] width 4 height 4
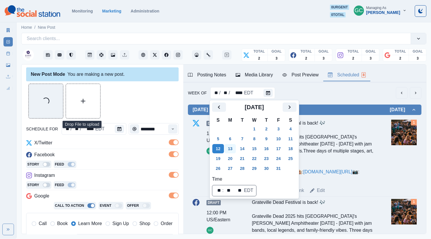
click at [234, 148] on button "13" at bounding box center [230, 148] width 12 height 9
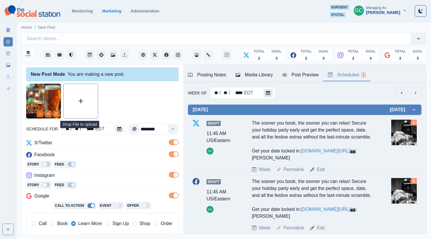
click at [268, 94] on icon "Calendar" at bounding box center [268, 93] width 4 height 4
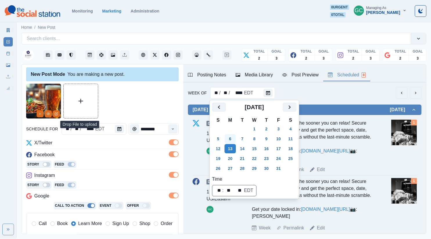
click at [233, 141] on button "6" at bounding box center [230, 138] width 12 height 9
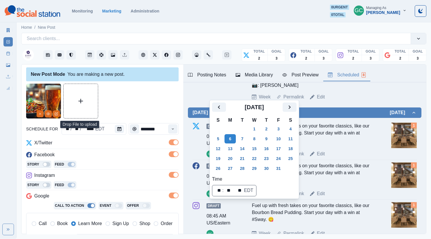
scroll to position [343, 0]
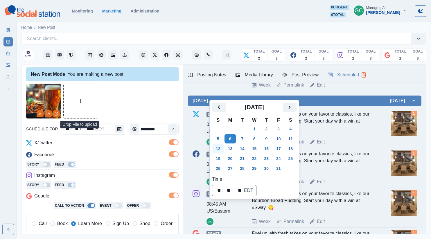
click at [218, 147] on button "12" at bounding box center [218, 148] width 12 height 9
click at [119, 156] on div "Facebook" at bounding box center [102, 155] width 152 height 9
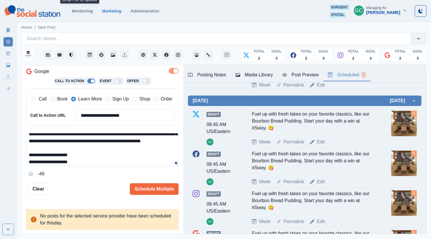
scroll to position [35, 0]
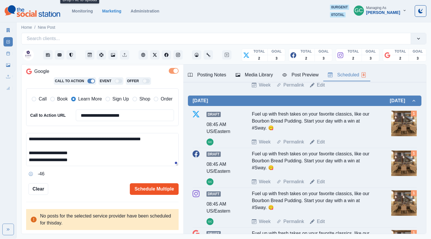
click at [158, 192] on button "Schedule Multiple" at bounding box center [154, 189] width 49 height 12
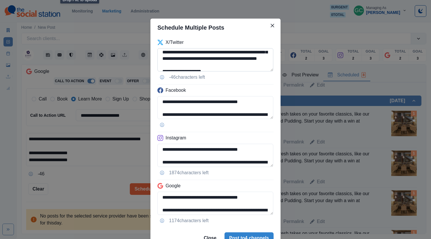
scroll to position [28, 0]
drag, startPoint x: 244, startPoint y: 64, endPoint x: 190, endPoint y: 60, distance: 54.5
click at [190, 60] on textarea "**********" at bounding box center [215, 59] width 116 height 23
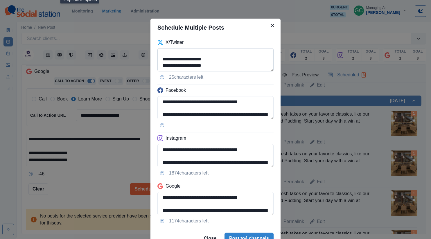
scroll to position [39, 0]
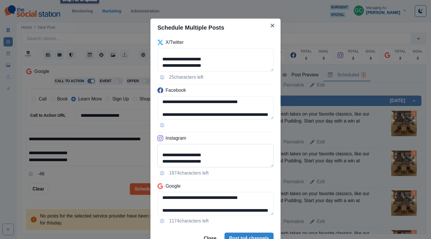
type textarea "**********"
drag, startPoint x: 170, startPoint y: 161, endPoint x: 271, endPoint y: 168, distance: 100.8
click at [269, 169] on div "**********" at bounding box center [215, 132] width 130 height 191
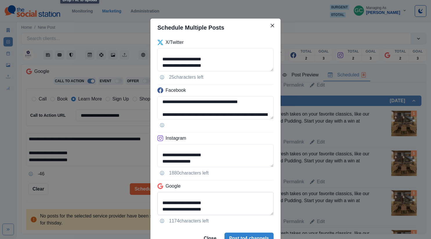
type textarea "**********"
drag, startPoint x: 218, startPoint y: 211, endPoint x: 156, endPoint y: 202, distance: 63.0
click at [157, 202] on div "**********" at bounding box center [215, 132] width 130 height 191
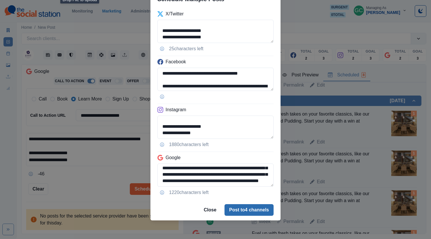
type textarea "**********"
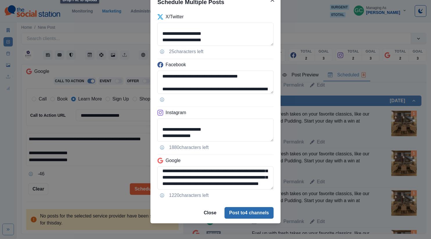
click at [242, 205] on footer "Close Post to 4 channels" at bounding box center [215, 212] width 130 height 21
click at [259, 214] on button "Post to 4 channels" at bounding box center [248, 213] width 49 height 12
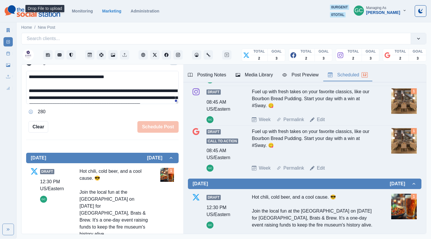
scroll to position [452, 0]
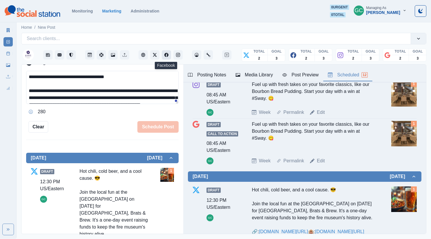
click at [170, 57] on button "Facebook" at bounding box center [166, 54] width 9 height 9
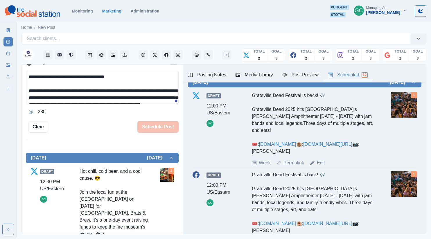
scroll to position [0, 0]
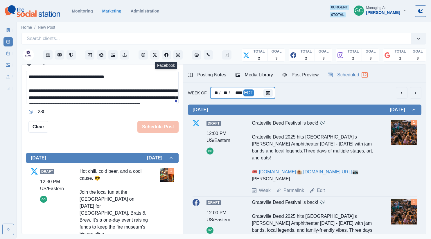
click at [260, 94] on div "** / ** / **** EDT" at bounding box center [242, 93] width 65 height 12
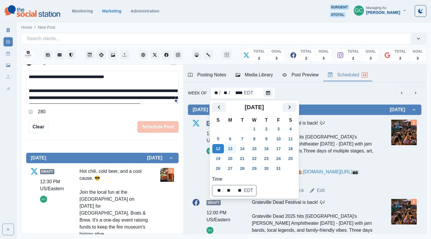
click at [230, 150] on button "13" at bounding box center [230, 148] width 12 height 9
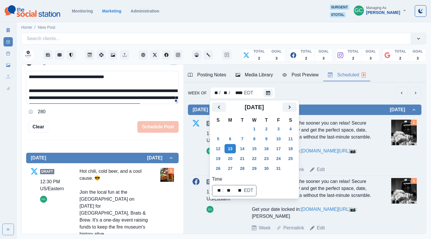
click at [371, 151] on div "The sooner you book, the sooner you can relax! Secure your holiday party early …" at bounding box center [313, 141] width 123 height 42
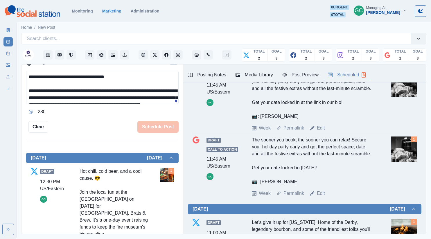
scroll to position [211, 0]
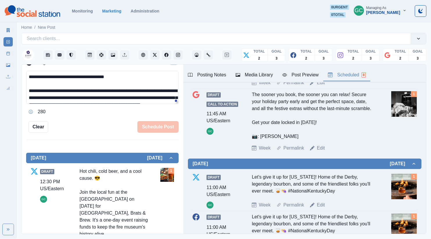
click at [86, 104] on div "**********" at bounding box center [102, 94] width 152 height 46
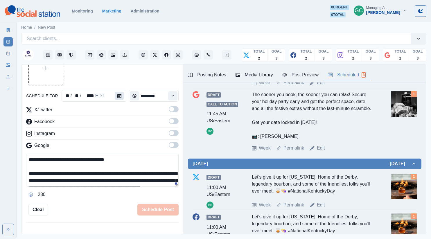
click at [121, 99] on button "Calendar" at bounding box center [119, 96] width 9 height 8
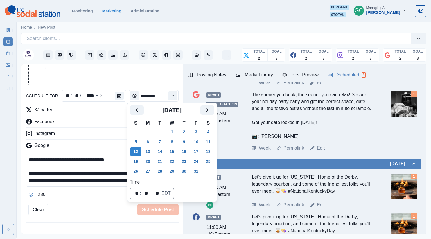
scroll to position [38, 0]
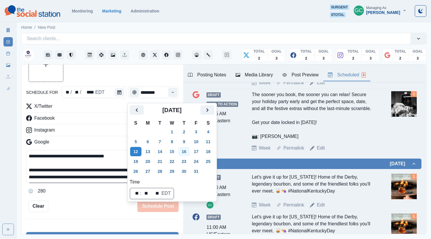
click at [184, 155] on button "16" at bounding box center [184, 151] width 12 height 9
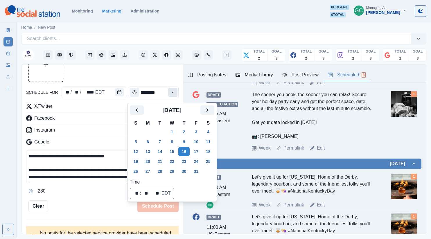
click at [170, 89] on button "Time" at bounding box center [172, 92] width 9 height 9
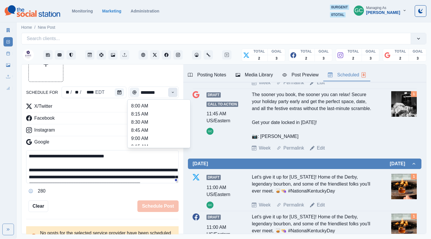
click at [170, 89] on button "Time" at bounding box center [172, 92] width 9 height 9
click at [170, 122] on li "11:30 AM" at bounding box center [159, 119] width 58 height 8
type input "********"
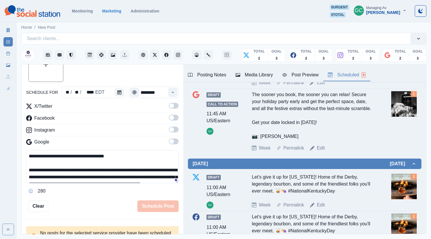
drag, startPoint x: 176, startPoint y: 144, endPoint x: 173, endPoint y: 135, distance: 9.1
click at [175, 143] on span at bounding box center [174, 142] width 10 height 6
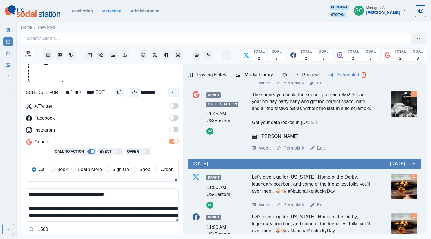
drag, startPoint x: 173, startPoint y: 135, endPoint x: 173, endPoint y: 129, distance: 5.8
click at [173, 134] on label at bounding box center [174, 131] width 10 height 9
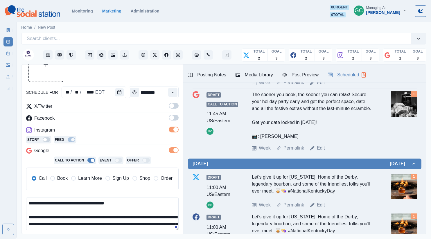
click at [172, 123] on label at bounding box center [174, 119] width 10 height 9
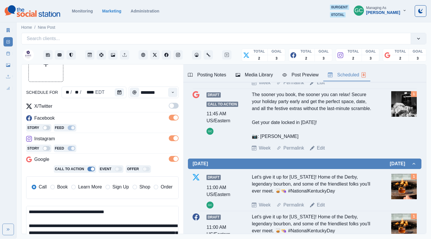
click at [173, 104] on span at bounding box center [171, 105] width 5 height 5
click at [89, 188] on span "Learn More" at bounding box center [90, 187] width 24 height 7
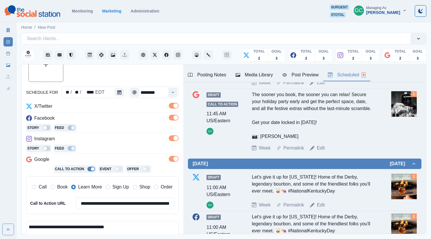
click at [102, 154] on div "**********" at bounding box center [102, 161] width 152 height 116
click at [167, 56] on icon "Facebook" at bounding box center [166, 55] width 4 height 4
click at [177, 57] on icon "Instagram" at bounding box center [178, 55] width 4 height 4
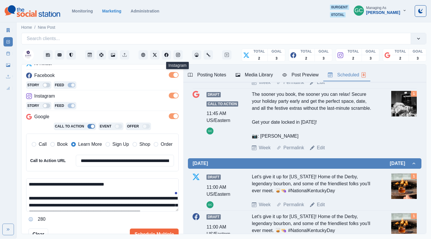
scroll to position [86, 0]
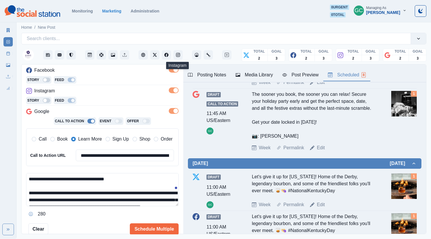
click at [65, 203] on textarea "**********" at bounding box center [102, 189] width 152 height 33
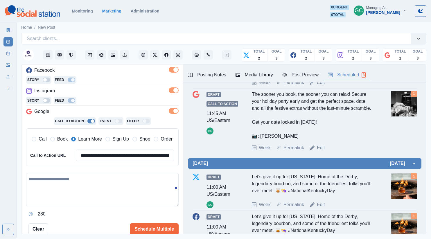
paste textarea "**********"
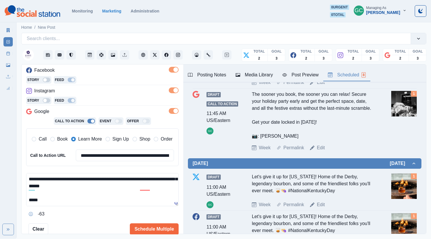
scroll to position [39, 0]
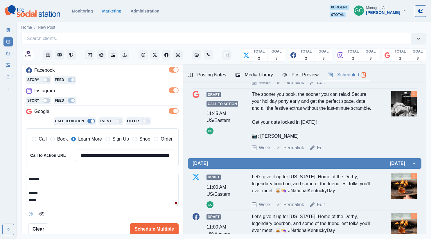
paste textarea "**********"
click at [51, 194] on textarea "**********" at bounding box center [102, 189] width 152 height 33
click at [88, 199] on textarea "**********" at bounding box center [102, 189] width 152 height 33
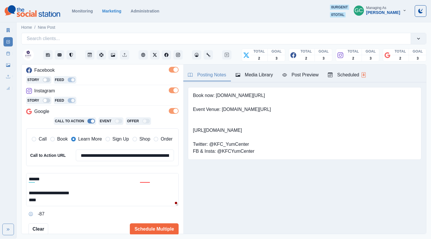
scroll to position [0, 0]
click at [221, 79] on button "Posting Notes" at bounding box center [207, 75] width 48 height 12
drag, startPoint x: 218, startPoint y: 94, endPoint x: 263, endPoint y: 91, distance: 46.0
click at [263, 91] on div "Book now: [DOMAIN_NAME][URL] Event Venue: [DOMAIN_NAME][URL] [URL][DOMAIN_NAME]…" at bounding box center [304, 123] width 233 height 73
drag, startPoint x: 216, startPoint y: 96, endPoint x: 270, endPoint y: 94, distance: 54.4
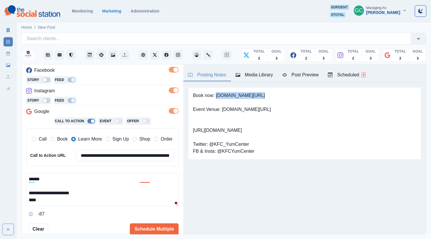
click at [270, 94] on div "Book now: [DOMAIN_NAME][URL] Event Venue: [DOMAIN_NAME][URL] [URL][DOMAIN_NAME]…" at bounding box center [304, 123] width 233 height 73
copy pre "[DOMAIN_NAME][URL]"
drag, startPoint x: 69, startPoint y: 197, endPoint x: 71, endPoint y: 199, distance: 3.0
click at [69, 198] on textarea "**********" at bounding box center [102, 189] width 152 height 33
paste textarea "**********"
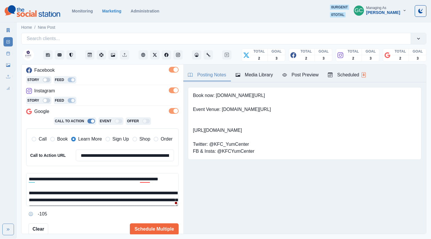
scroll to position [42, 0]
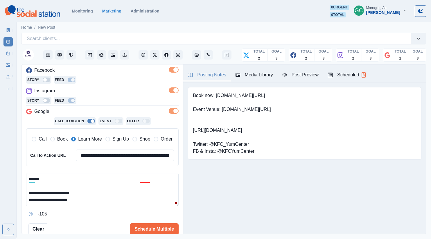
click at [88, 199] on textarea "**********" at bounding box center [102, 189] width 152 height 33
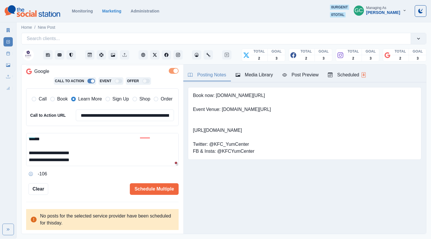
scroll to position [46, 0]
paste textarea "*********"
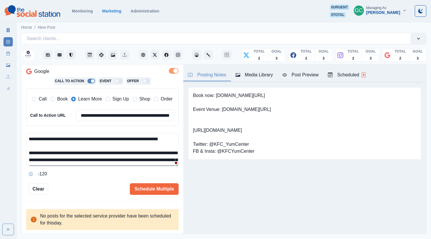
scroll to position [0, 0]
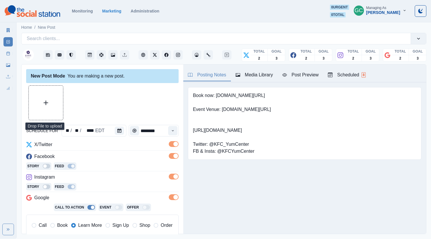
click at [38, 103] on button "Upload Media" at bounding box center [46, 103] width 34 height 34
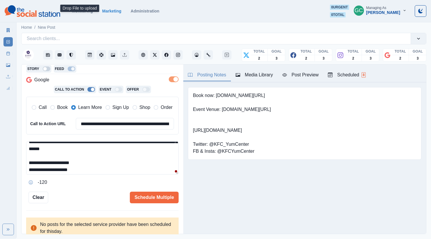
scroll to position [55, 0]
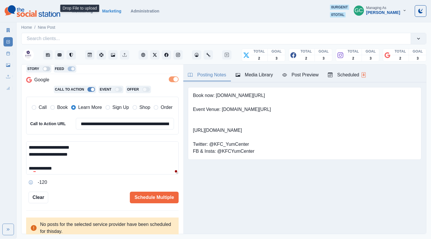
drag, startPoint x: 35, startPoint y: 169, endPoint x: 40, endPoint y: 185, distance: 16.6
click at [40, 183] on div "**********" at bounding box center [102, 164] width 152 height 46
paste textarea "****"
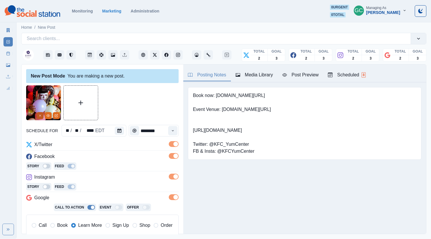
type textarea "**********"
drag, startPoint x: 42, startPoint y: 118, endPoint x: 36, endPoint y: 98, distance: 19.9
click at [42, 118] on button "Remove" at bounding box center [40, 115] width 7 height 7
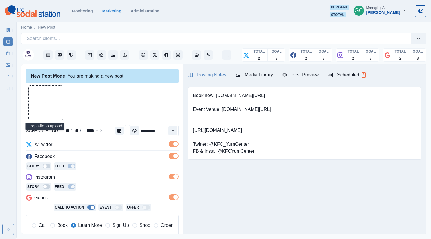
click at [40, 93] on button "Upload Media" at bounding box center [46, 103] width 34 height 34
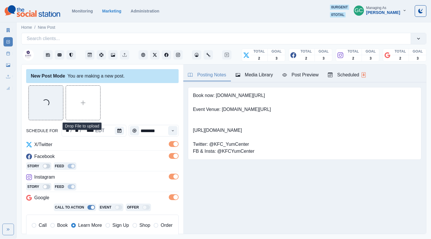
click at [253, 76] on div "Media Library" at bounding box center [254, 74] width 37 height 7
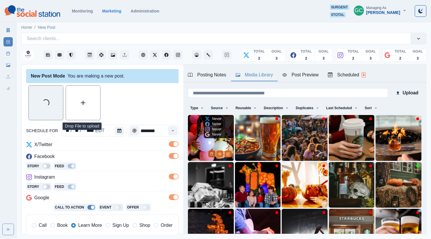
click at [213, 154] on icon "Delete Media" at bounding box center [212, 153] width 2 height 3
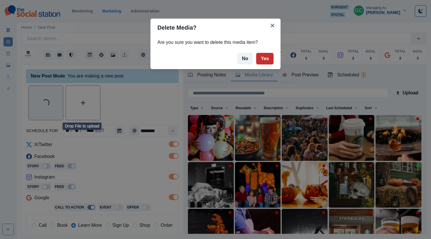
click at [266, 55] on button "Yes" at bounding box center [264, 59] width 17 height 12
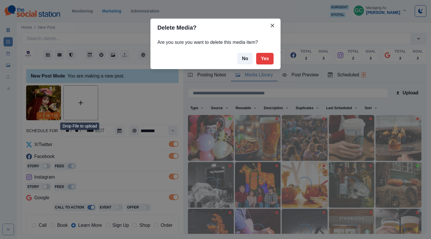
click at [124, 174] on div "Delete Media? Are you sure you want to delete this media item? No Yes" at bounding box center [215, 119] width 431 height 239
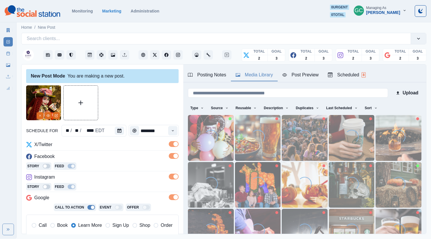
drag, startPoint x: 347, startPoint y: 71, endPoint x: 389, endPoint y: 77, distance: 42.5
click at [347, 71] on div "Scheduled 8" at bounding box center [347, 74] width 38 height 7
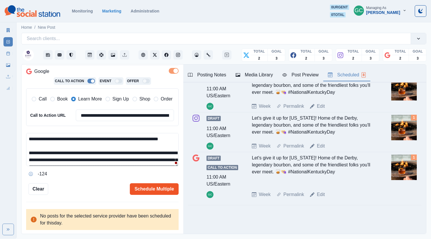
click at [151, 187] on button "Schedule Multiple" at bounding box center [154, 189] width 49 height 12
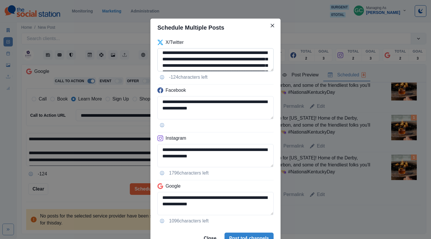
scroll to position [21, 0]
drag, startPoint x: 215, startPoint y: 58, endPoint x: 175, endPoint y: 59, distance: 41.0
click at [175, 59] on textarea "**********" at bounding box center [215, 59] width 116 height 23
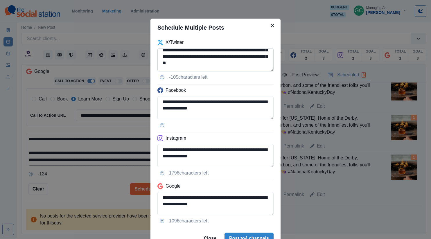
scroll to position [35, 0]
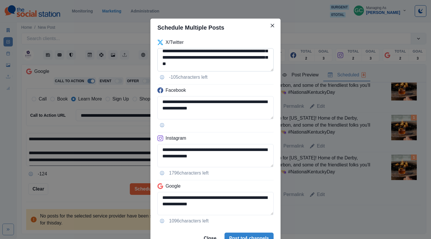
drag, startPoint x: 244, startPoint y: 64, endPoint x: 244, endPoint y: 57, distance: 7.3
click at [244, 57] on textarea "**********" at bounding box center [215, 59] width 116 height 23
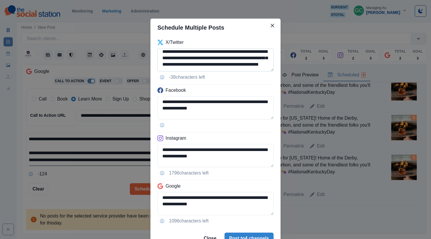
scroll to position [24, 0]
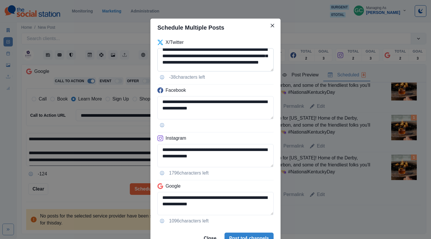
drag, startPoint x: 195, startPoint y: 62, endPoint x: 159, endPoint y: 63, distance: 35.7
click at [160, 63] on textarea "**********" at bounding box center [215, 59] width 116 height 23
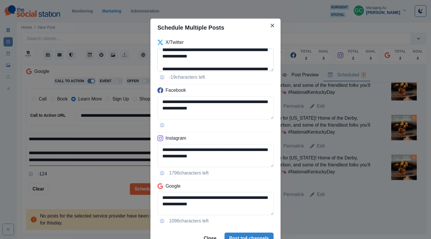
scroll to position [3, 0]
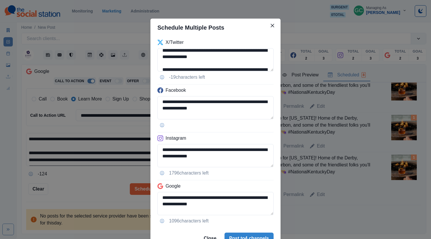
drag, startPoint x: 162, startPoint y: 69, endPoint x: 148, endPoint y: 42, distance: 29.7
click at [149, 44] on div "**********" at bounding box center [215, 119] width 431 height 239
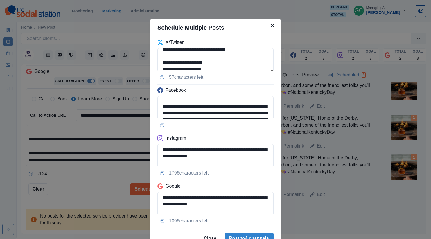
scroll to position [0, 0]
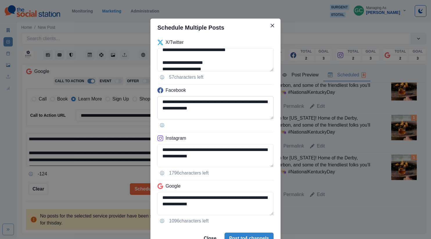
drag, startPoint x: 191, startPoint y: 111, endPoint x: 162, endPoint y: 113, distance: 28.6
click at [162, 113] on textarea "**********" at bounding box center [215, 107] width 116 height 23
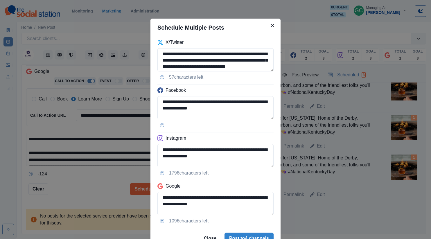
drag, startPoint x: 148, startPoint y: 36, endPoint x: 137, endPoint y: 32, distance: 12.1
click at [138, 32] on div "**********" at bounding box center [215, 119] width 431 height 239
paste textarea "**********"
click at [162, 61] on textarea "**********" at bounding box center [215, 59] width 116 height 23
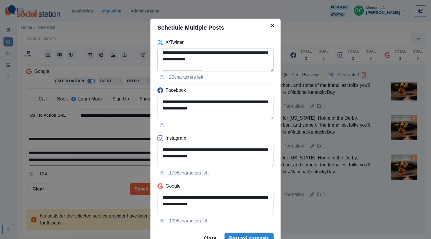
scroll to position [17, 0]
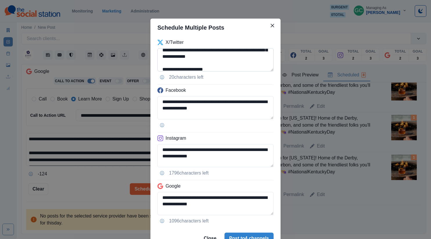
click at [198, 62] on textarea "**********" at bounding box center [215, 59] width 116 height 23
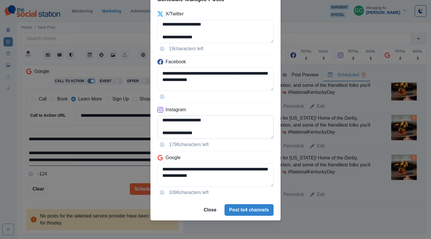
scroll to position [71, 0]
type textarea "**********"
drag, startPoint x: 170, startPoint y: 122, endPoint x: 233, endPoint y: 121, distance: 63.0
click at [233, 121] on textarea "**********" at bounding box center [215, 127] width 116 height 23
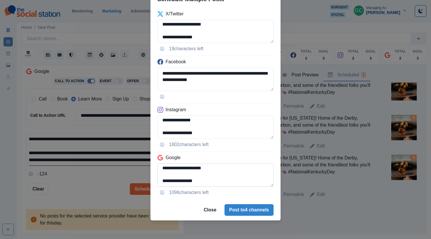
scroll to position [60, 0]
type textarea "**********"
drag, startPoint x: 212, startPoint y: 179, endPoint x: 159, endPoint y: 171, distance: 53.1
click at [160, 171] on textarea "**********" at bounding box center [215, 175] width 116 height 23
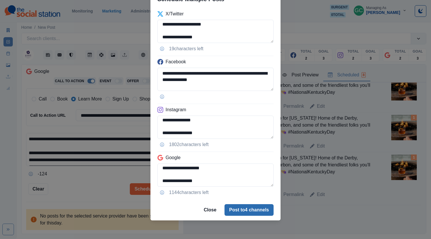
type textarea "**********"
click at [259, 206] on button "Post to 4 channels" at bounding box center [248, 210] width 49 height 12
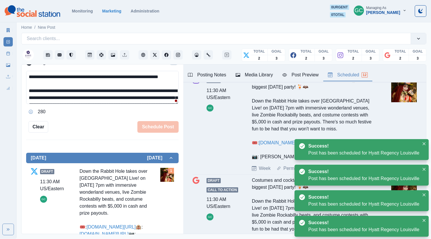
scroll to position [486, 0]
